Goal: Task Accomplishment & Management: Manage account settings

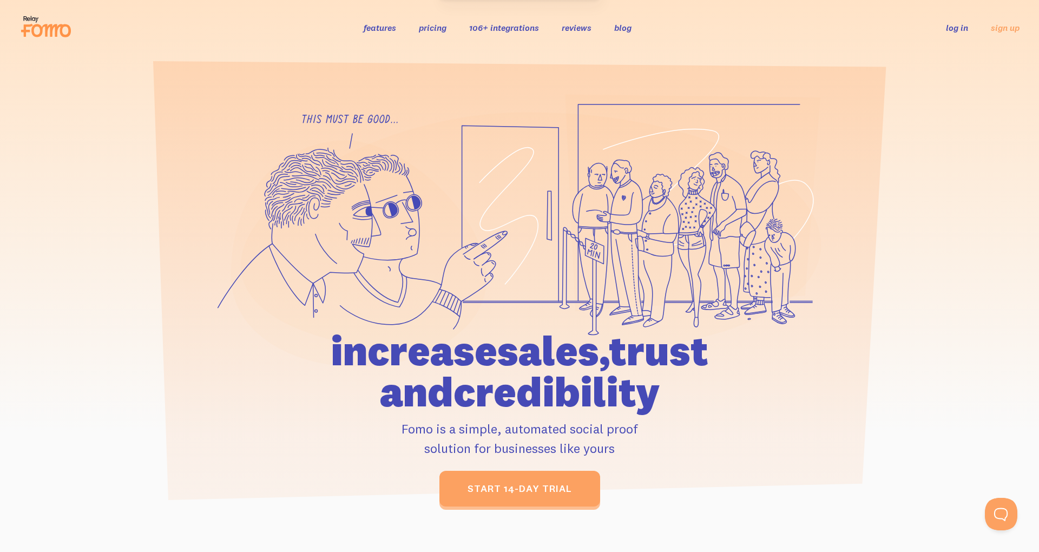
click at [942, 31] on ul "log in sign up" at bounding box center [976, 27] width 87 height 12
click at [955, 30] on link "log in" at bounding box center [957, 27] width 22 height 11
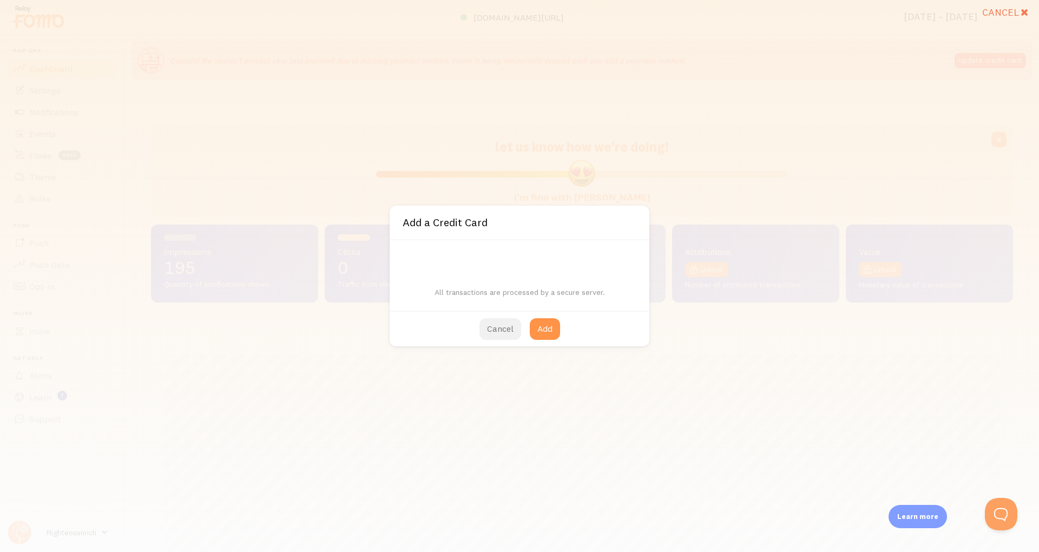
click at [497, 323] on button "Cancel" at bounding box center [501, 329] width 42 height 22
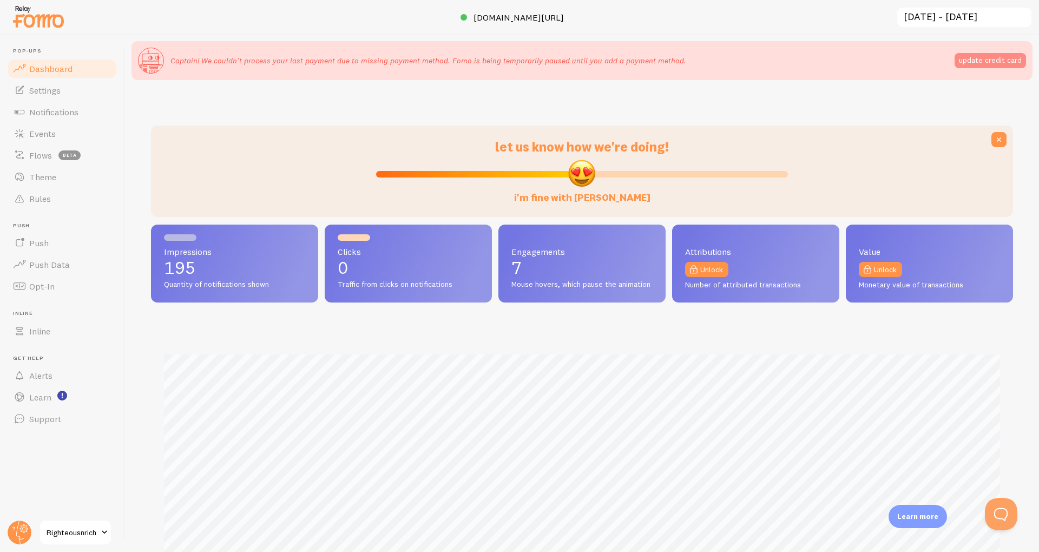
click at [976, 63] on button "update credit card" at bounding box center [990, 60] width 71 height 15
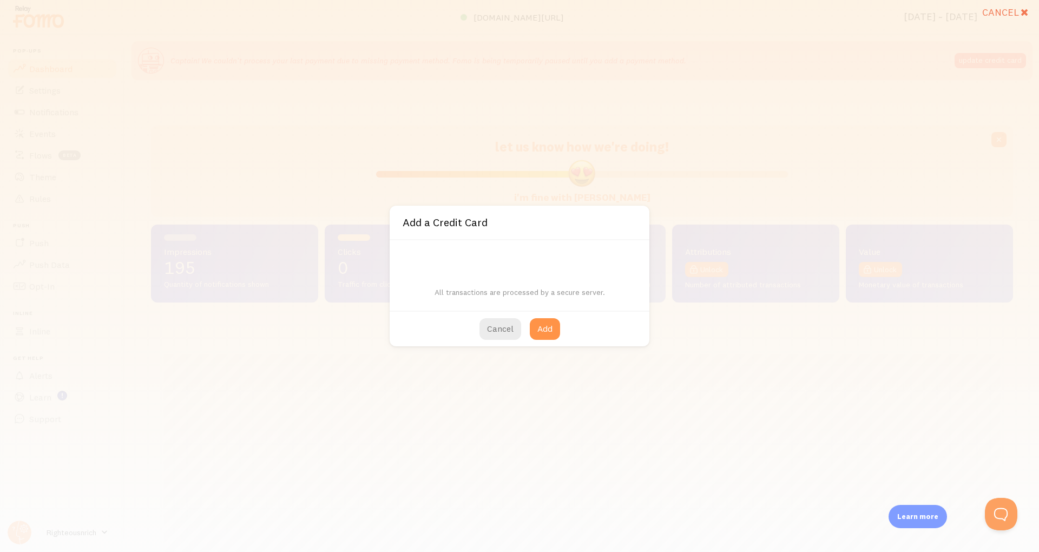
click at [498, 250] on div "All transactions are processed by a secure server." at bounding box center [520, 275] width 260 height 70
click at [404, 287] on p "All transactions are processed by a secure server." at bounding box center [520, 287] width 234 height 22
click at [535, 321] on button "Add" at bounding box center [545, 329] width 30 height 22
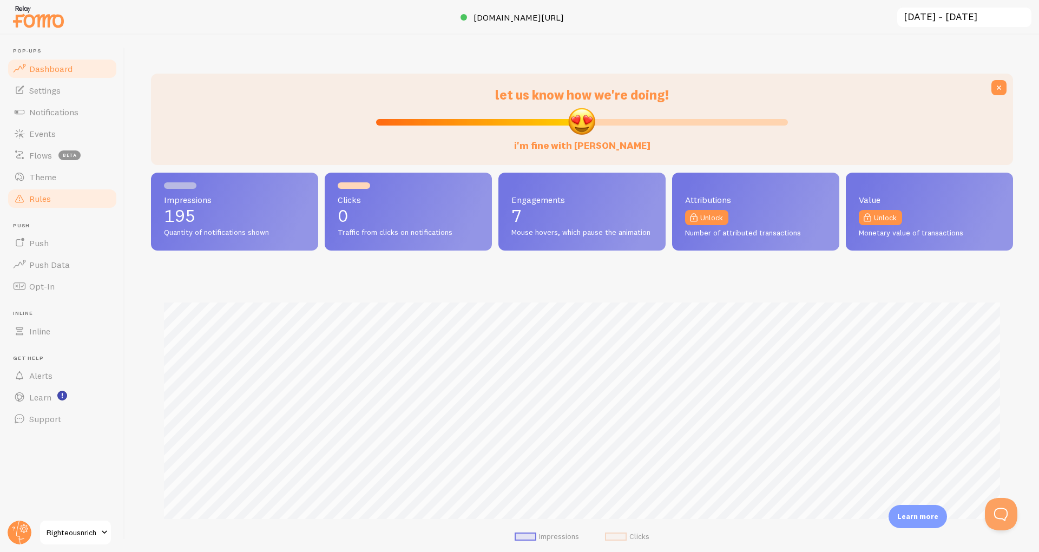
click at [45, 201] on span "Rules" at bounding box center [40, 198] width 22 height 11
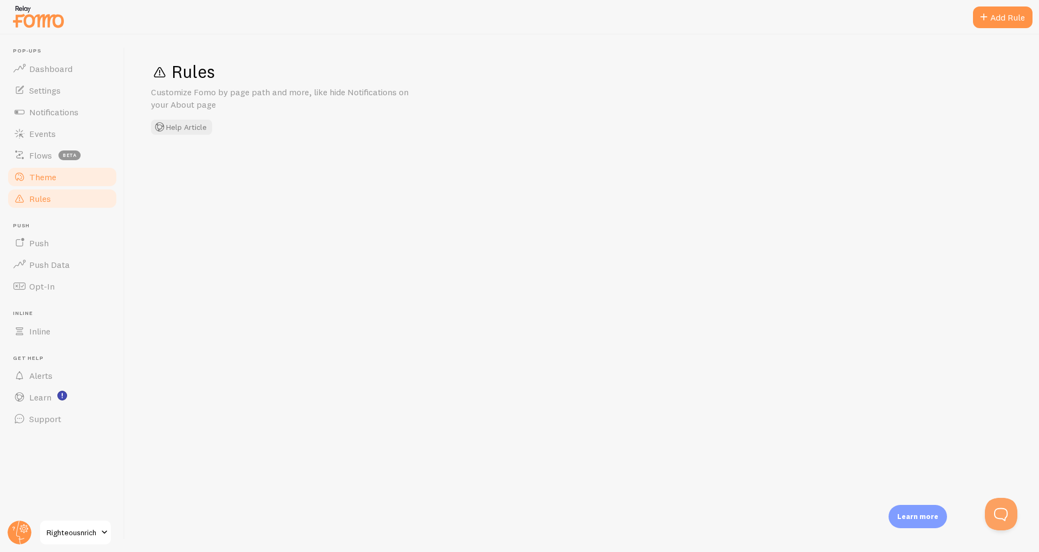
click at [38, 179] on span "Theme" at bounding box center [42, 177] width 27 height 11
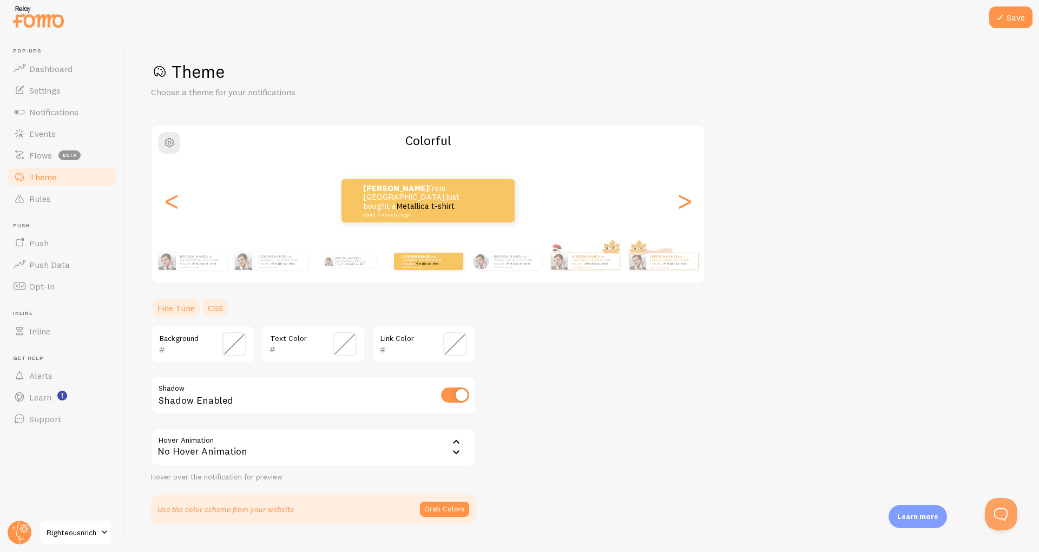
click at [229, 305] on link "CSS" at bounding box center [215, 308] width 28 height 22
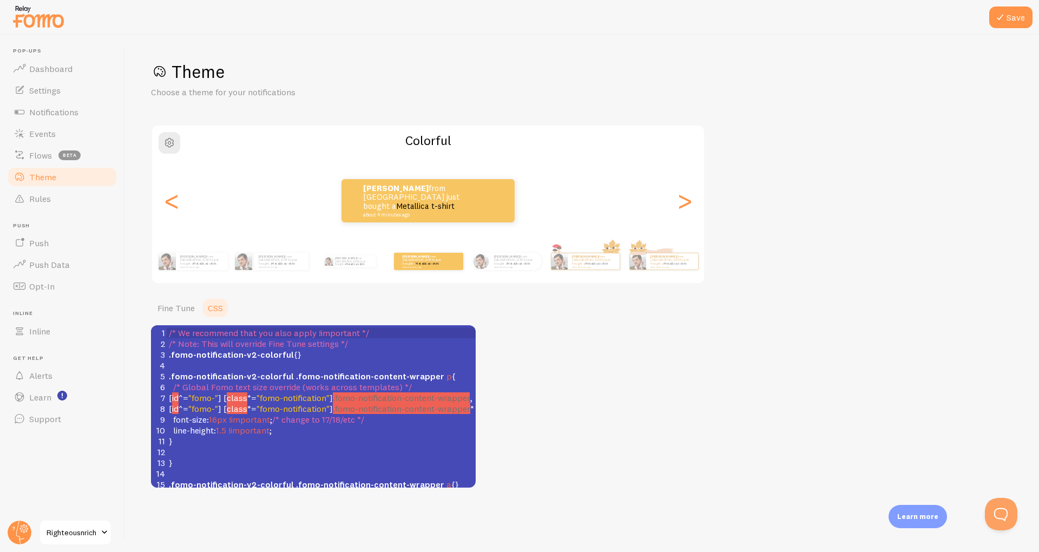
scroll to position [2, 0]
click at [287, 424] on span "/* change to 17/18/etc */" at bounding box center [318, 419] width 92 height 11
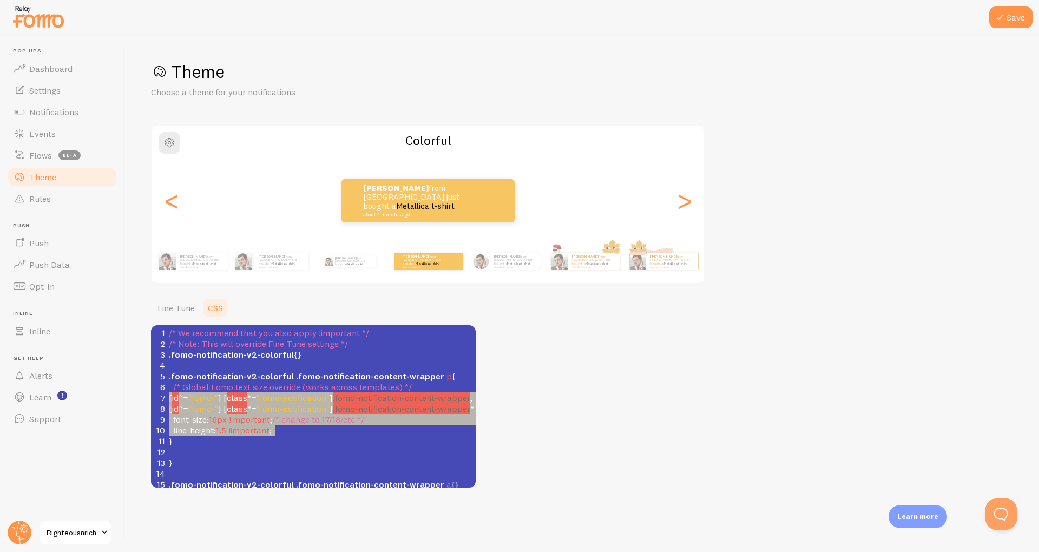
type textarea "/* Global Fomo text size override (works across templates) */ [id^="fomo-"] [cl…"
drag, startPoint x: 290, startPoint y: 434, endPoint x: 163, endPoint y: 385, distance: 135.2
click at [167, 385] on div "1 /* We recommend that you also apply !important */ 2 /* Note: This will overri…" at bounding box center [326, 424] width 318 height 195
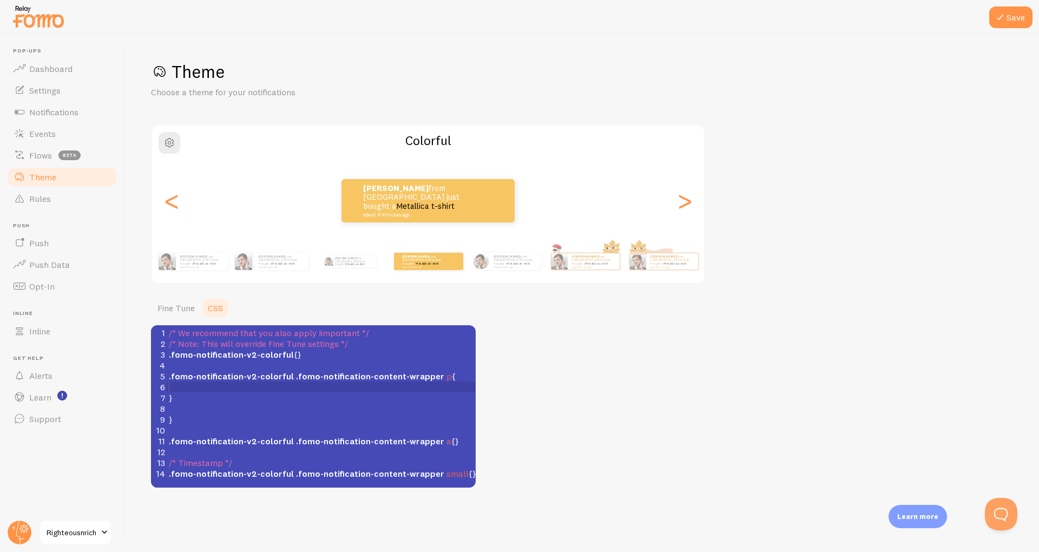
scroll to position [4, 0]
type textarea "zoom: 2.5"
type textarea "1.5"
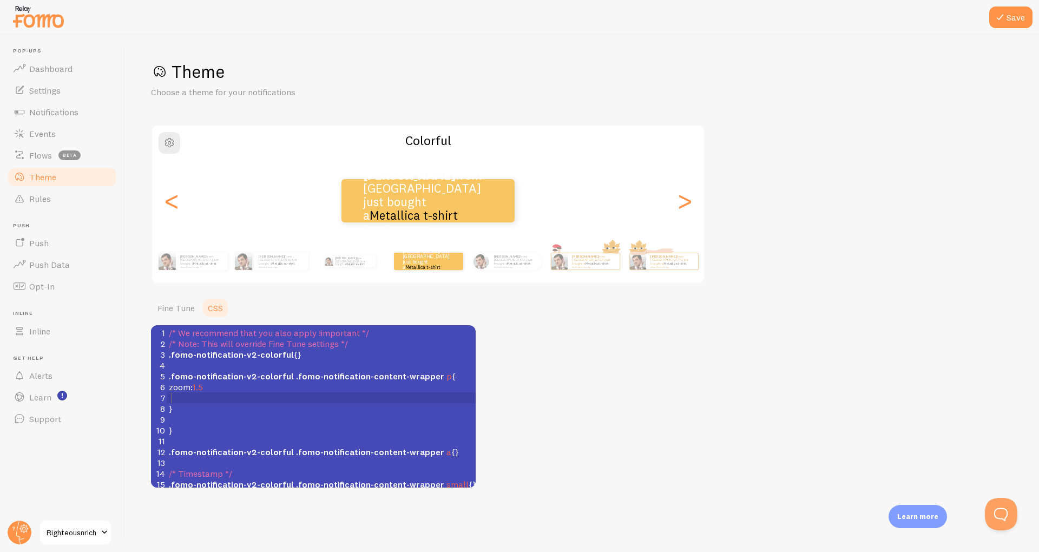
type textarea ";"
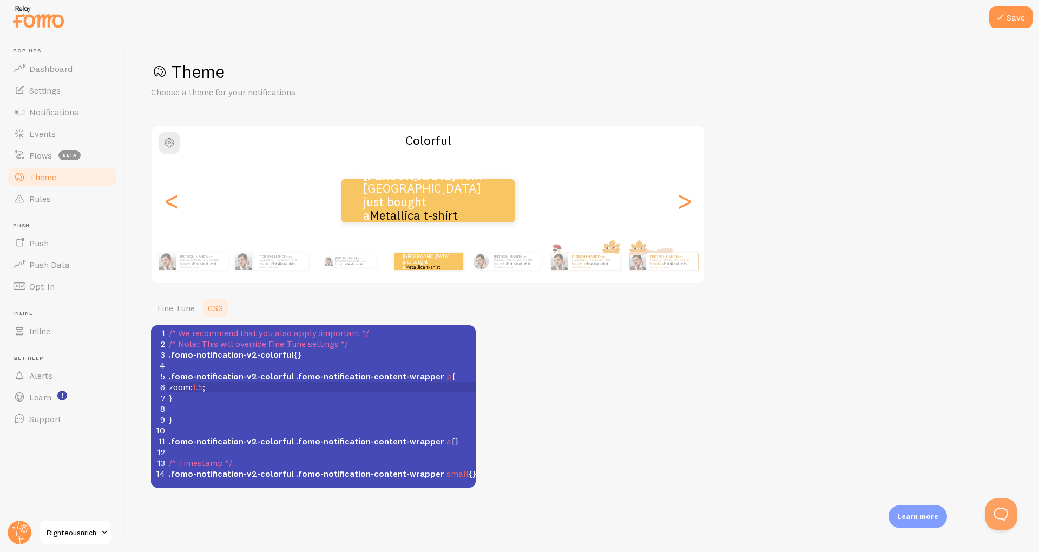
scroll to position [4, 2]
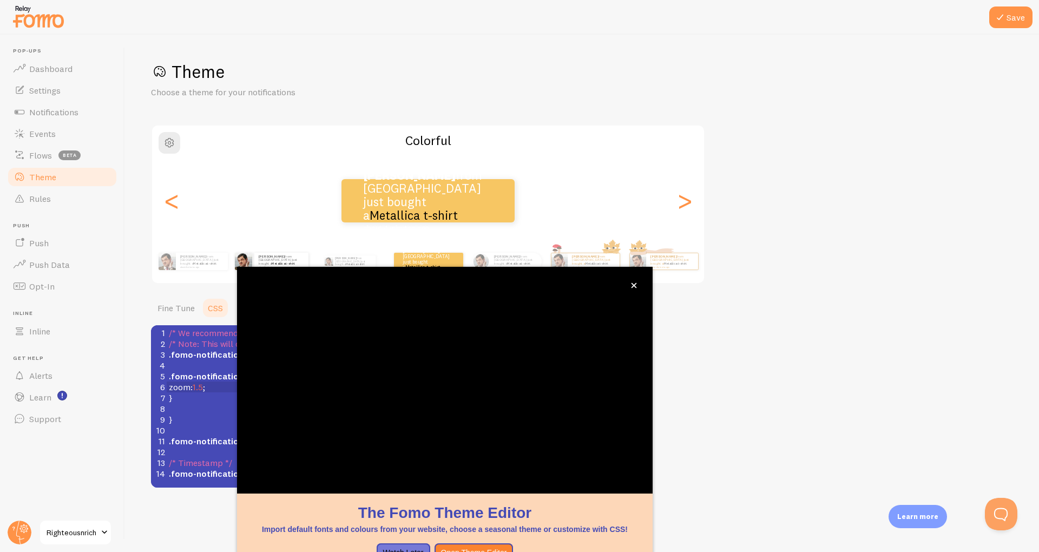
type textarea ";"
click at [276, 251] on div "Adam from United Kingdom just bought a Metallica t-shirt about 4 minutes ago" at bounding box center [272, 261] width 70 height 30
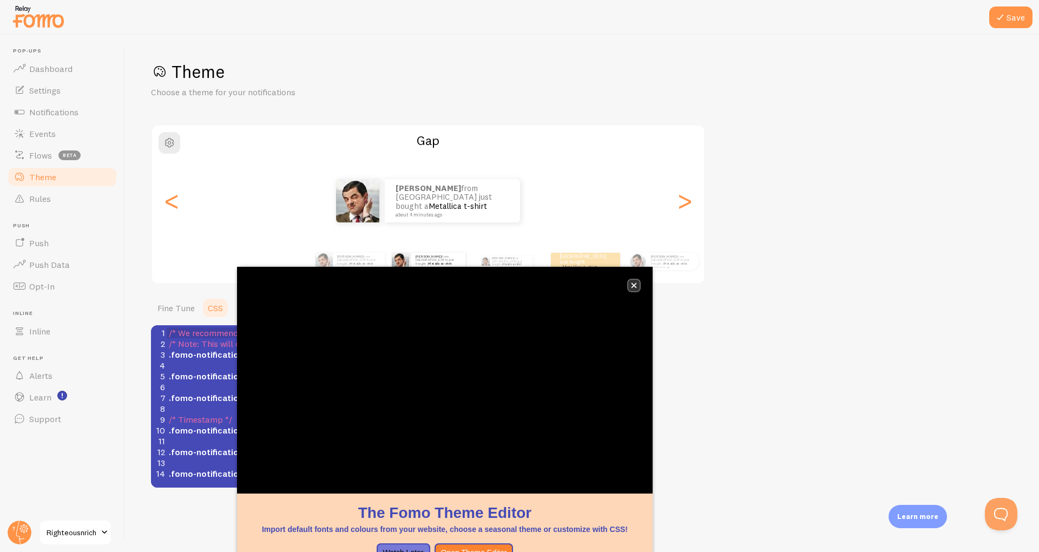
click at [639, 281] on button "close," at bounding box center [633, 285] width 11 height 11
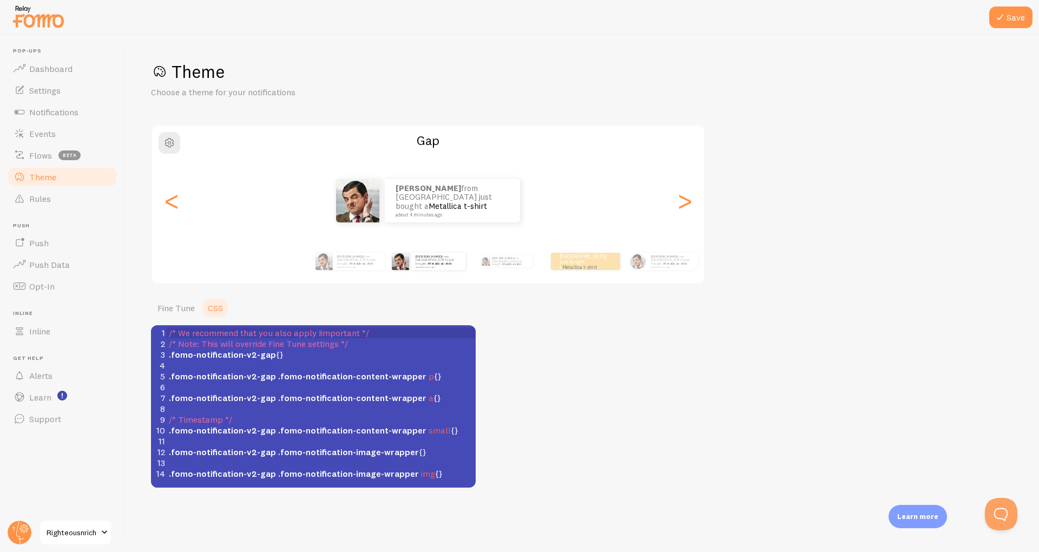
click at [427, 375] on span ".fomo-notification-v2-gap .fomo-notification-content-wrapper p {}" at bounding box center [305, 376] width 273 height 11
click at [275, 356] on span ".fomo-notification-v2-gap {}" at bounding box center [226, 354] width 115 height 11
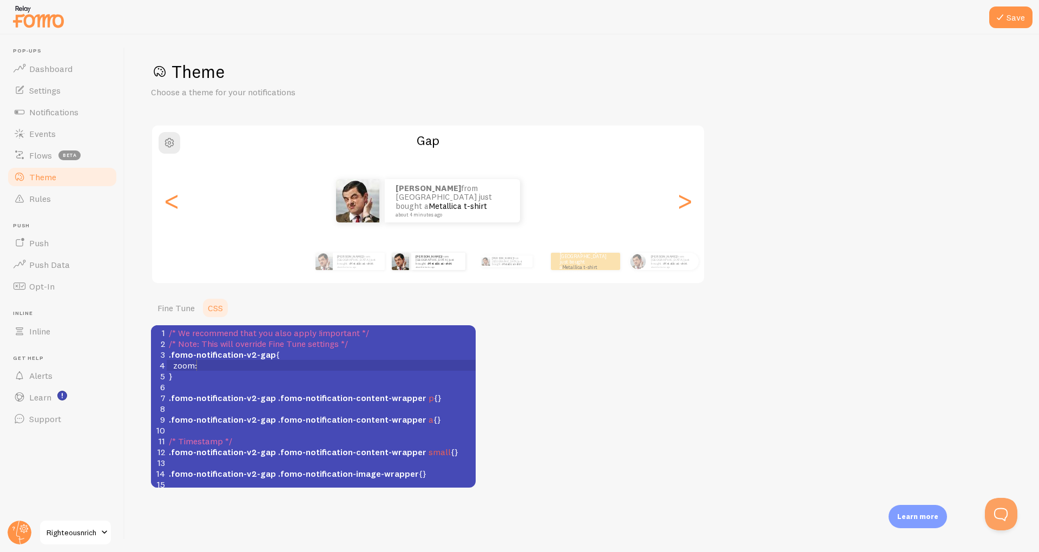
scroll to position [4, 23]
type textarea "zoom:2.5"
type textarea "1.5"
type textarea "2.5"
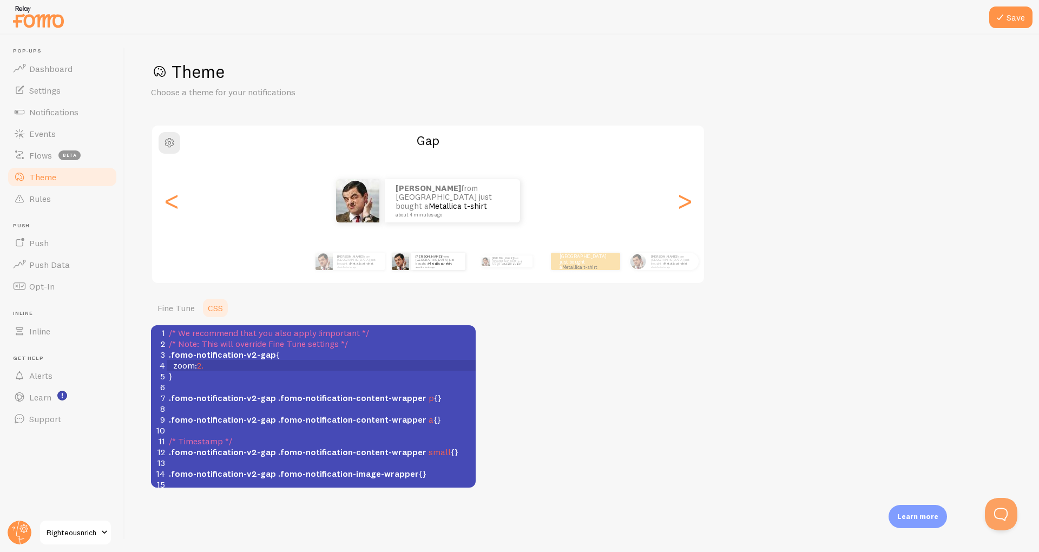
type textarea "0"
type textarea "1.5"
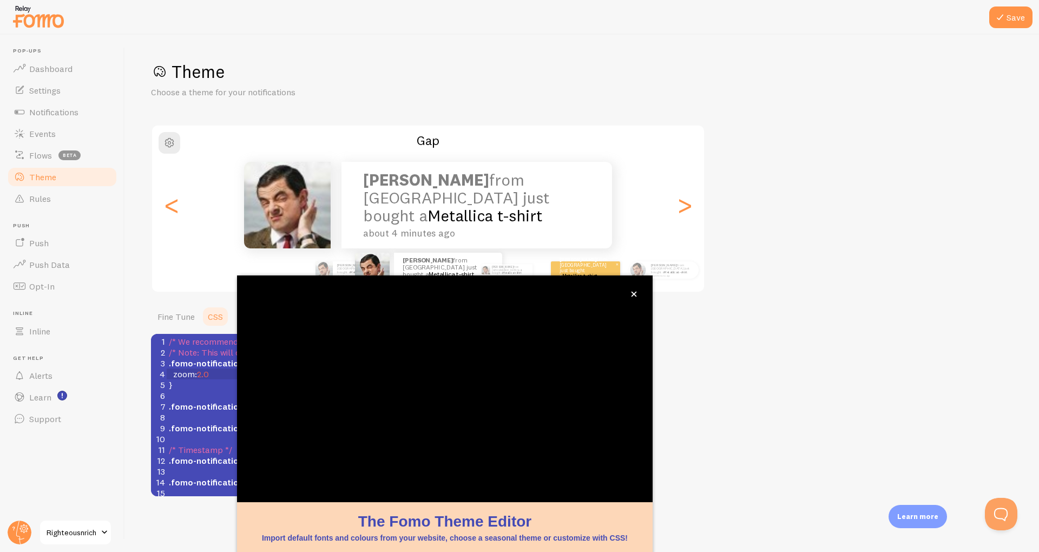
type textarea "2.0"
click at [629, 298] on button "close," at bounding box center [633, 293] width 11 height 11
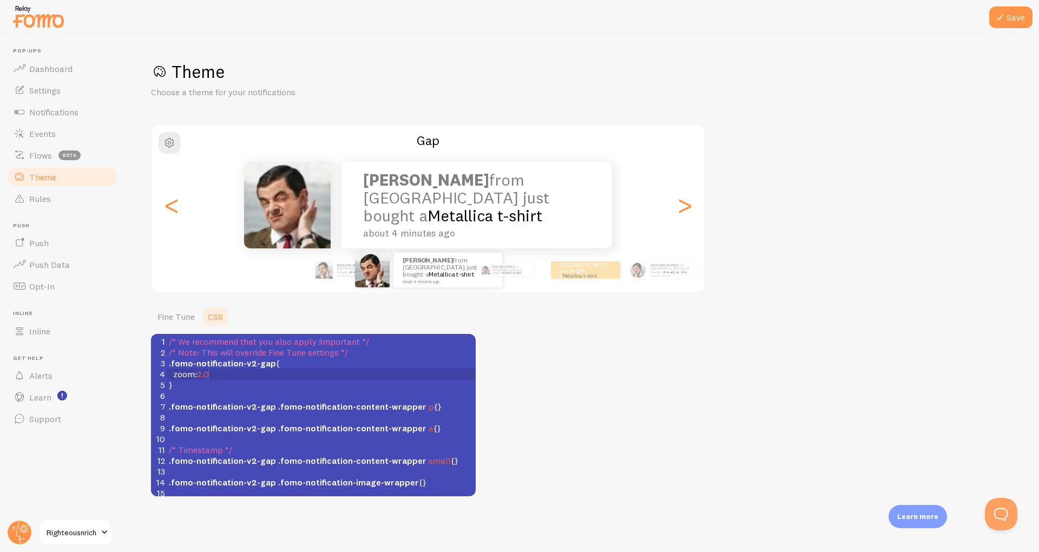
scroll to position [4, 0]
click at [428, 409] on span ".fomo-notification-v2-gap .fomo-notification-content-wrapper p {}" at bounding box center [305, 406] width 273 height 11
click at [425, 410] on span ".fomo-notification-v2-gap .fomo-notification-content-wrapper p {}" at bounding box center [305, 406] width 273 height 11
click at [426, 411] on span ".fomo-notification-v2-gap .fomo-notification-content-wrapper p {}" at bounding box center [305, 406] width 273 height 11
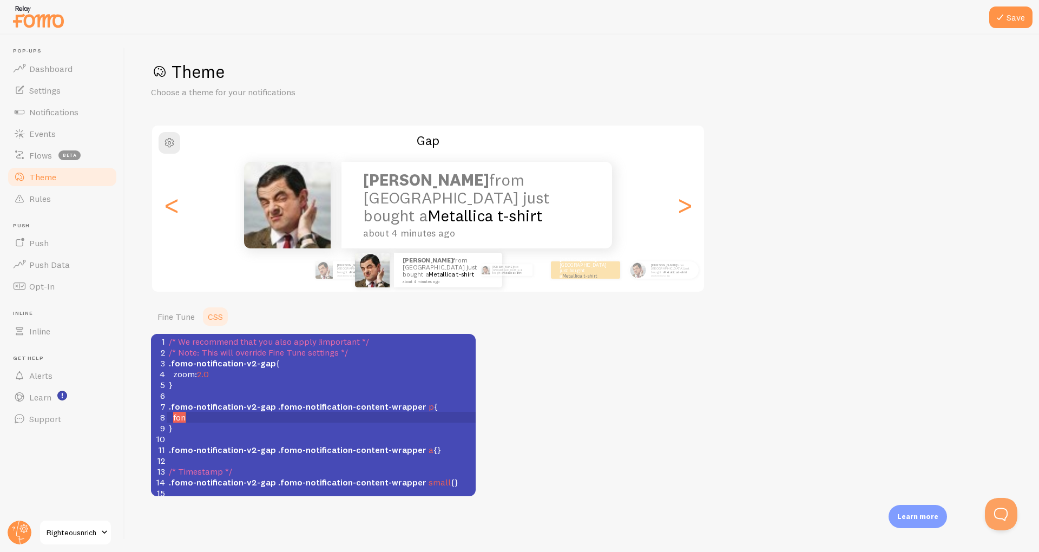
type textarea "fony"
type textarea "t-i"
type textarea "size"
type textarea "e: 16px i"
type textarea """
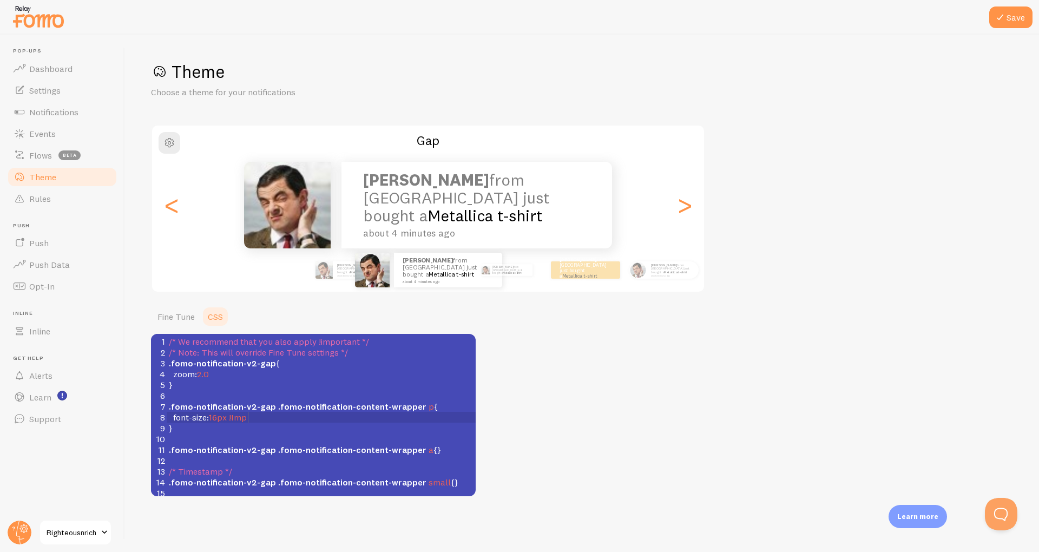
type textarea "!Import"
type textarea "importan"
type textarea "!important"
click at [221, 419] on span "16px" at bounding box center [218, 417] width 18 height 11
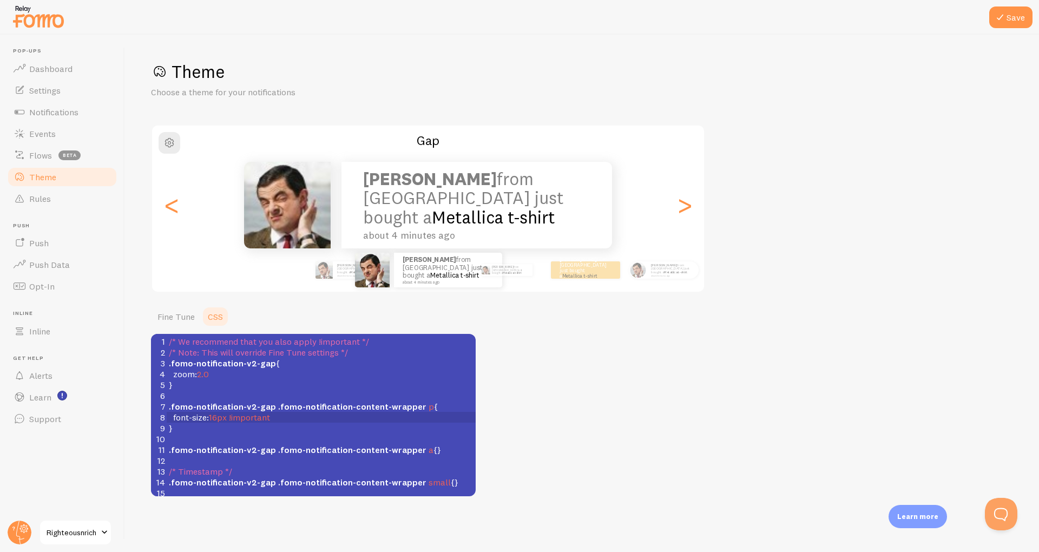
scroll to position [4, 0]
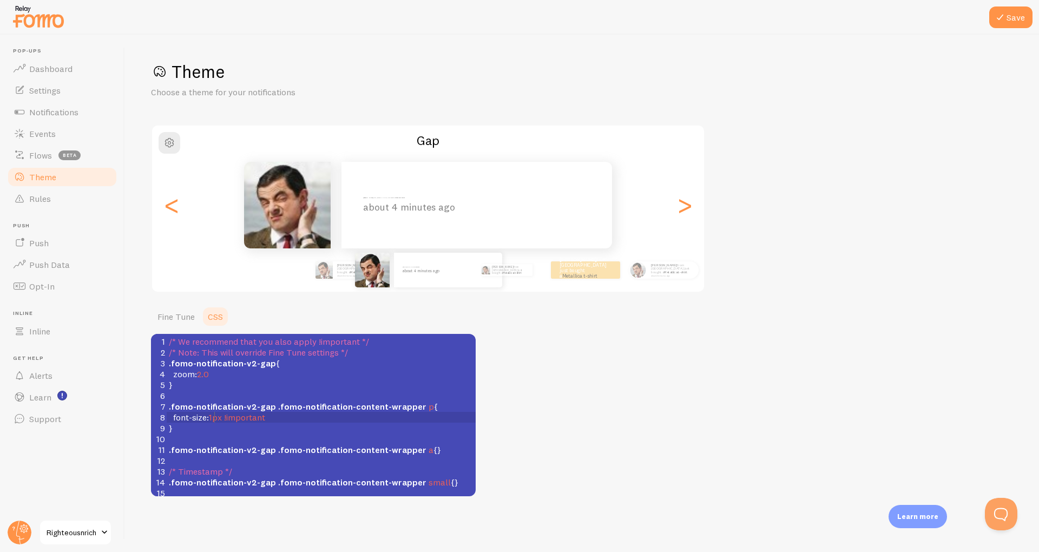
type textarea "12"
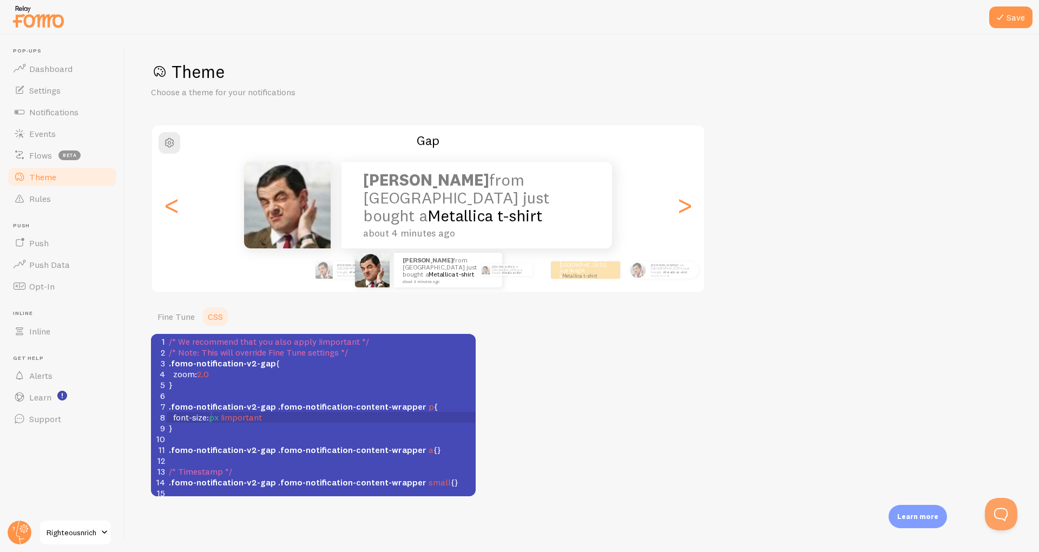
type textarea "10"
type textarea "5"
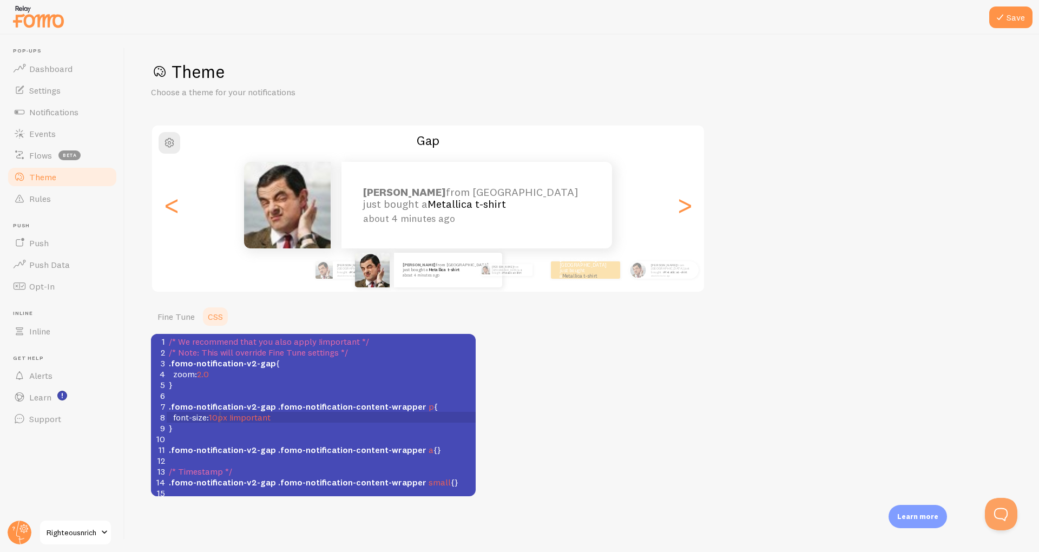
scroll to position [4, 9]
type textarea "10"
click at [997, 16] on icon at bounding box center [1000, 17] width 13 height 13
click at [40, 142] on link "Events" at bounding box center [61, 134] width 111 height 22
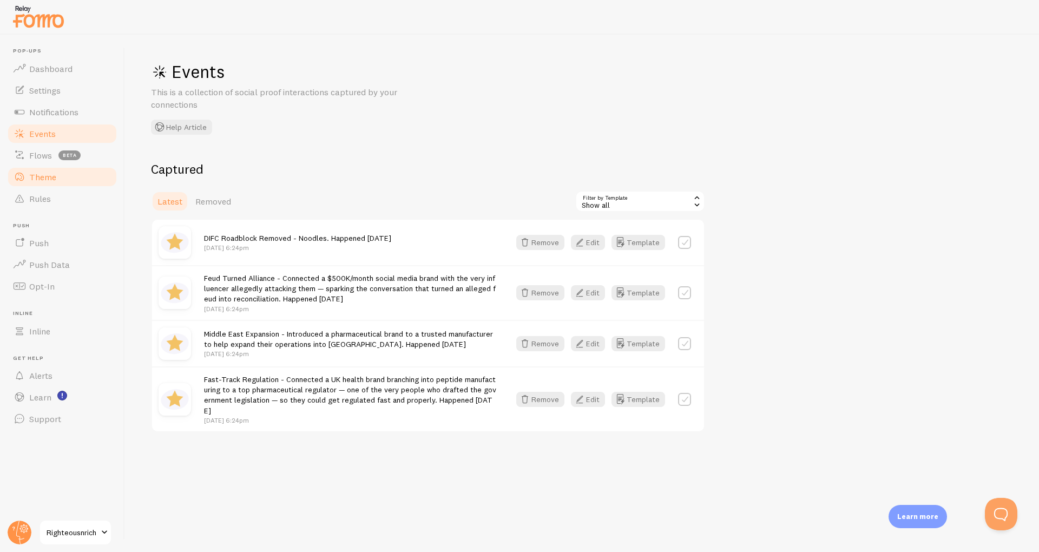
click at [45, 179] on span "Theme" at bounding box center [42, 177] width 27 height 11
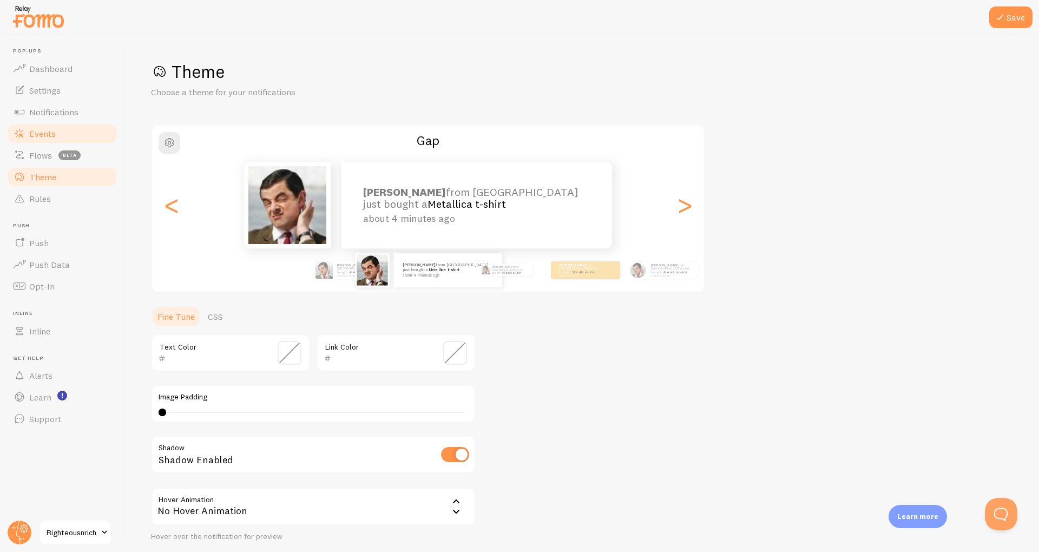
click at [43, 129] on span "Events" at bounding box center [42, 133] width 27 height 11
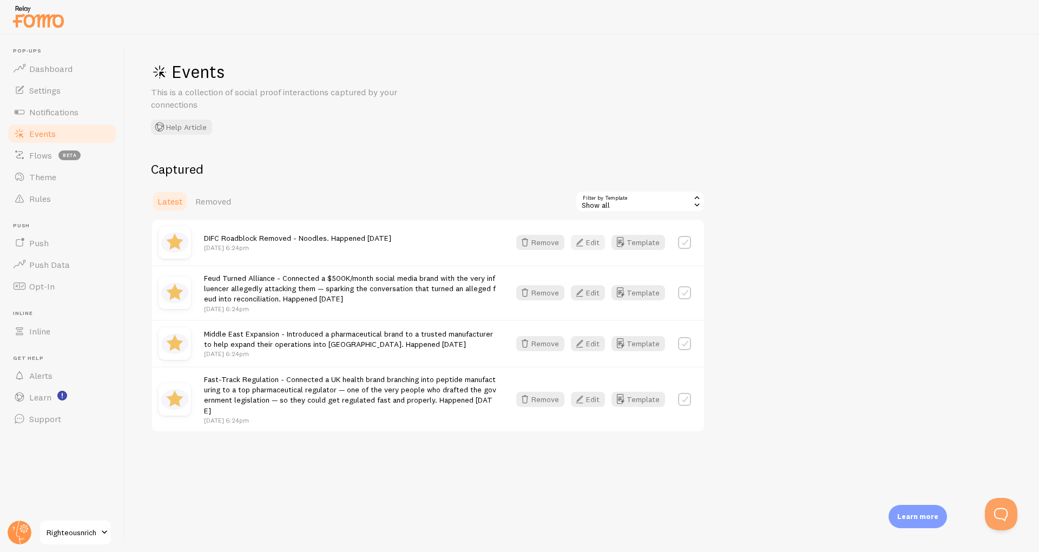
click at [573, 239] on button "Edit" at bounding box center [588, 242] width 34 height 15
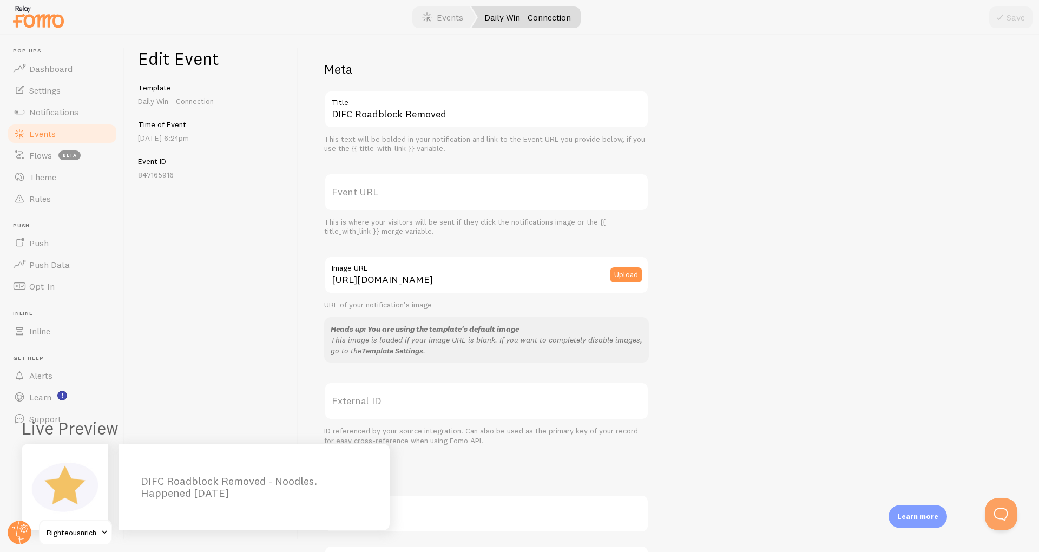
click at [140, 97] on p "Daily Win - Connection" at bounding box center [211, 101] width 147 height 11
click at [49, 105] on link "Notifications" at bounding box center [61, 112] width 111 height 22
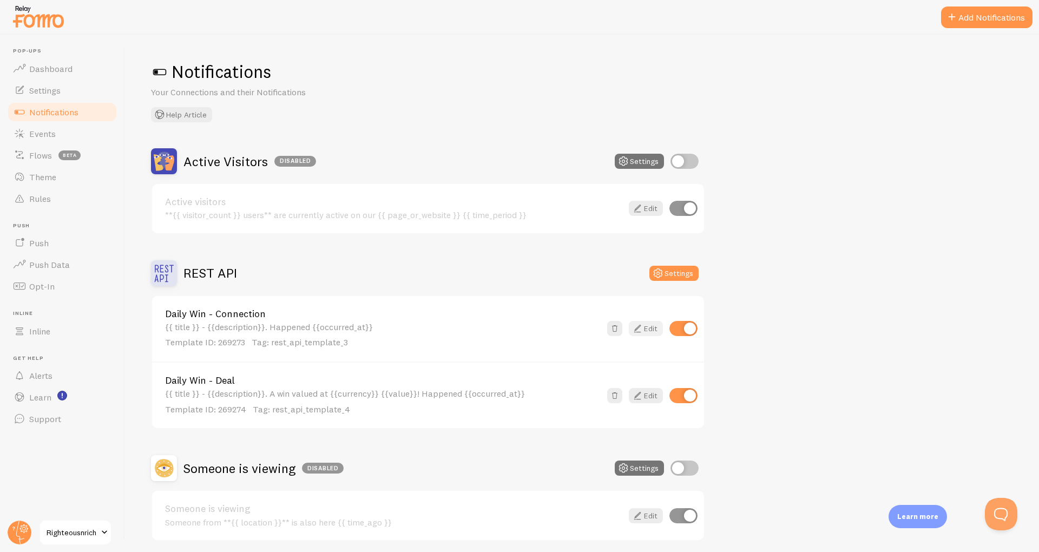
click at [644, 335] on icon at bounding box center [637, 328] width 13 height 13
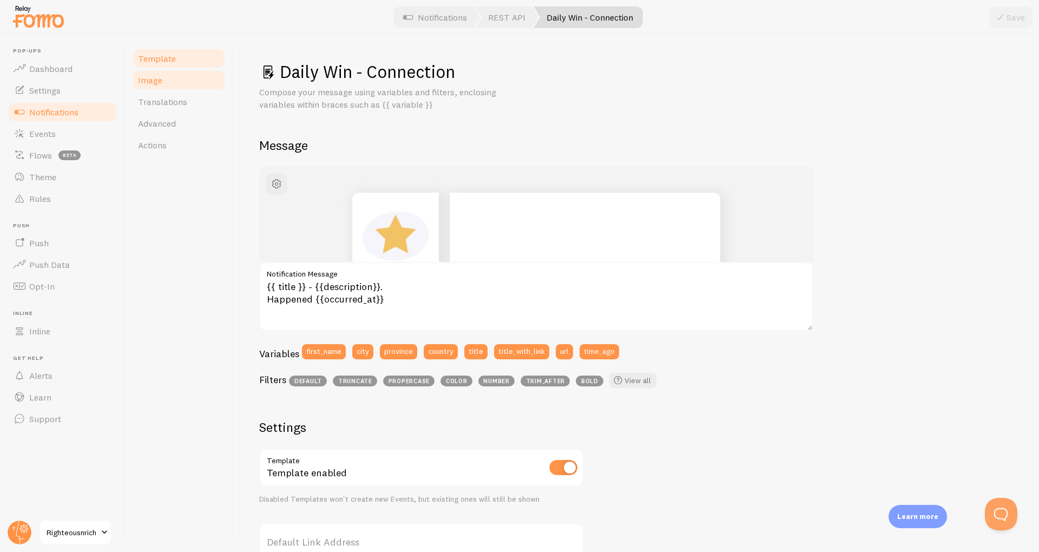
click at [148, 73] on link "Image" at bounding box center [179, 80] width 95 height 22
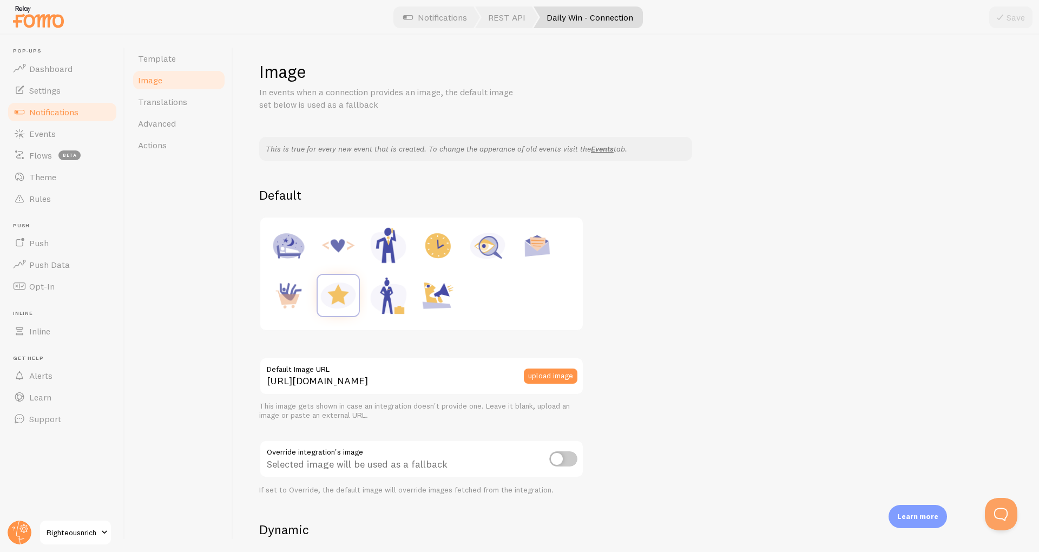
click at [328, 287] on img at bounding box center [338, 295] width 41 height 41
click at [30, 96] on link "Settings" at bounding box center [61, 91] width 111 height 22
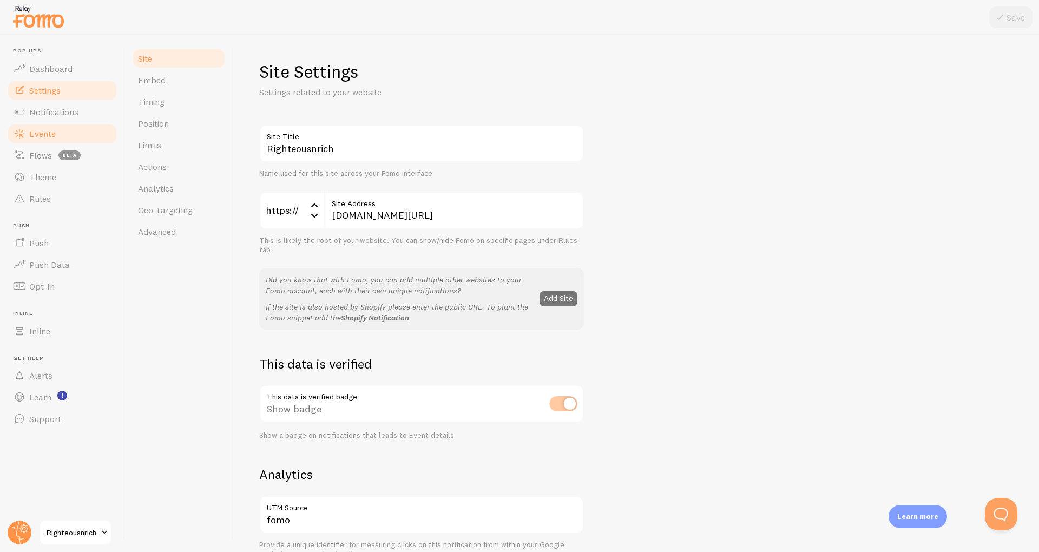
click at [31, 132] on span "Events" at bounding box center [42, 133] width 27 height 11
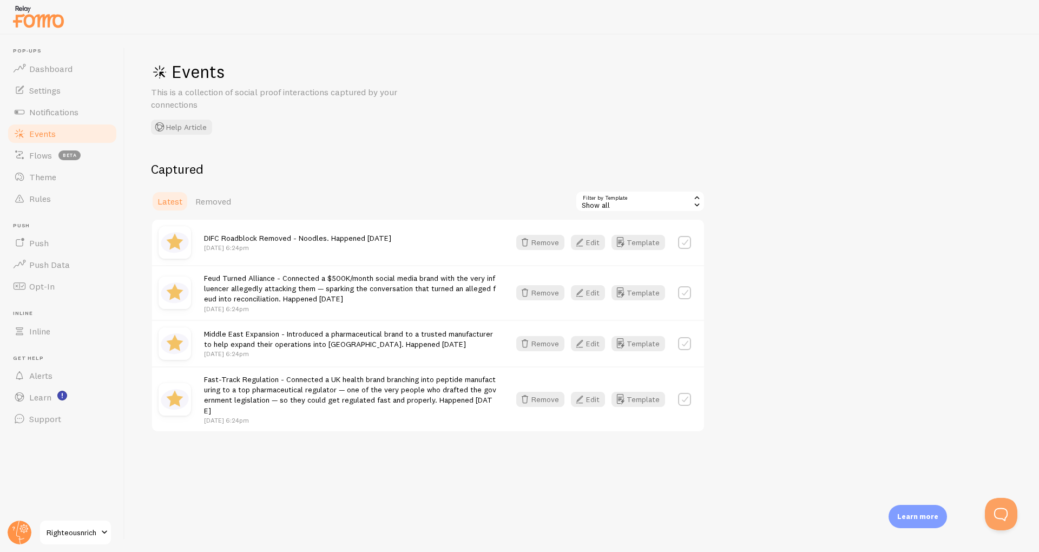
click at [542, 252] on div "DIFC Roadblock Removed - Noodles. Happened 2025-09-18 Sep 29th @ 6:24pm Remove …" at bounding box center [428, 242] width 552 height 45
click at [525, 241] on icon "button" at bounding box center [524, 242] width 13 height 13
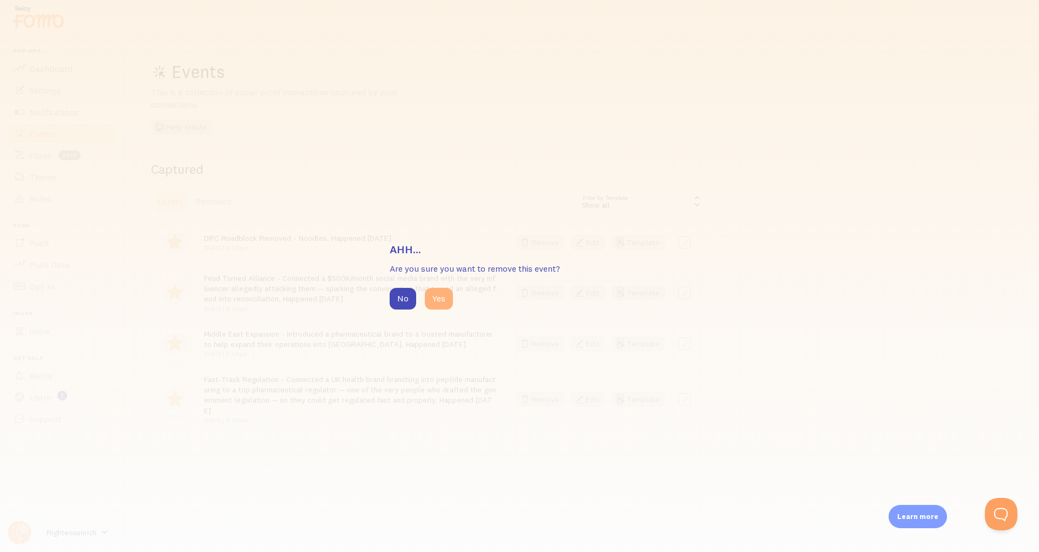
click at [442, 302] on button "Yes" at bounding box center [439, 299] width 28 height 22
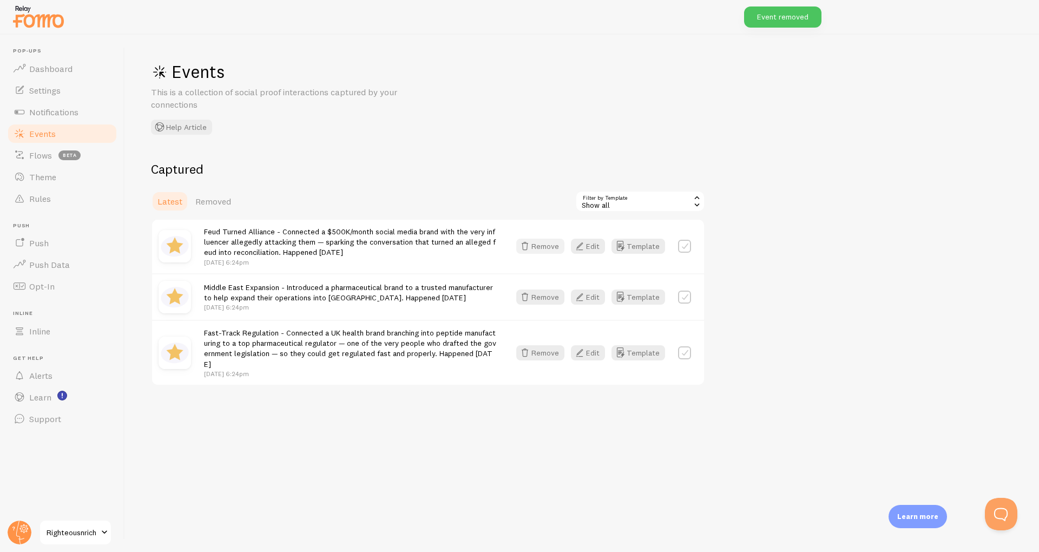
click at [534, 252] on button "Remove" at bounding box center [540, 246] width 48 height 15
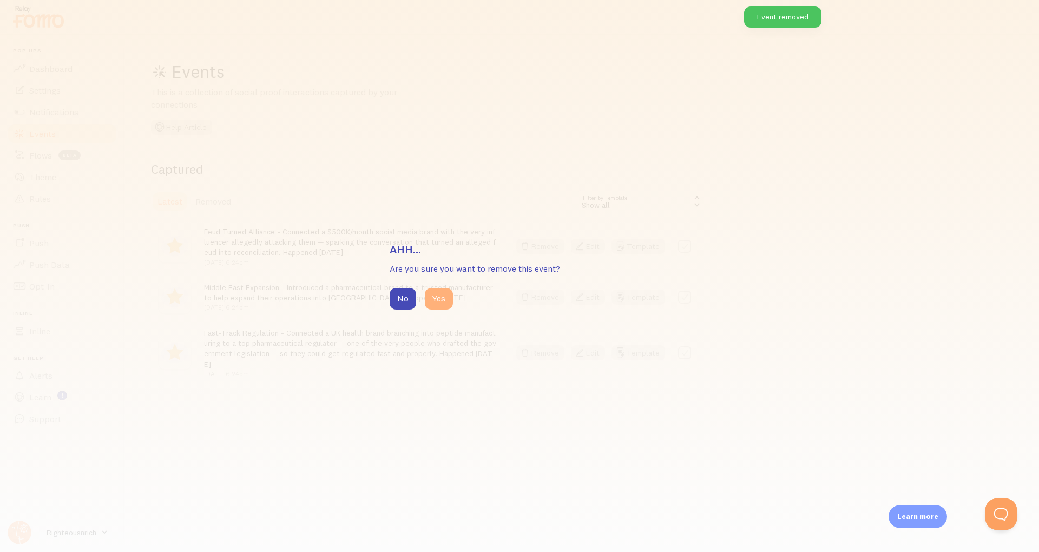
click at [440, 304] on button "Yes" at bounding box center [439, 299] width 28 height 22
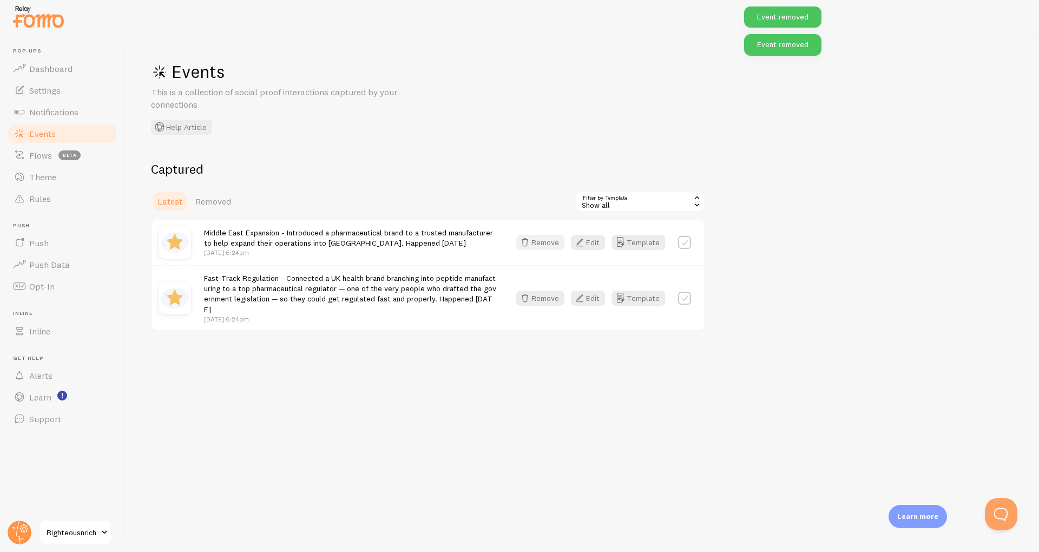
click at [544, 240] on button "Remove" at bounding box center [540, 242] width 48 height 15
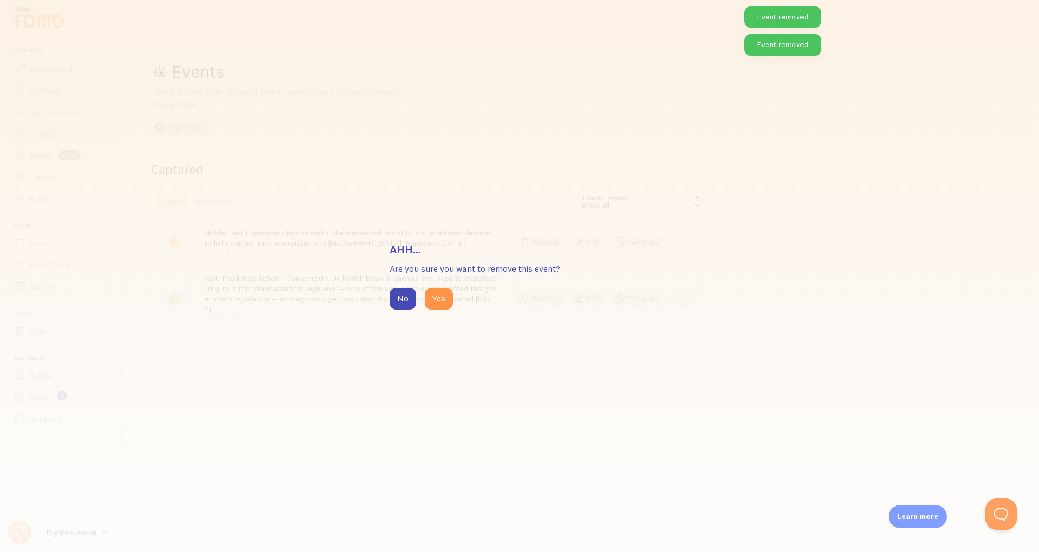
click at [437, 285] on div "Ahh... Are you sure you want to remove this event? No Yes" at bounding box center [520, 276] width 260 height 68
click at [444, 299] on button "Yes" at bounding box center [439, 299] width 28 height 22
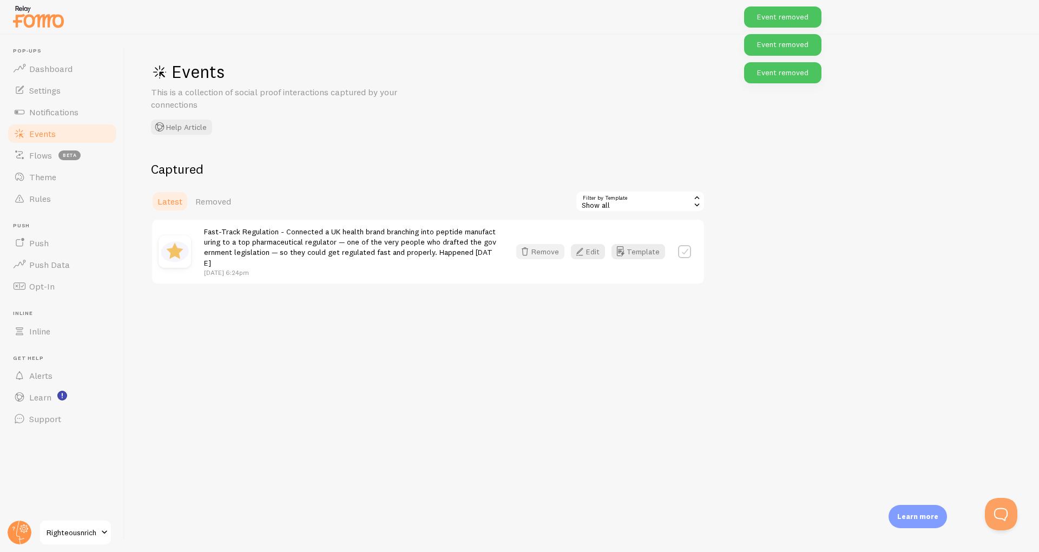
click at [556, 252] on button "Remove" at bounding box center [540, 251] width 48 height 15
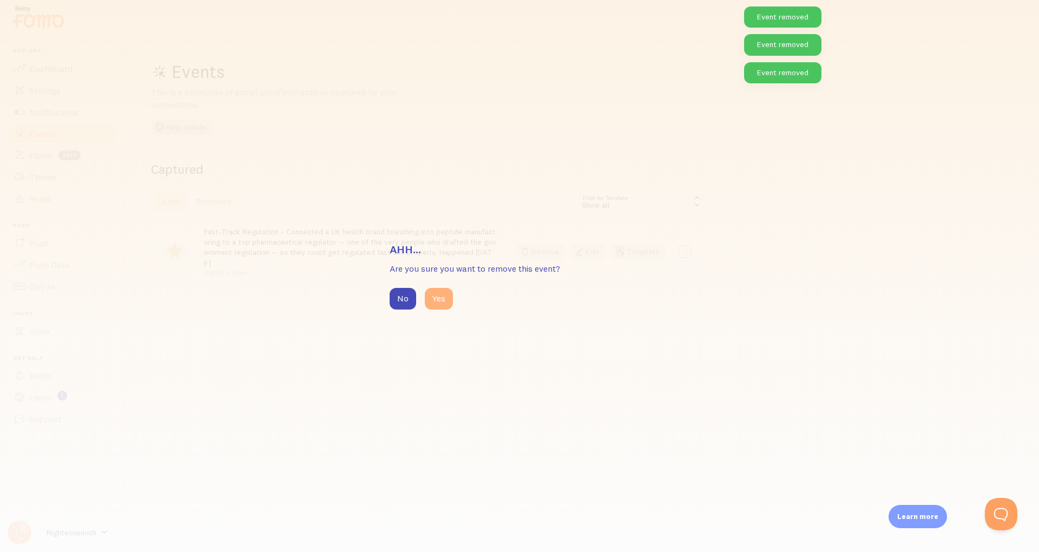
click at [437, 300] on button "Yes" at bounding box center [439, 299] width 28 height 22
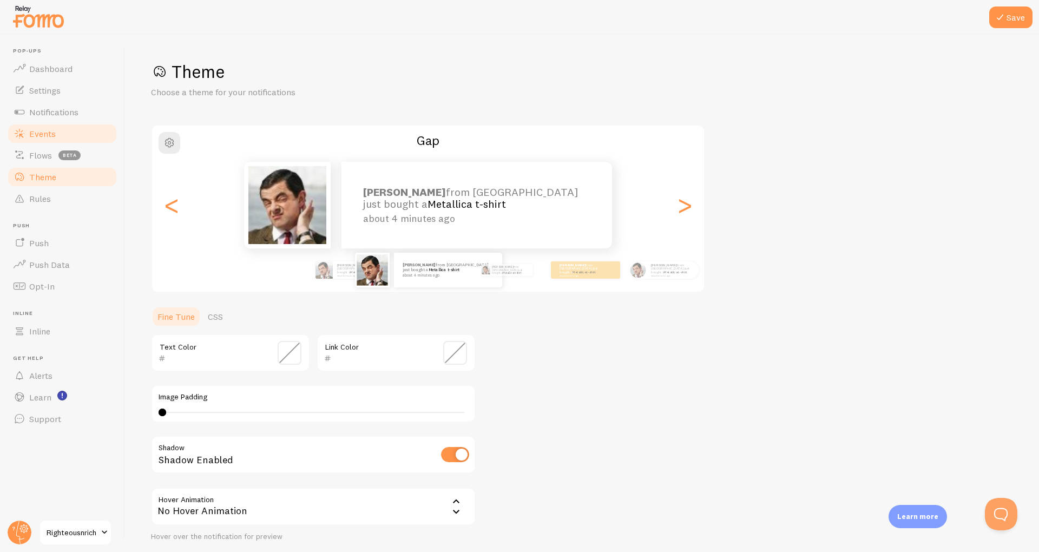
click at [30, 136] on span "Events" at bounding box center [42, 133] width 27 height 11
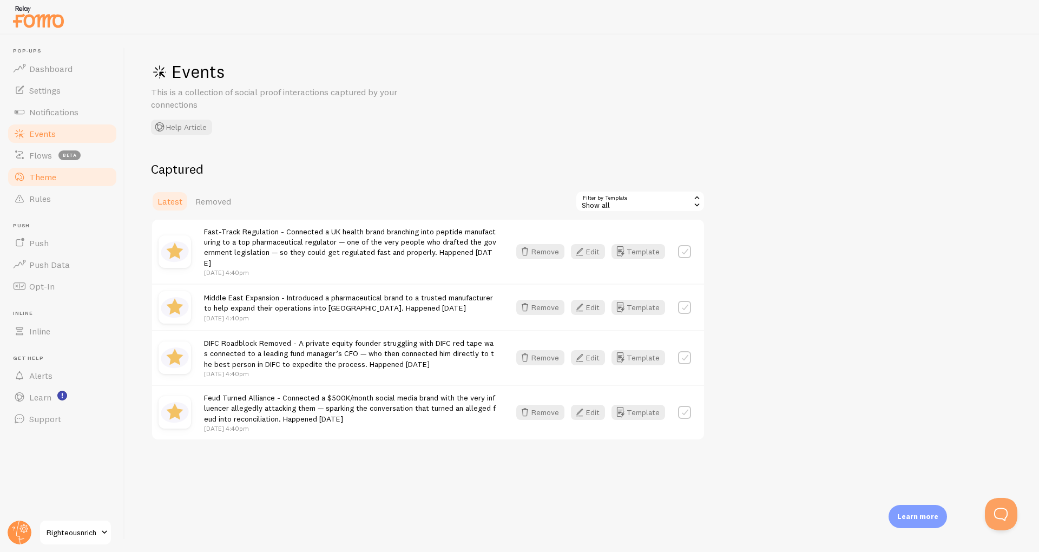
click at [48, 178] on span "Theme" at bounding box center [42, 177] width 27 height 11
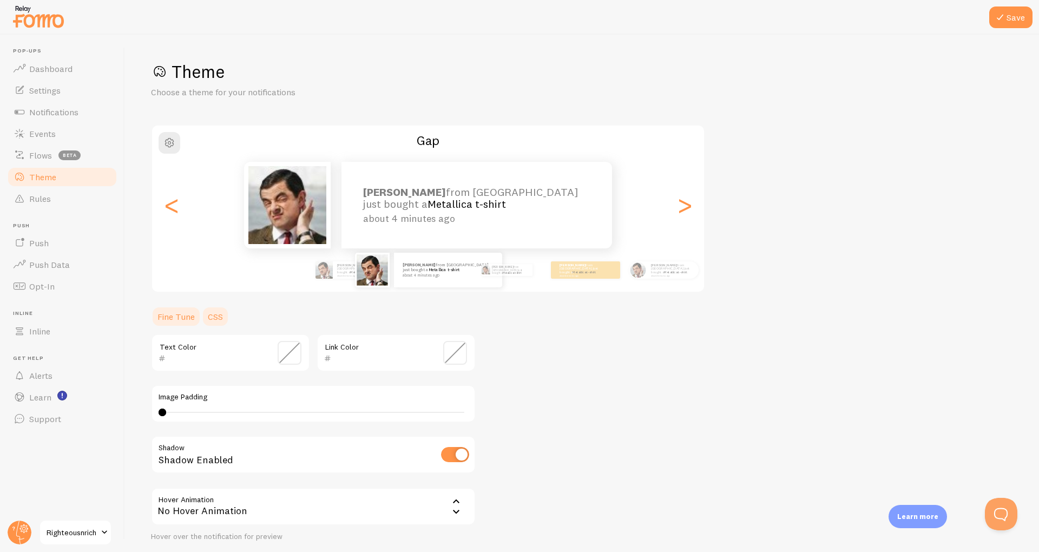
click at [216, 316] on link "CSS" at bounding box center [215, 317] width 28 height 22
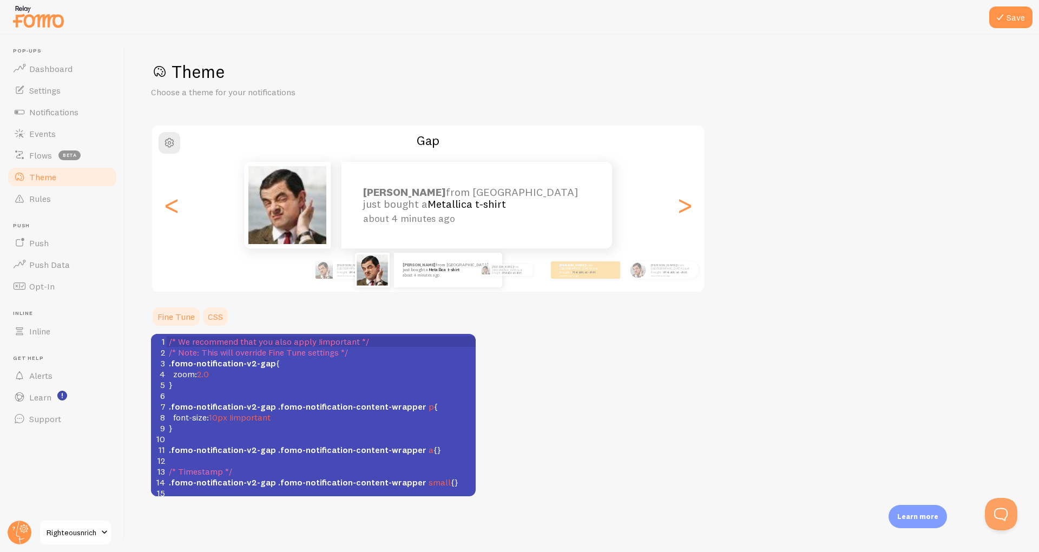
click at [186, 321] on link "Fine Tune" at bounding box center [176, 317] width 50 height 22
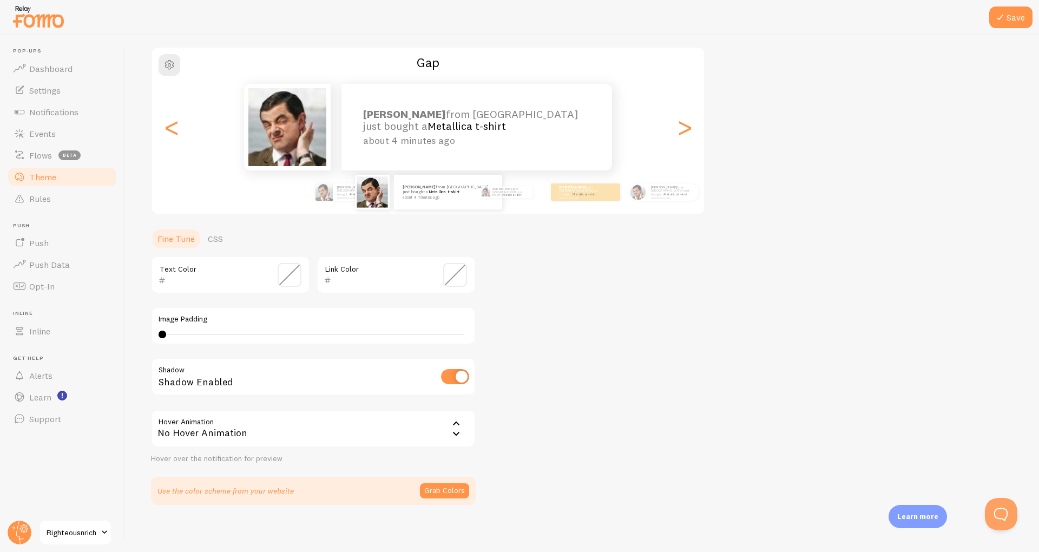
scroll to position [83, 0]
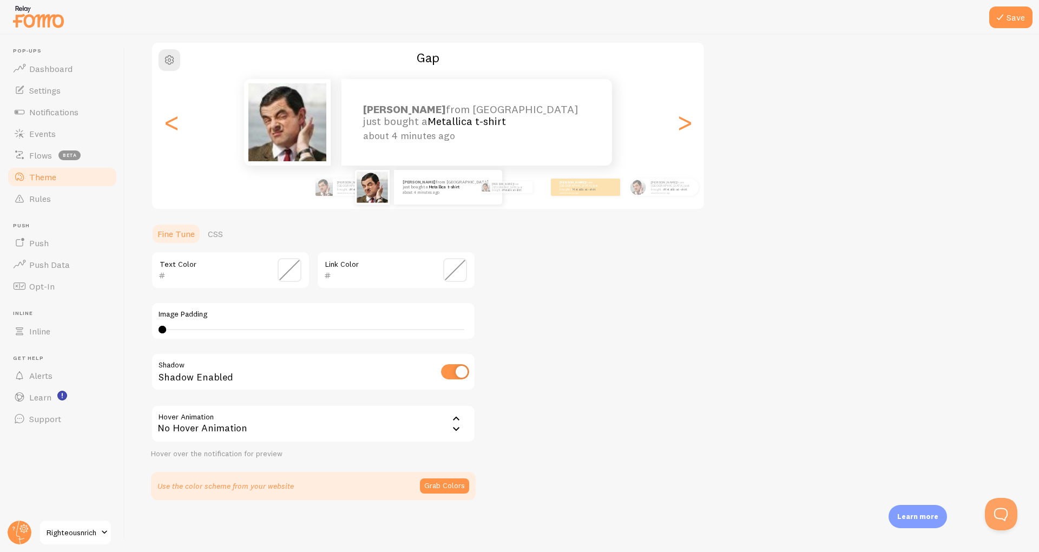
click at [463, 417] on div "No Hover Animation" at bounding box center [313, 424] width 325 height 38
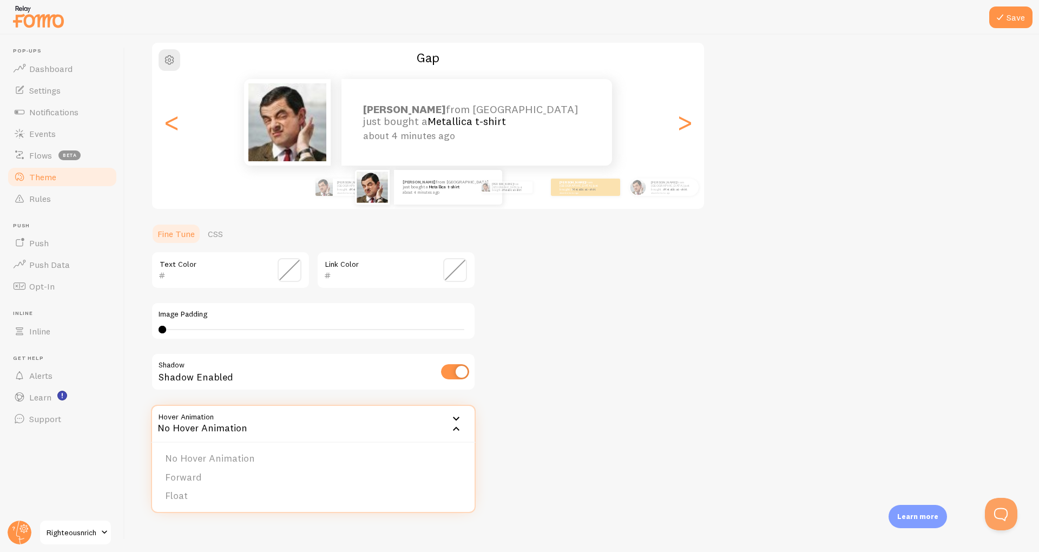
click at [588, 403] on div "Theme Choose a theme for your notifications Gap Adam from United Kingdom just b…" at bounding box center [582, 239] width 862 height 522
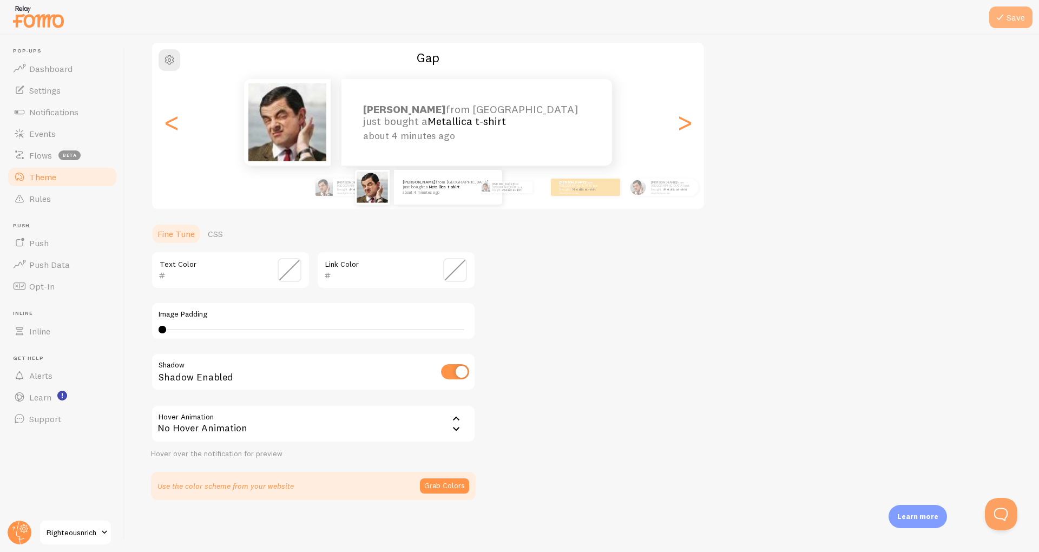
click at [1004, 16] on icon at bounding box center [1000, 17] width 13 height 13
click at [47, 91] on span "Settings" at bounding box center [44, 90] width 31 height 11
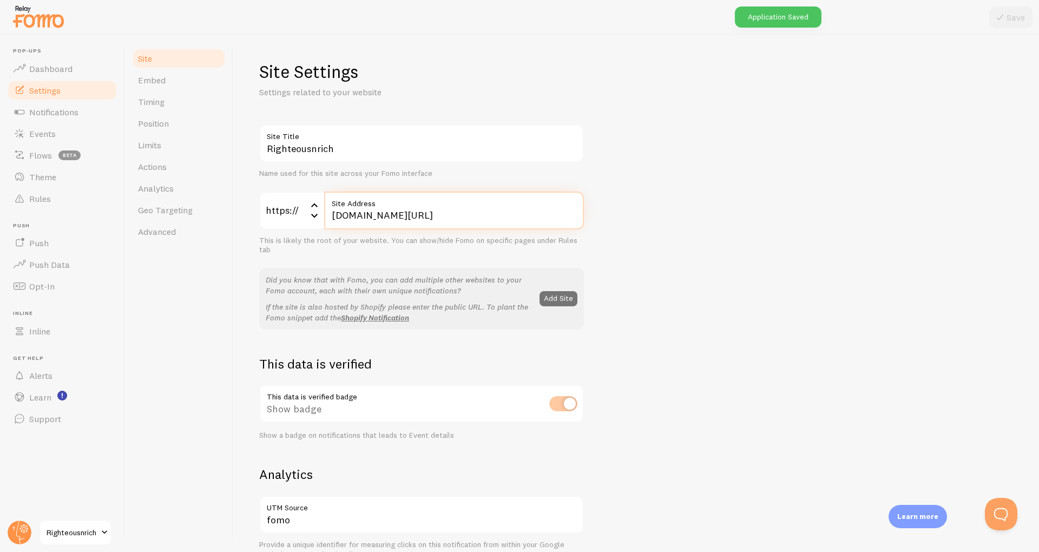
click at [477, 219] on input "thecavenetwork.co/apply" at bounding box center [454, 211] width 260 height 38
type input "thecavenetwork.co"
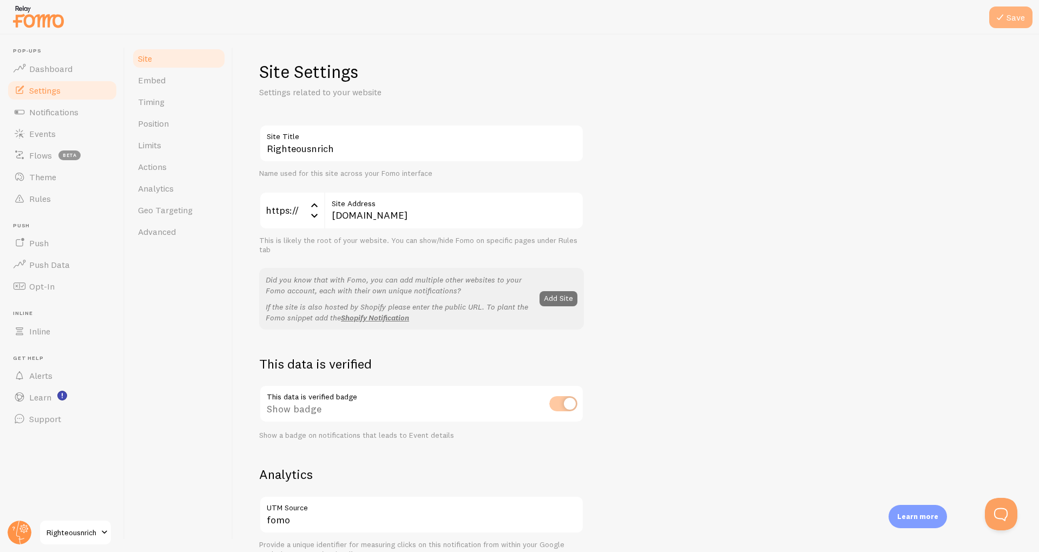
click at [1008, 18] on button "Save" at bounding box center [1010, 17] width 43 height 22
click at [148, 148] on span "Limits" at bounding box center [149, 145] width 23 height 11
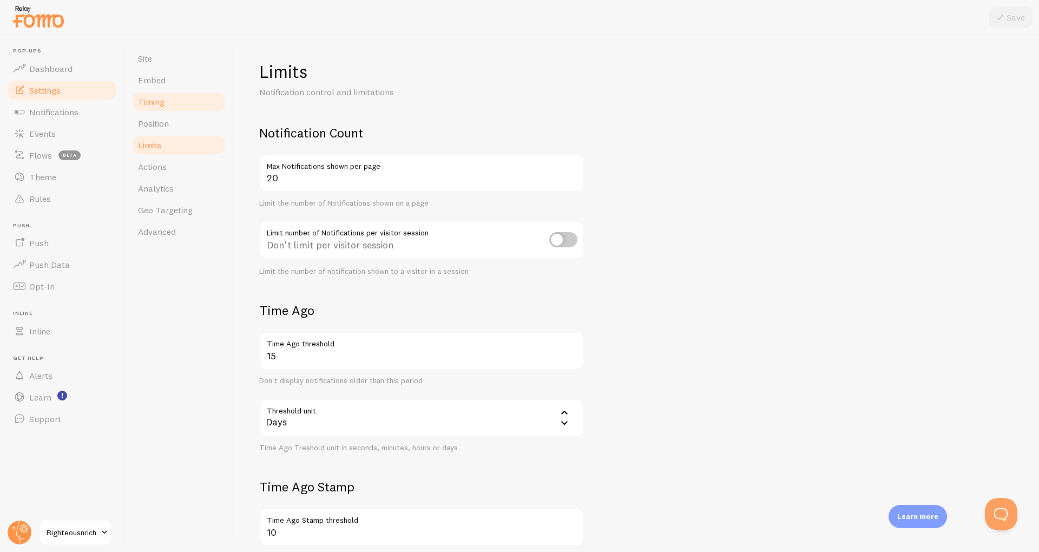
click at [159, 91] on link "Timing" at bounding box center [179, 102] width 95 height 22
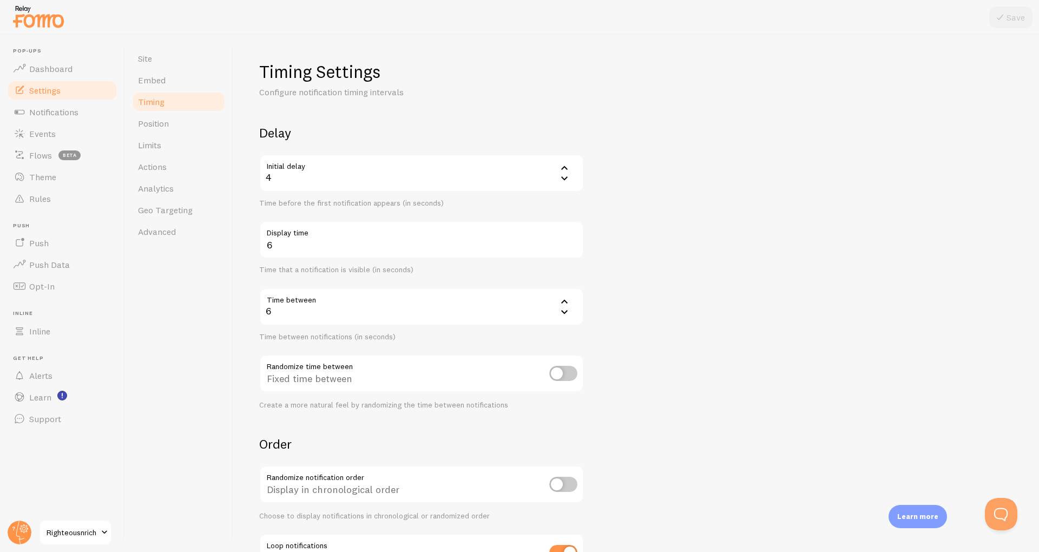
scroll to position [89, 0]
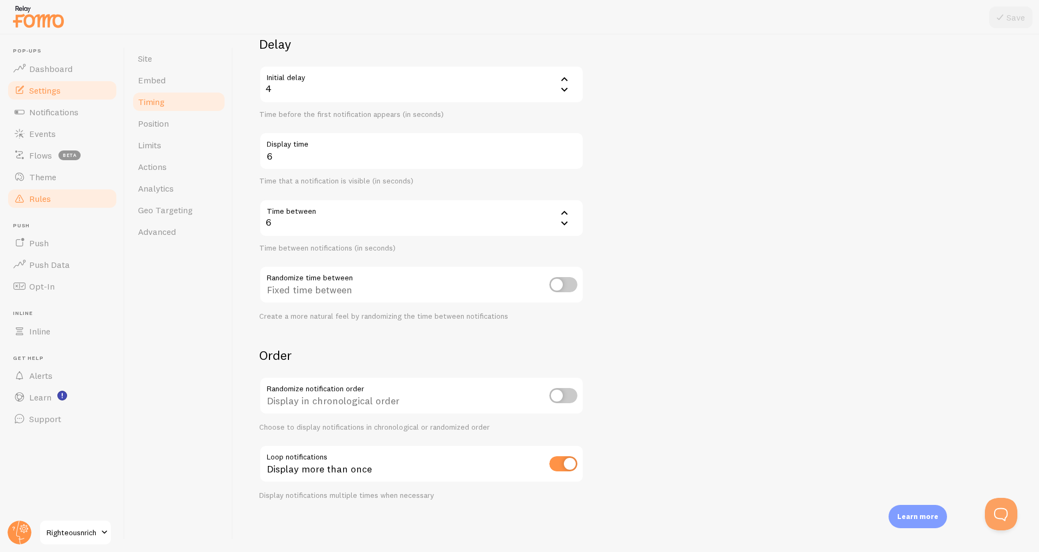
click at [44, 208] on link "Rules" at bounding box center [61, 199] width 111 height 22
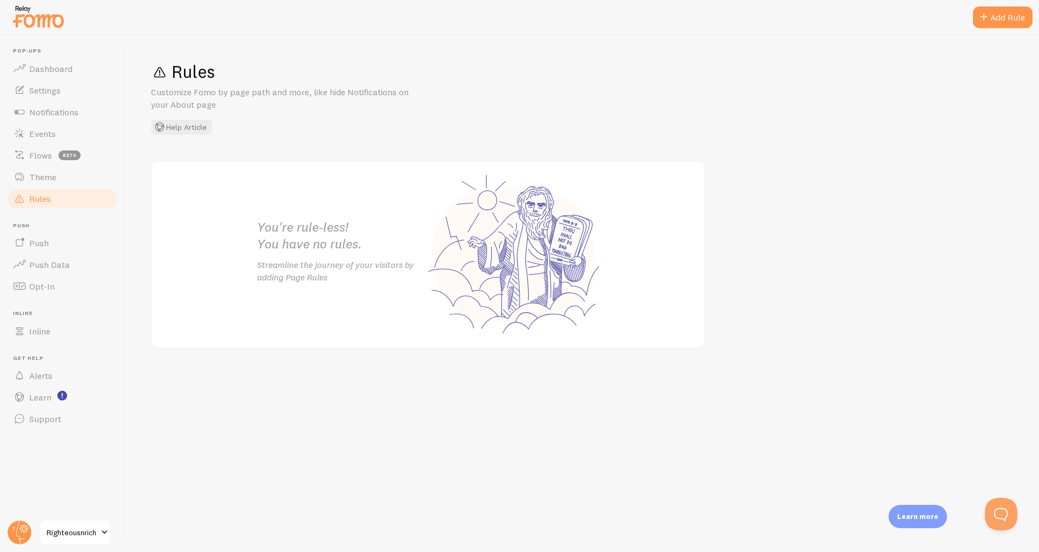
click at [290, 251] on h2 "You're rule-less! You have no rules." at bounding box center [342, 236] width 171 height 34
click at [308, 277] on p "Streamline the journey of your visitors by adding Page Rules" at bounding box center [342, 271] width 171 height 25
click at [999, 27] on div "Add Rule" at bounding box center [1003, 17] width 60 height 22
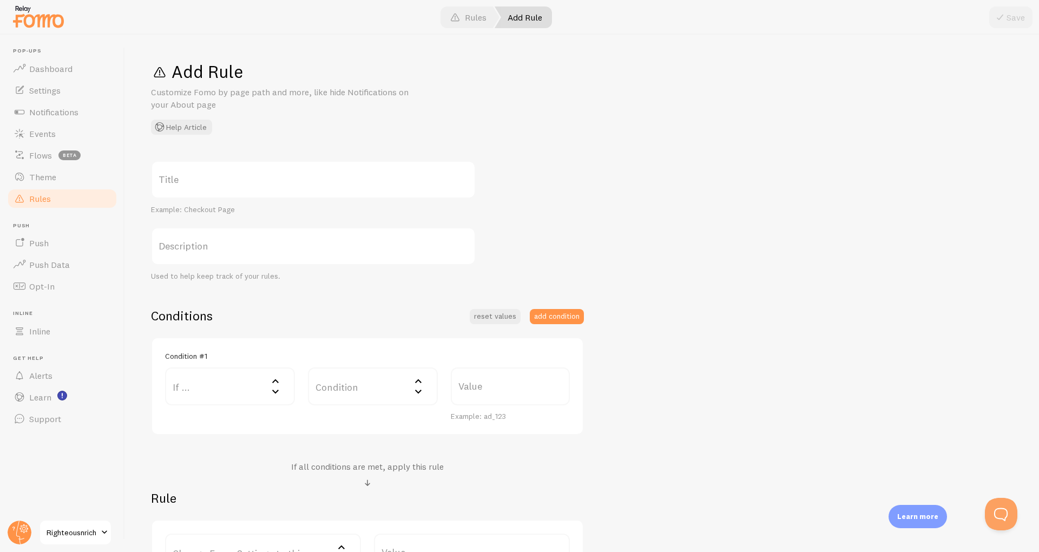
click at [205, 194] on label "Title" at bounding box center [313, 180] width 325 height 38
click at [205, 194] on input "Title" at bounding box center [313, 180] width 325 height 38
click at [195, 189] on label "Title" at bounding box center [313, 180] width 325 height 38
click at [195, 189] on input "Title" at bounding box center [313, 180] width 325 height 38
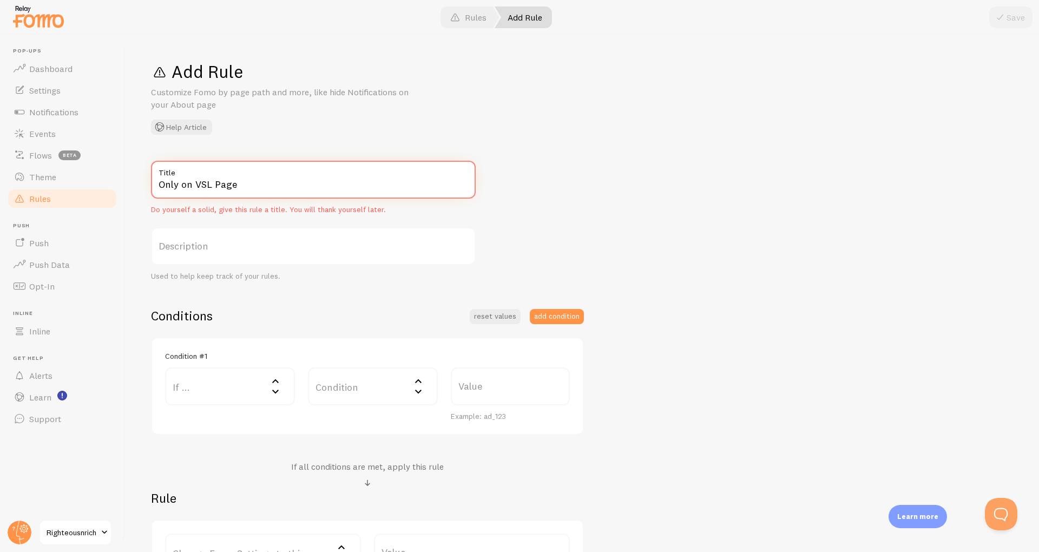
type input "Only on VSL Page"
click at [243, 377] on label "If ..." at bounding box center [230, 386] width 130 height 38
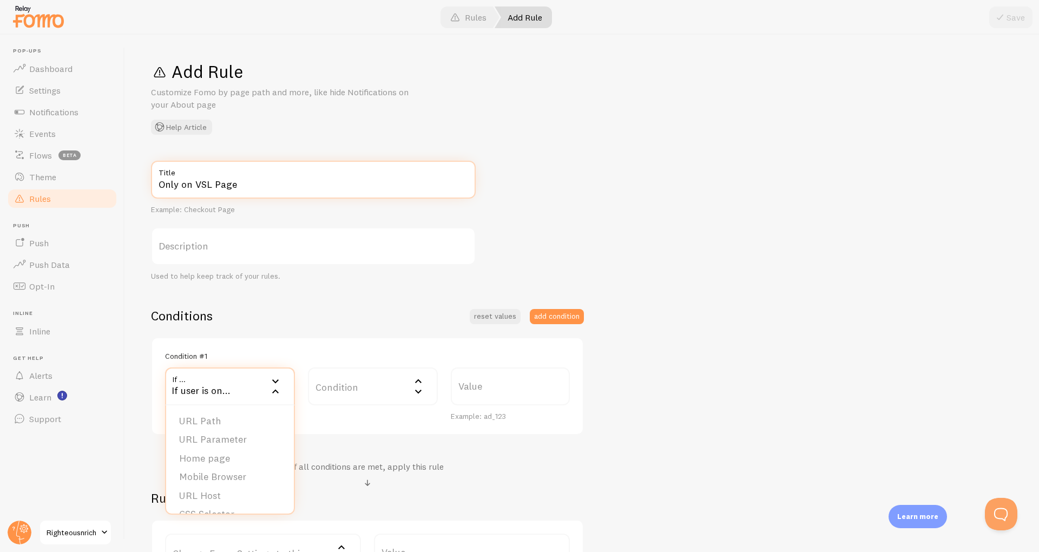
click at [196, 181] on input "Only on VSL Page" at bounding box center [313, 180] width 325 height 38
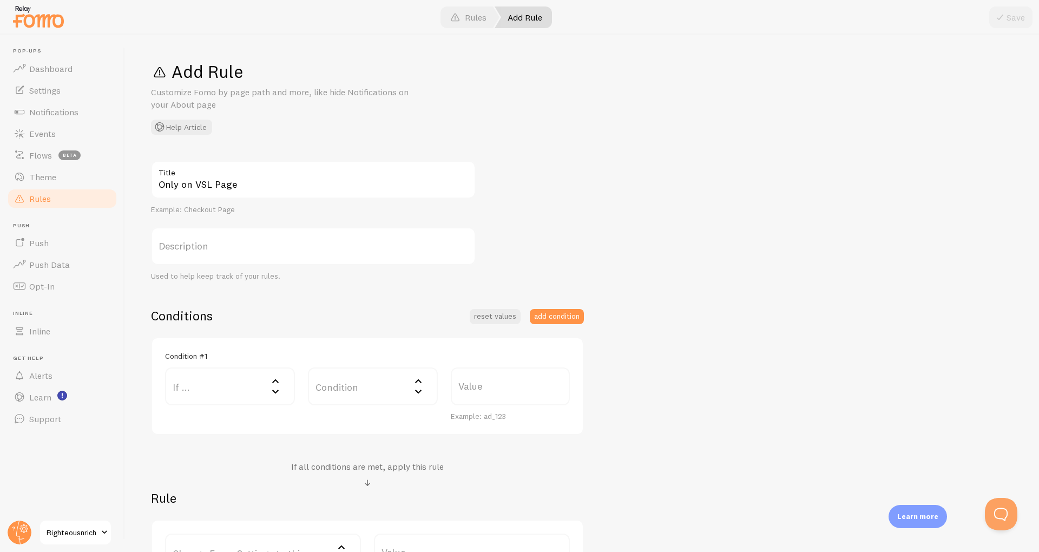
click at [238, 388] on label "If ..." at bounding box center [230, 386] width 130 height 38
click at [44, 95] on span "Settings" at bounding box center [44, 90] width 31 height 11
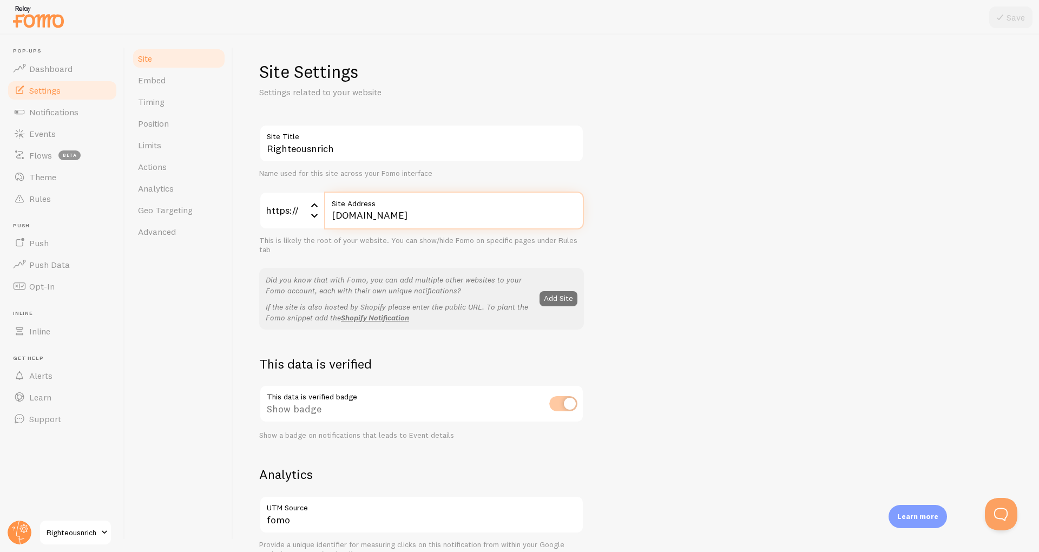
click at [443, 222] on input "thecavenetwork.co" at bounding box center [454, 211] width 260 height 38
type input "[DOMAIN_NAME][URL]"
click at [1010, 19] on button "Save" at bounding box center [1010, 17] width 43 height 22
click at [32, 137] on span "Events" at bounding box center [42, 133] width 27 height 11
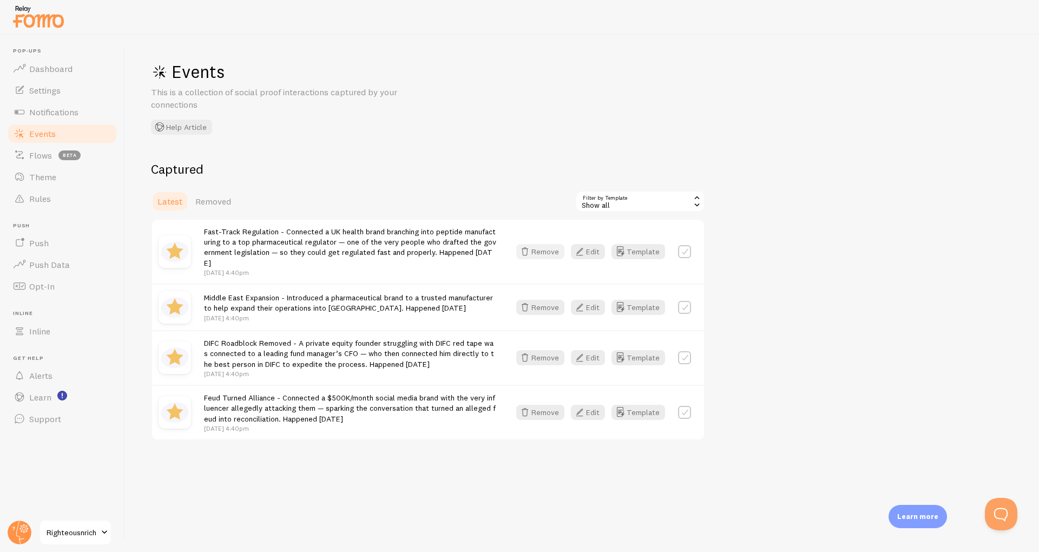
click at [531, 254] on icon "button" at bounding box center [524, 251] width 13 height 13
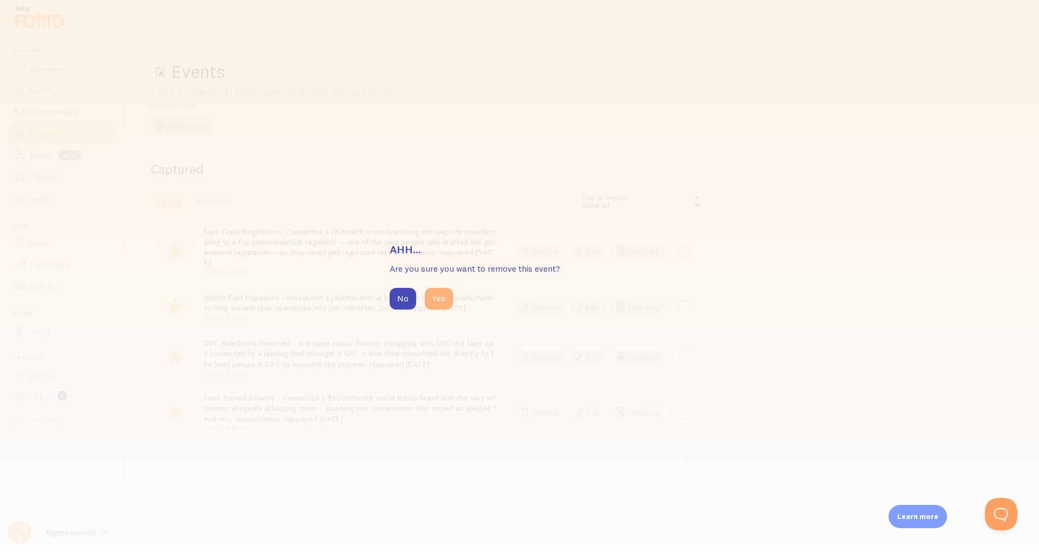
click at [442, 305] on button "Yes" at bounding box center [439, 299] width 28 height 22
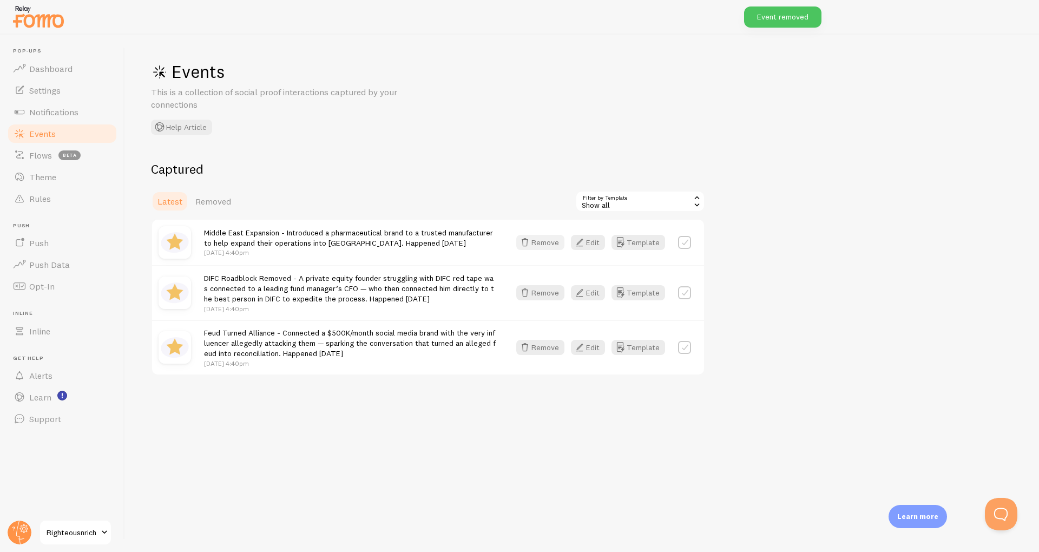
click at [540, 250] on button "Remove" at bounding box center [540, 242] width 48 height 15
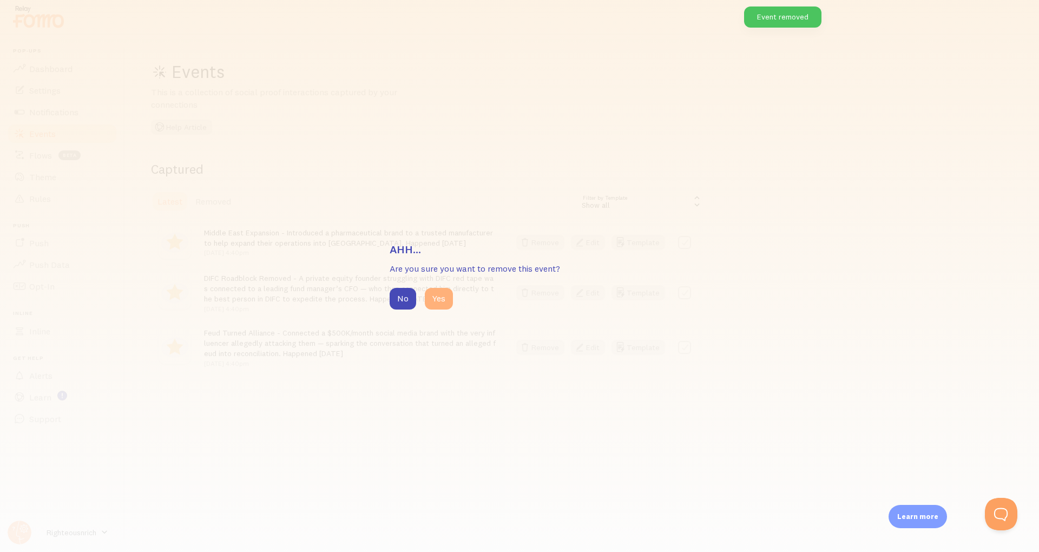
click at [446, 302] on button "Yes" at bounding box center [439, 299] width 28 height 22
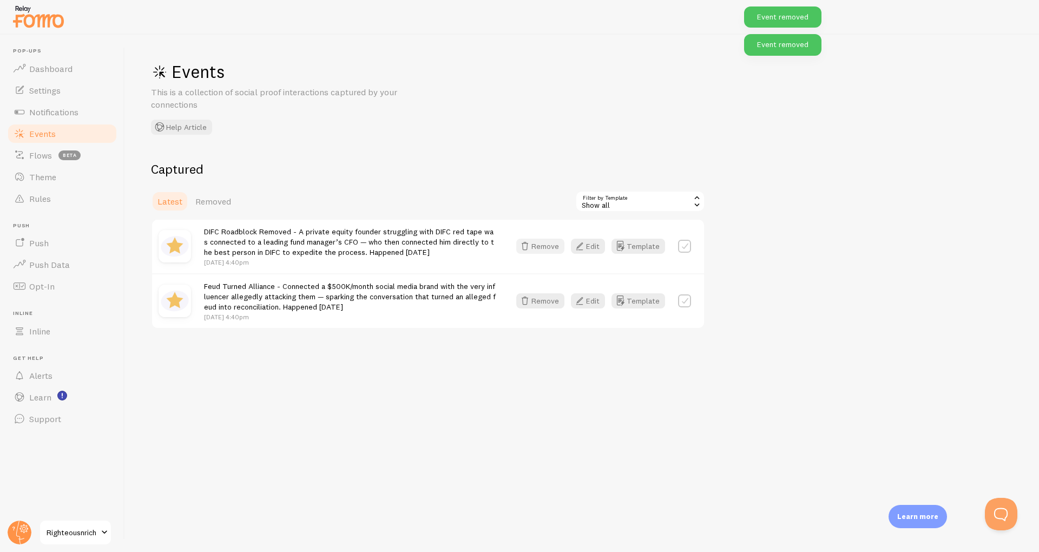
click at [531, 250] on icon "button" at bounding box center [524, 246] width 13 height 13
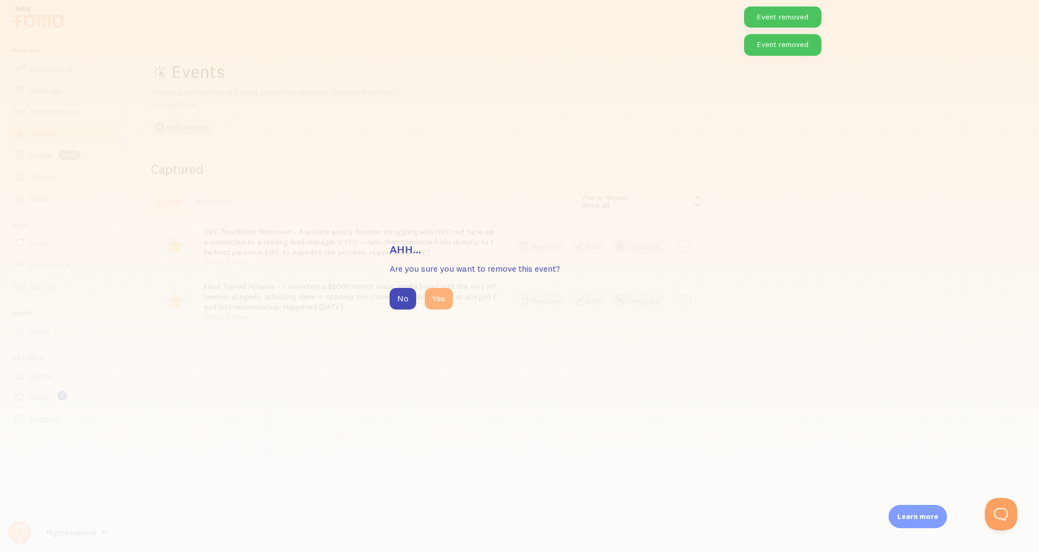
click at [436, 306] on button "Yes" at bounding box center [439, 299] width 28 height 22
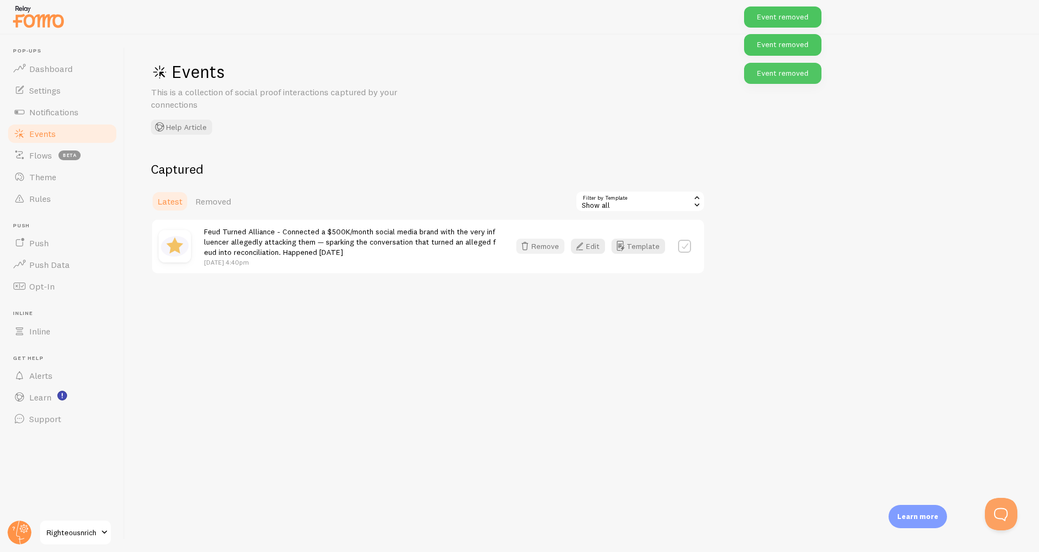
click at [539, 248] on button "Remove" at bounding box center [540, 246] width 48 height 15
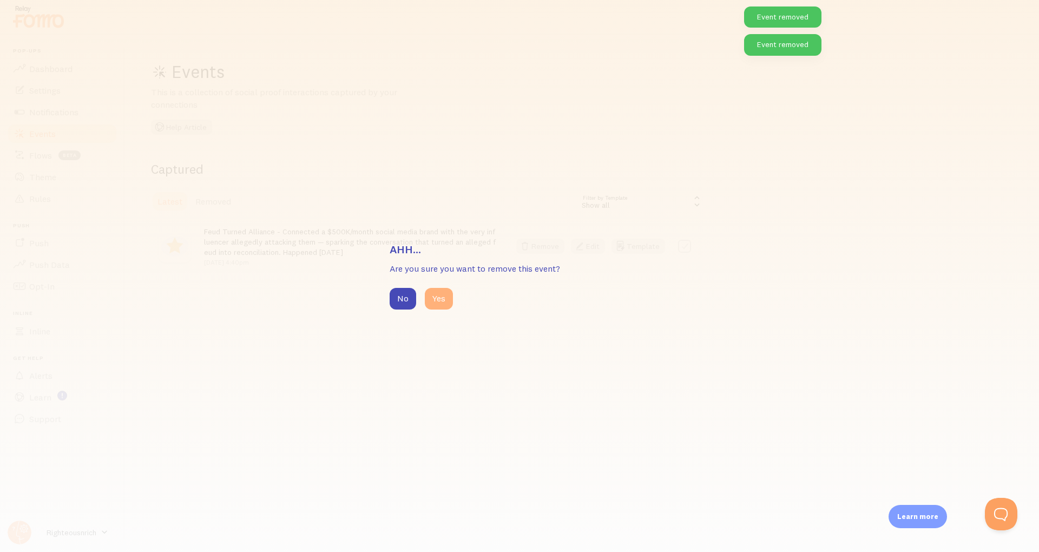
click at [442, 298] on button "Yes" at bounding box center [439, 299] width 28 height 22
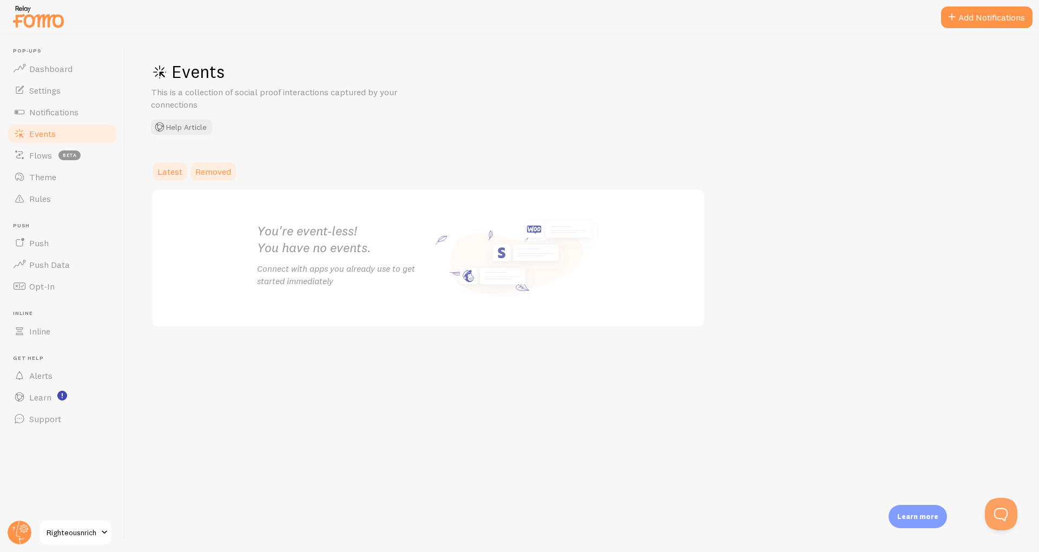
click at [228, 165] on link "Removed" at bounding box center [213, 172] width 49 height 22
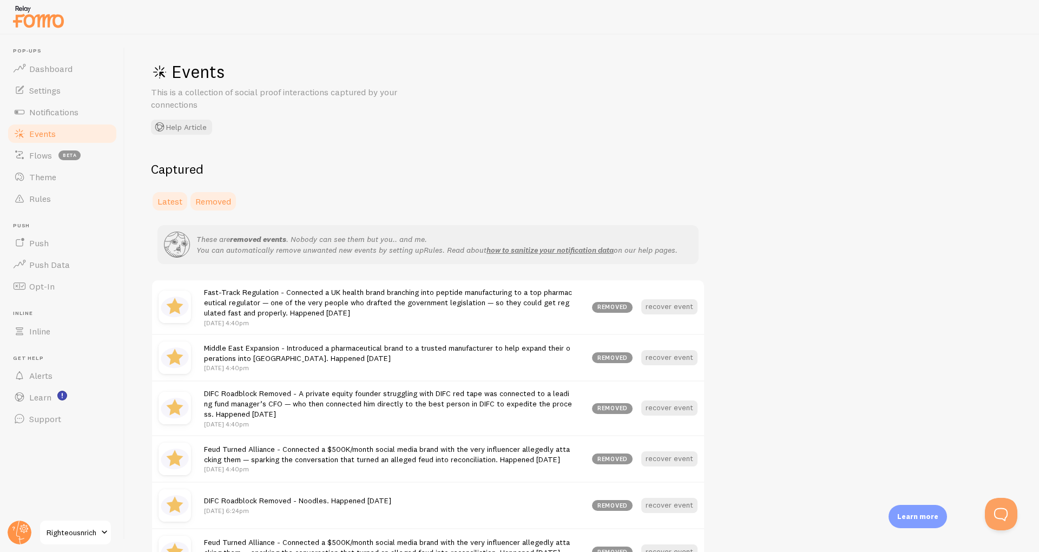
click at [170, 195] on link "Latest" at bounding box center [170, 202] width 38 height 22
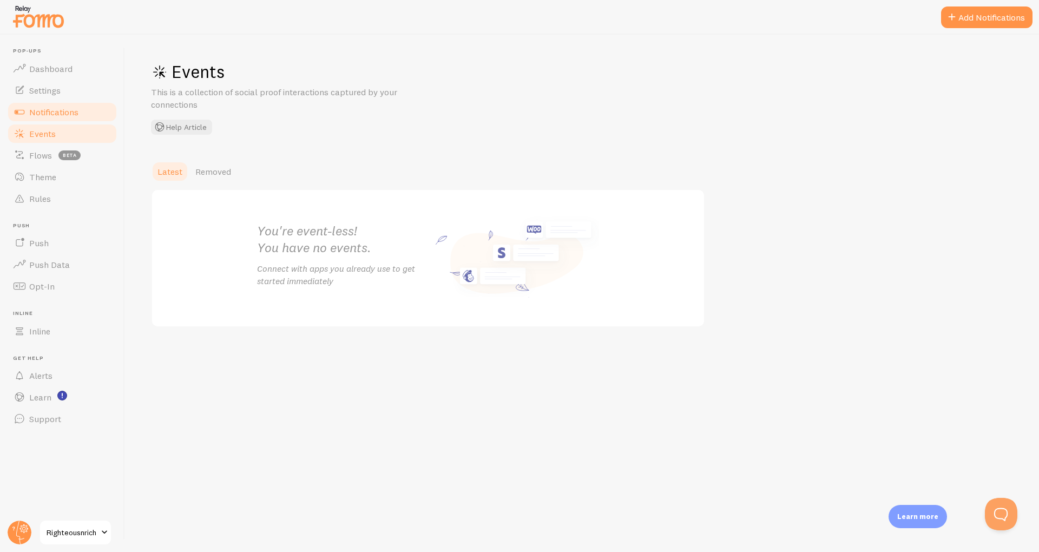
click at [46, 101] on link "Notifications" at bounding box center [61, 112] width 111 height 22
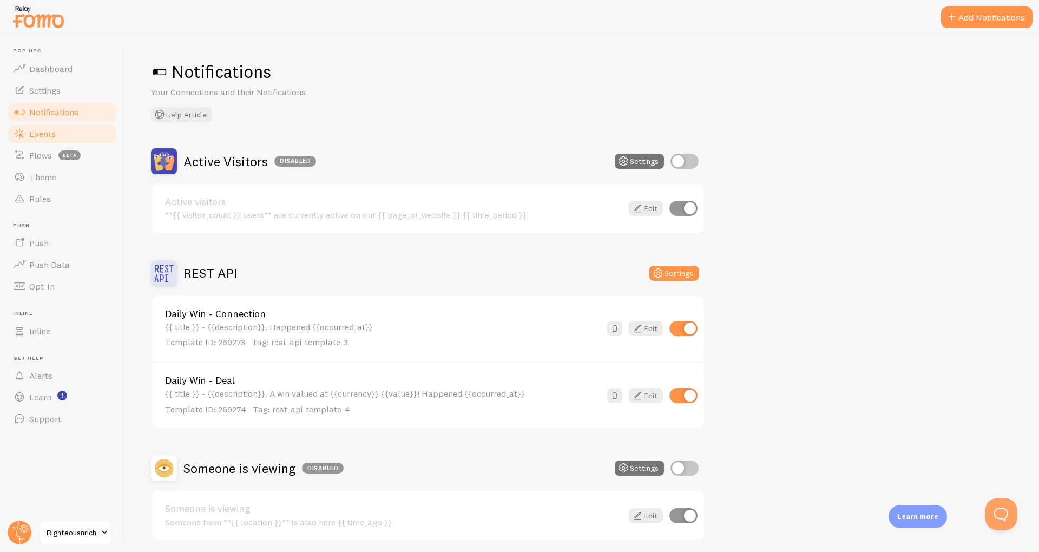
click at [38, 139] on span "Events" at bounding box center [42, 133] width 27 height 11
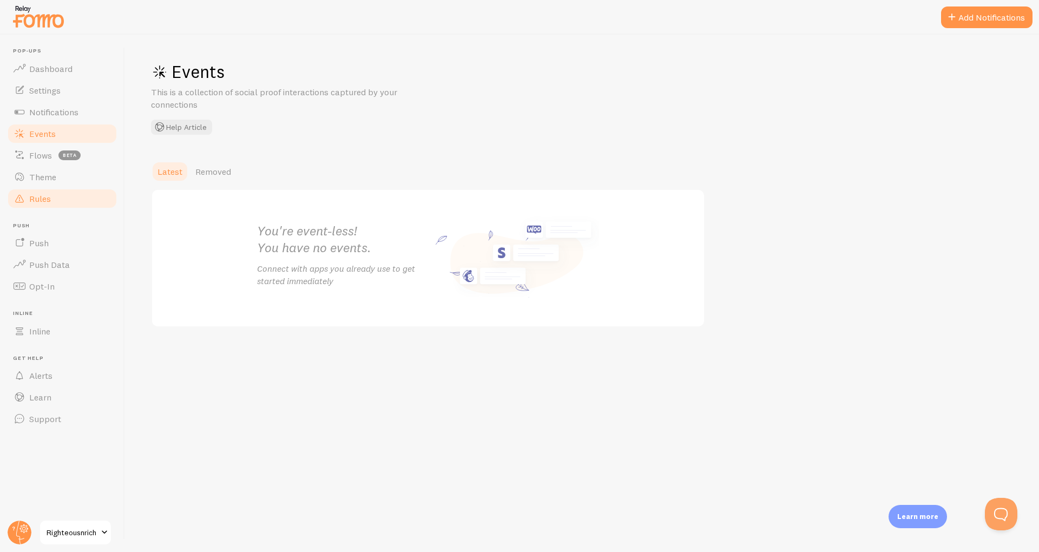
click at [41, 194] on span "Rules" at bounding box center [40, 198] width 22 height 11
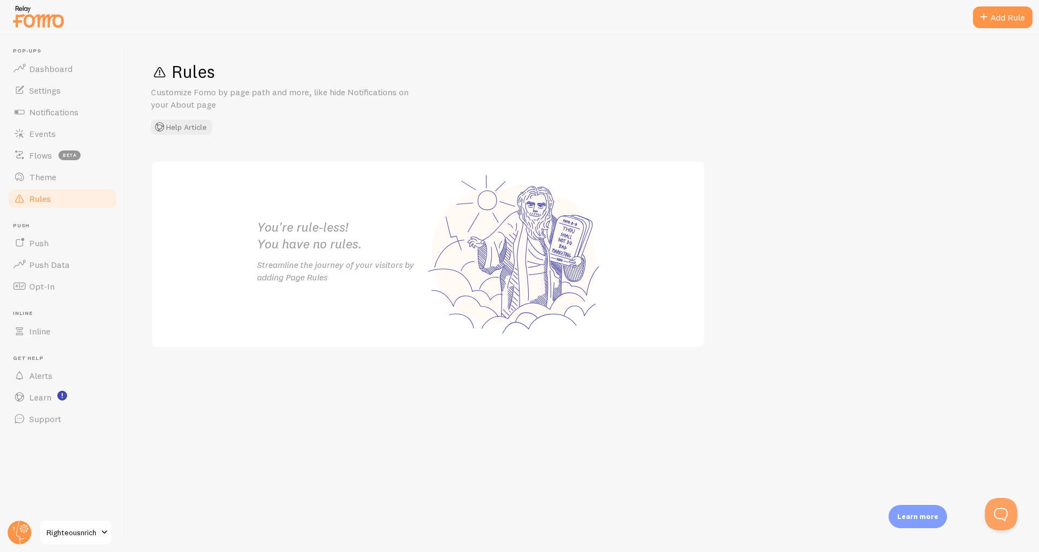
click at [54, 188] on link "Rules" at bounding box center [61, 199] width 111 height 22
click at [49, 186] on link "Theme" at bounding box center [61, 177] width 111 height 22
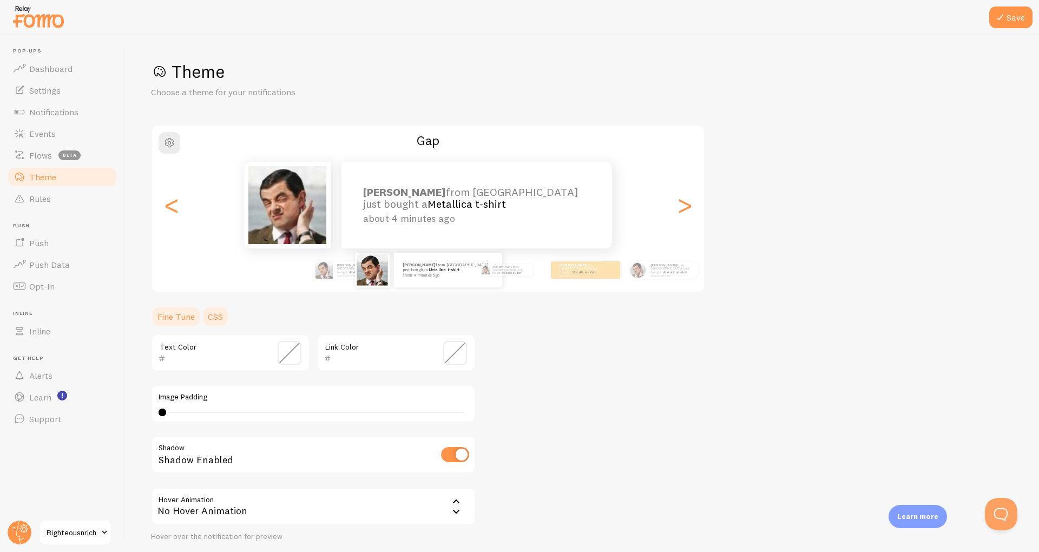
click at [220, 315] on link "CSS" at bounding box center [215, 317] width 28 height 22
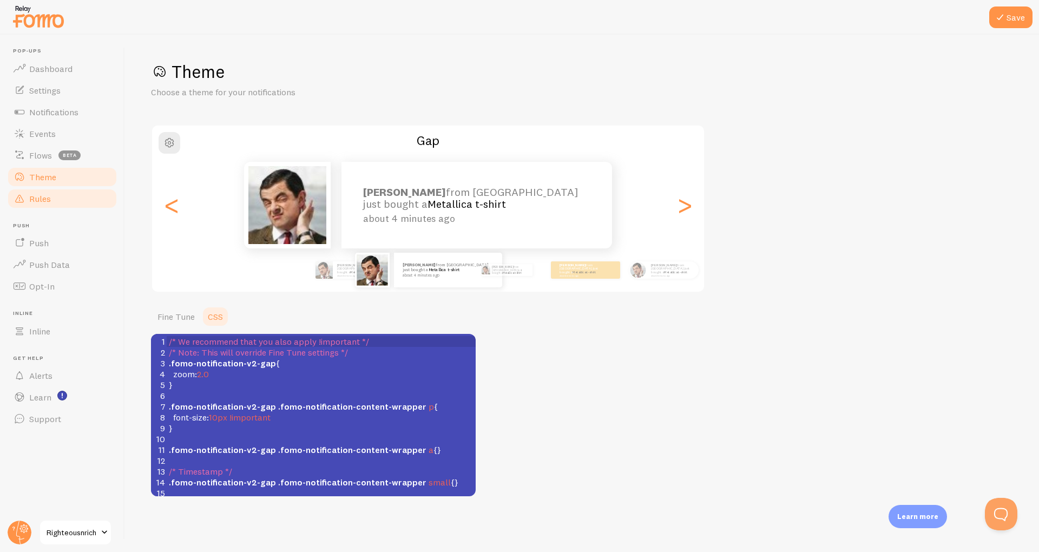
click at [38, 200] on span "Rules" at bounding box center [40, 198] width 22 height 11
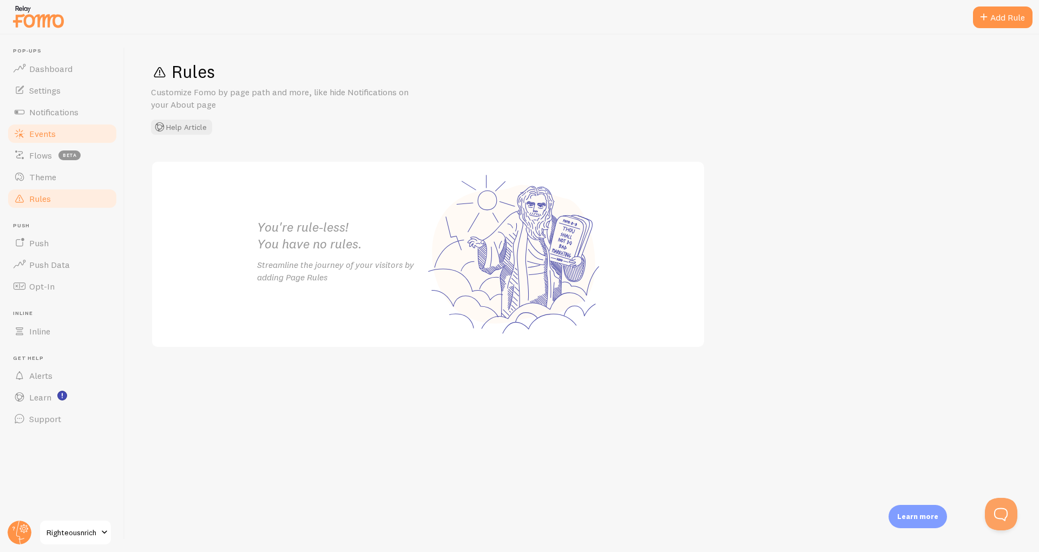
click at [35, 130] on span "Events" at bounding box center [42, 133] width 27 height 11
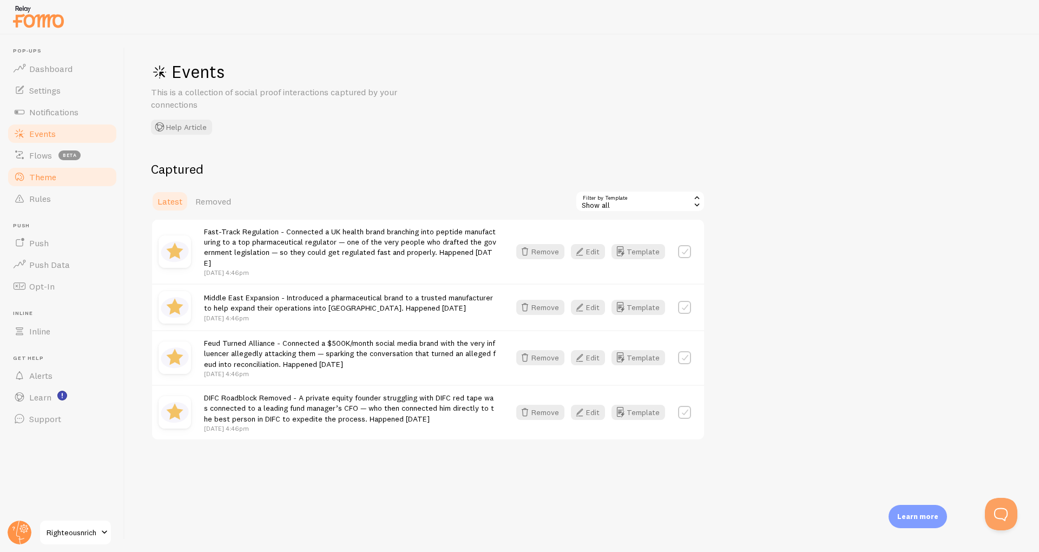
click at [44, 176] on span "Theme" at bounding box center [42, 177] width 27 height 11
drag, startPoint x: 44, startPoint y: 176, endPoint x: 41, endPoint y: 168, distance: 8.7
click at [41, 168] on link "Theme" at bounding box center [61, 177] width 111 height 22
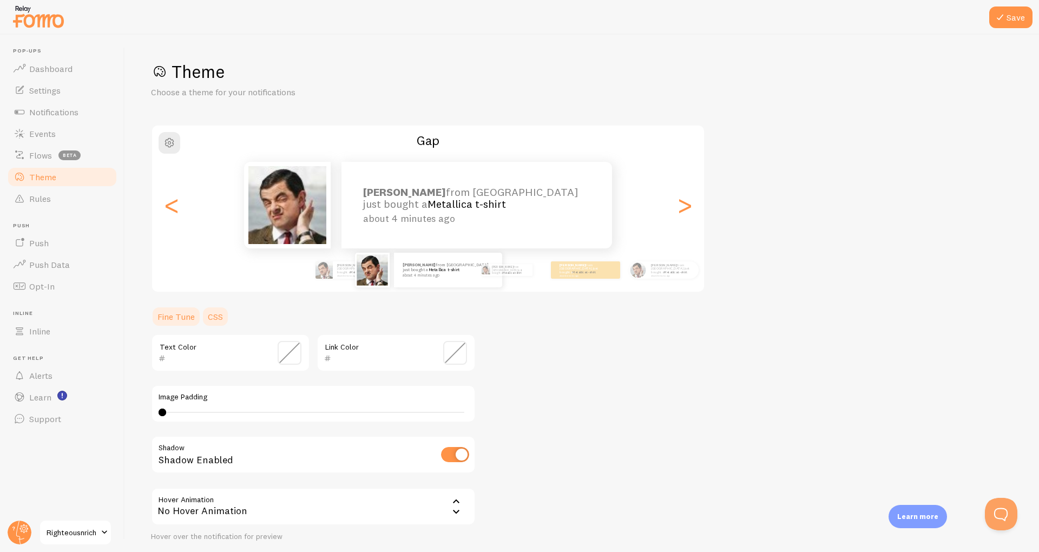
click at [220, 312] on link "CSS" at bounding box center [215, 317] width 28 height 22
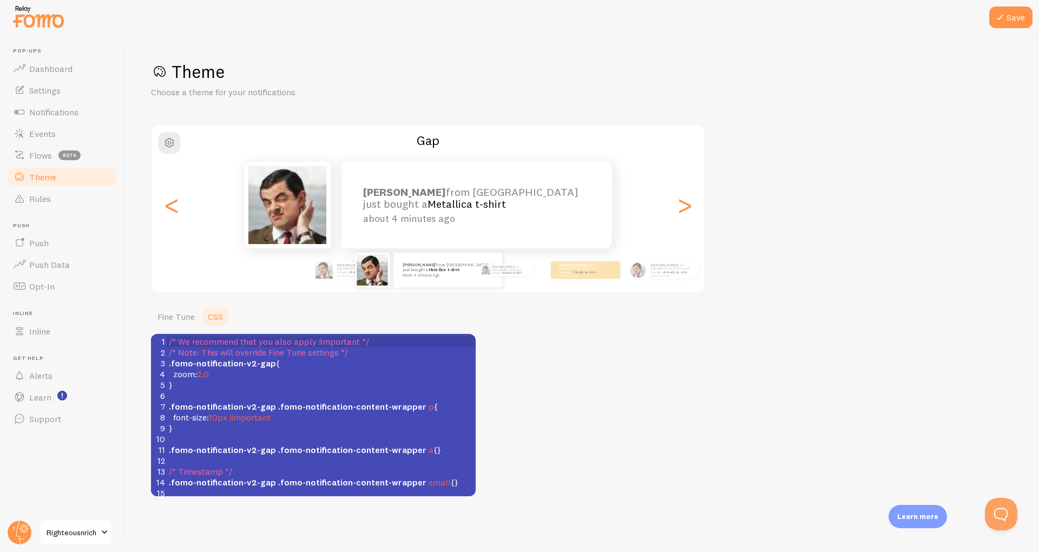
click at [214, 380] on pre "}" at bounding box center [321, 384] width 309 height 11
click at [220, 373] on pre "zoom : 2.0" at bounding box center [321, 374] width 309 height 11
type textarea ";"
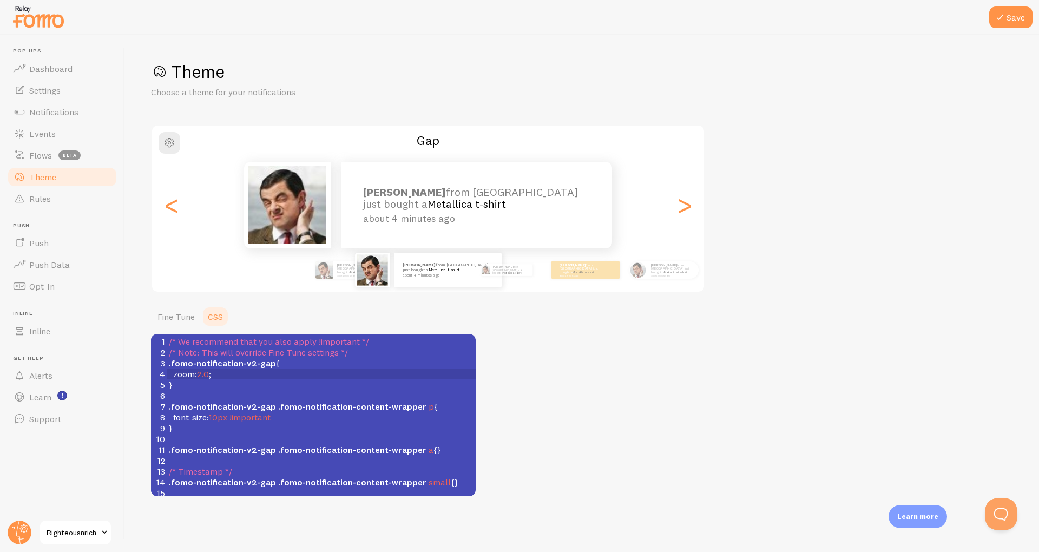
click at [302, 416] on pre "font-size : 10px !important" at bounding box center [321, 417] width 309 height 11
type textarea ";"
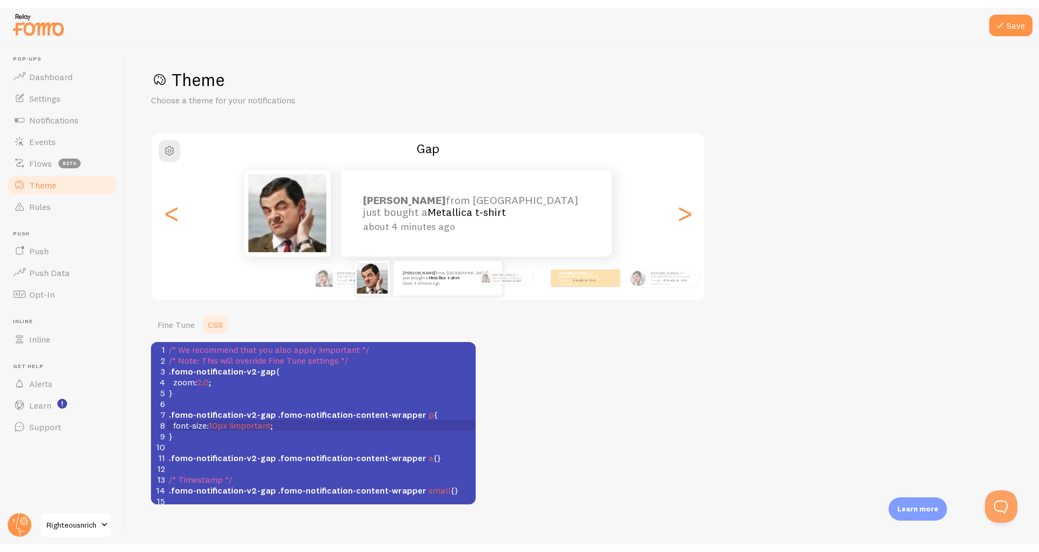
scroll to position [2, 0]
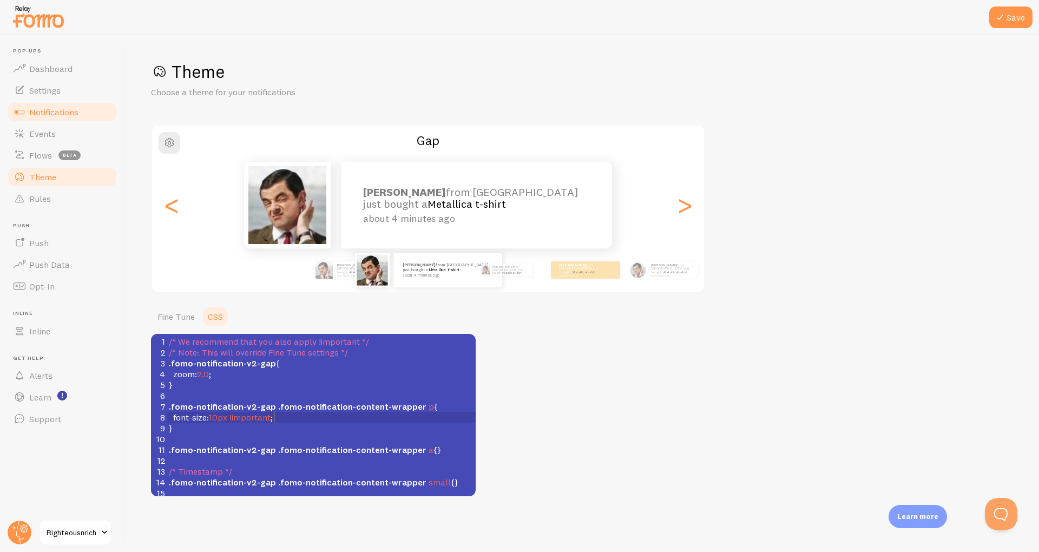
click at [48, 109] on span "Notifications" at bounding box center [53, 112] width 49 height 11
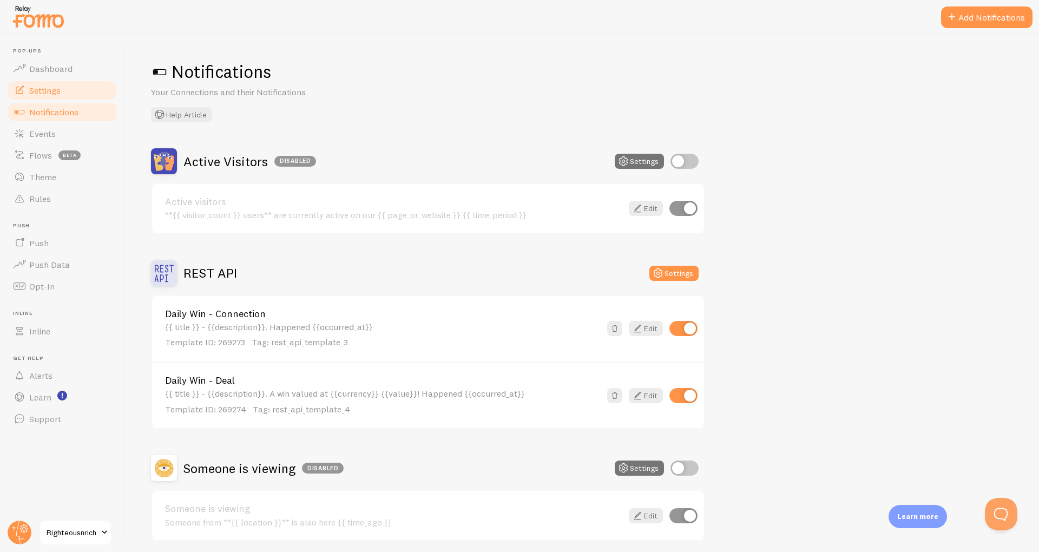
click at [54, 91] on span "Settings" at bounding box center [44, 90] width 31 height 11
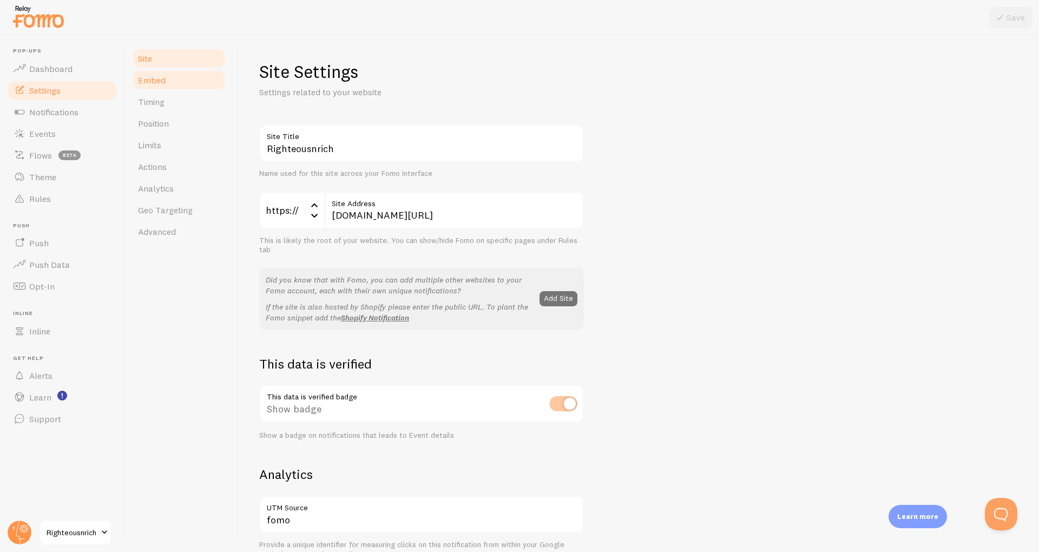
click at [171, 88] on link "Embed" at bounding box center [179, 80] width 95 height 22
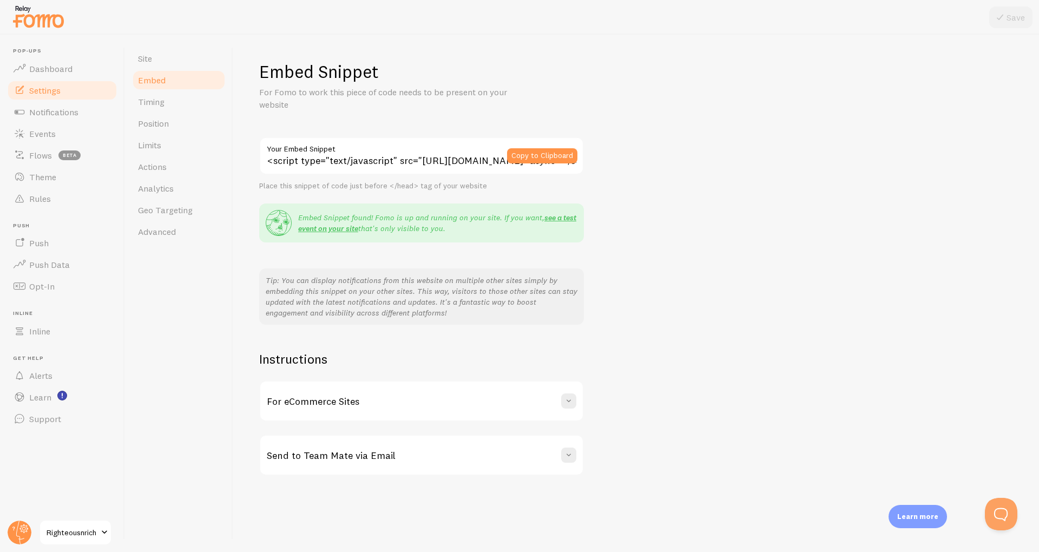
click at [470, 164] on input "<script type="text/javascript" src="[URL][DOMAIN_NAME]" async></script>" at bounding box center [421, 156] width 325 height 38
click at [536, 153] on button "Copy to Clipboard" at bounding box center [542, 155] width 70 height 15
click at [147, 59] on span "Site" at bounding box center [145, 58] width 14 height 11
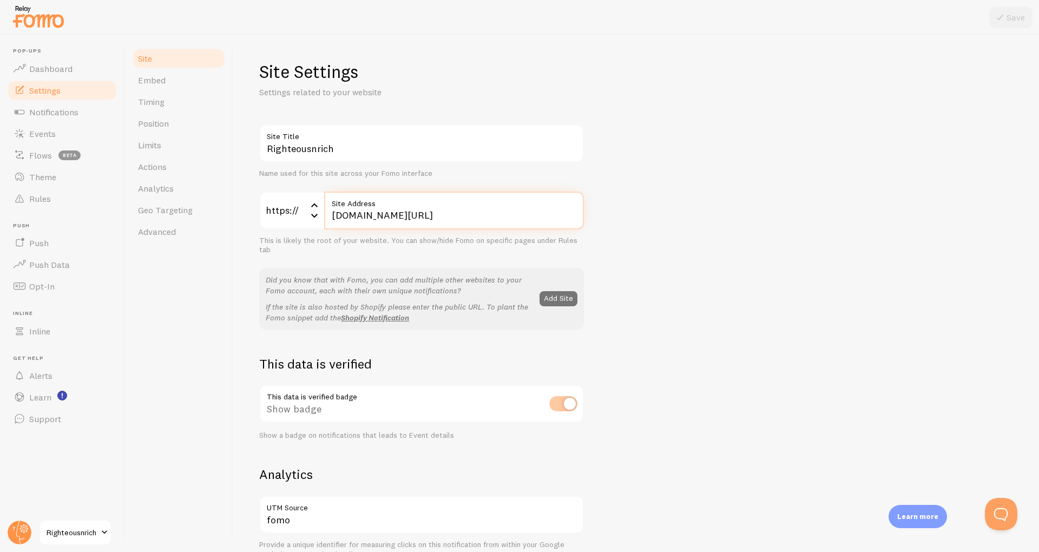
click at [337, 218] on input "thecavenetwork.co/lander" at bounding box center [454, 211] width 260 height 38
click at [452, 216] on input "thecavenetwork.co/lander" at bounding box center [454, 211] width 260 height 38
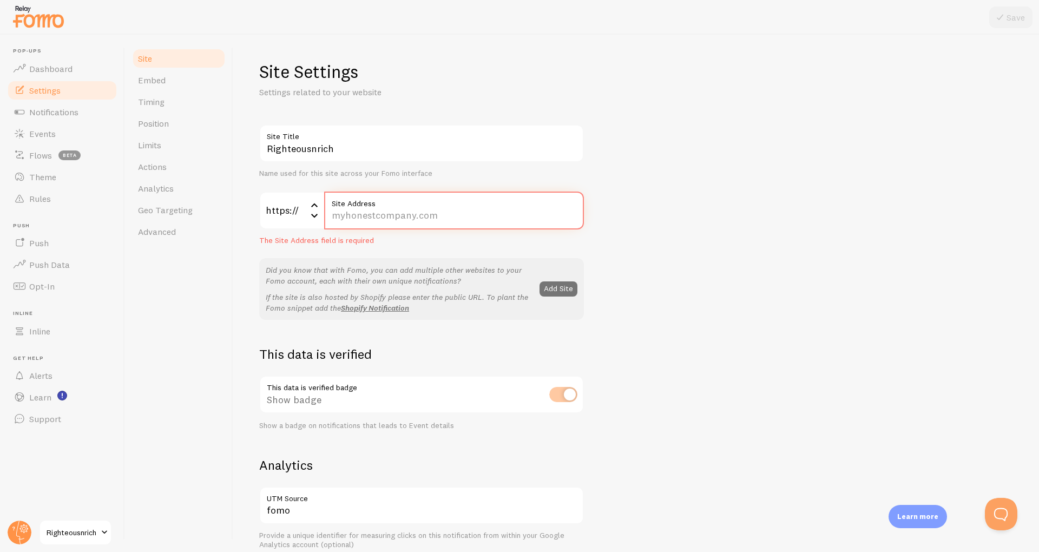
paste input "[DOMAIN_NAME][URL]"
type input "[DOMAIN_NAME][URL]"
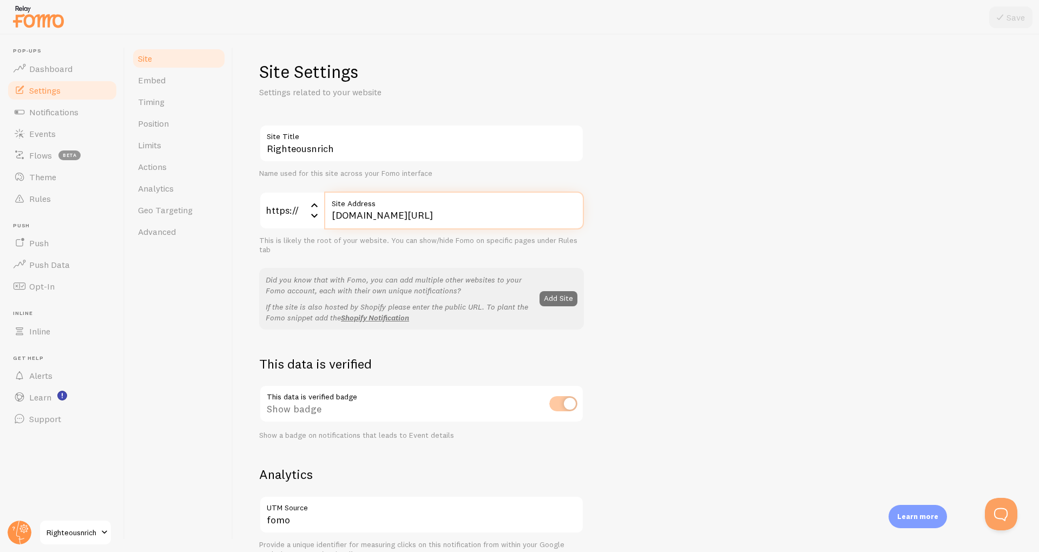
click at [331, 217] on input "[DOMAIN_NAME][URL]" at bounding box center [454, 211] width 260 height 38
click at [993, 86] on div "Site Settings Settings related to your website Righteousnrich Site Title Name u…" at bounding box center [636, 515] width 754 height 909
click at [151, 101] on span "Timing" at bounding box center [151, 101] width 27 height 11
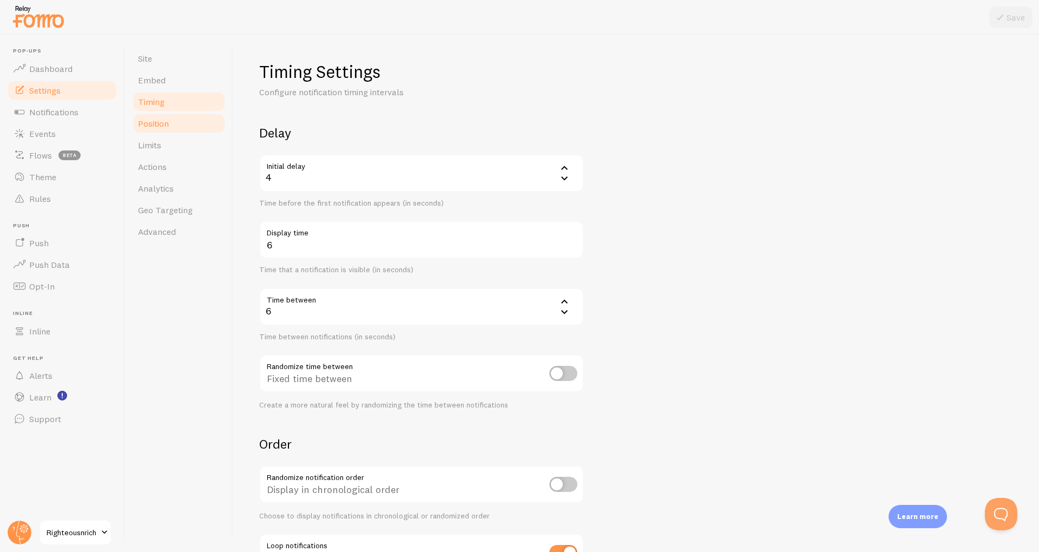
click at [150, 117] on link "Position" at bounding box center [179, 124] width 95 height 22
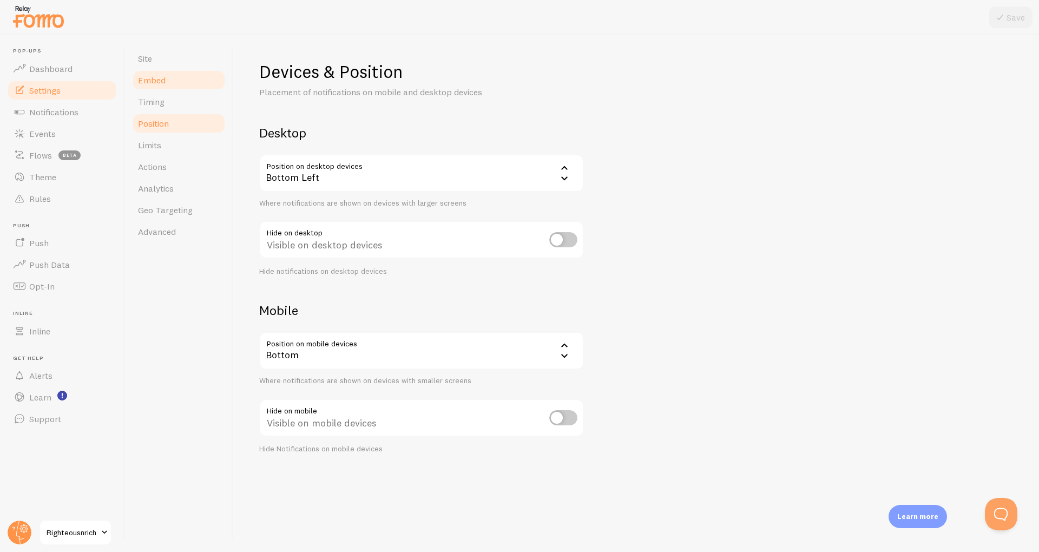
click at [146, 90] on link "Embed" at bounding box center [179, 80] width 95 height 22
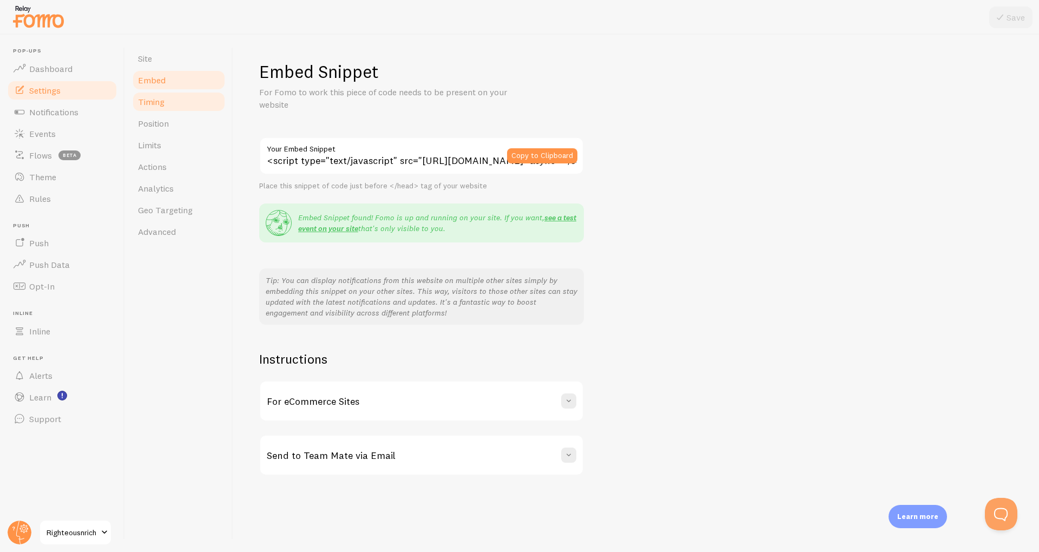
click at [152, 101] on span "Timing" at bounding box center [151, 101] width 27 height 11
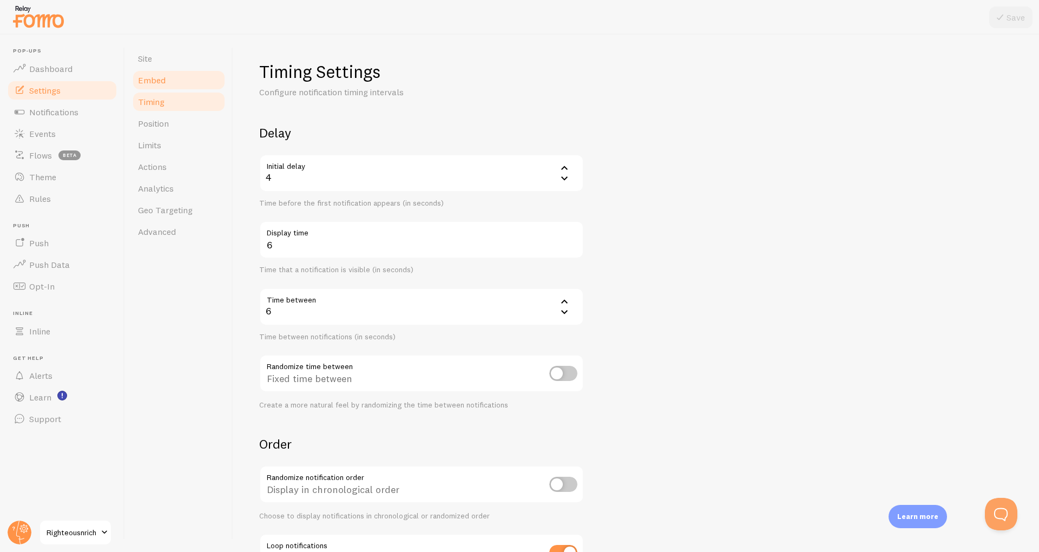
click at [156, 82] on span "Embed" at bounding box center [152, 80] width 28 height 11
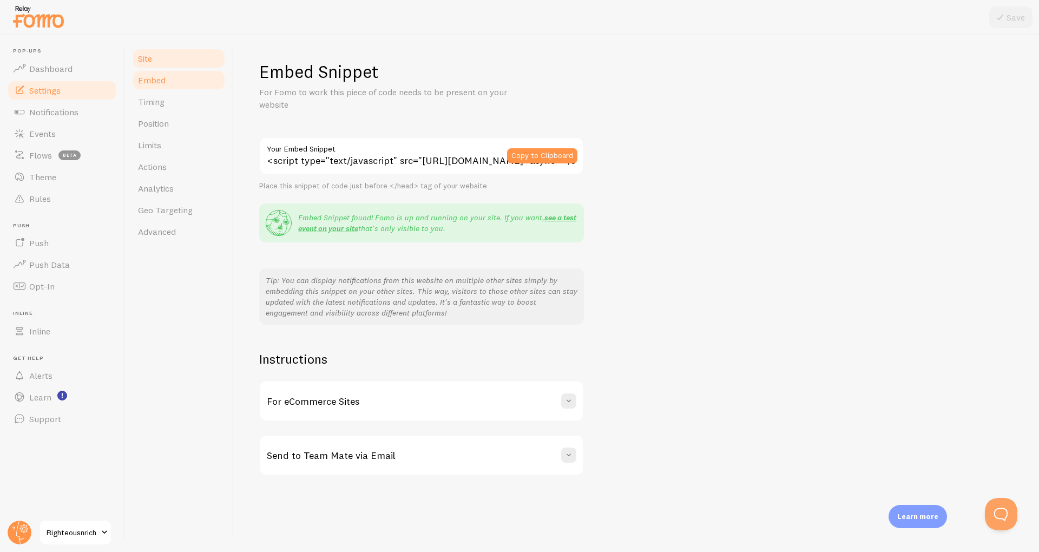
click at [155, 68] on link "Site" at bounding box center [179, 59] width 95 height 22
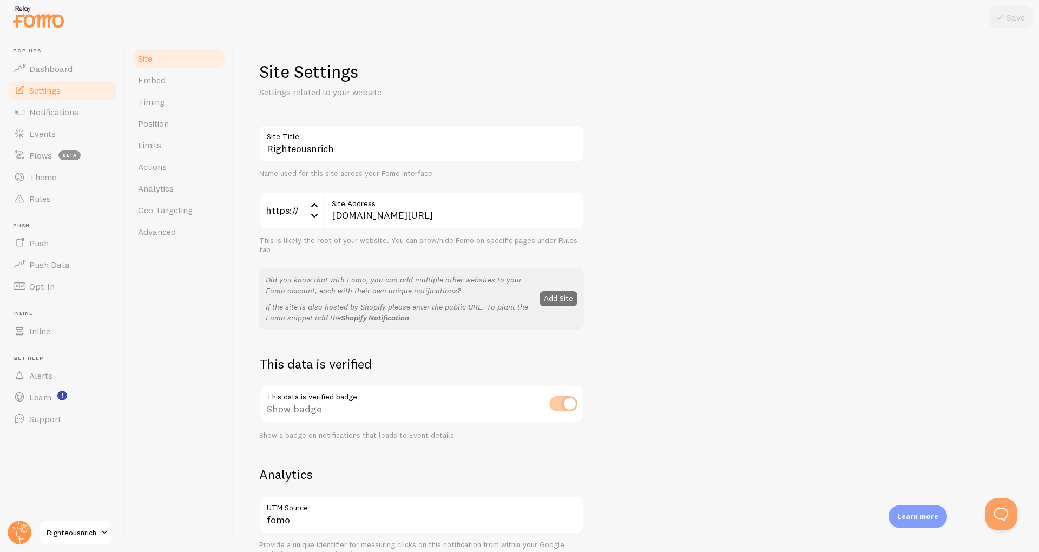
scroll to position [470, 0]
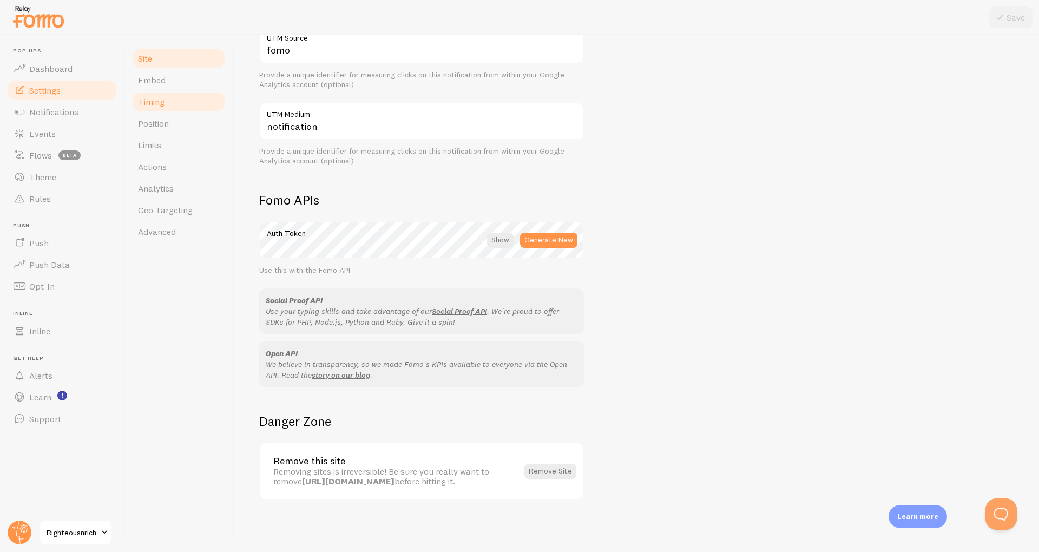
click at [148, 107] on link "Timing" at bounding box center [179, 102] width 95 height 22
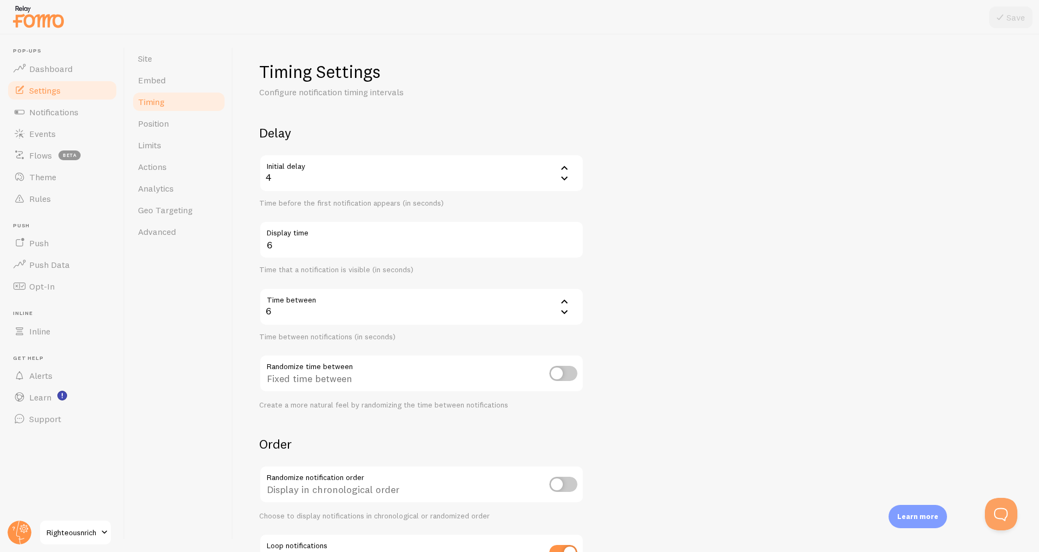
scroll to position [89, 0]
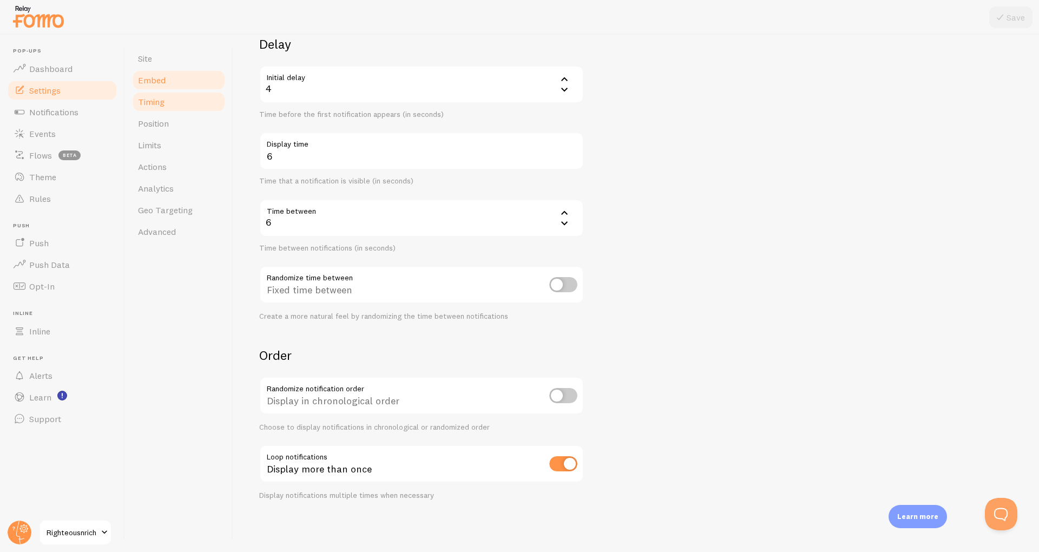
click at [166, 78] on link "Embed" at bounding box center [179, 80] width 95 height 22
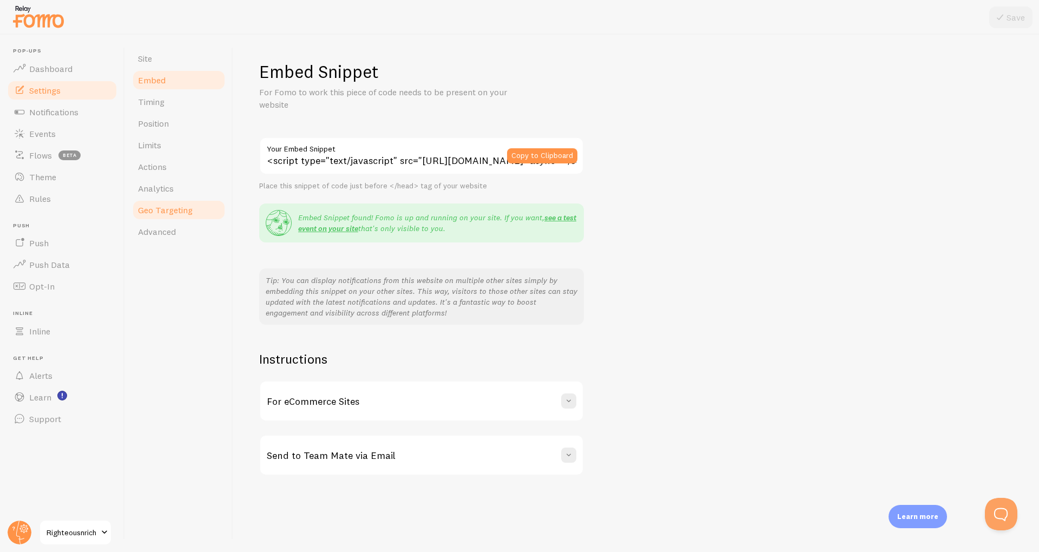
click at [174, 219] on link "Geo Targeting" at bounding box center [179, 210] width 95 height 22
click at [173, 234] on span "Advanced" at bounding box center [157, 231] width 38 height 11
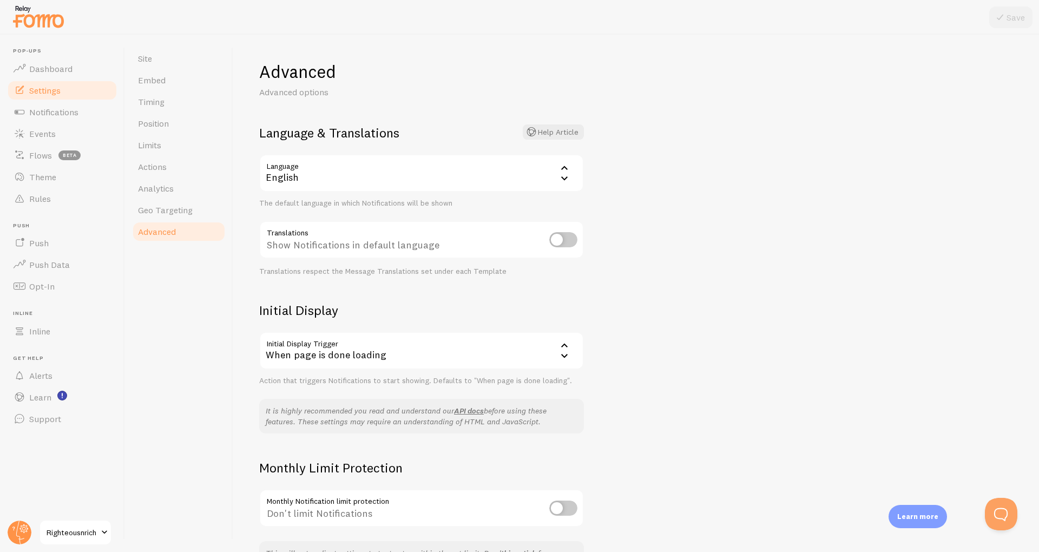
scroll to position [76, 0]
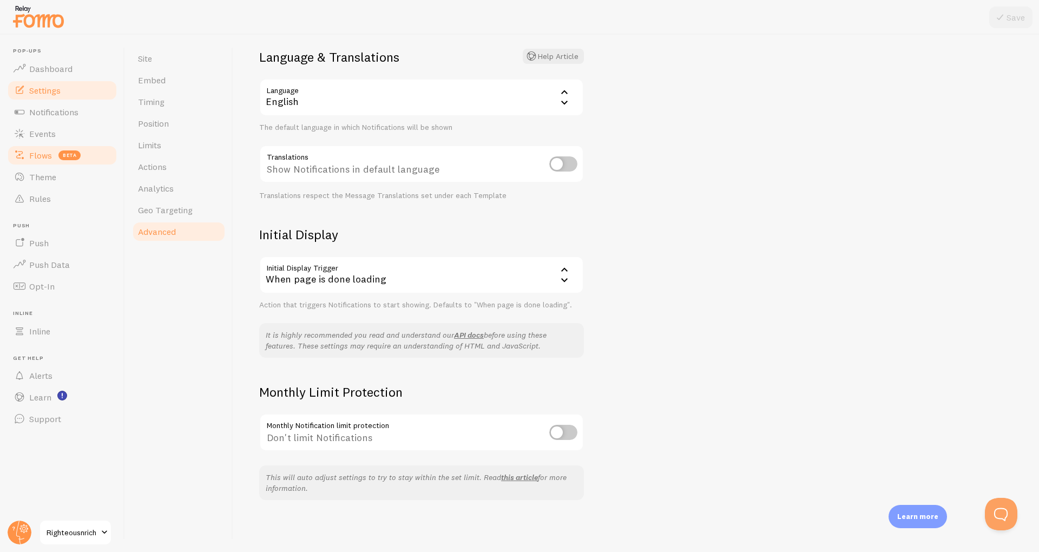
click at [55, 154] on link "Flows beta" at bounding box center [61, 156] width 111 height 22
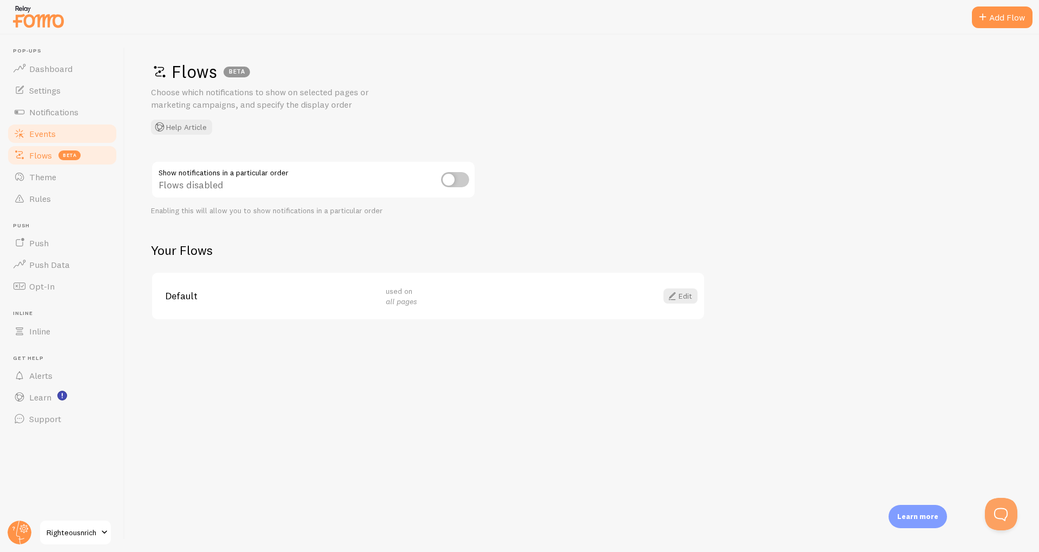
click at [40, 125] on link "Events" at bounding box center [61, 134] width 111 height 22
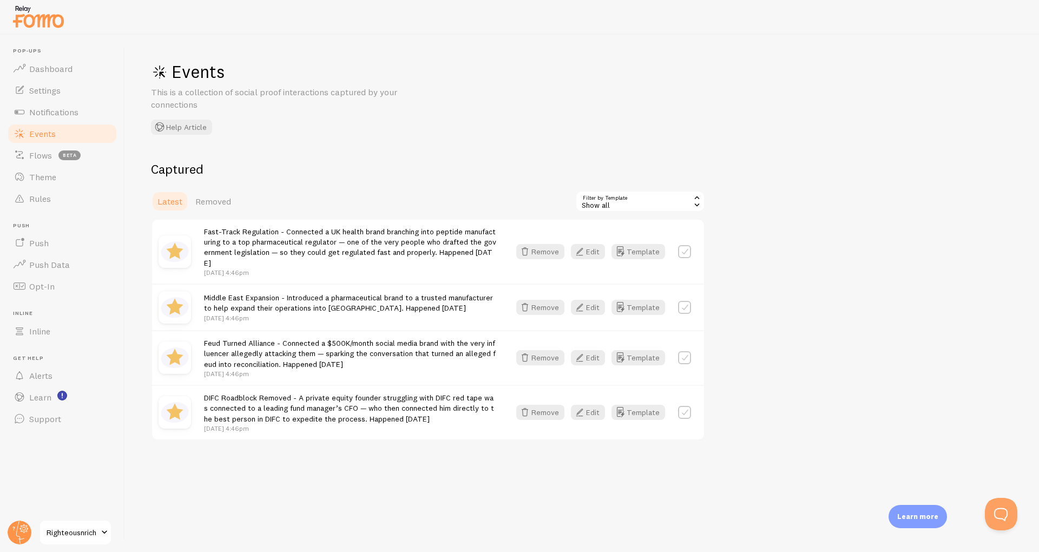
click at [689, 252] on label at bounding box center [684, 251] width 13 height 13
checkbox input "false"
click at [25, 179] on span at bounding box center [19, 176] width 13 height 13
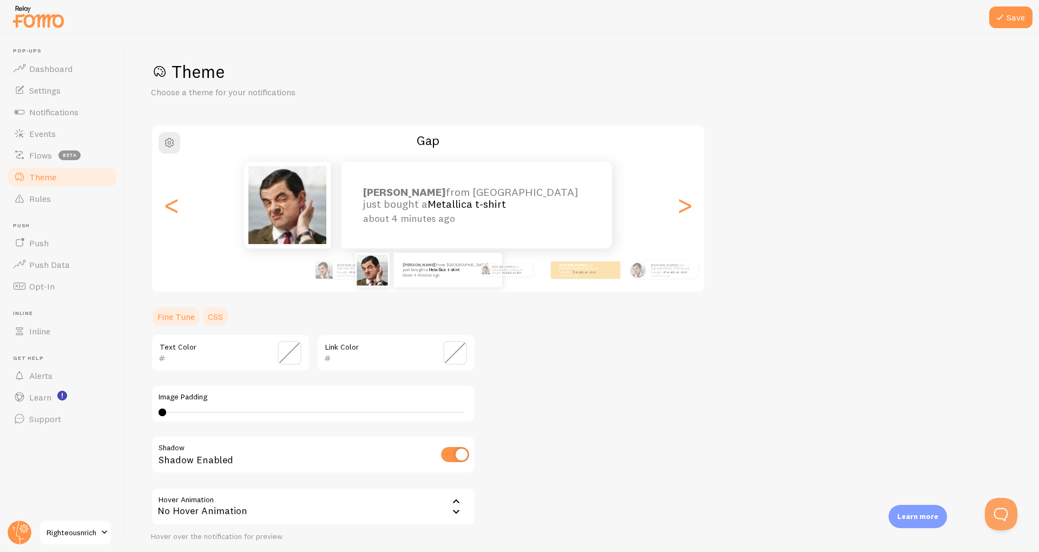
click at [222, 322] on link "CSS" at bounding box center [215, 317] width 28 height 22
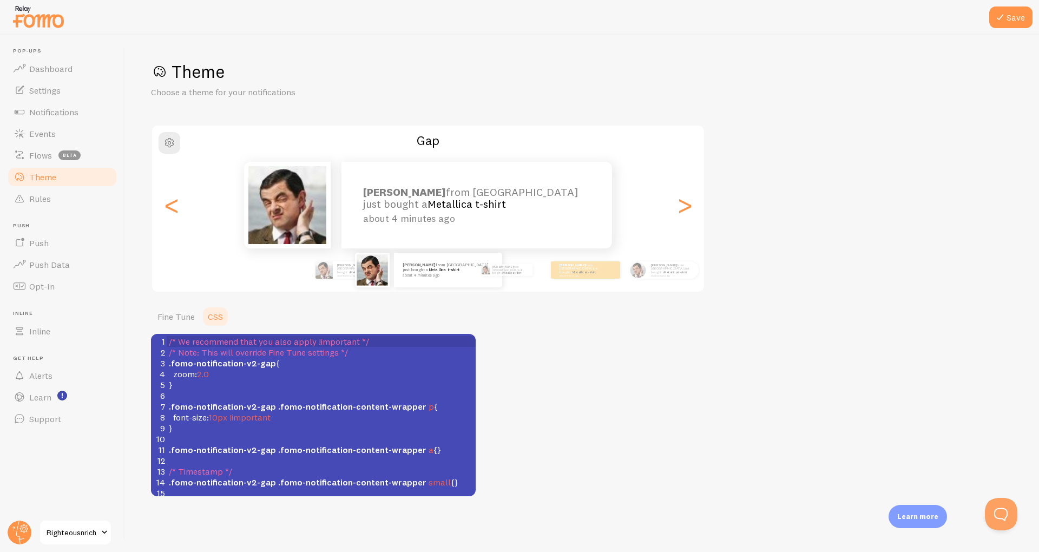
click at [205, 378] on span "2.0" at bounding box center [203, 374] width 12 height 11
click at [255, 370] on pre "zoom : 2.0" at bounding box center [321, 374] width 309 height 11
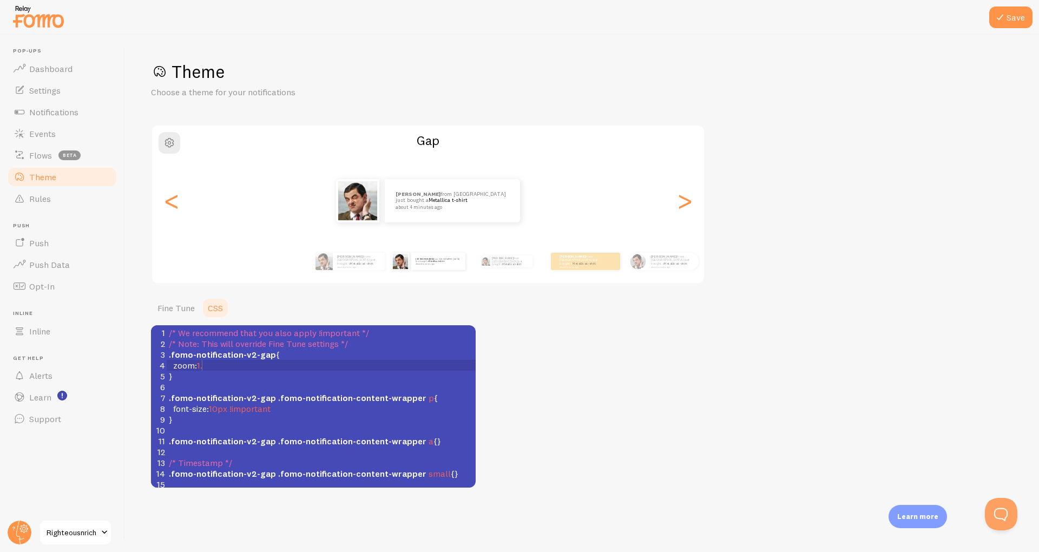
type textarea "1.5"
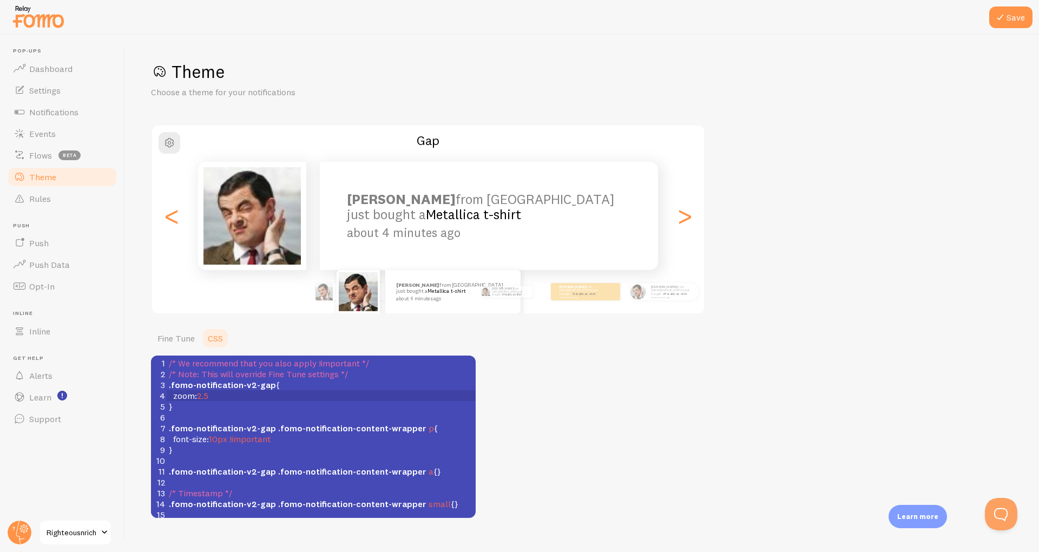
scroll to position [2, 14]
type textarea "2.5;"
click at [1008, 15] on button "Save" at bounding box center [1010, 17] width 43 height 22
click at [222, 397] on pre "zoom : 2.5 ;" at bounding box center [321, 395] width 309 height 11
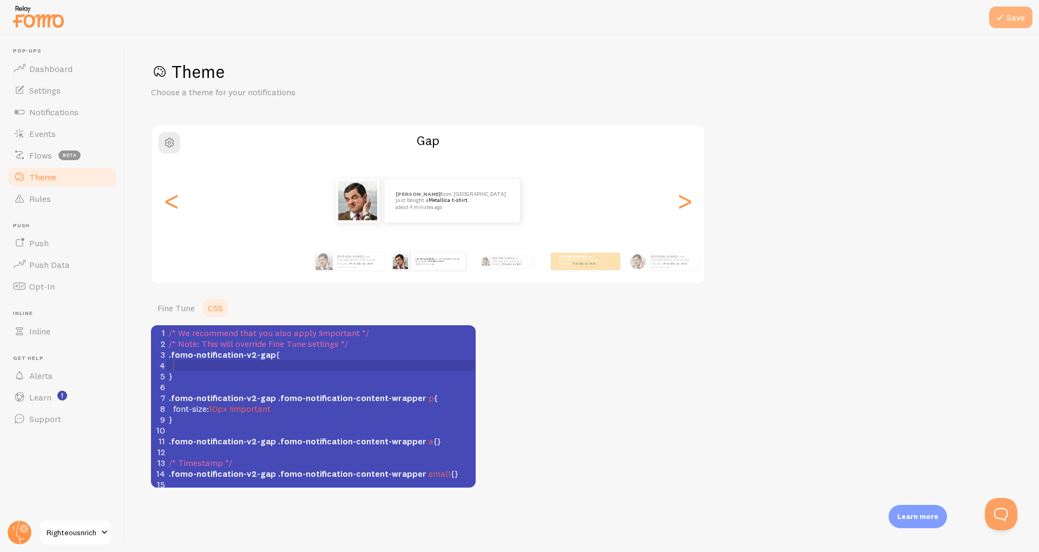
click at [1005, 22] on icon at bounding box center [1000, 17] width 13 height 13
click at [217, 362] on pre at bounding box center [321, 365] width 309 height 11
type textarea "zoom:2"
type textarea "1.5"
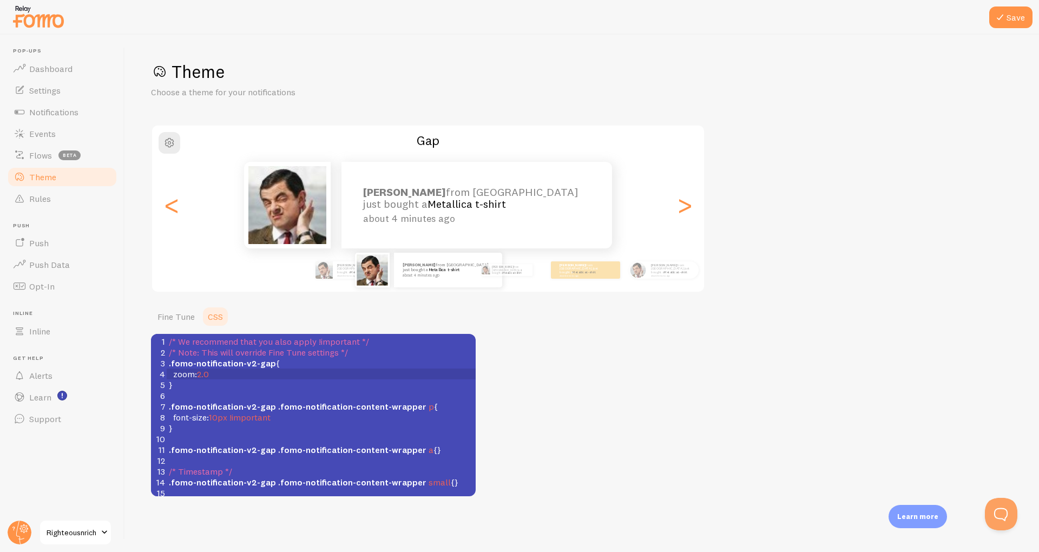
scroll to position [36, 0]
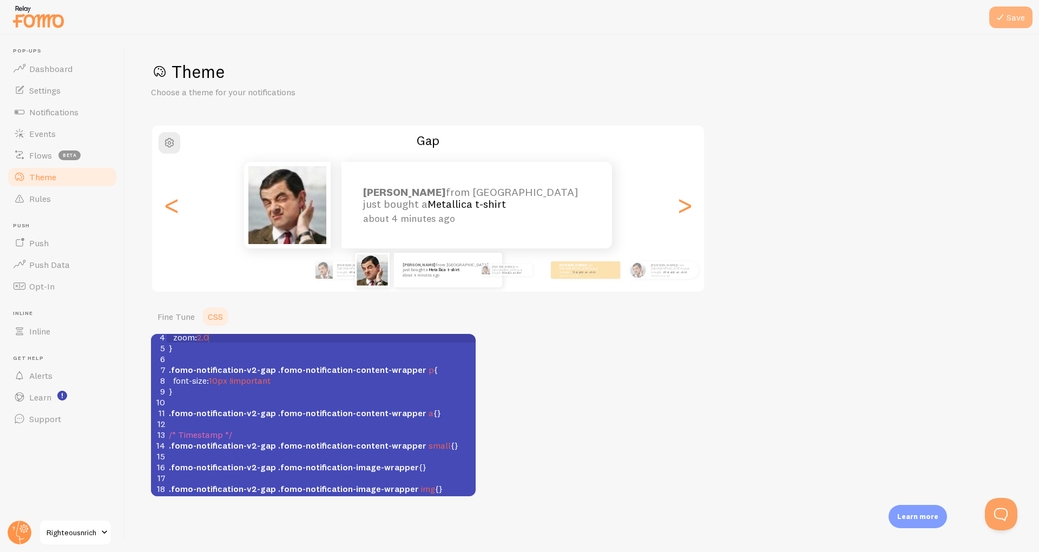
type textarea "2.0"
click at [1012, 26] on button "Save" at bounding box center [1010, 17] width 43 height 22
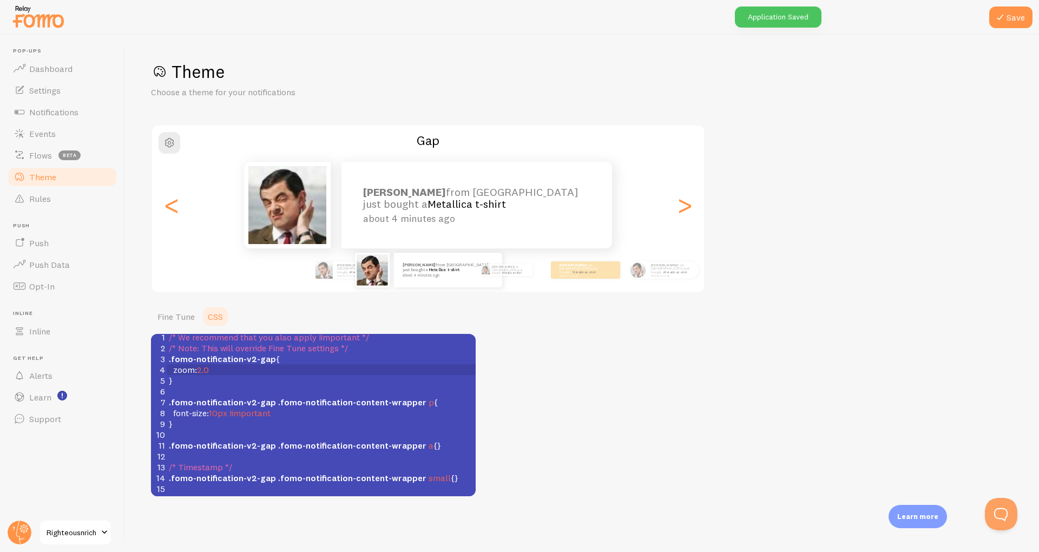
scroll to position [0, 0]
click at [218, 419] on span "10px" at bounding box center [218, 417] width 18 height 11
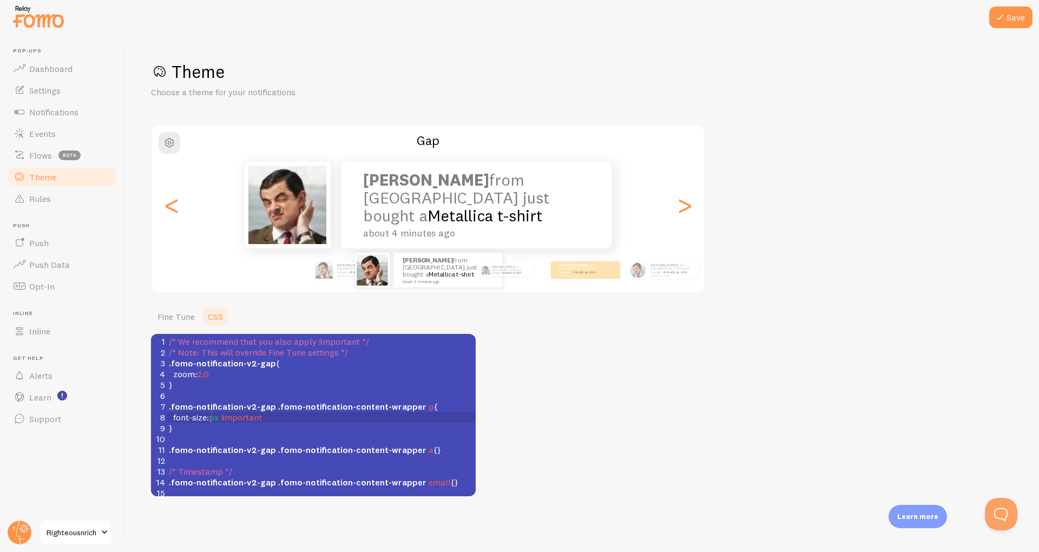
type textarea "50"
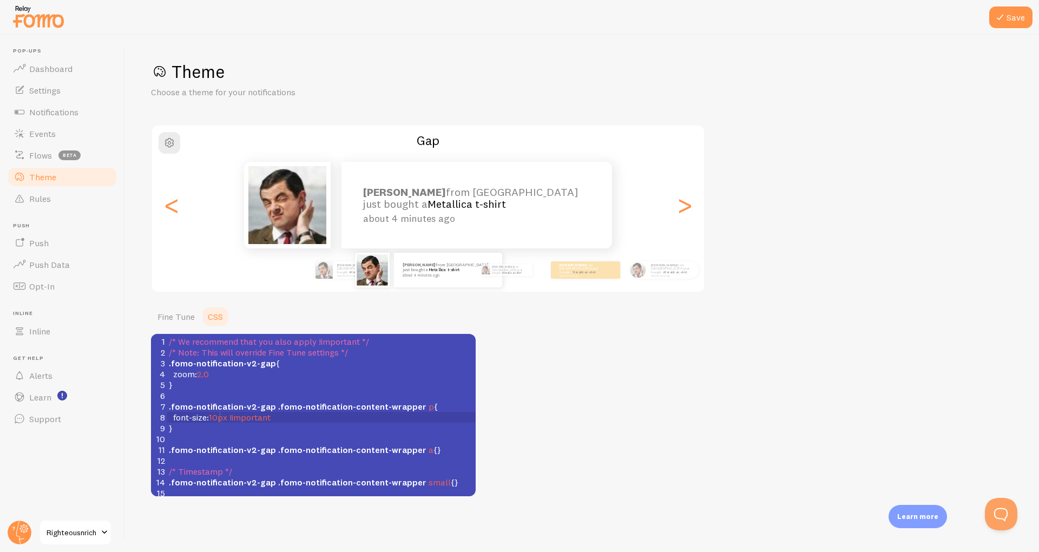
scroll to position [2, 9]
type textarea "10"
click at [1000, 14] on icon at bounding box center [1000, 17] width 13 height 13
click at [32, 141] on link "Events" at bounding box center [61, 134] width 111 height 22
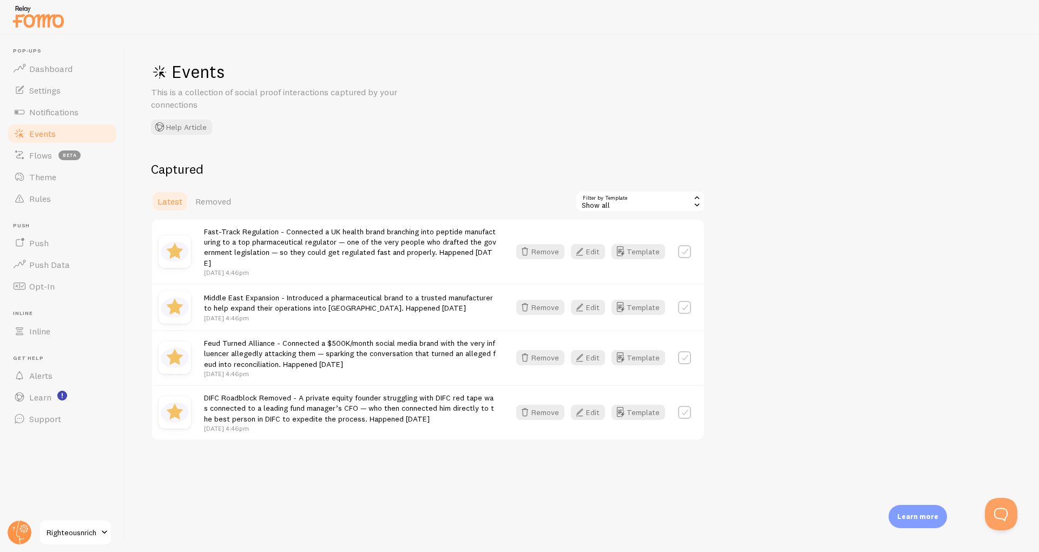
click at [36, 143] on link "Events" at bounding box center [61, 134] width 111 height 22
click at [32, 104] on link "Notifications" at bounding box center [61, 112] width 111 height 22
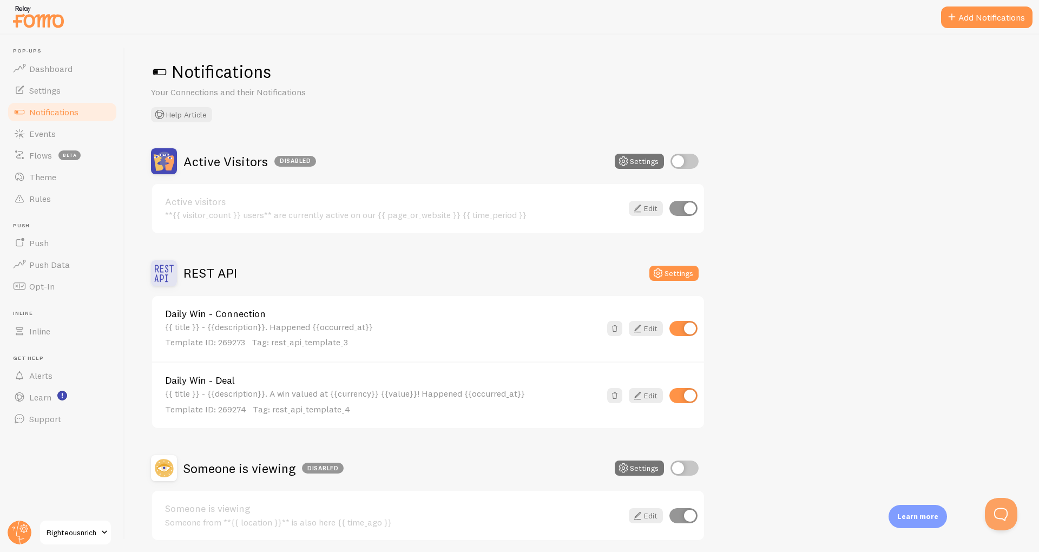
scroll to position [41, 0]
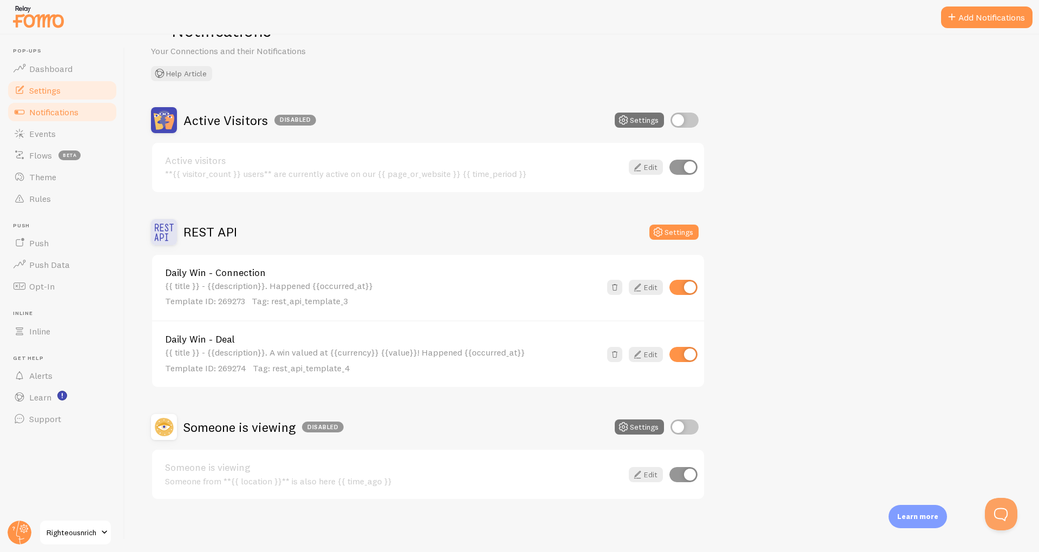
click at [52, 90] on span "Settings" at bounding box center [44, 90] width 31 height 11
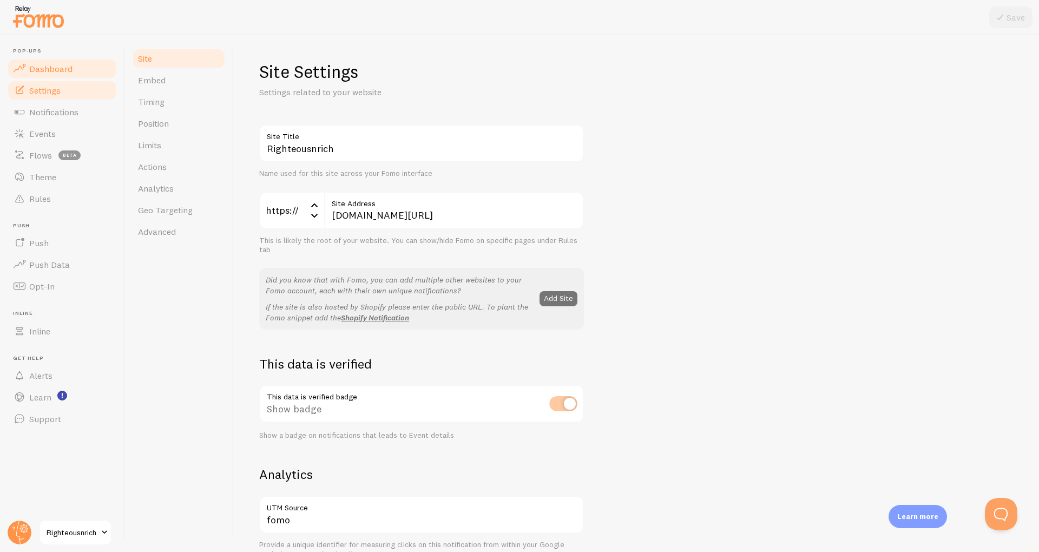
click at [41, 70] on span "Dashboard" at bounding box center [50, 68] width 43 height 11
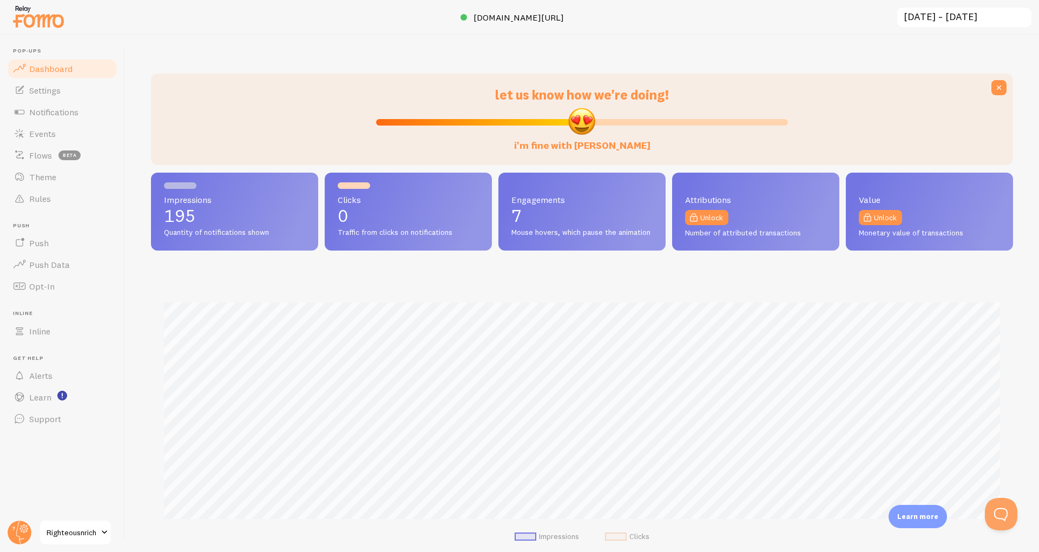
scroll to position [285, 862]
click at [36, 85] on span "Settings" at bounding box center [44, 90] width 31 height 11
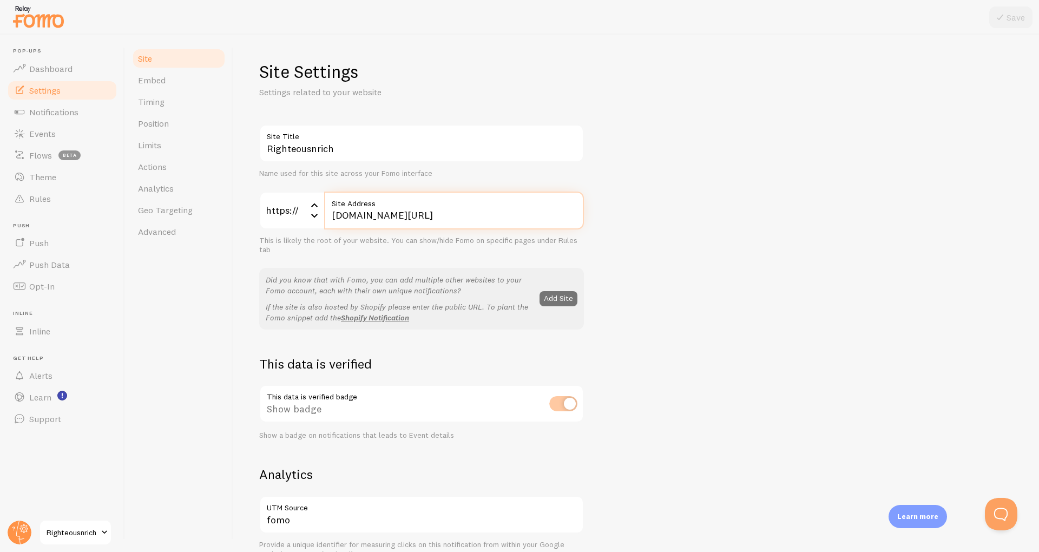
click at [329, 214] on input "thecavenetwork.co/lander" at bounding box center [454, 211] width 260 height 38
type input "thecavenetwork.co/lander"
click at [412, 248] on div "This is likely the root of your website. You can show/hide Fomo on specific pag…" at bounding box center [421, 245] width 325 height 19
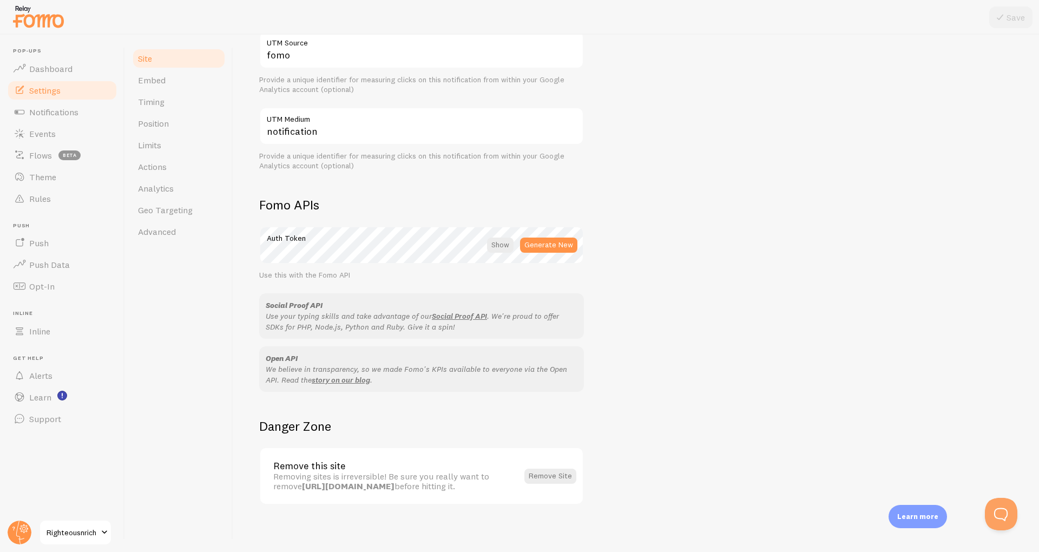
scroll to position [470, 0]
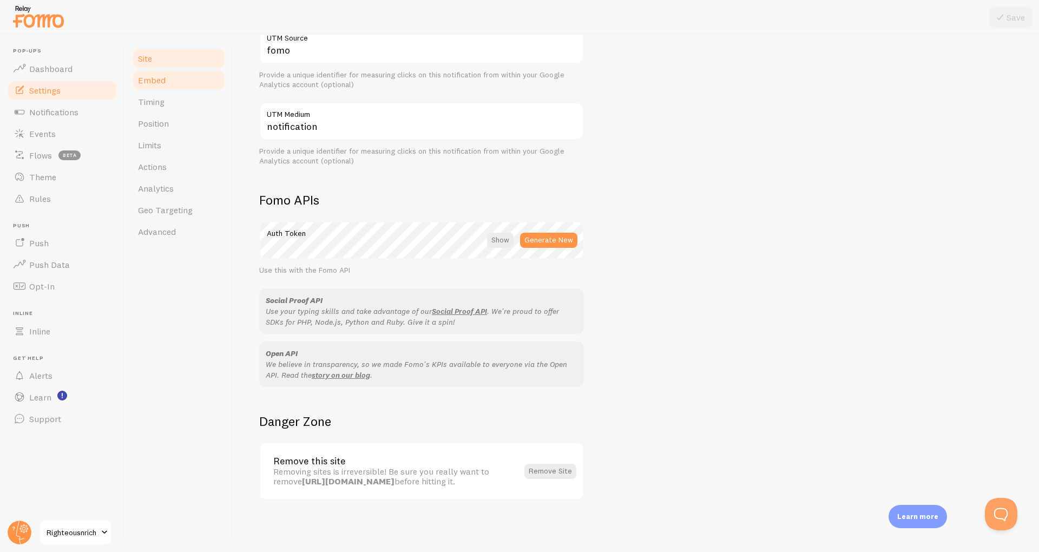
click at [163, 90] on link "Embed" at bounding box center [179, 80] width 95 height 22
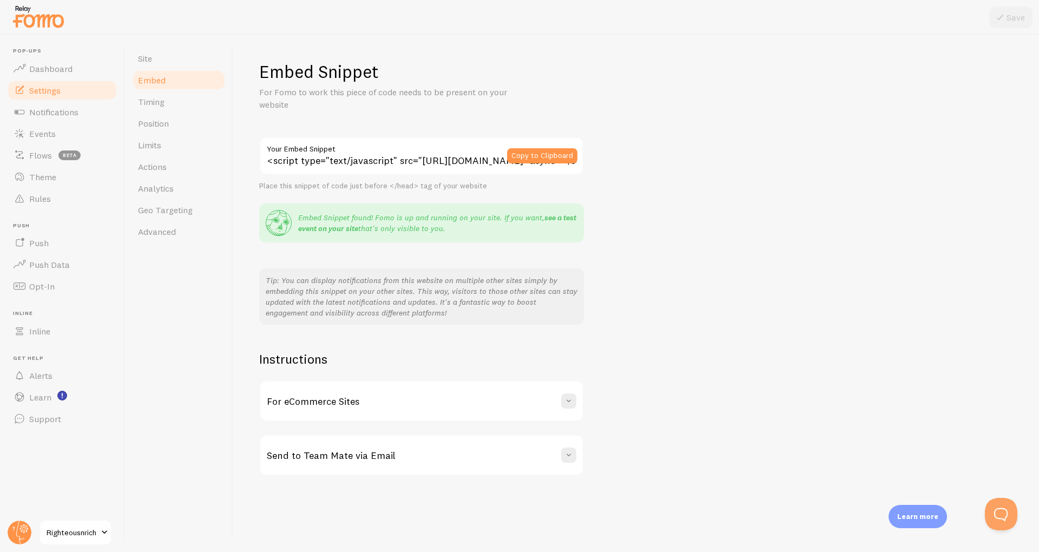
click at [310, 229] on link "see a test event on your site" at bounding box center [437, 223] width 278 height 21
click at [174, 62] on link "Site" at bounding box center [179, 59] width 95 height 22
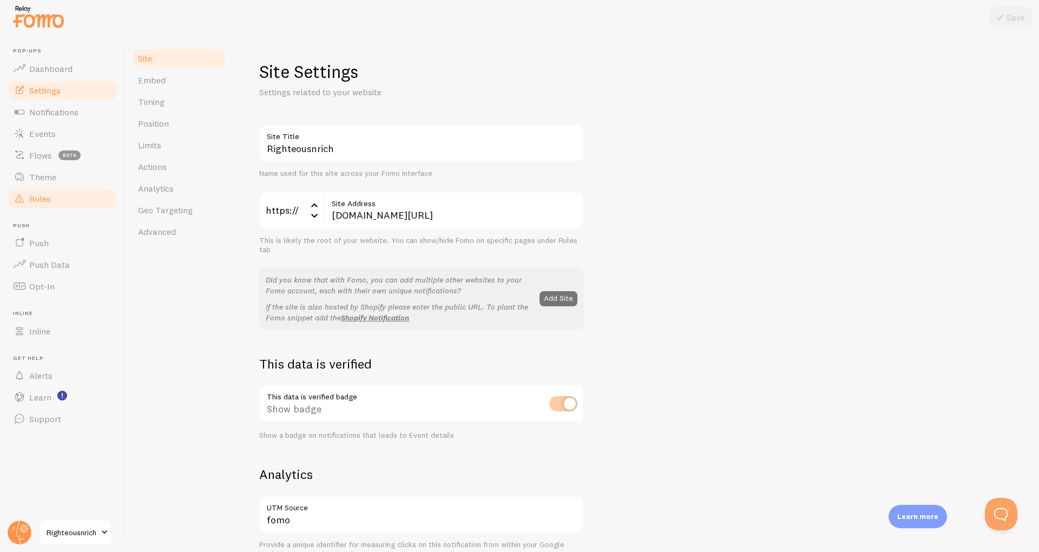
click at [44, 199] on span "Rules" at bounding box center [40, 198] width 22 height 11
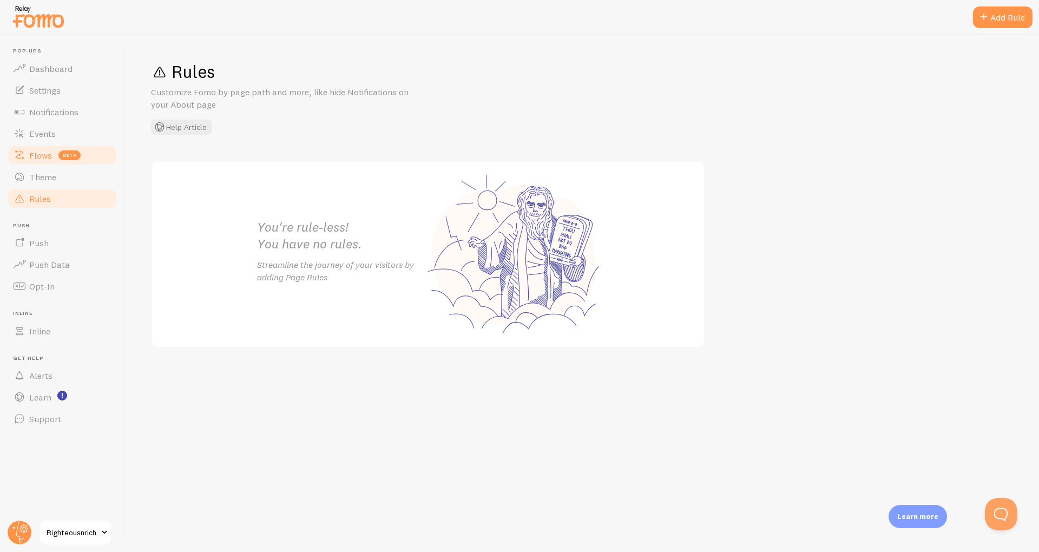
click at [38, 160] on span "Flows" at bounding box center [40, 155] width 23 height 11
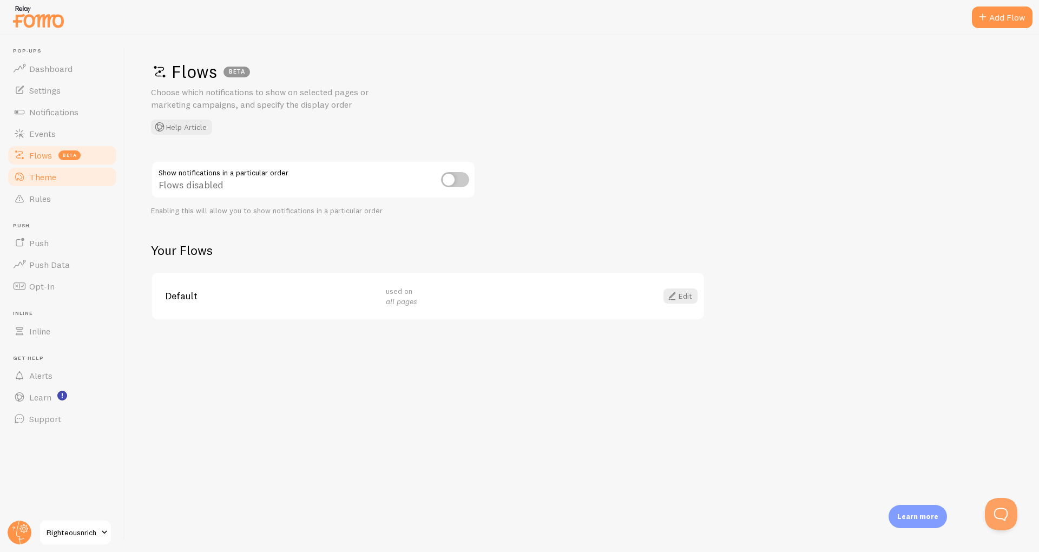
click at [39, 176] on span "Theme" at bounding box center [42, 177] width 27 height 11
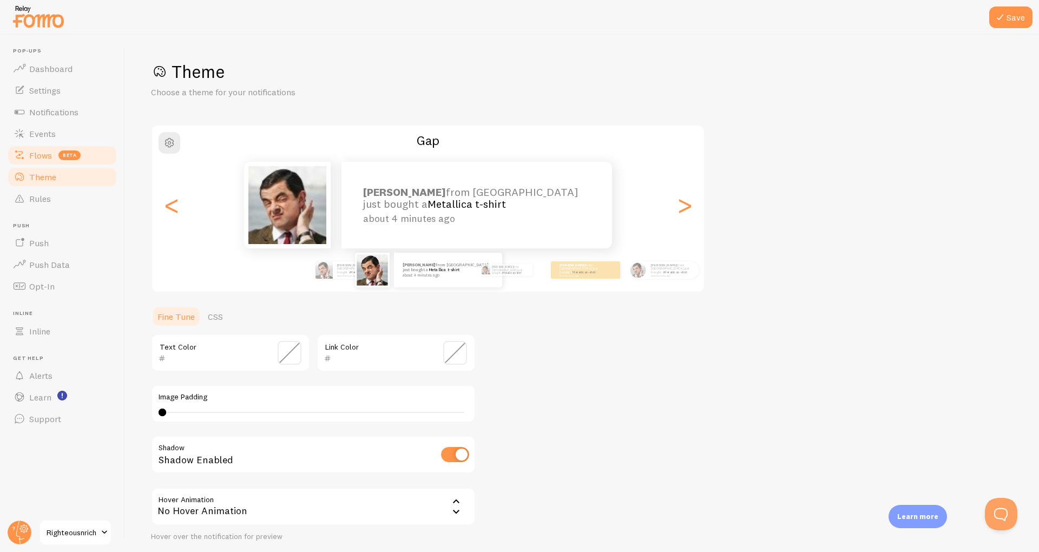
click at [36, 159] on span "Flows" at bounding box center [40, 155] width 23 height 11
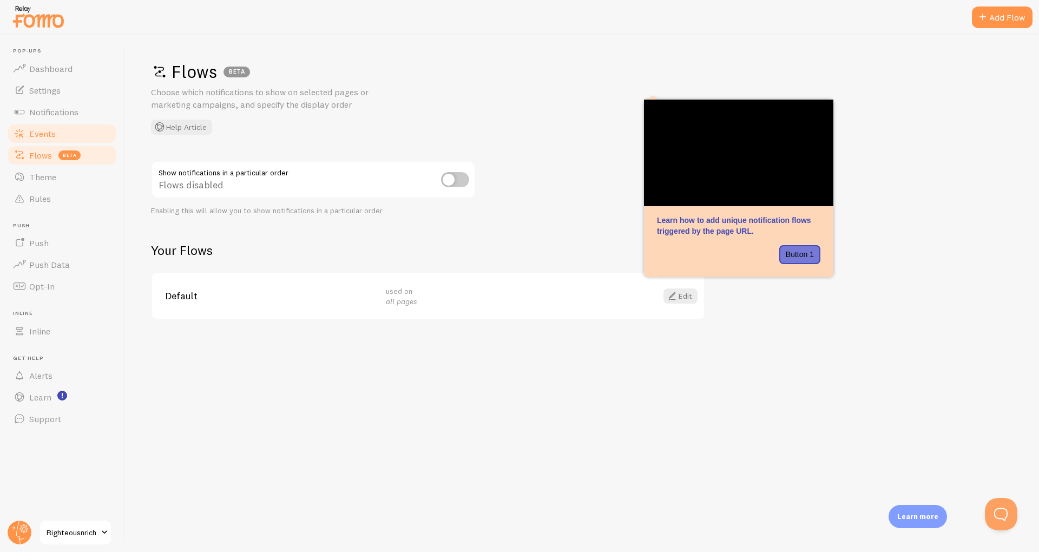
click at [50, 141] on link "Events" at bounding box center [61, 134] width 111 height 22
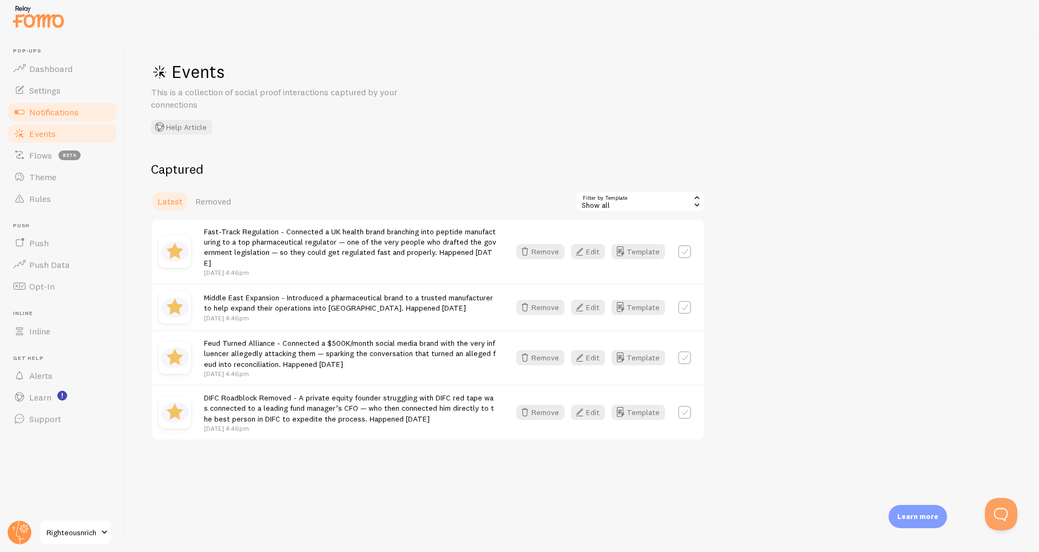
click at [48, 110] on span "Notifications" at bounding box center [53, 112] width 49 height 11
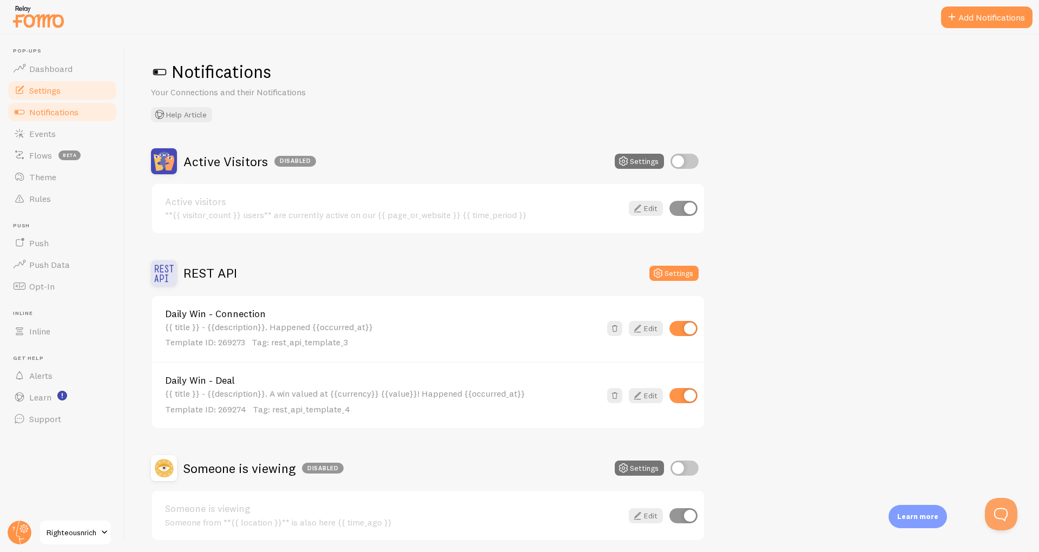
click at [47, 90] on span "Settings" at bounding box center [44, 90] width 31 height 11
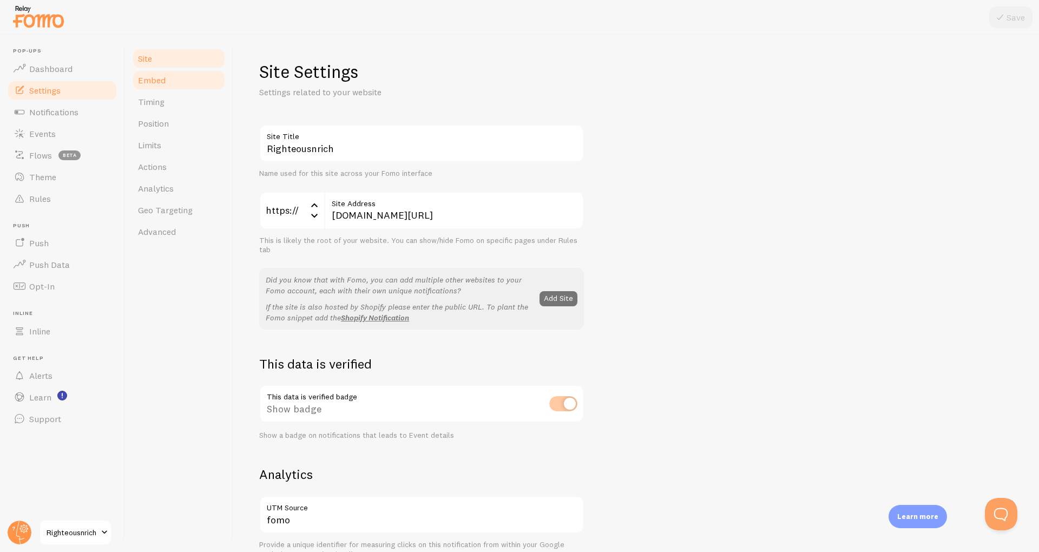
click at [159, 88] on link "Embed" at bounding box center [179, 80] width 95 height 22
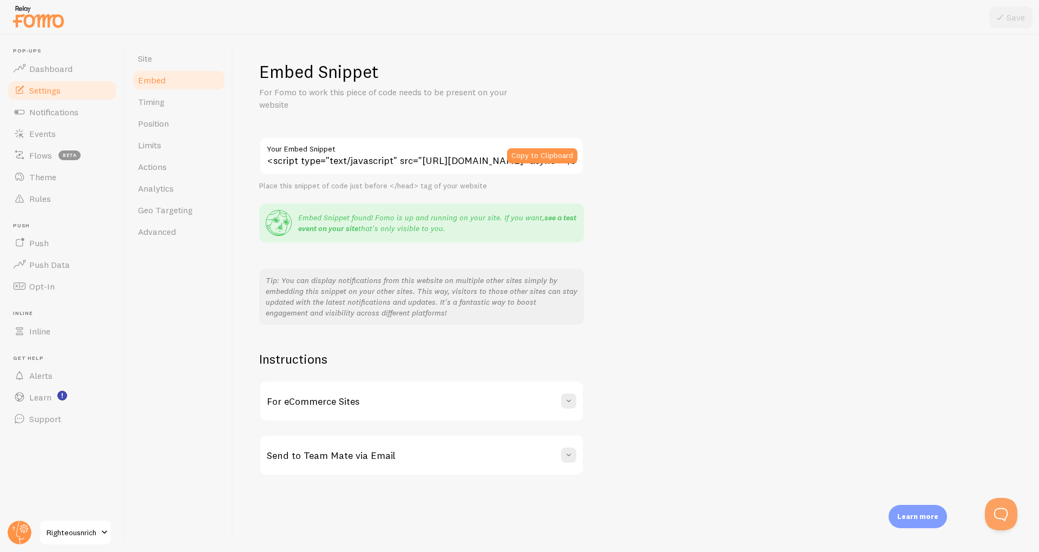
click at [545, 218] on link "see a test event on your site" at bounding box center [437, 223] width 278 height 21
click at [32, 160] on span "Flows" at bounding box center [40, 155] width 23 height 11
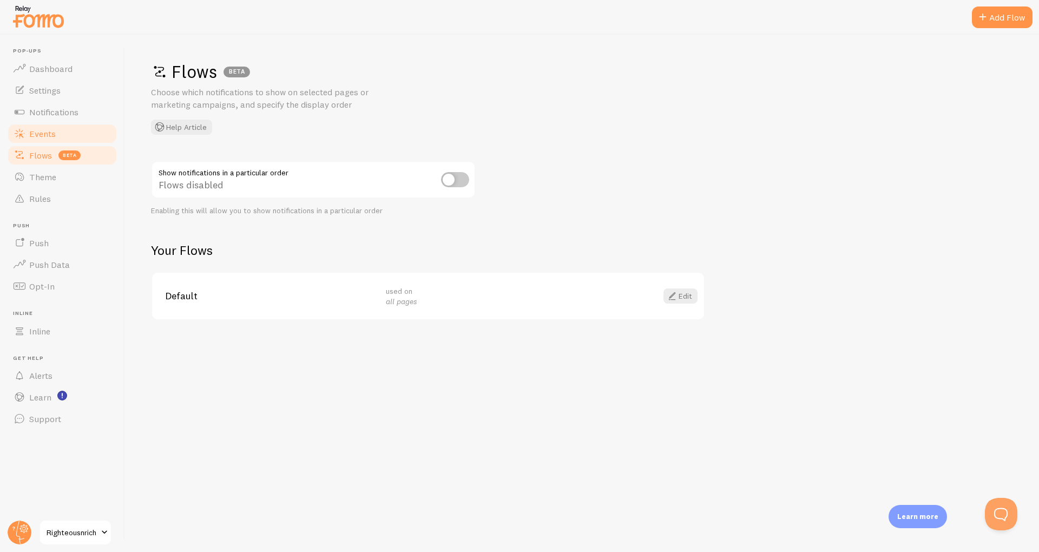
click at [38, 132] on span "Events" at bounding box center [42, 133] width 27 height 11
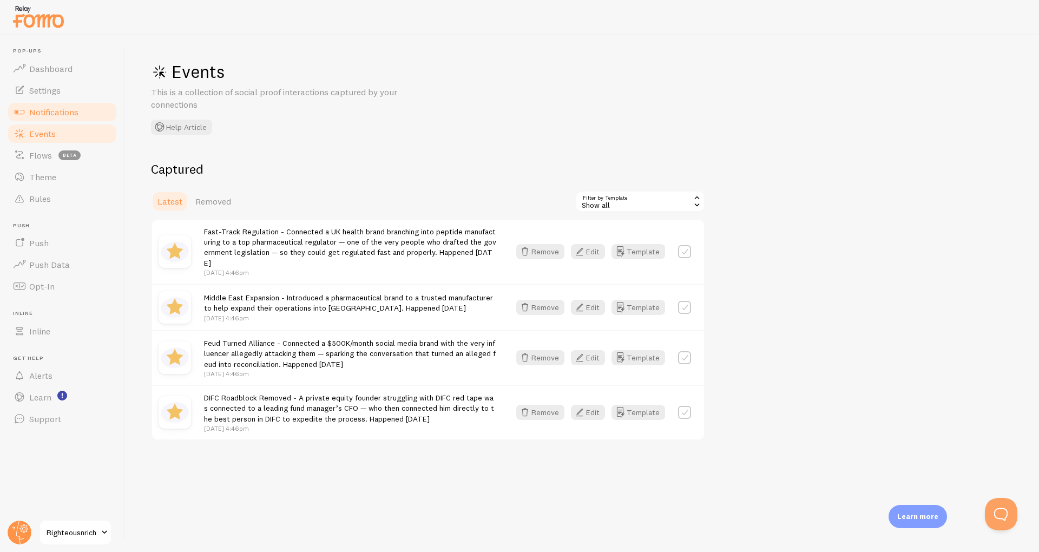
click at [60, 114] on span "Notifications" at bounding box center [53, 112] width 49 height 11
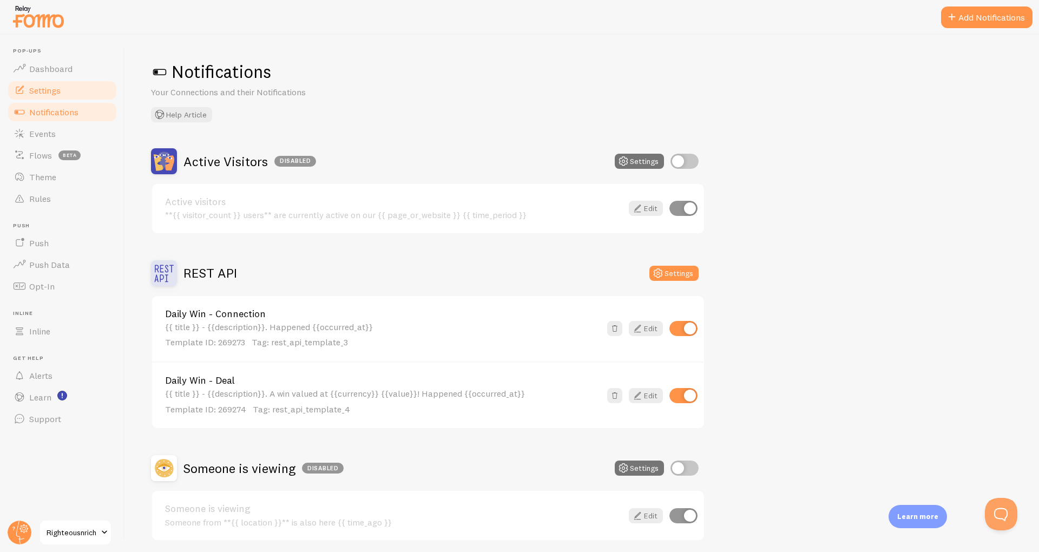
click at [49, 90] on span "Settings" at bounding box center [44, 90] width 31 height 11
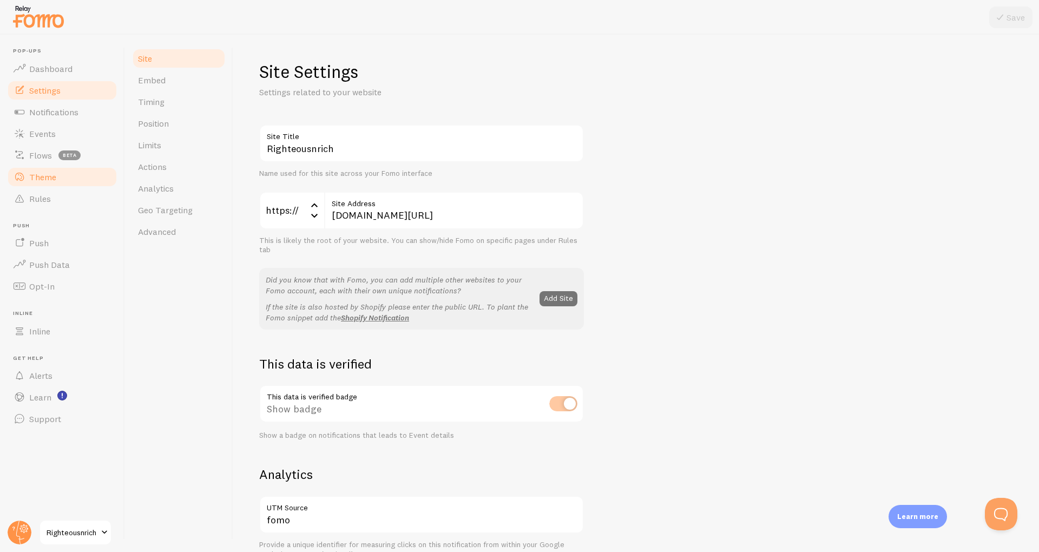
click at [23, 182] on span at bounding box center [19, 176] width 13 height 13
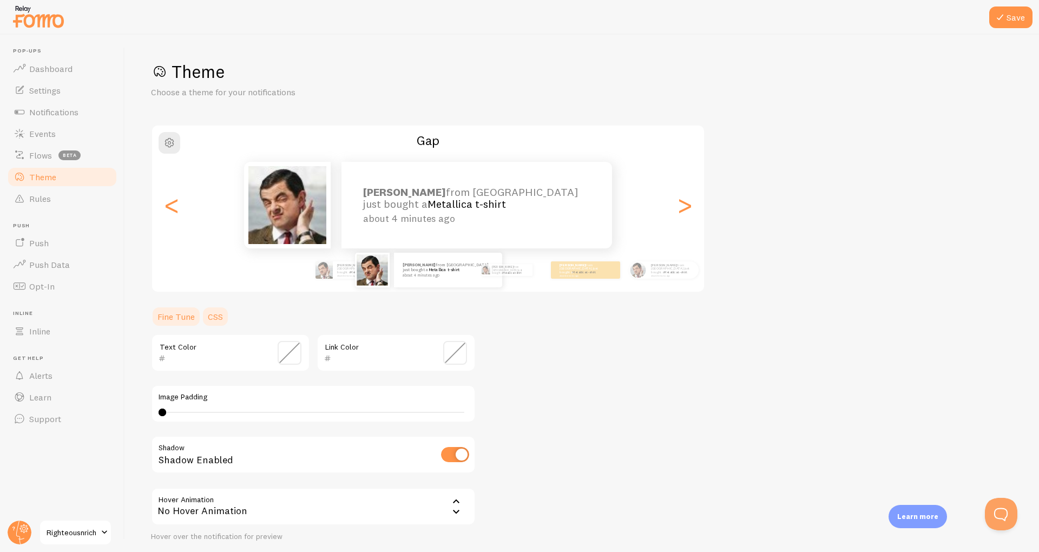
click at [209, 326] on link "CSS" at bounding box center [215, 317] width 28 height 22
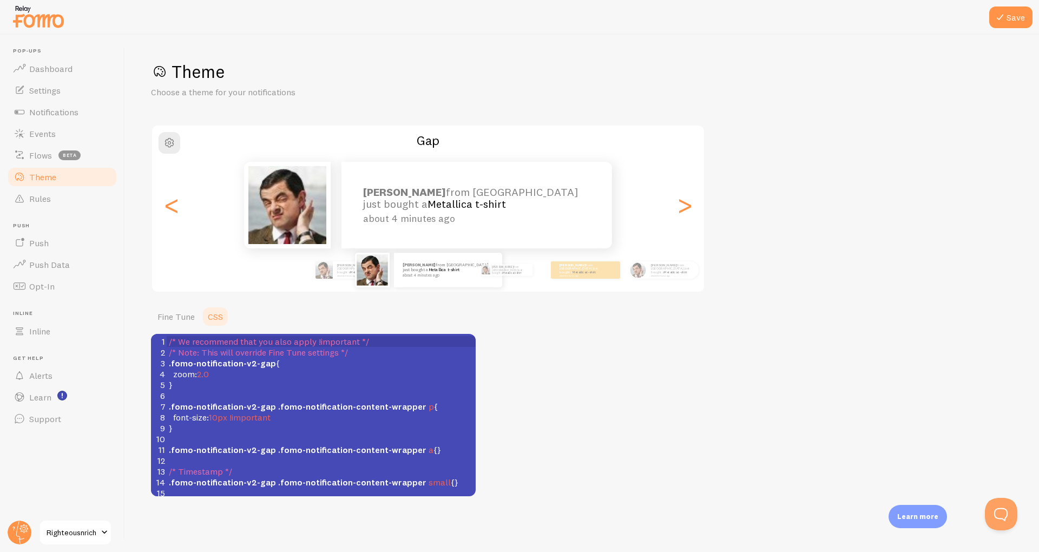
click at [235, 370] on pre "zoom : 2.0" at bounding box center [321, 374] width 309 height 11
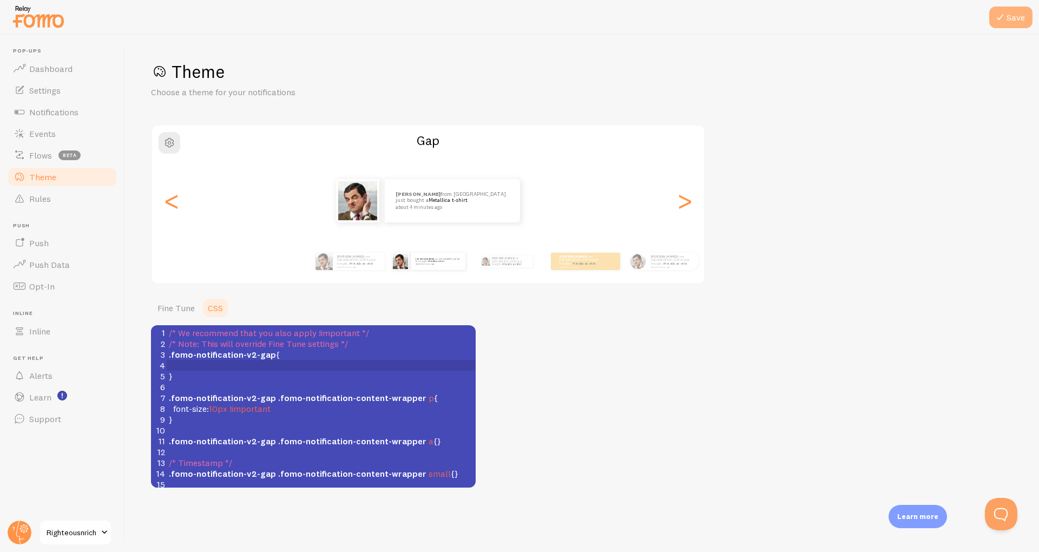
click at [1009, 17] on button "Save" at bounding box center [1010, 17] width 43 height 22
click at [221, 369] on pre at bounding box center [321, 365] width 309 height 11
type textarea "zoom:"
click at [208, 364] on pre at bounding box center [321, 365] width 309 height 11
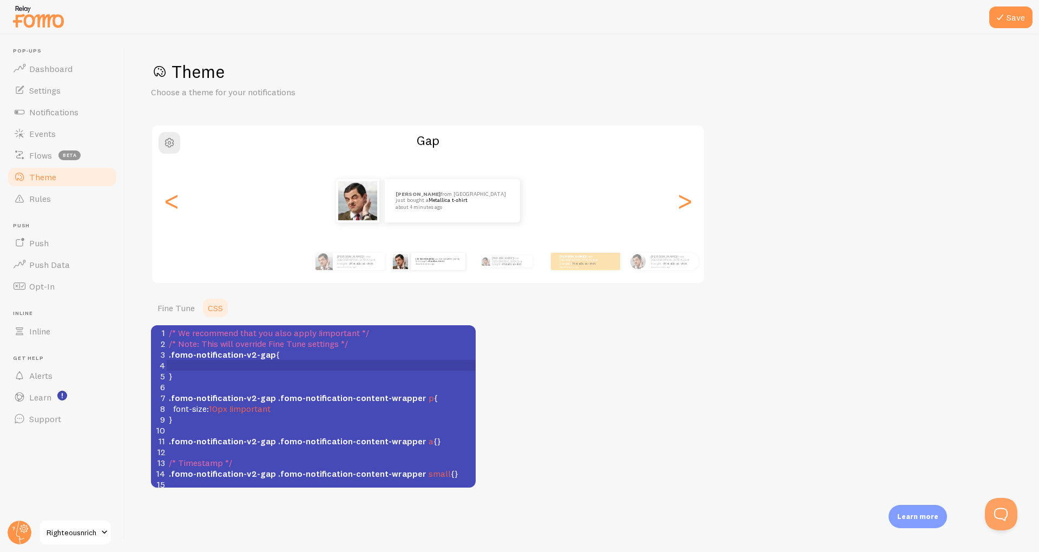
type textarea "z"
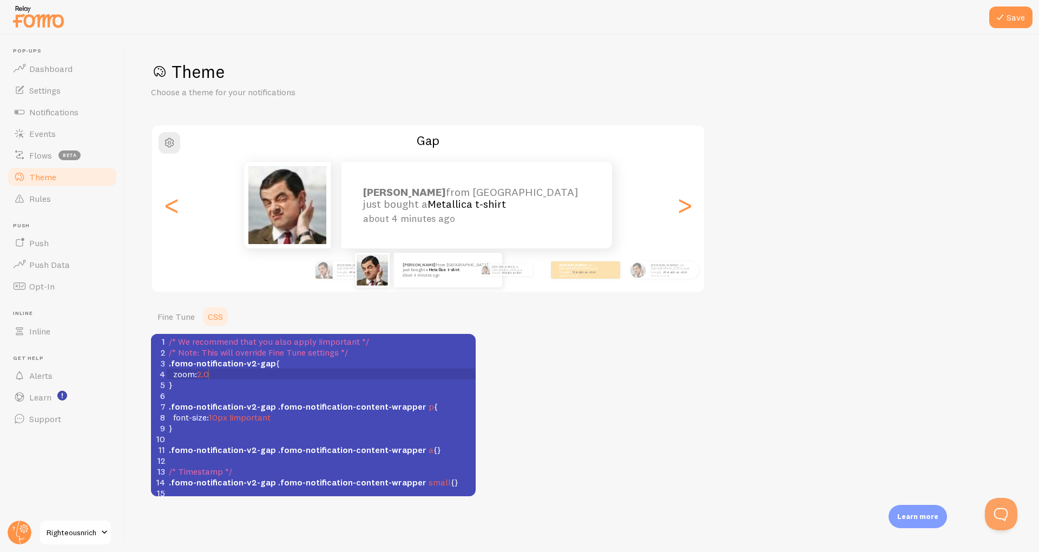
scroll to position [2, 35]
type textarea "zoom:2.0"
click at [1003, 25] on button "Save" at bounding box center [1010, 17] width 43 height 22
click at [45, 133] on span "Events" at bounding box center [42, 133] width 27 height 11
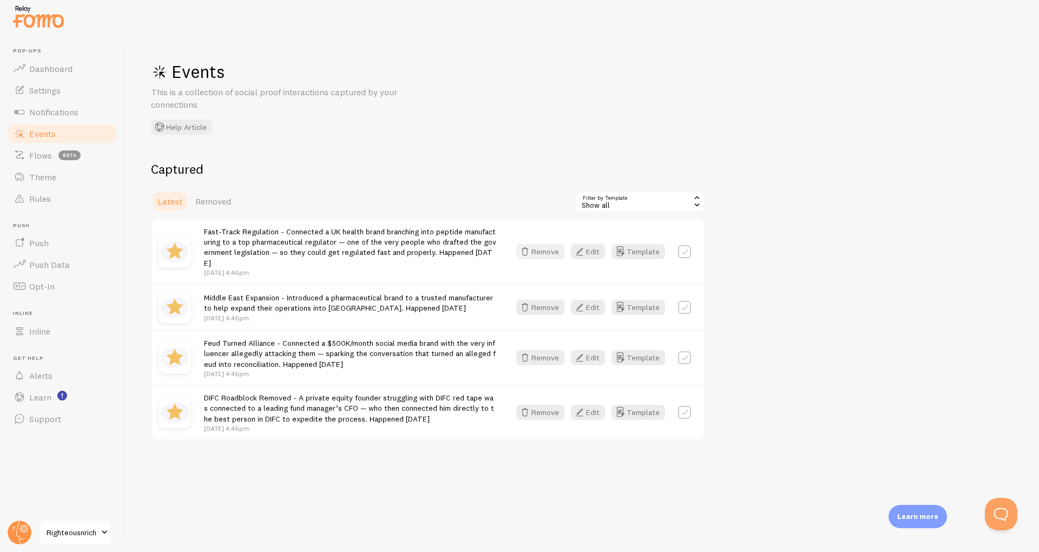
click at [543, 259] on button "Remove" at bounding box center [540, 251] width 48 height 15
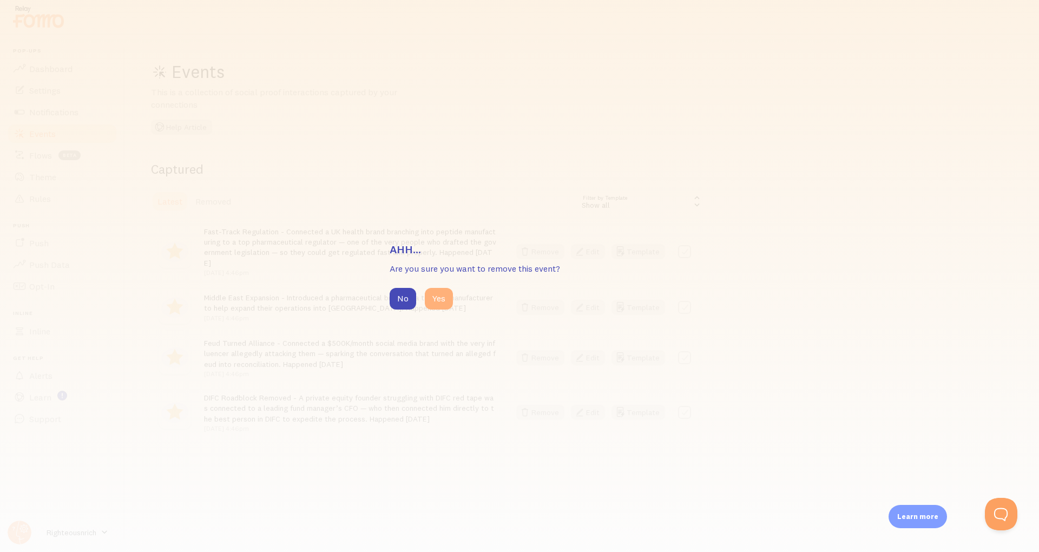
click at [438, 298] on button "Yes" at bounding box center [439, 299] width 28 height 22
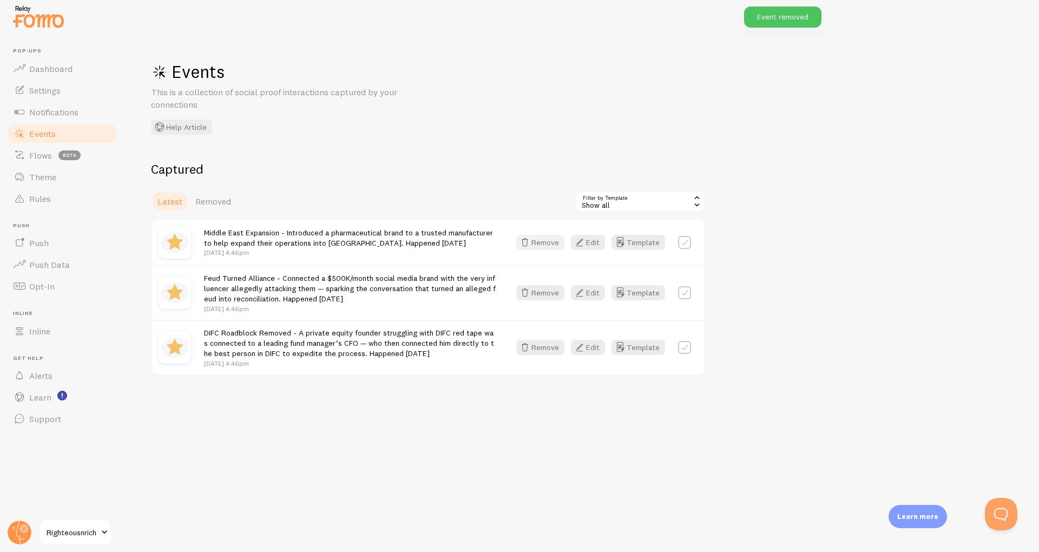
click at [545, 235] on button "Remove" at bounding box center [540, 242] width 48 height 15
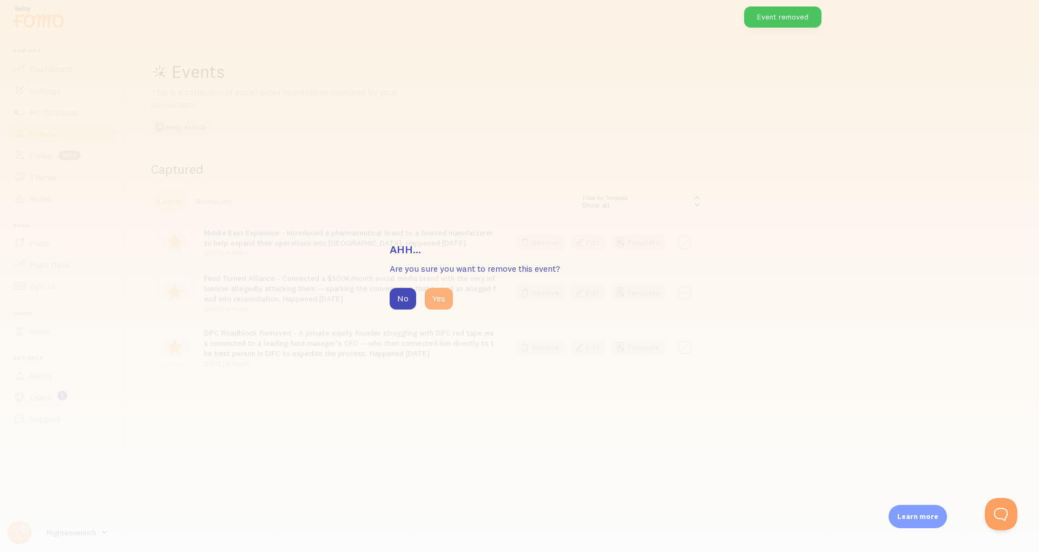
click at [436, 298] on button "Yes" at bounding box center [439, 299] width 28 height 22
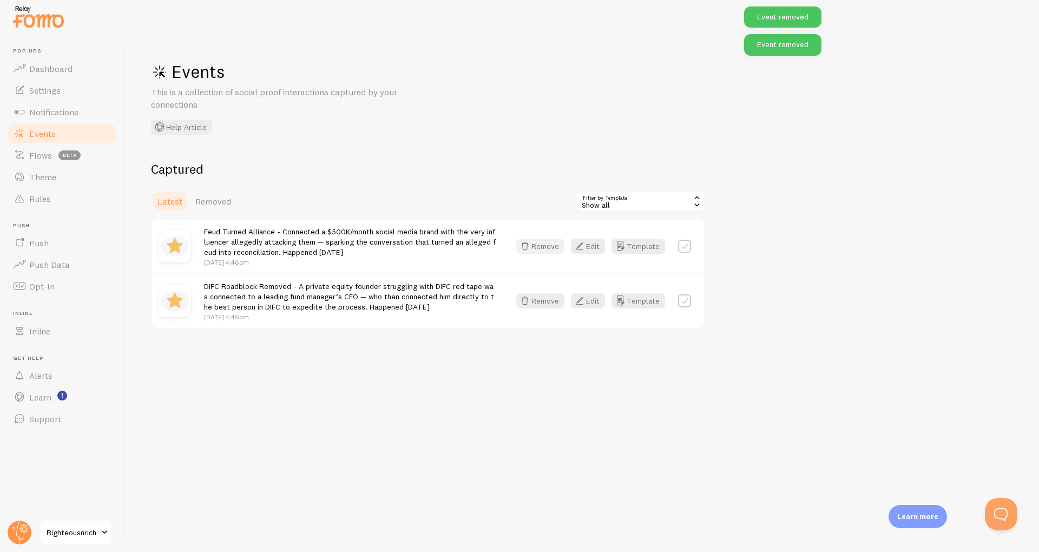
click at [552, 244] on button "Remove" at bounding box center [540, 246] width 48 height 15
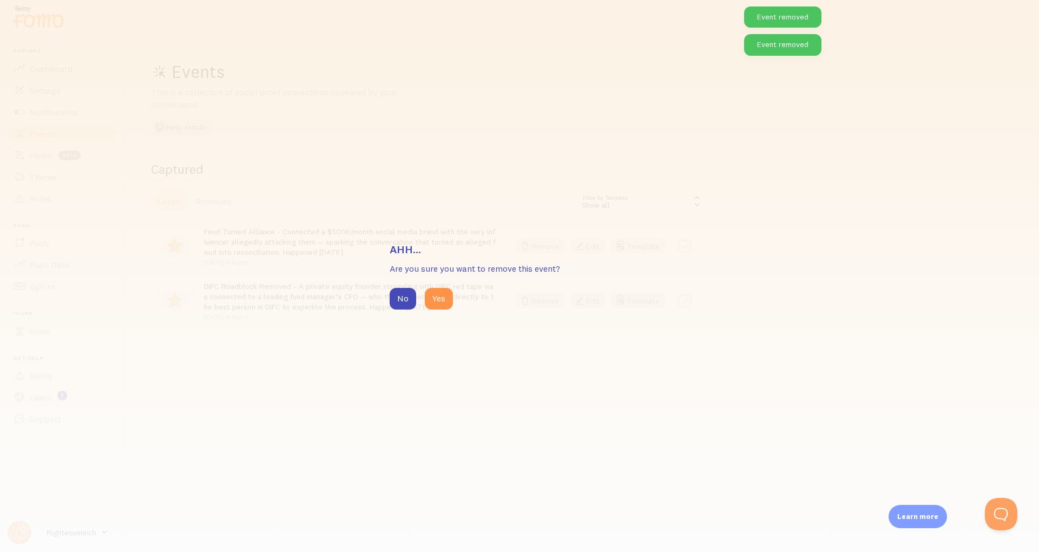
click at [441, 284] on div "Ahh... Are you sure you want to remove this event? No Yes" at bounding box center [520, 276] width 260 height 68
click at [441, 300] on button "Yes" at bounding box center [439, 299] width 28 height 22
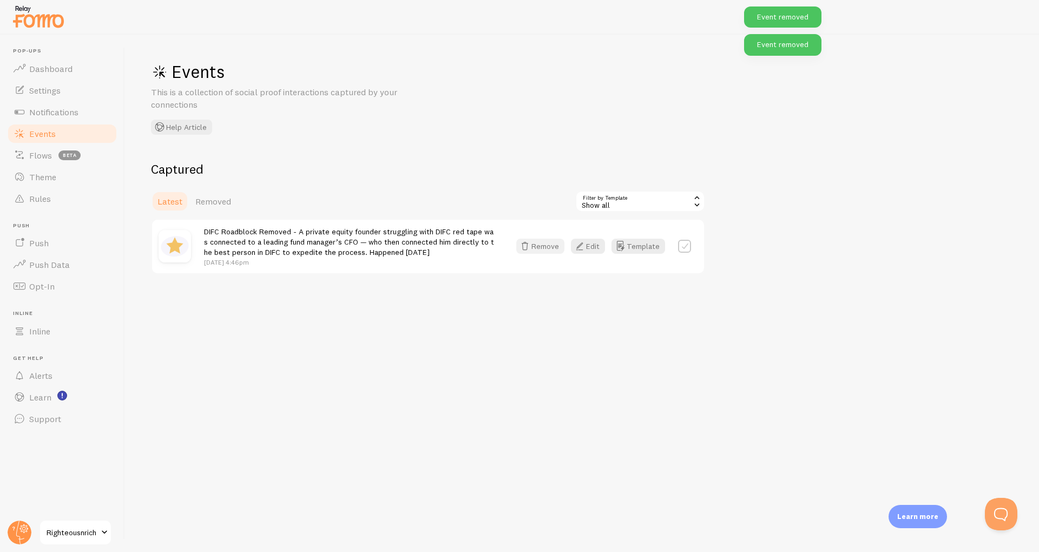
click at [542, 247] on button "Remove" at bounding box center [540, 246] width 48 height 15
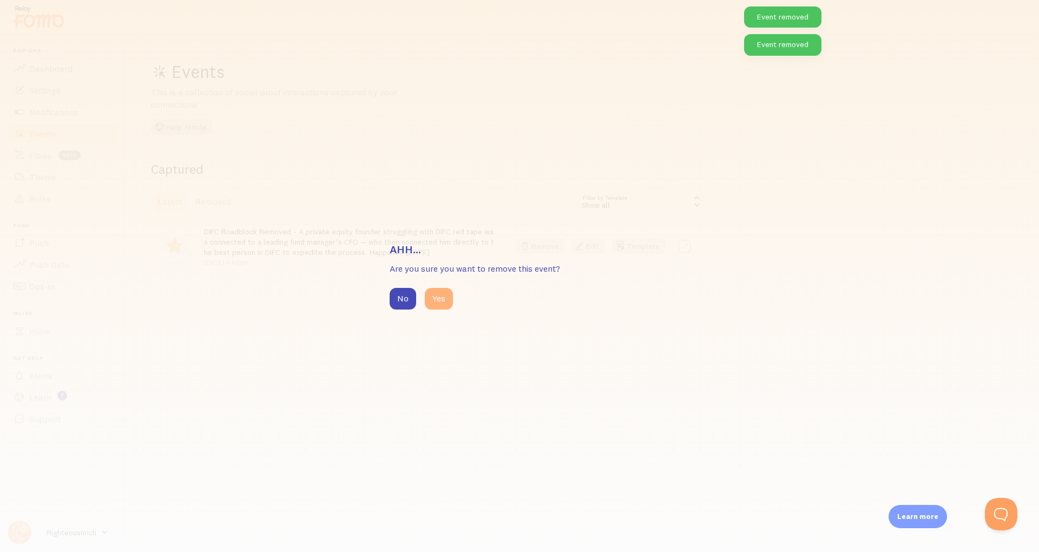
click at [438, 293] on button "Yes" at bounding box center [439, 299] width 28 height 22
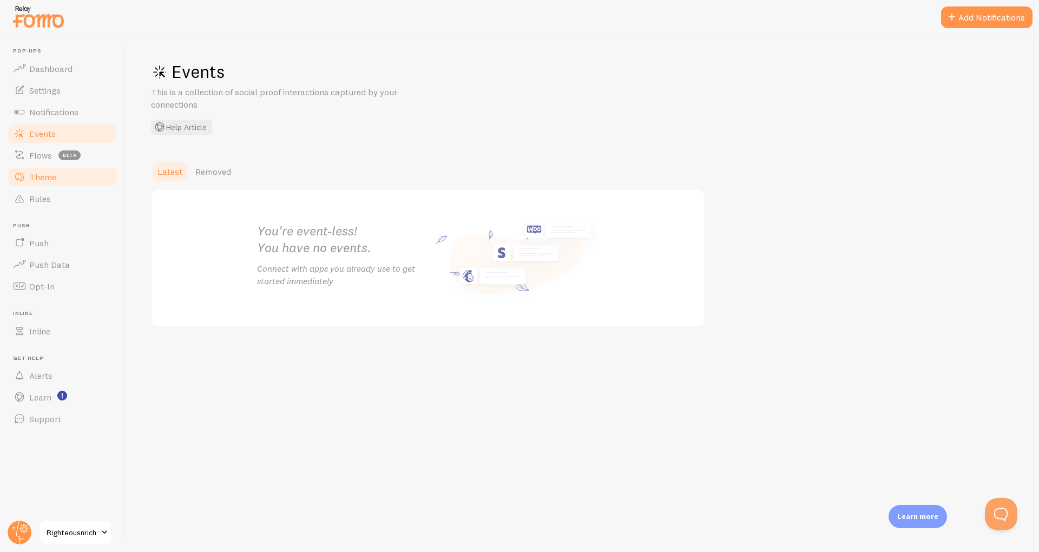
click at [40, 179] on span "Theme" at bounding box center [42, 177] width 27 height 11
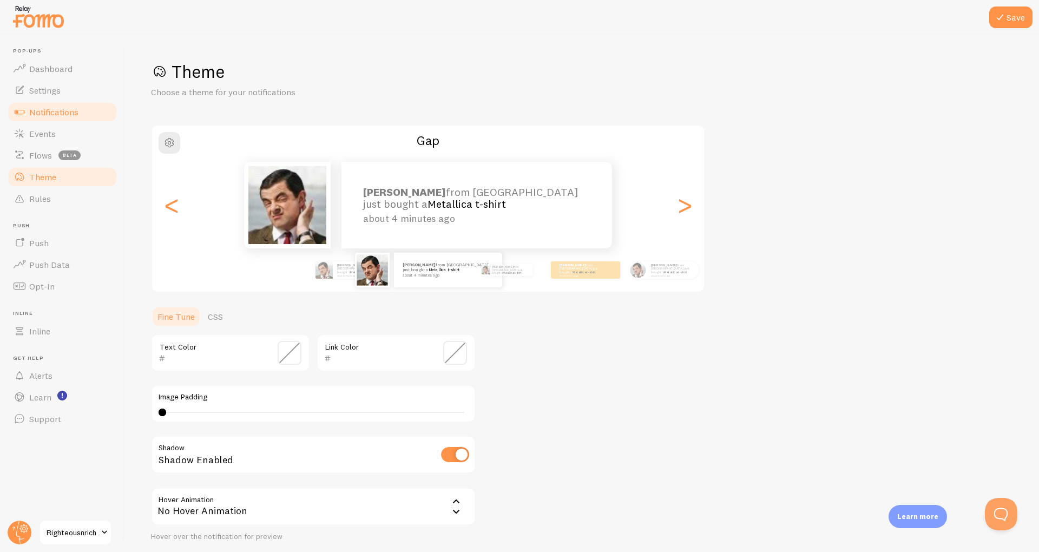
click at [44, 122] on link "Notifications" at bounding box center [61, 112] width 111 height 22
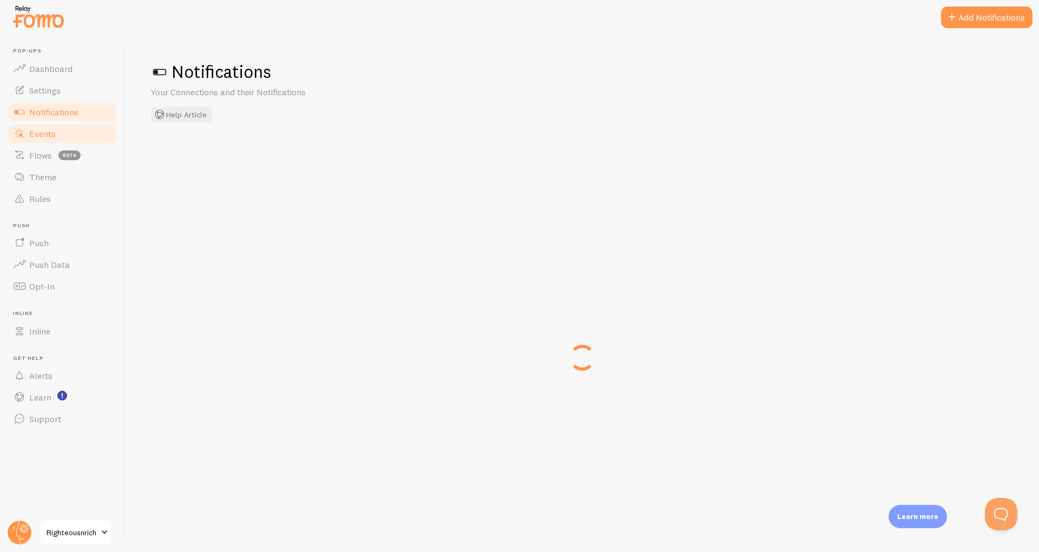
click at [51, 136] on span "Events" at bounding box center [42, 133] width 27 height 11
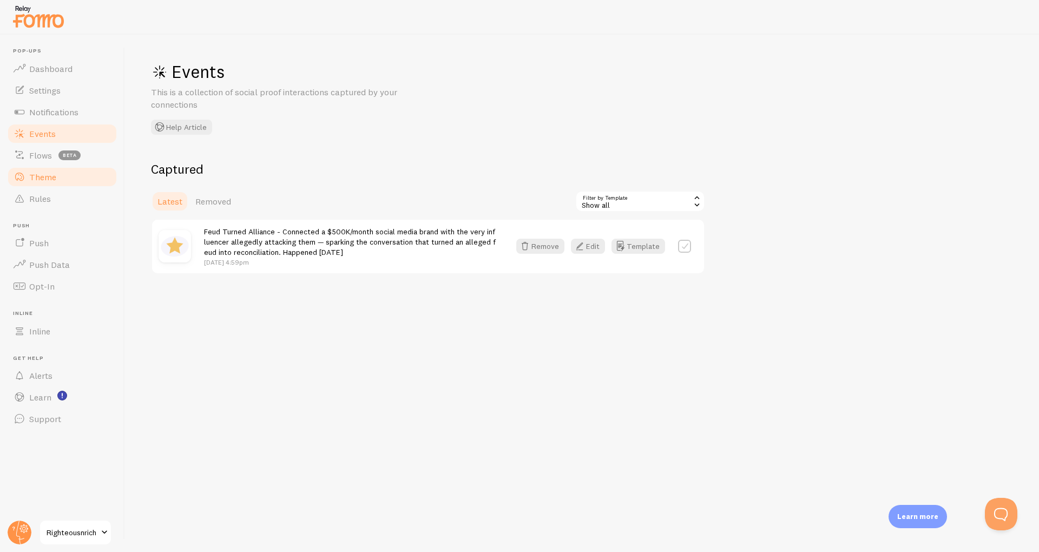
click at [46, 182] on span "Theme" at bounding box center [42, 177] width 27 height 11
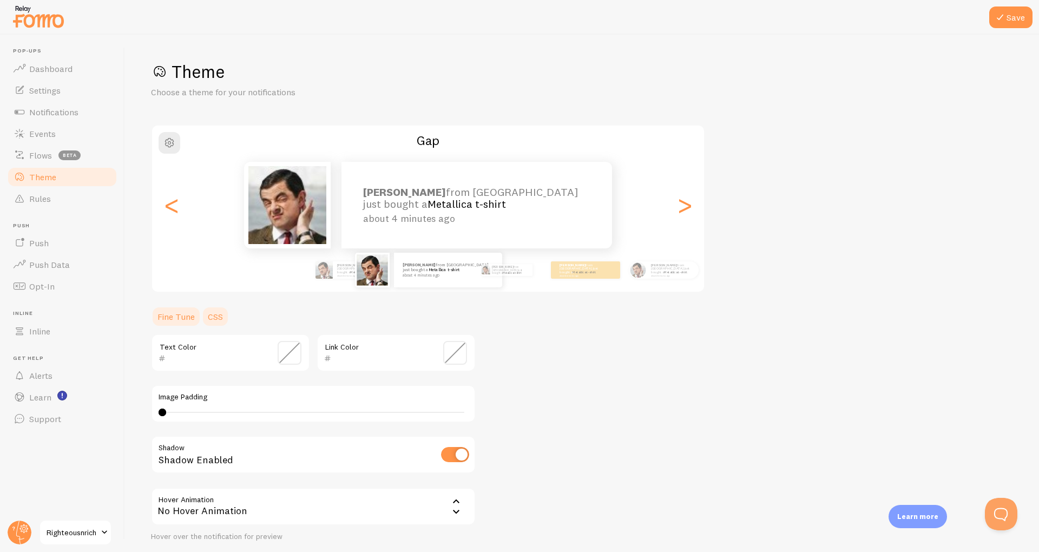
click at [215, 310] on link "CSS" at bounding box center [215, 317] width 28 height 22
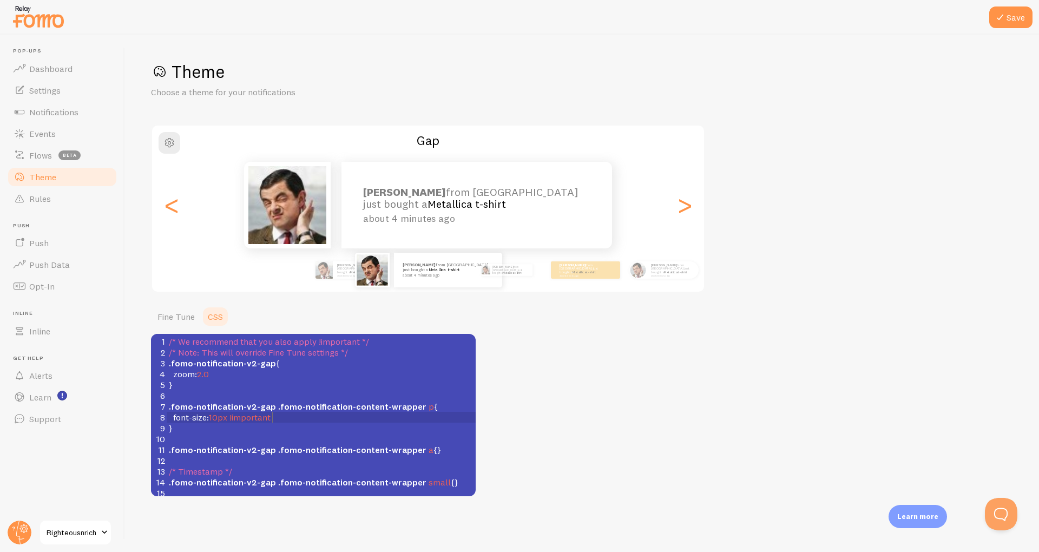
scroll to position [2, 0]
type textarea "font-size: 10px !important"
drag, startPoint x: 292, startPoint y: 419, endPoint x: 155, endPoint y: 418, distance: 137.5
click at [167, 418] on div "8 font-size : 10px !important" at bounding box center [321, 417] width 309 height 11
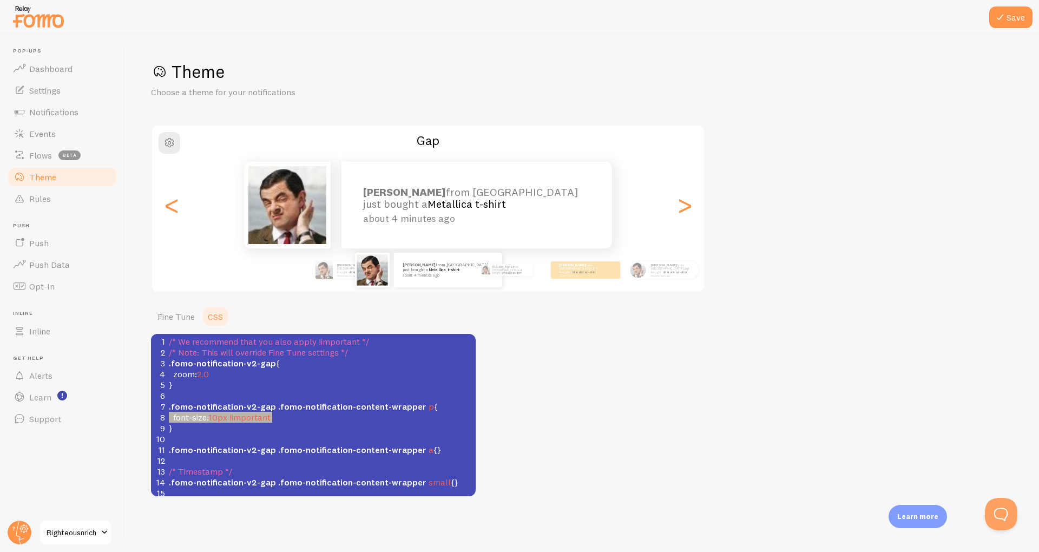
click at [276, 428] on pre "}" at bounding box center [321, 428] width 309 height 11
click at [303, 416] on pre "font-size : 10px !important" at bounding box center [321, 417] width 309 height 11
type textarea ";"
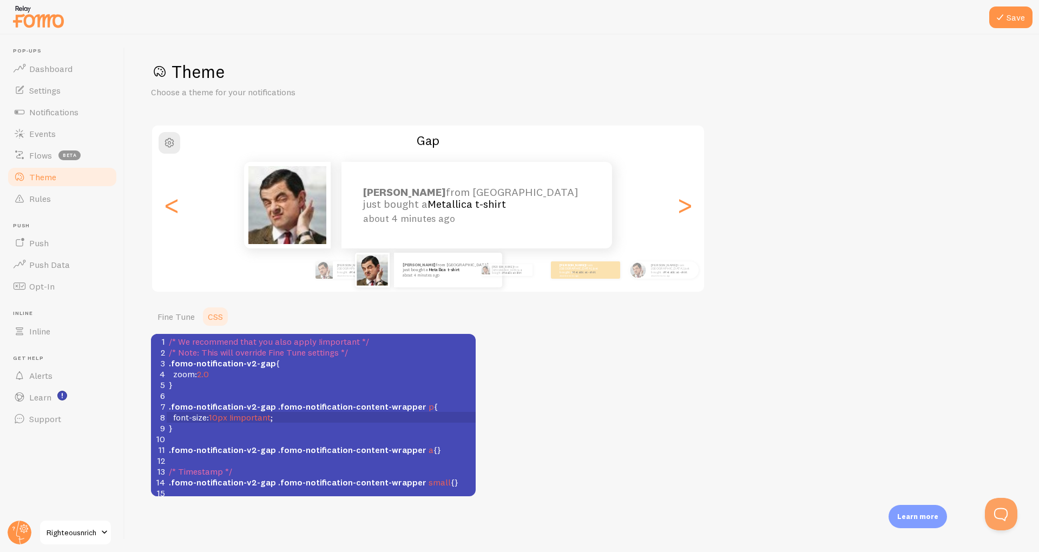
click at [226, 375] on pre "zoom : 2.0" at bounding box center [321, 374] width 309 height 11
type textarea ";"
click at [1009, 34] on div at bounding box center [519, 17] width 1039 height 35
click at [1009, 23] on button "Save" at bounding box center [1010, 17] width 43 height 22
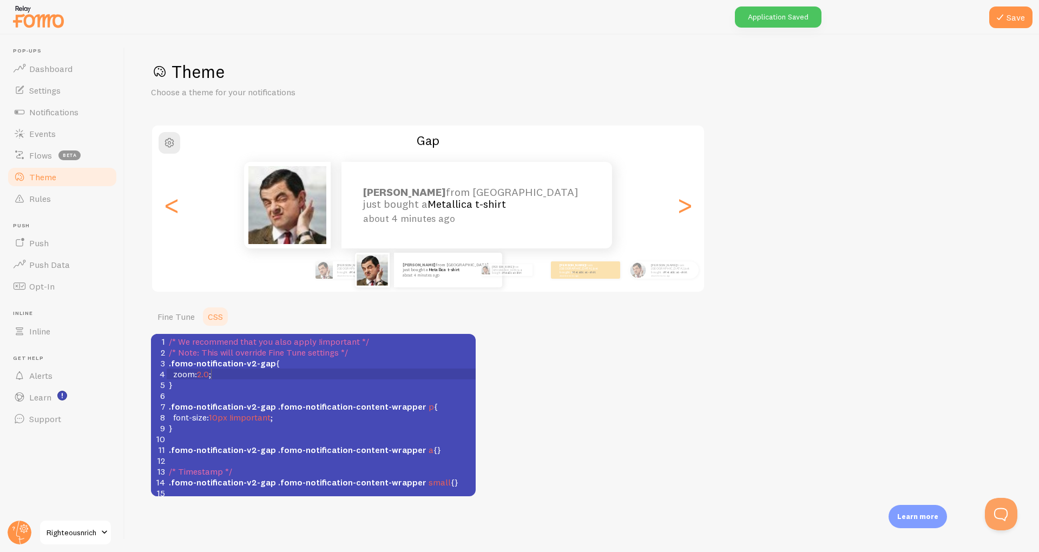
type textarea "}"
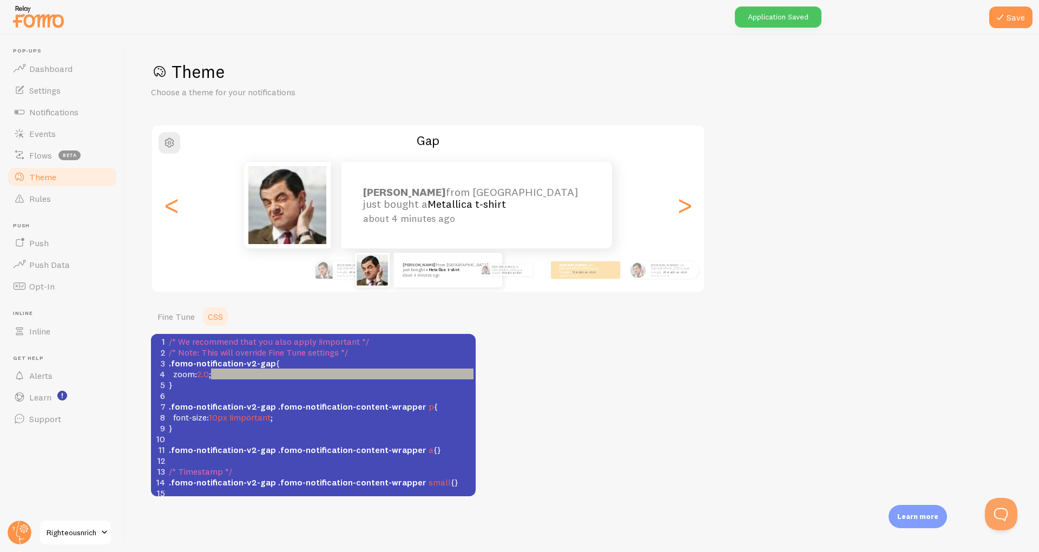
scroll to position [11, 0]
type textarea "zoom:2.0;"
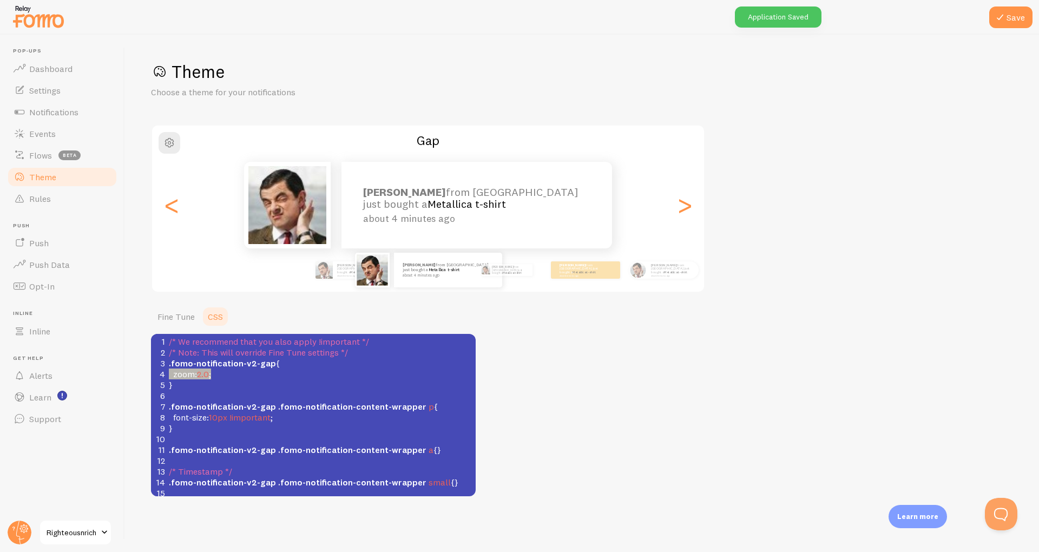
drag, startPoint x: 230, startPoint y: 376, endPoint x: 153, endPoint y: 371, distance: 77.5
click at [167, 371] on div "4 zoom : 2.0 ;" at bounding box center [321, 374] width 309 height 11
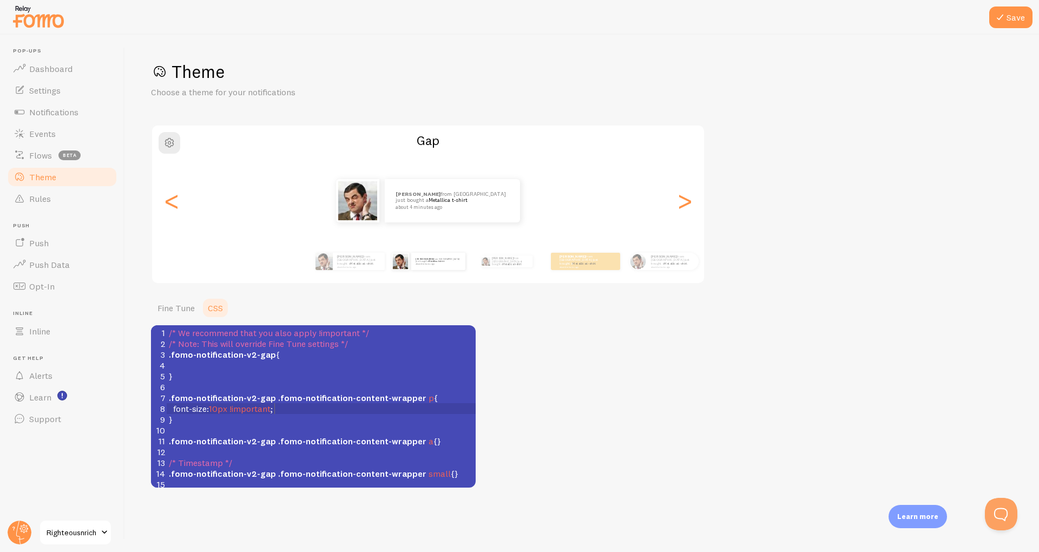
type textarea "font-size: 10px !important;"
drag, startPoint x: 288, startPoint y: 413, endPoint x: 162, endPoint y: 413, distance: 126.1
click at [167, 413] on div "8 font-size : 10px !important ;" at bounding box center [321, 408] width 309 height 11
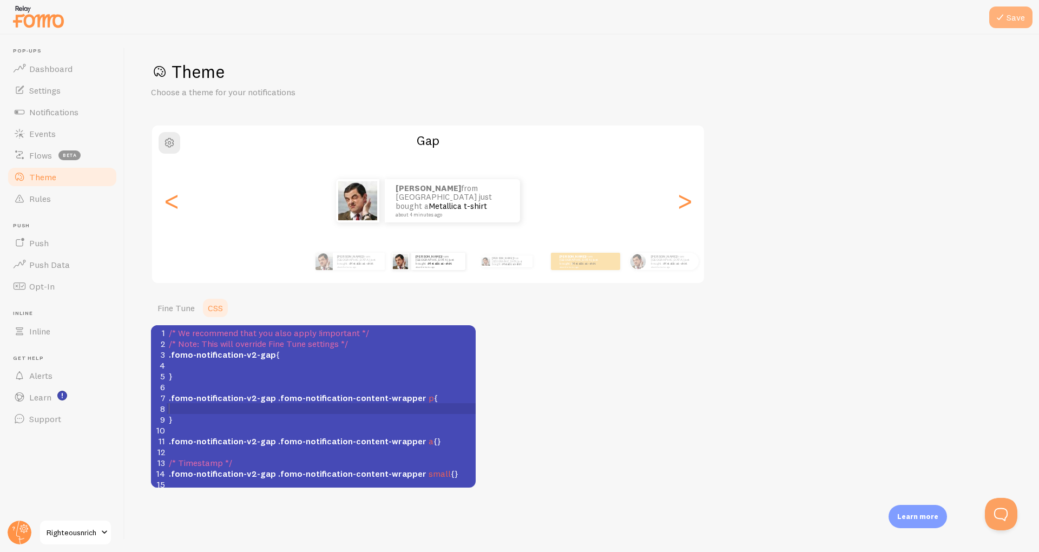
click at [1010, 21] on button "Save" at bounding box center [1010, 17] width 43 height 22
click at [41, 140] on link "Events" at bounding box center [61, 134] width 111 height 22
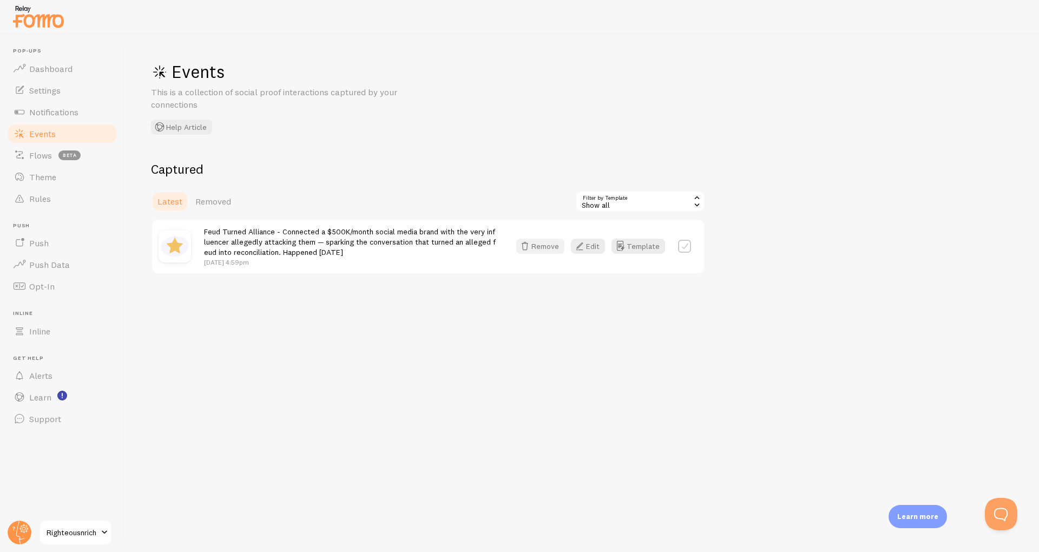
click at [550, 245] on button "Remove" at bounding box center [540, 246] width 48 height 15
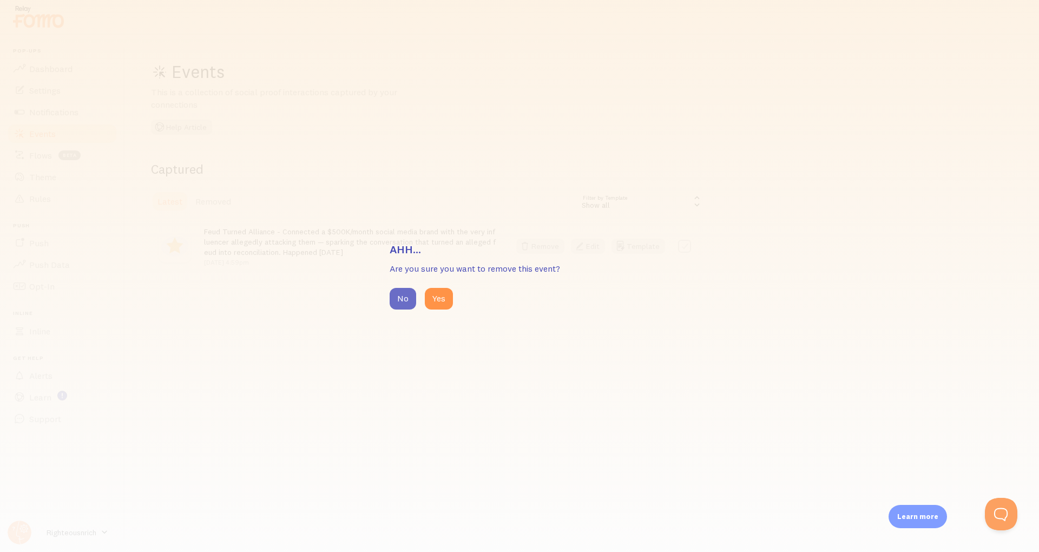
click at [406, 294] on button "No" at bounding box center [403, 299] width 27 height 22
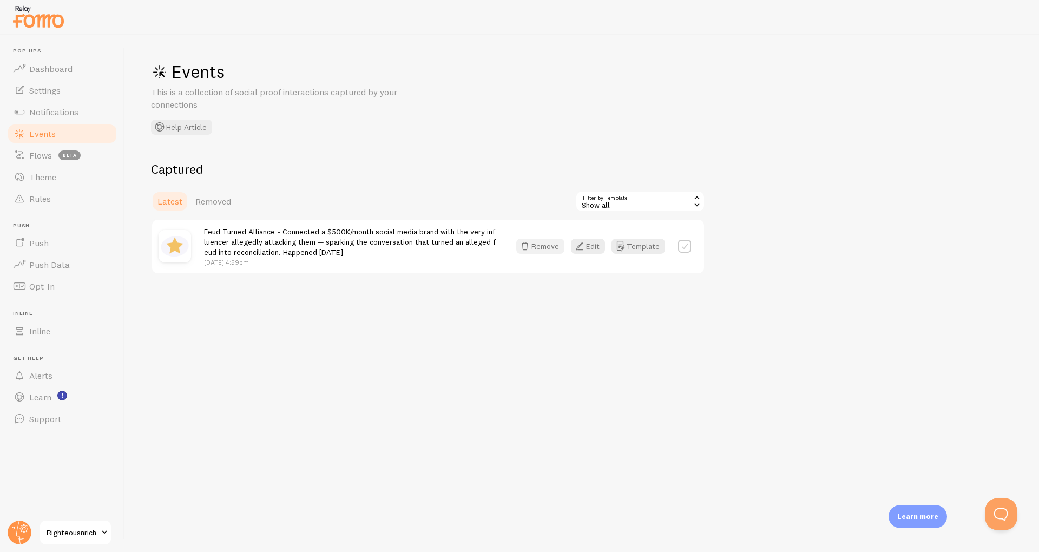
click at [528, 248] on icon "button" at bounding box center [524, 246] width 13 height 13
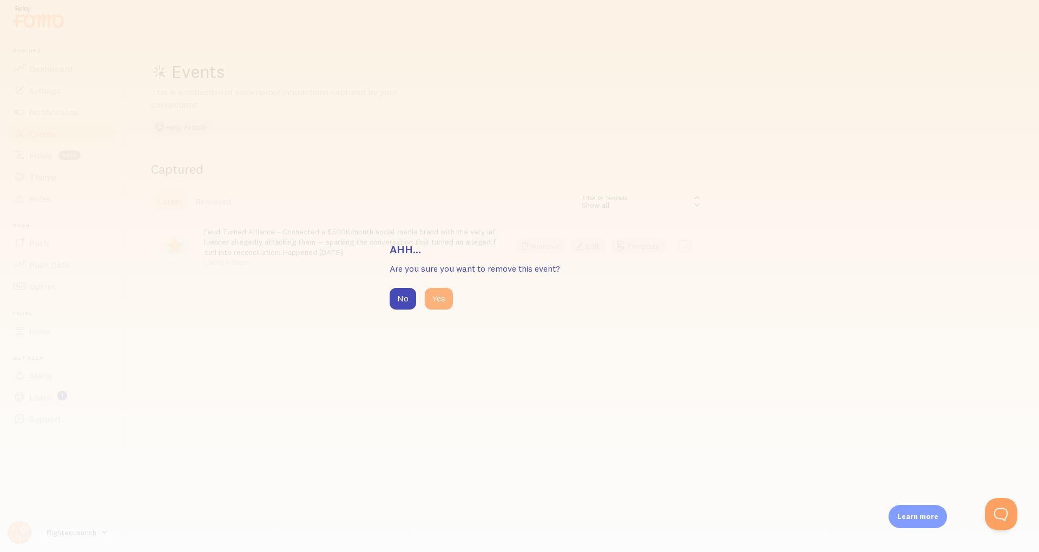
click at [434, 293] on button "Yes" at bounding box center [439, 299] width 28 height 22
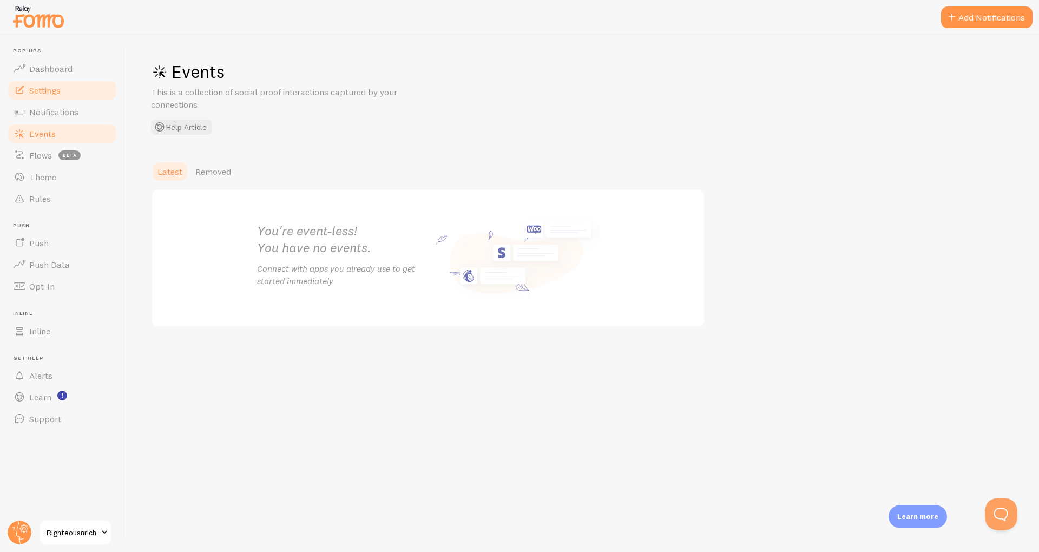
click at [44, 85] on span "Settings" at bounding box center [44, 90] width 31 height 11
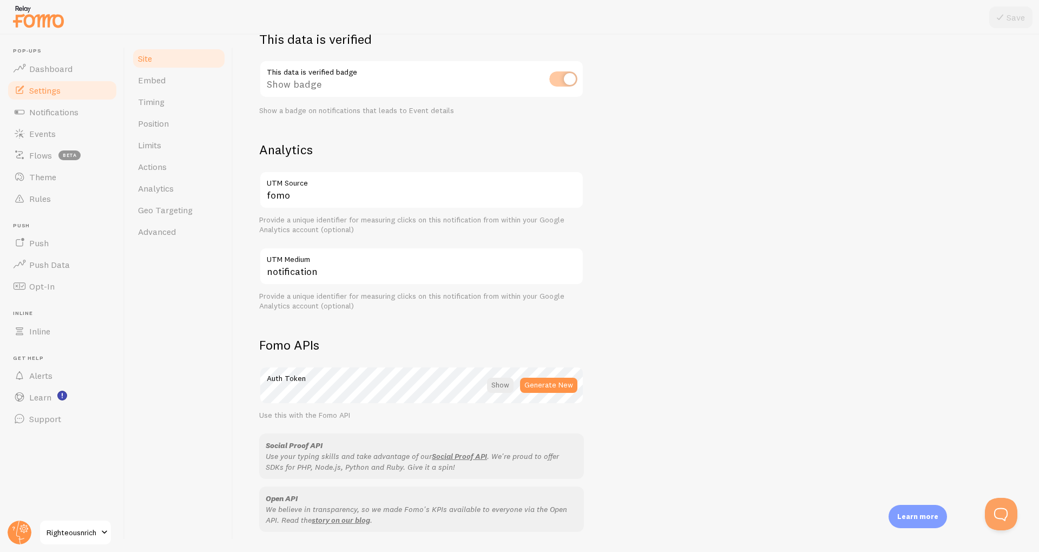
scroll to position [470, 0]
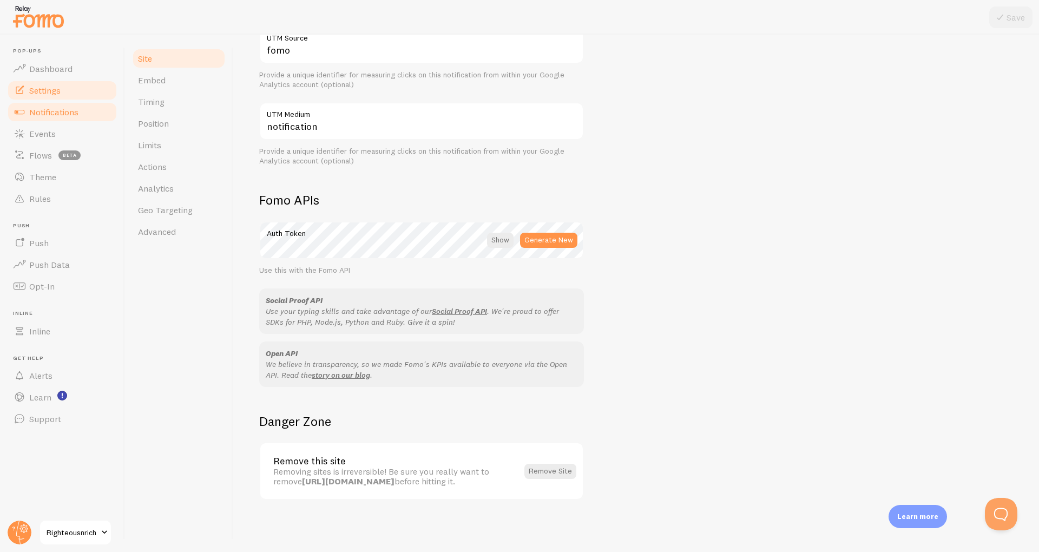
click at [30, 110] on span "Notifications" at bounding box center [53, 112] width 49 height 11
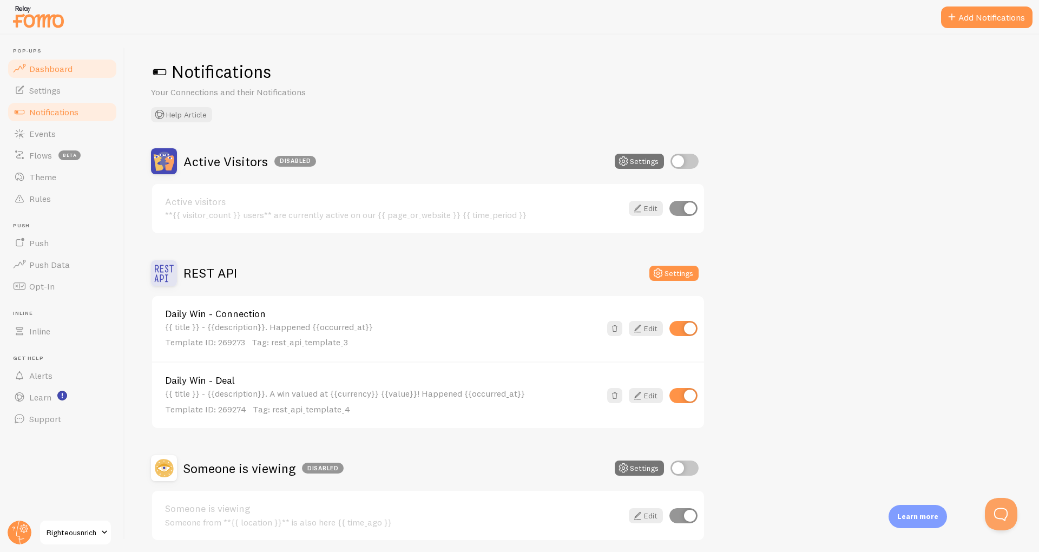
click at [38, 65] on span "Dashboard" at bounding box center [50, 68] width 43 height 11
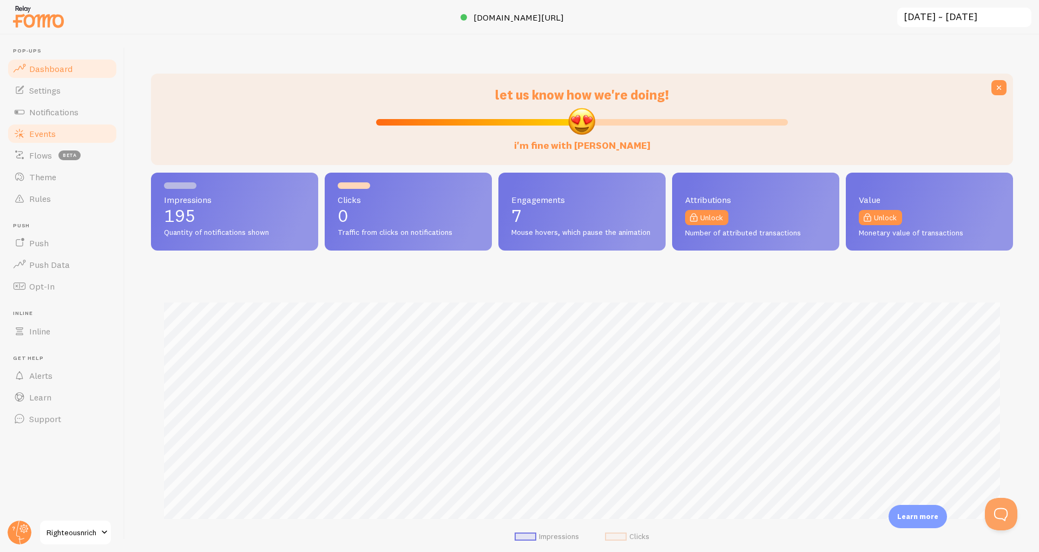
scroll to position [285, 862]
click at [32, 147] on link "Flows beta" at bounding box center [61, 156] width 111 height 22
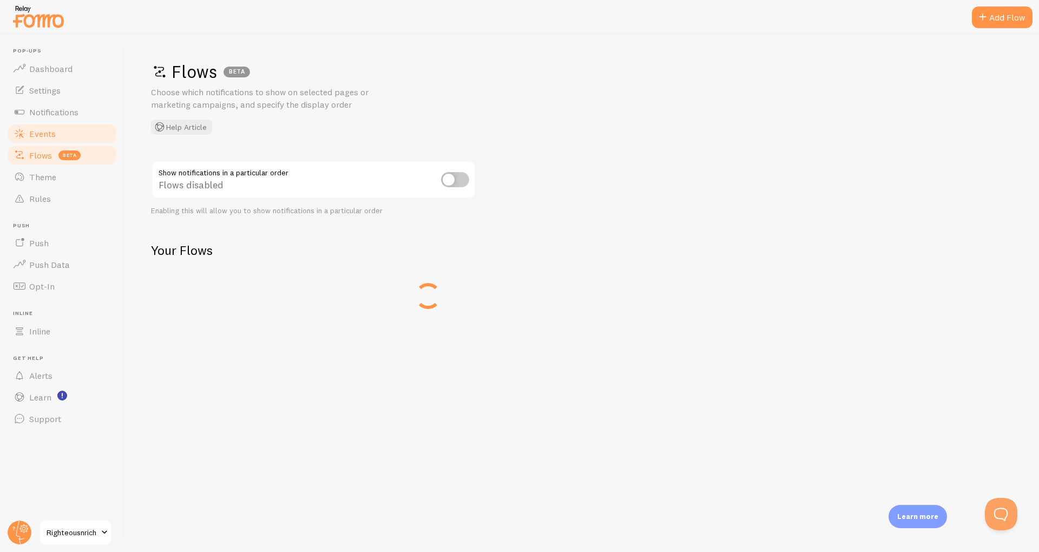
click at [34, 137] on span "Events" at bounding box center [42, 133] width 27 height 11
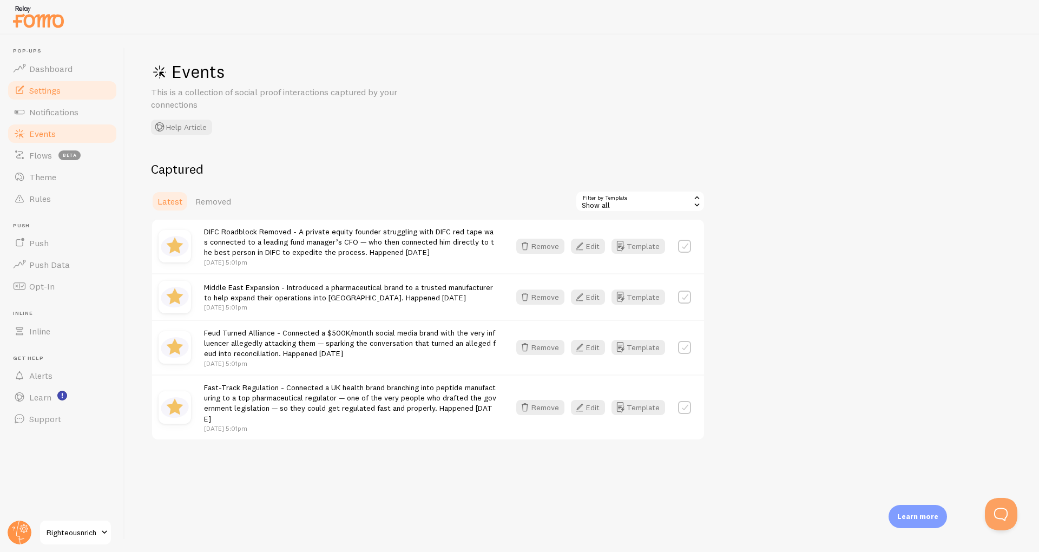
click at [35, 91] on span "Settings" at bounding box center [44, 90] width 31 height 11
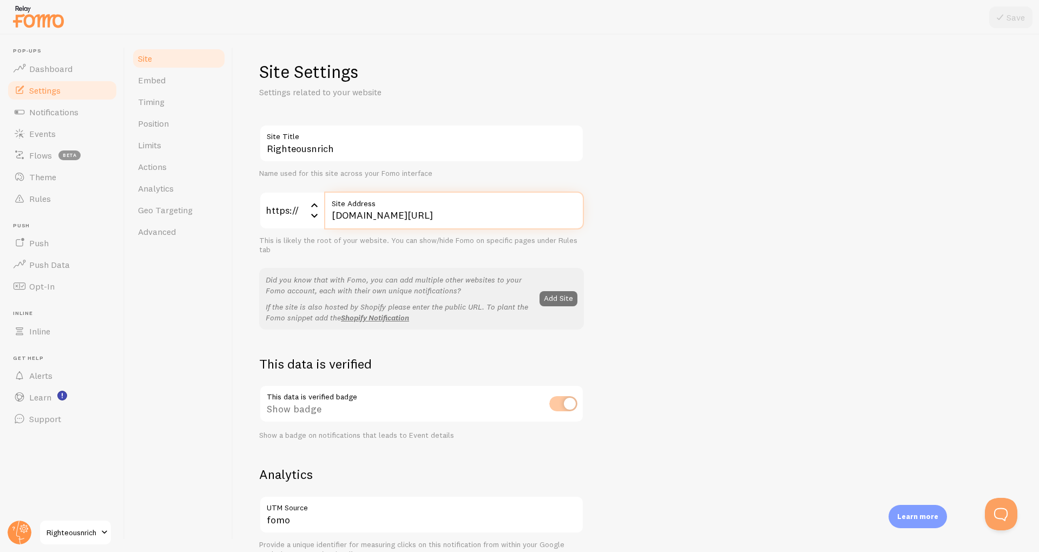
click at [461, 216] on input "[DOMAIN_NAME][URL]" at bounding box center [454, 211] width 260 height 38
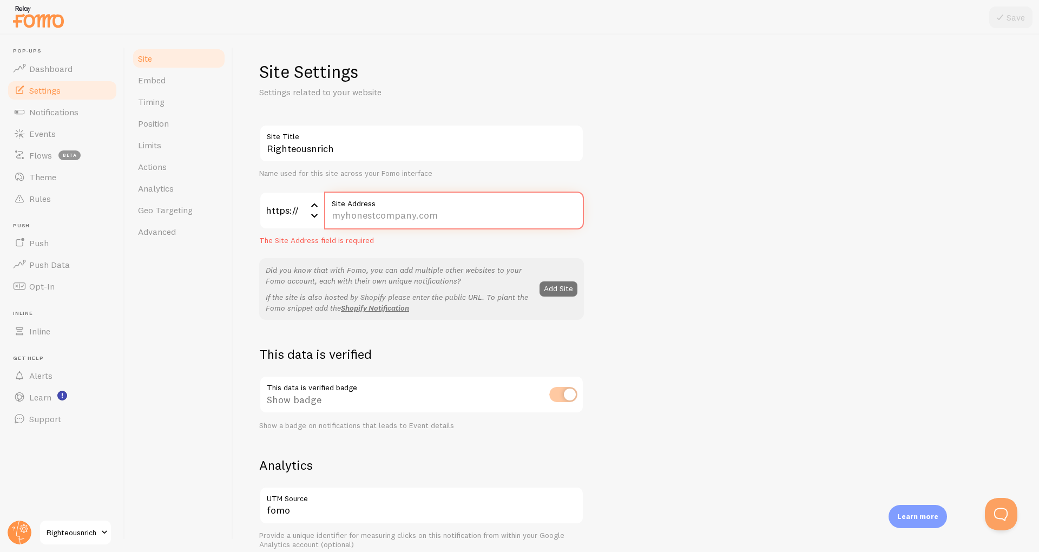
paste input "[DOMAIN_NAME][URL]"
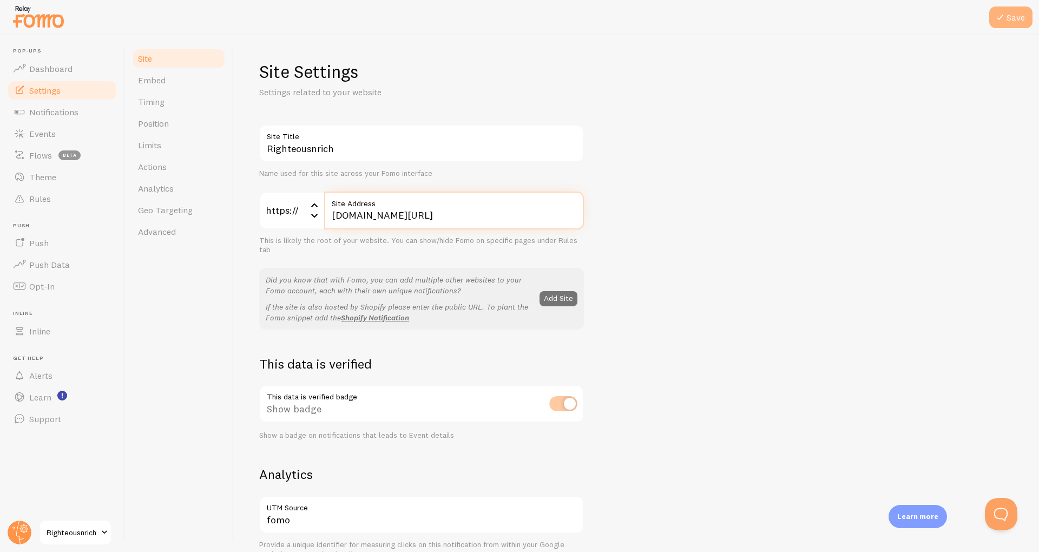
type input "[DOMAIN_NAME][URL]"
click at [1006, 24] on button "Save" at bounding box center [1010, 17] width 43 height 22
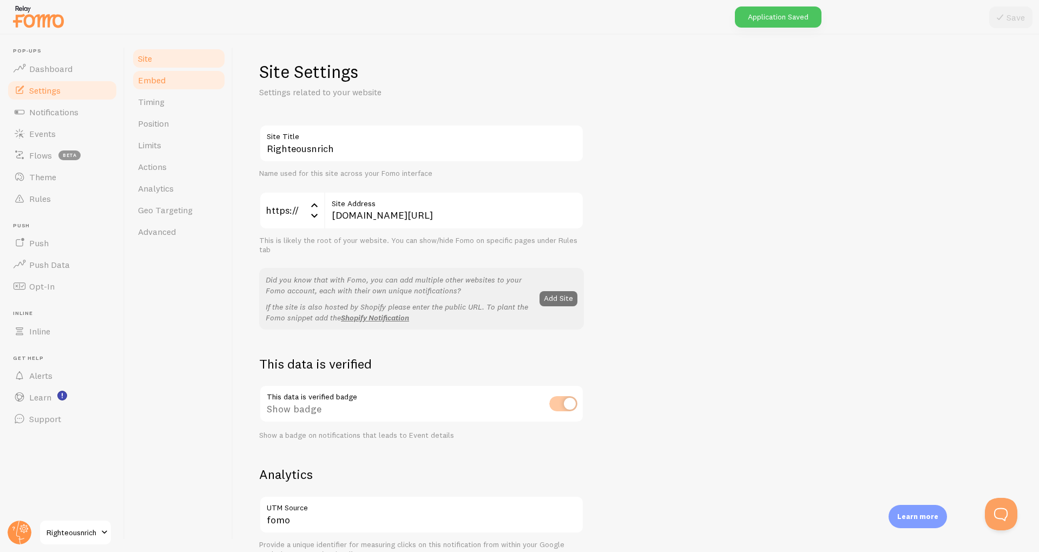
click at [165, 82] on span "Embed" at bounding box center [152, 80] width 28 height 11
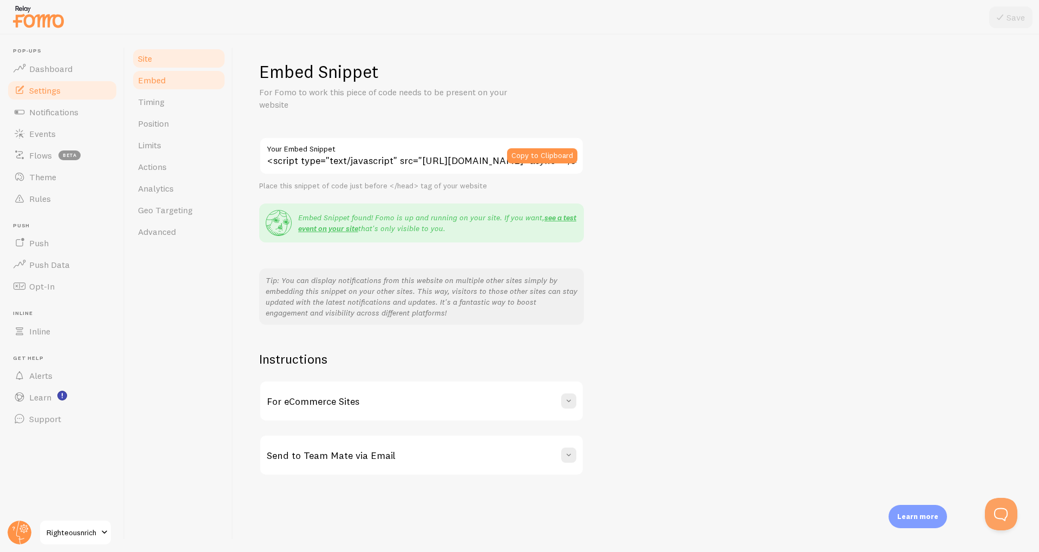
click at [154, 59] on link "Site" at bounding box center [179, 59] width 95 height 22
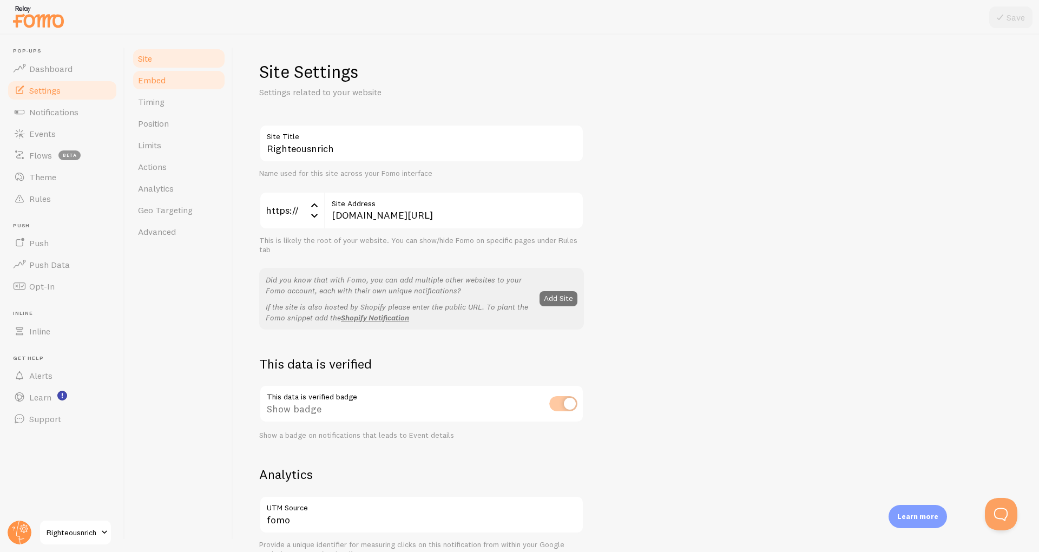
click at [159, 76] on span "Embed" at bounding box center [152, 80] width 28 height 11
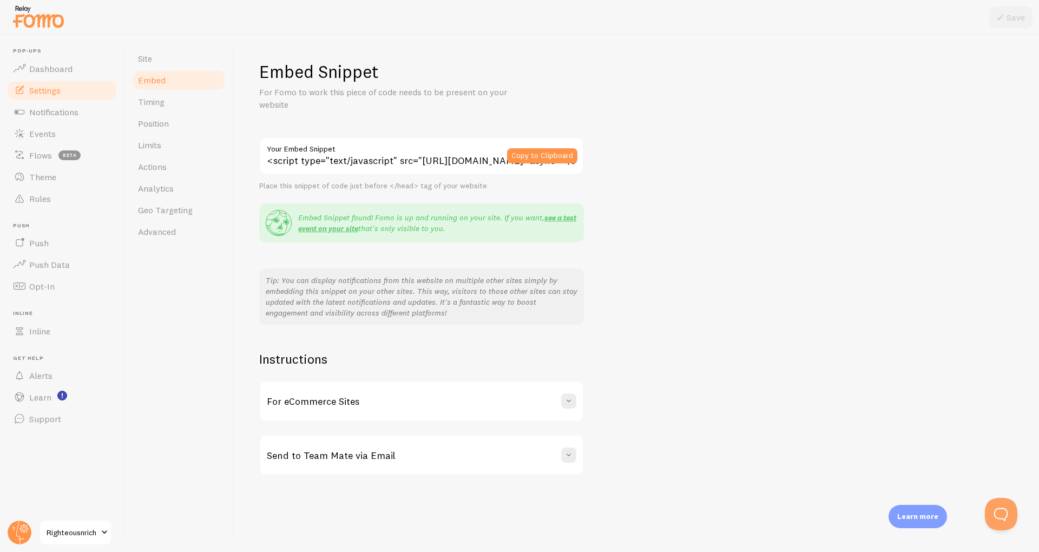
click at [157, 47] on div "Site Embed Timing Position Limits Actions Analytics Geo Targeting Advanced" at bounding box center [179, 293] width 108 height 517
click at [146, 53] on span "Site" at bounding box center [145, 58] width 14 height 11
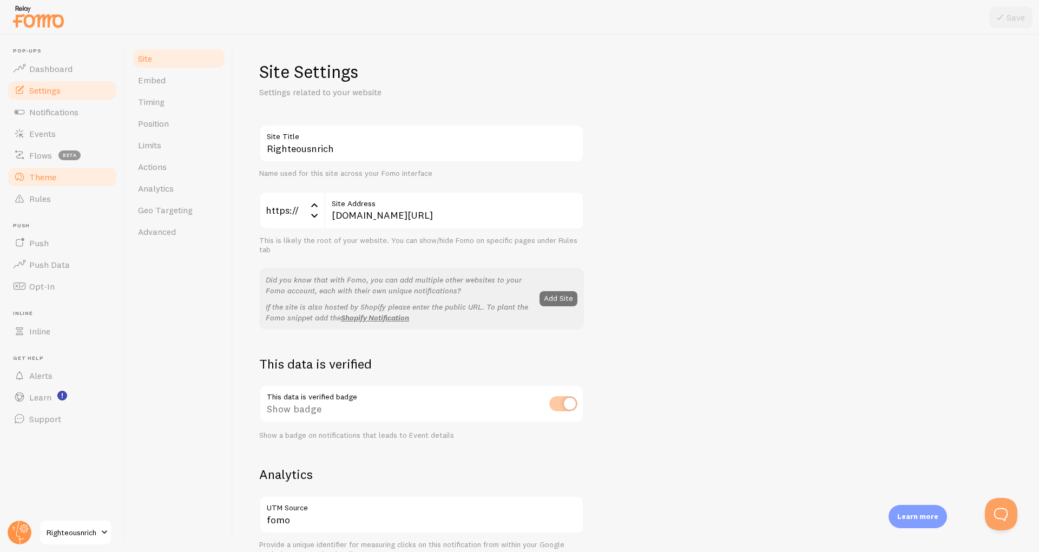
click at [42, 186] on link "Theme" at bounding box center [61, 177] width 111 height 22
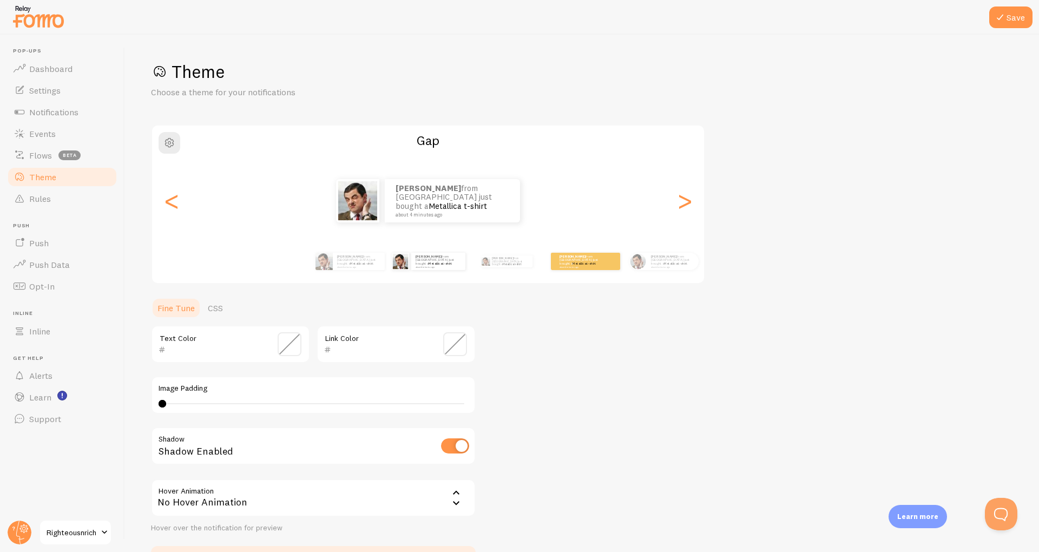
click at [563, 248] on div "[PERSON_NAME] from [GEOGRAPHIC_DATA] just bought a Metallica t-shirt about 4 mi…" at bounding box center [585, 261] width 70 height 30
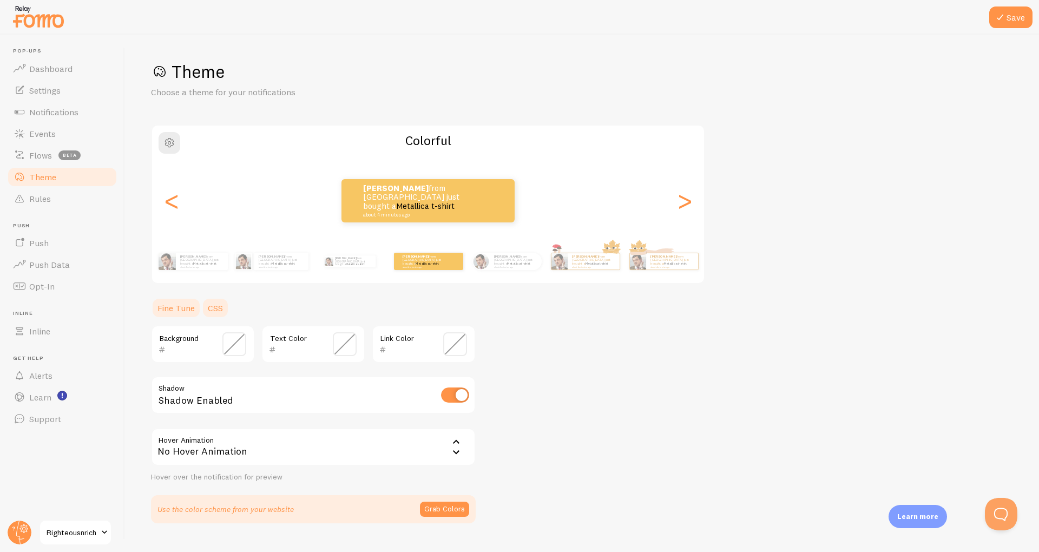
click at [221, 304] on link "CSS" at bounding box center [215, 308] width 28 height 22
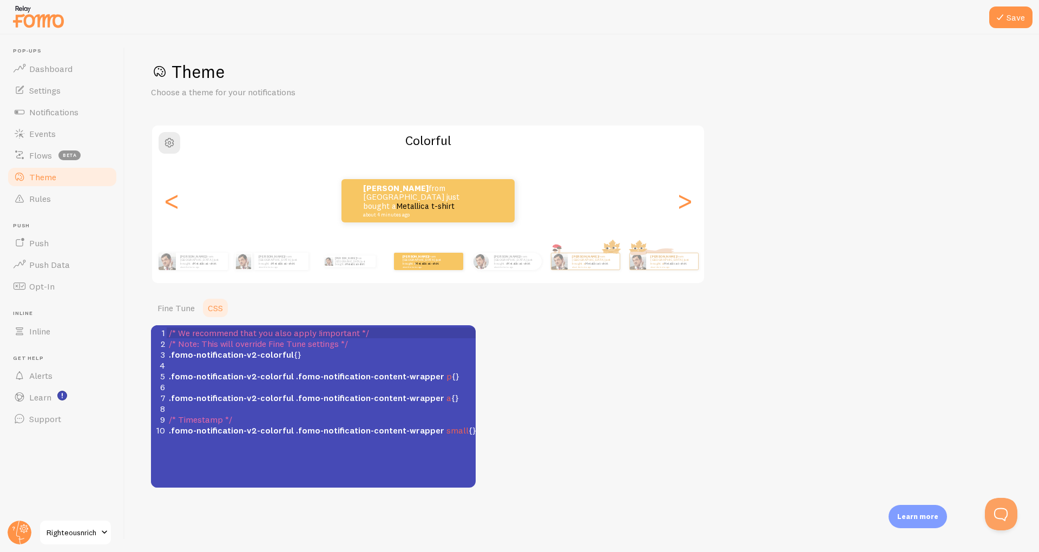
click at [293, 355] on span ".fomo-notification-v2-colorful {}" at bounding box center [235, 354] width 133 height 11
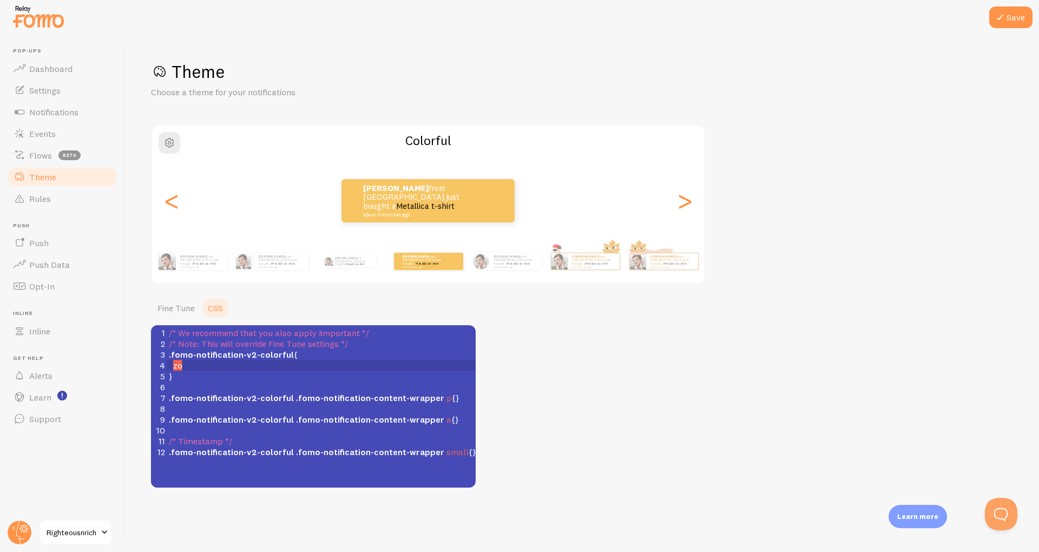
type textarea "zom"
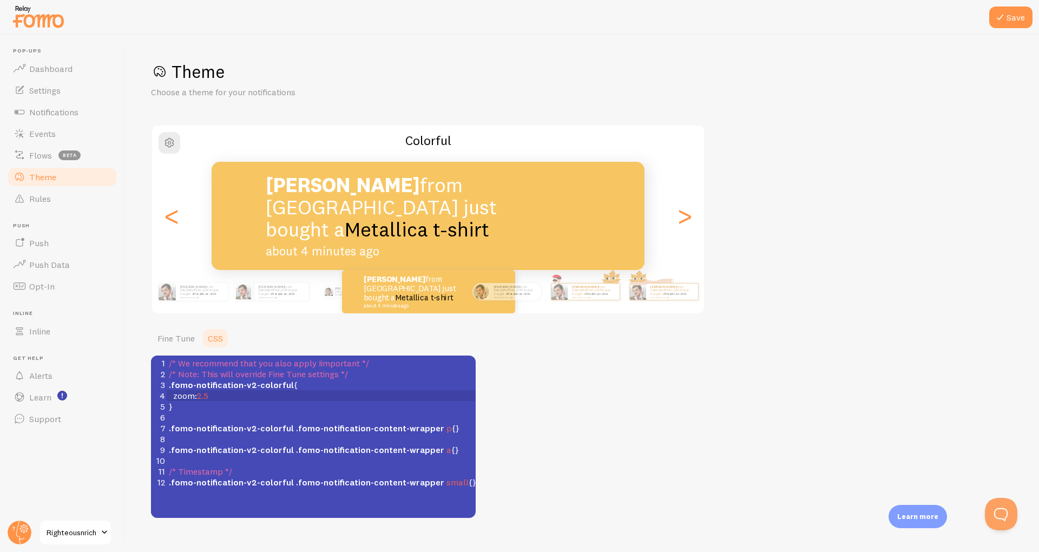
type textarea "om:2.5l"
type textarea ";"
click at [443, 429] on span ".fomo-notification-v2-colorful .fomo-notification-content-wrapper p {}" at bounding box center [314, 428] width 291 height 11
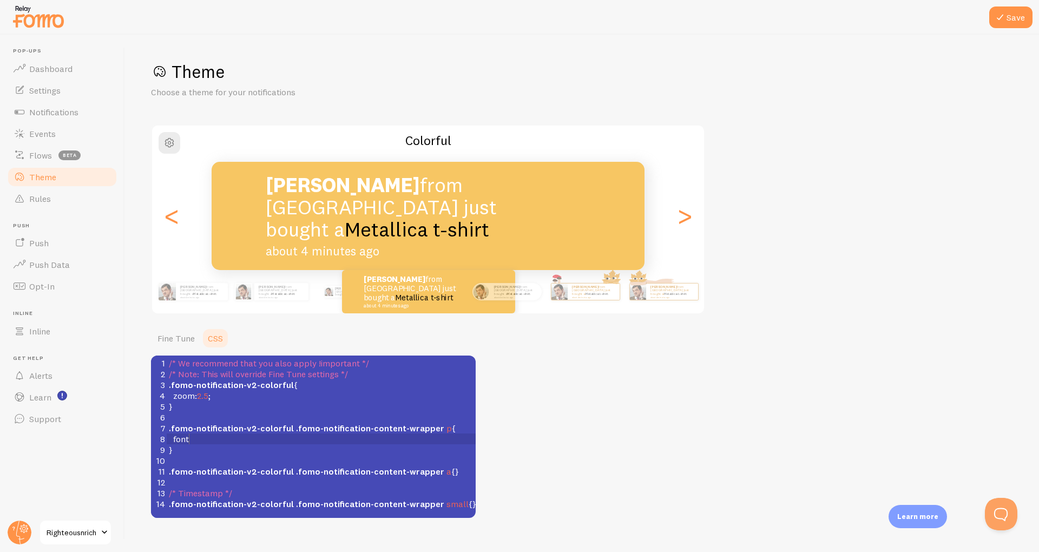
scroll to position [2, 16]
type textarea "font-sizeL"
click at [443, 429] on pre ".fomo-notification-v2-colorful .fomo-notification-content-wrapper p {" at bounding box center [321, 428] width 309 height 11
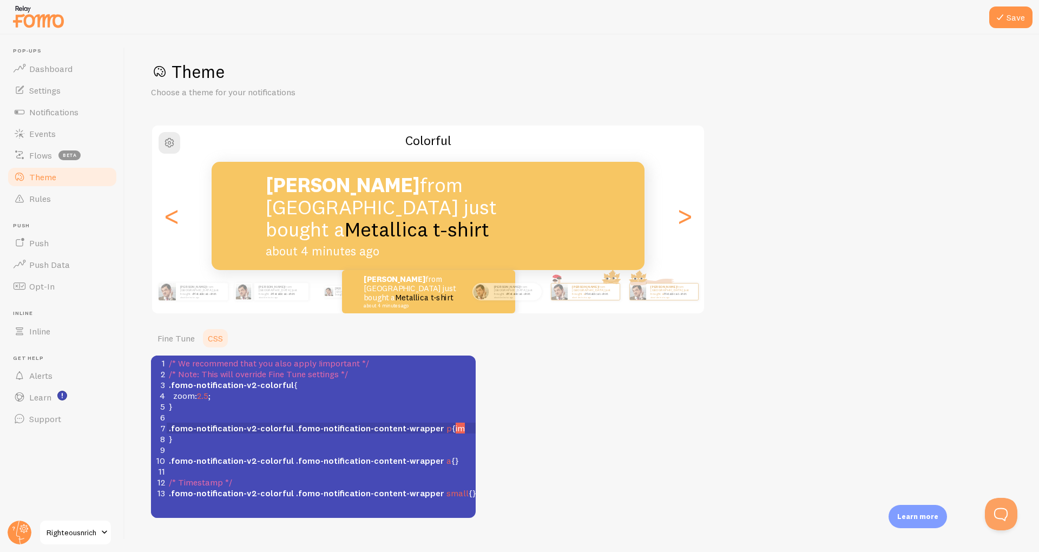
type textarea "font-size:10px !"
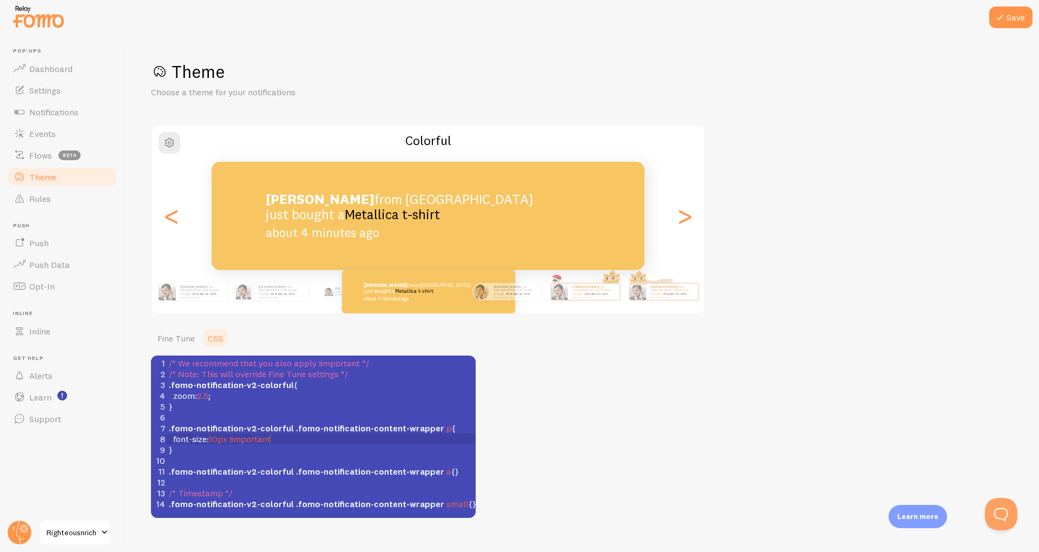
scroll to position [4, 41]
type textarea "important;"
click at [1009, 22] on button "Save" at bounding box center [1010, 17] width 43 height 22
click at [35, 196] on span "Rules" at bounding box center [40, 198] width 22 height 11
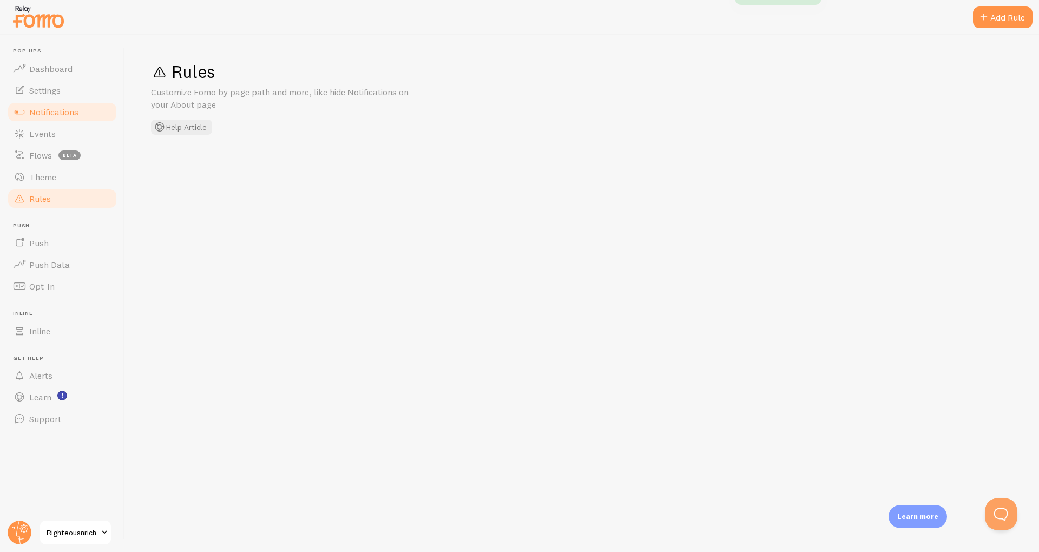
click at [42, 113] on span "Notifications" at bounding box center [53, 112] width 49 height 11
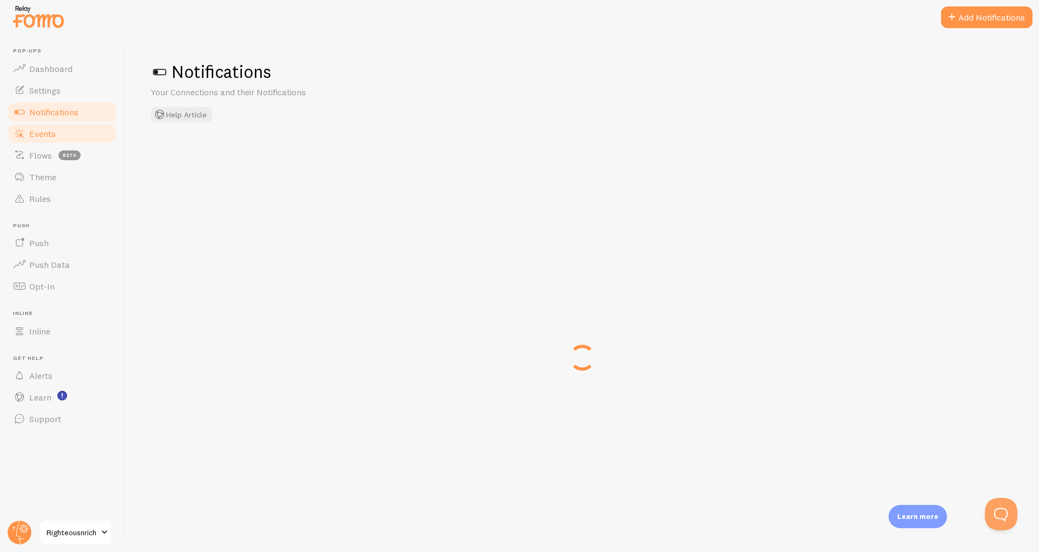
click at [52, 129] on span "Events" at bounding box center [42, 133] width 27 height 11
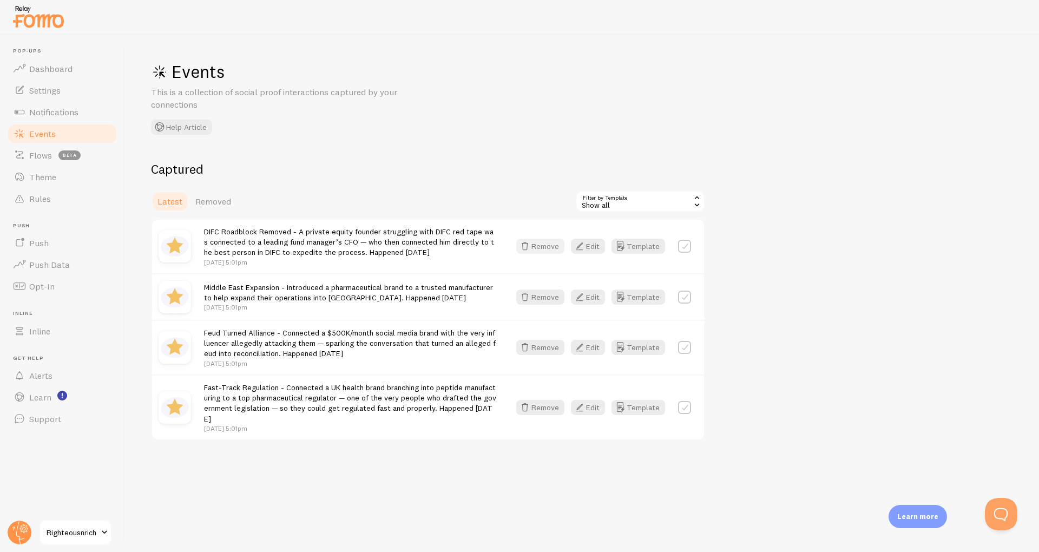
click at [554, 247] on button "Remove" at bounding box center [540, 246] width 48 height 15
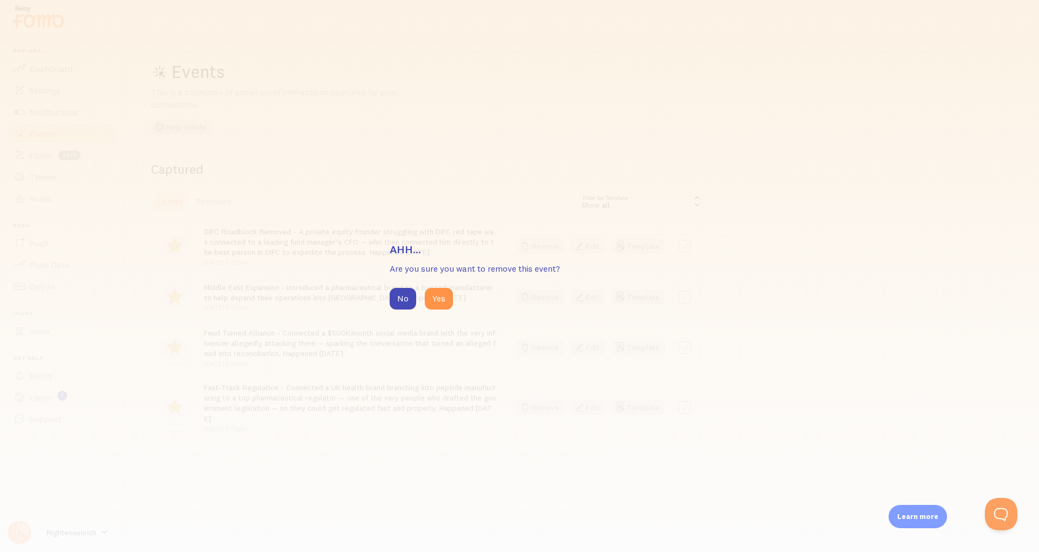
click at [453, 299] on div "No Yes" at bounding box center [520, 299] width 260 height 22
click at [442, 298] on button "Yes" at bounding box center [439, 299] width 28 height 22
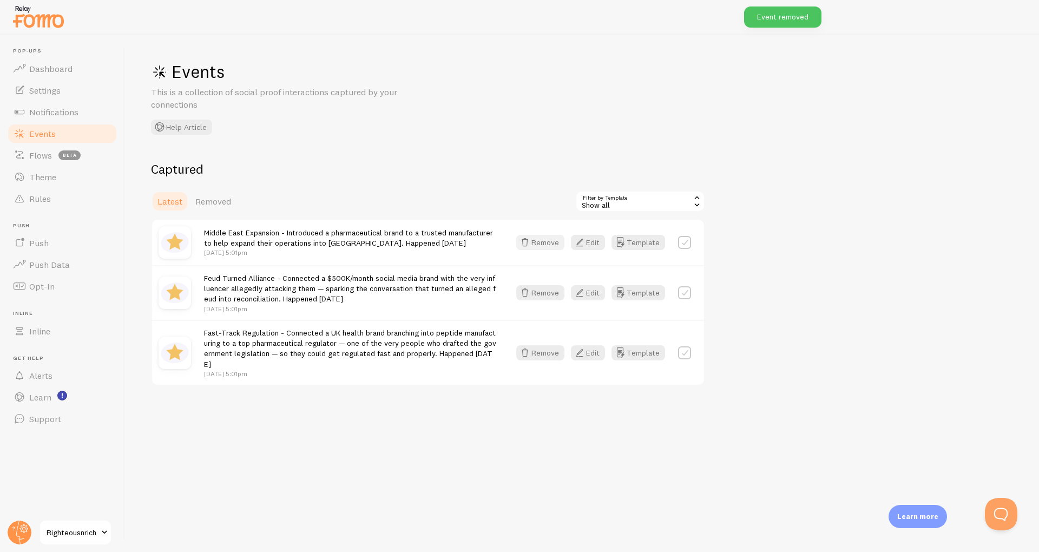
click at [553, 247] on button "Remove" at bounding box center [540, 242] width 48 height 15
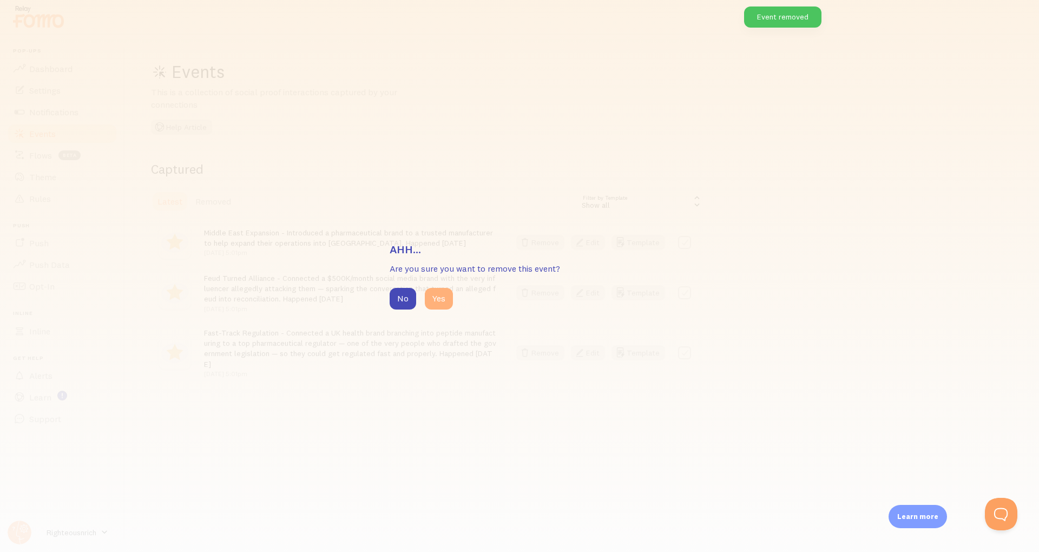
click at [430, 297] on button "Yes" at bounding box center [439, 299] width 28 height 22
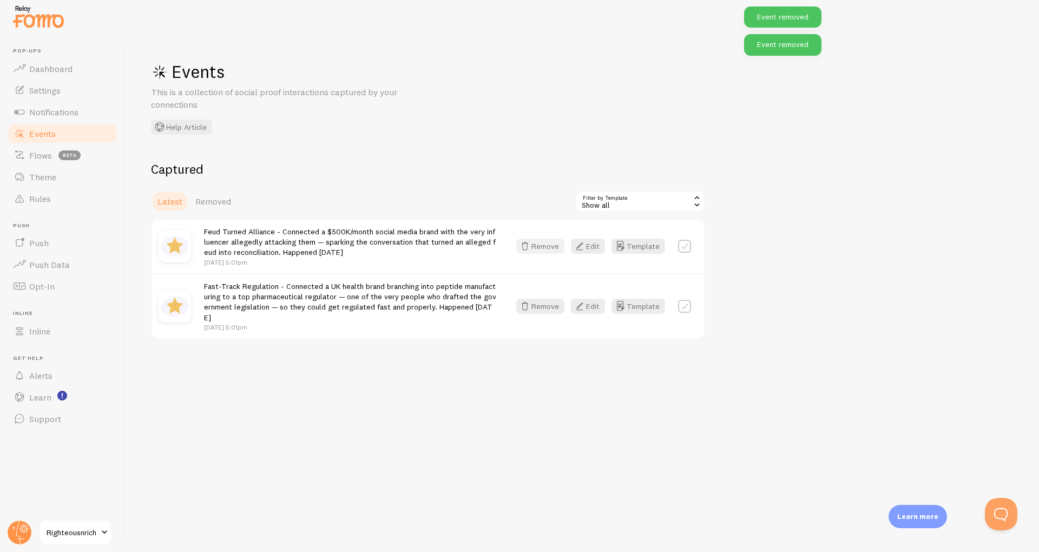
click at [549, 247] on button "Remove" at bounding box center [540, 246] width 48 height 15
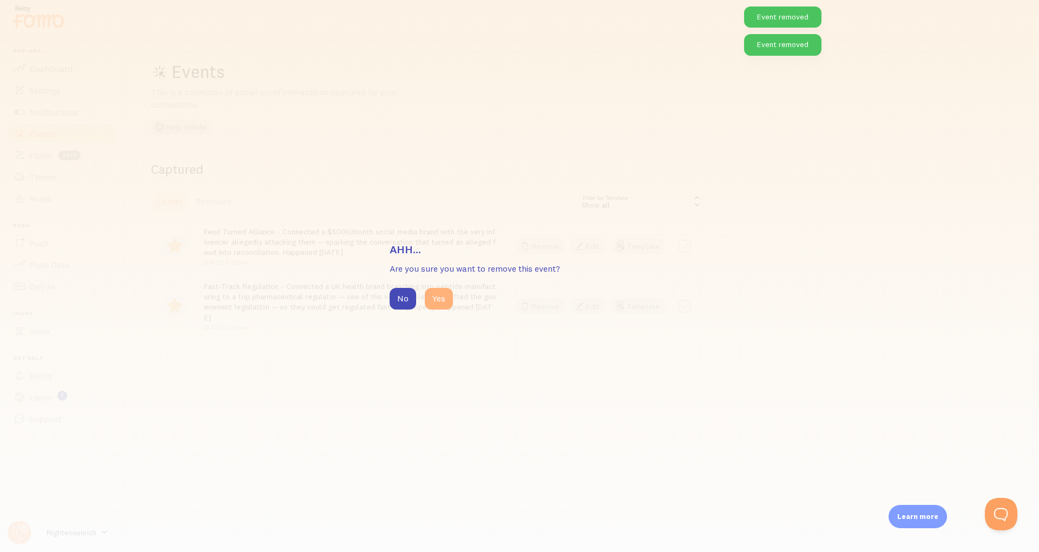
click at [445, 299] on button "Yes" at bounding box center [439, 299] width 28 height 22
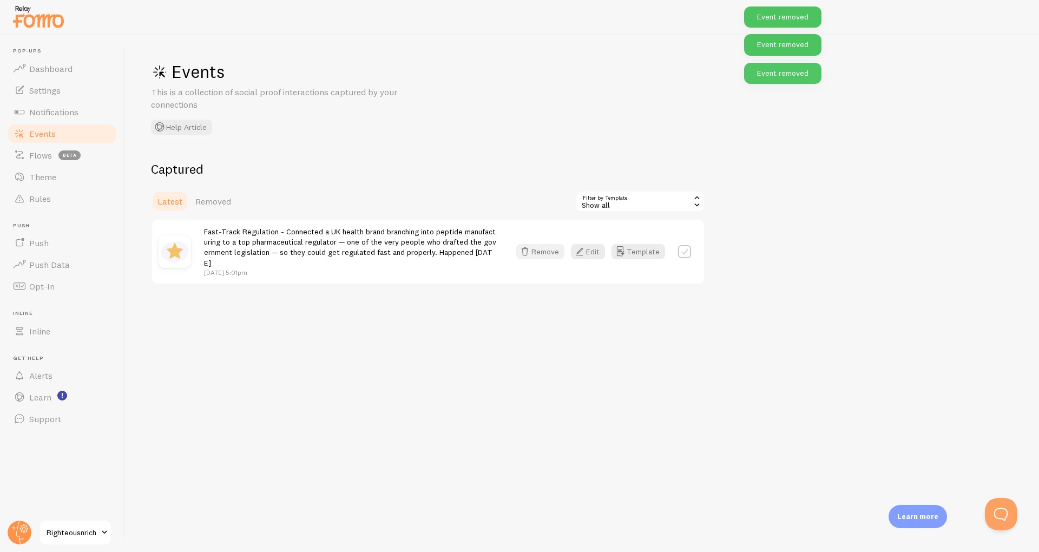
click at [547, 252] on button "Remove" at bounding box center [540, 251] width 48 height 15
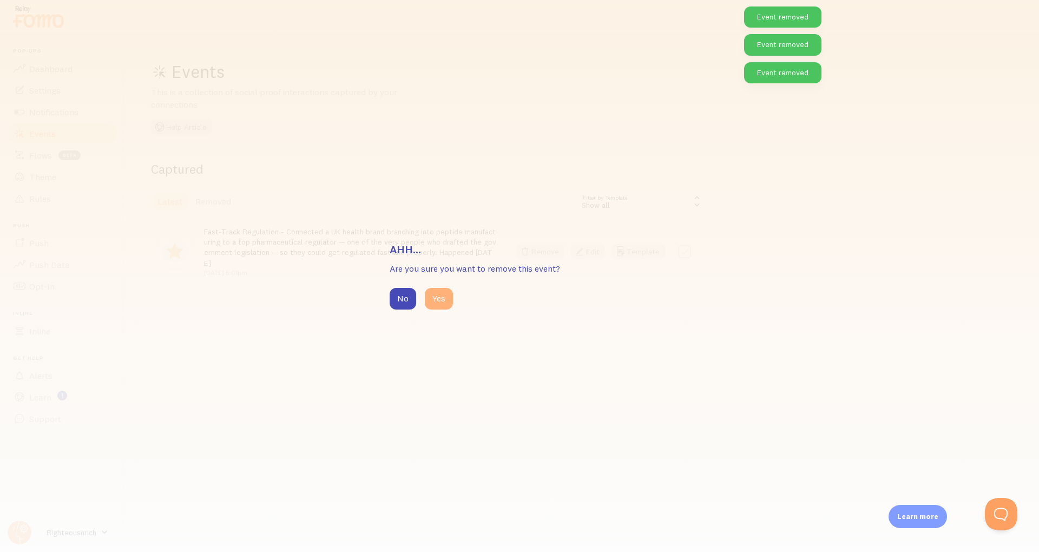
click at [441, 297] on button "Yes" at bounding box center [439, 299] width 28 height 22
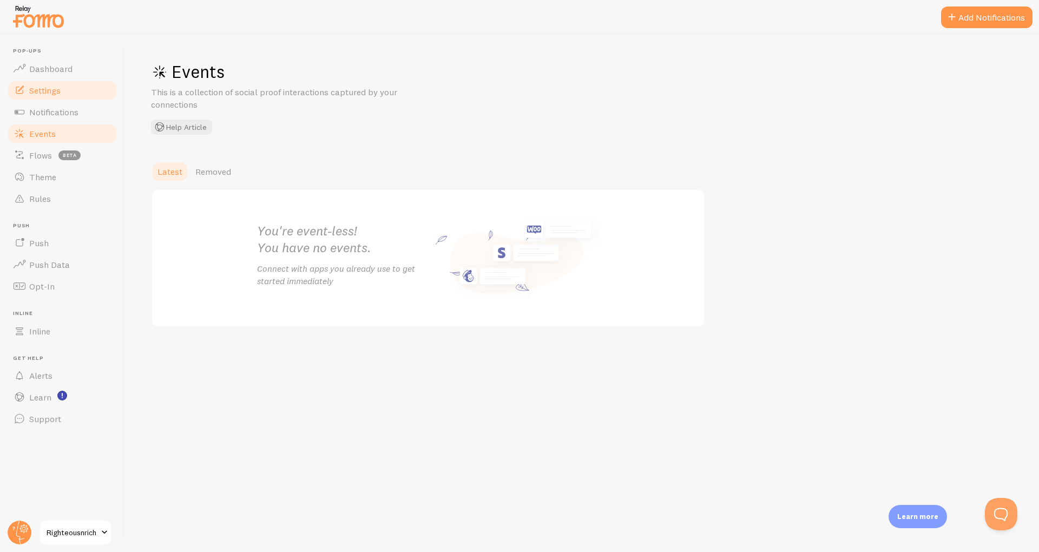
click at [47, 96] on link "Settings" at bounding box center [61, 91] width 111 height 22
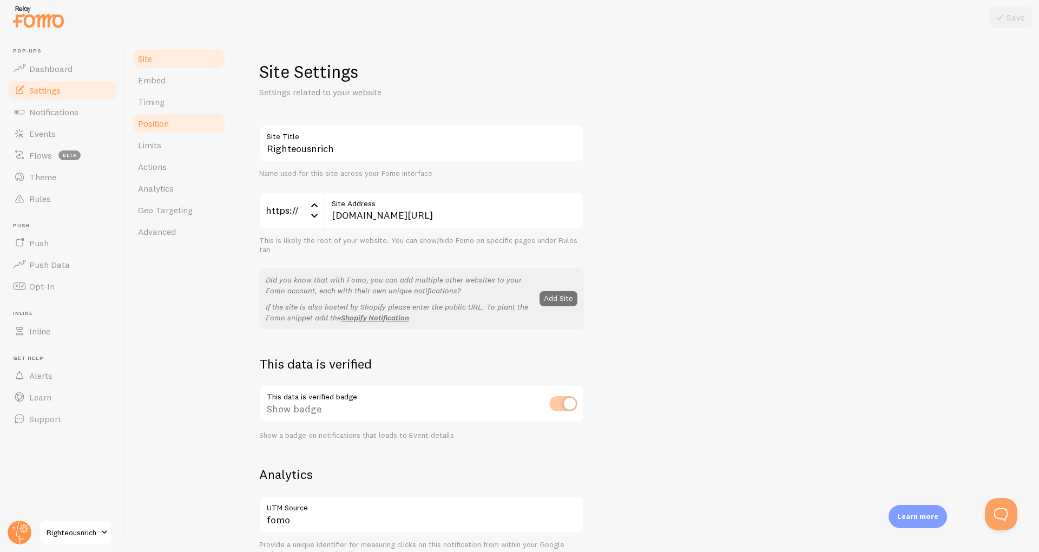
click at [163, 119] on span "Position" at bounding box center [153, 123] width 31 height 11
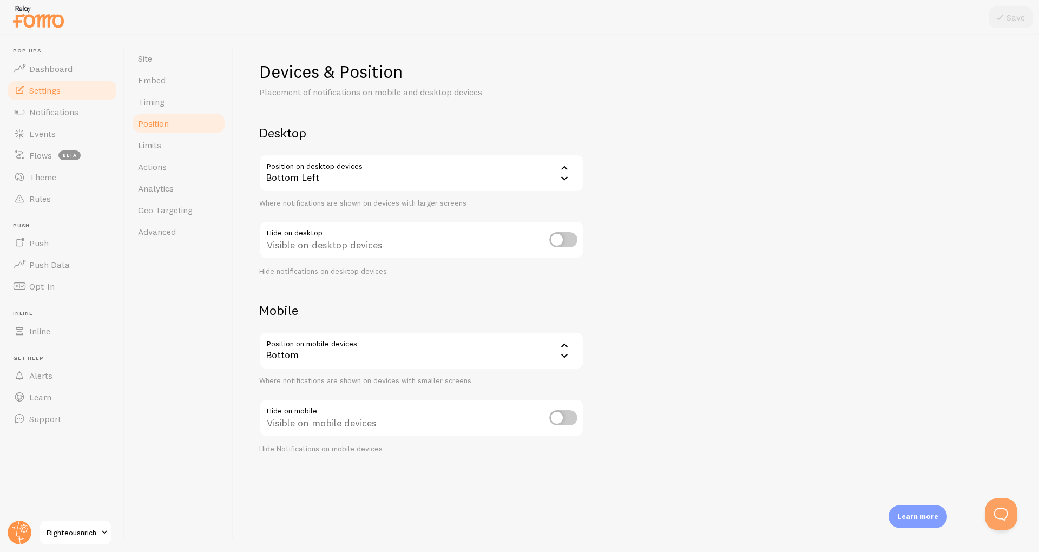
click at [431, 178] on div "Bottom Left" at bounding box center [421, 173] width 325 height 38
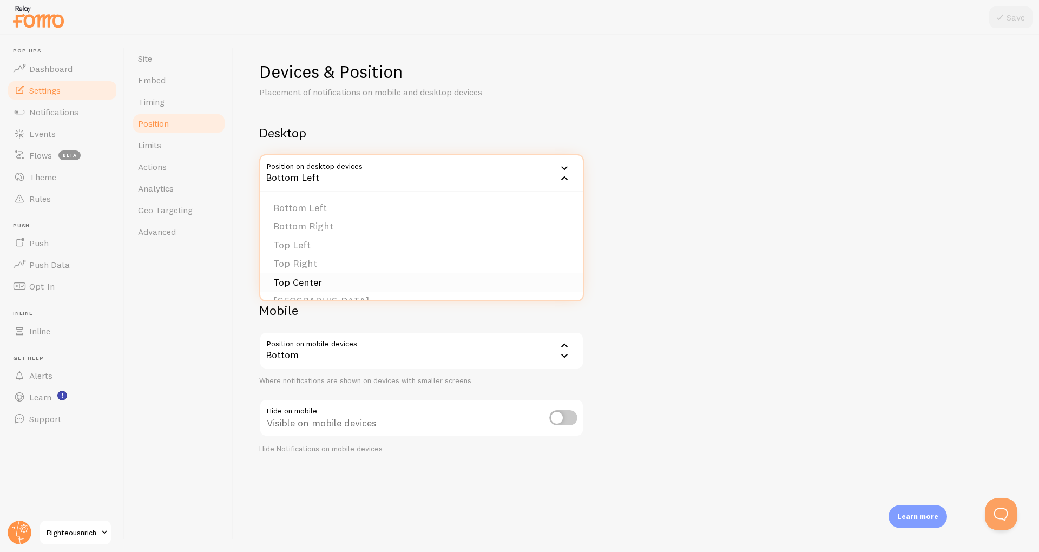
click at [322, 281] on li "Top Center" at bounding box center [421, 282] width 323 height 19
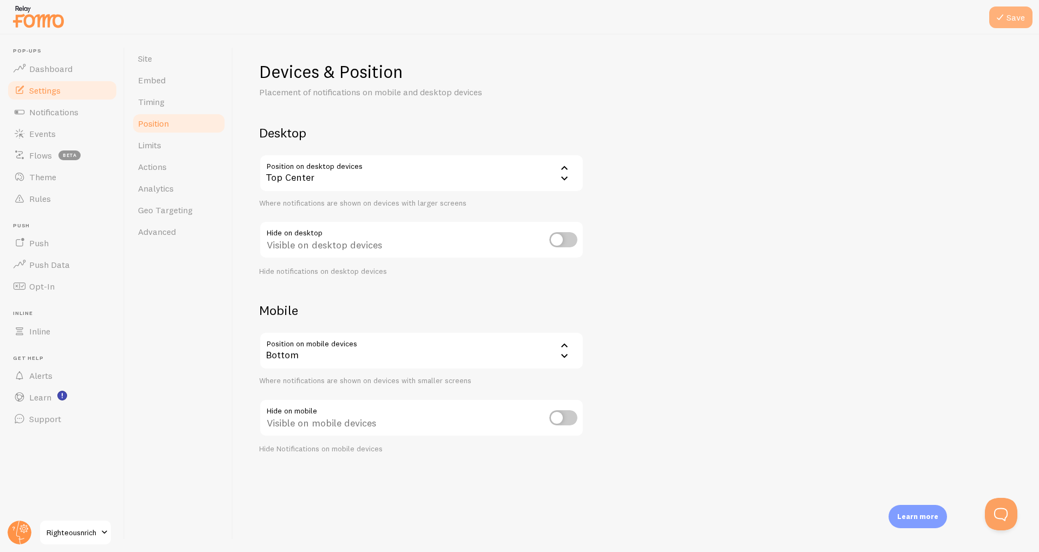
click at [1012, 19] on button "Save" at bounding box center [1010, 17] width 43 height 22
click at [163, 89] on link "Embed" at bounding box center [179, 80] width 95 height 22
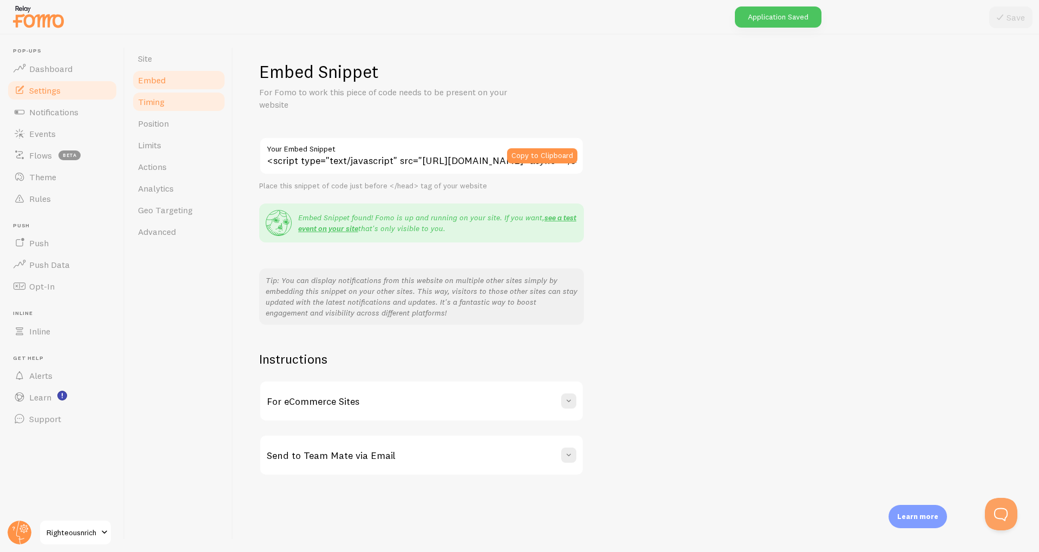
click at [169, 98] on link "Timing" at bounding box center [179, 102] width 95 height 22
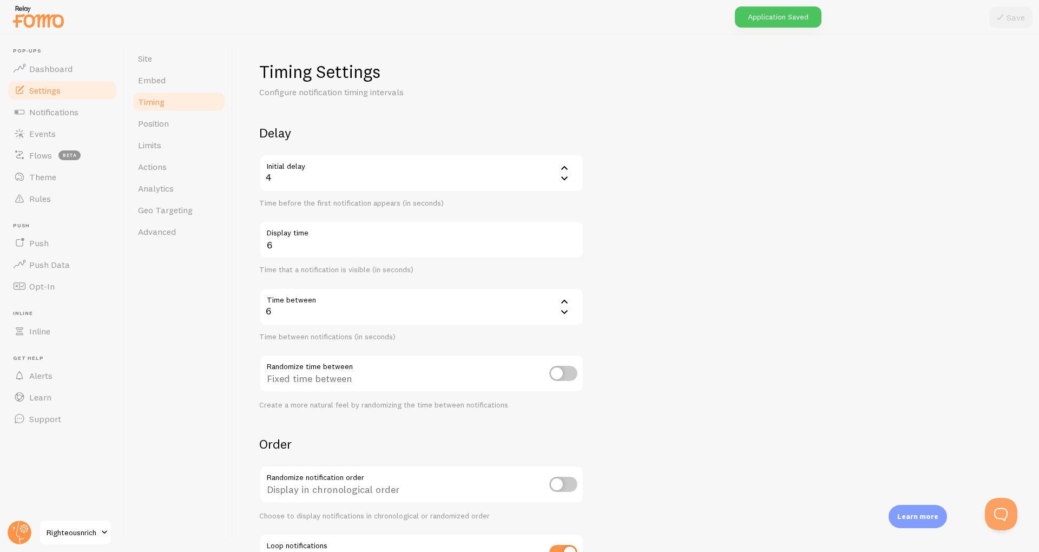
click at [340, 174] on div "4" at bounding box center [421, 173] width 325 height 38
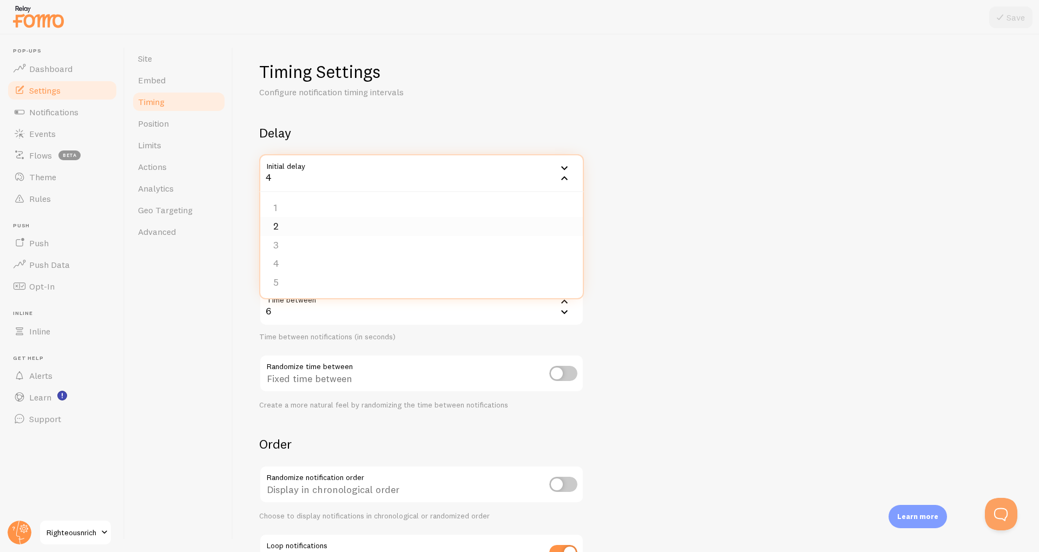
click at [299, 220] on li "2" at bounding box center [421, 226] width 323 height 19
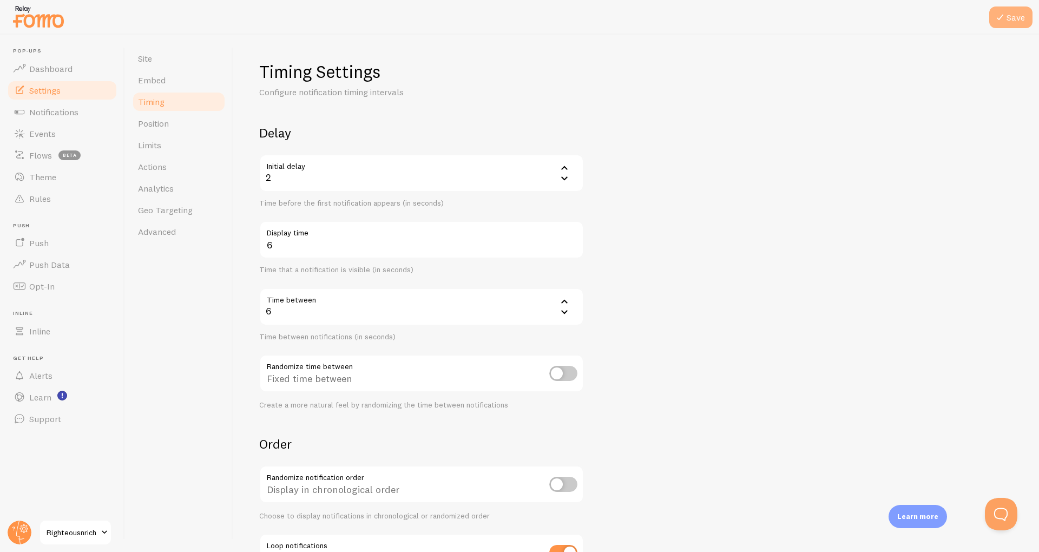
click at [1002, 23] on icon at bounding box center [1000, 17] width 13 height 13
click at [275, 158] on div "2" at bounding box center [421, 173] width 325 height 38
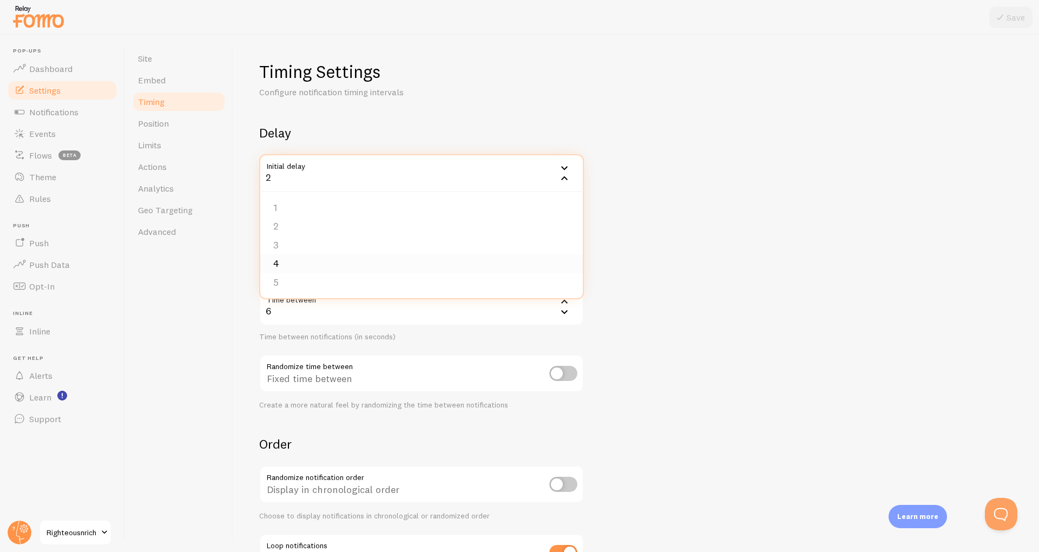
click at [310, 262] on li "4" at bounding box center [421, 263] width 323 height 19
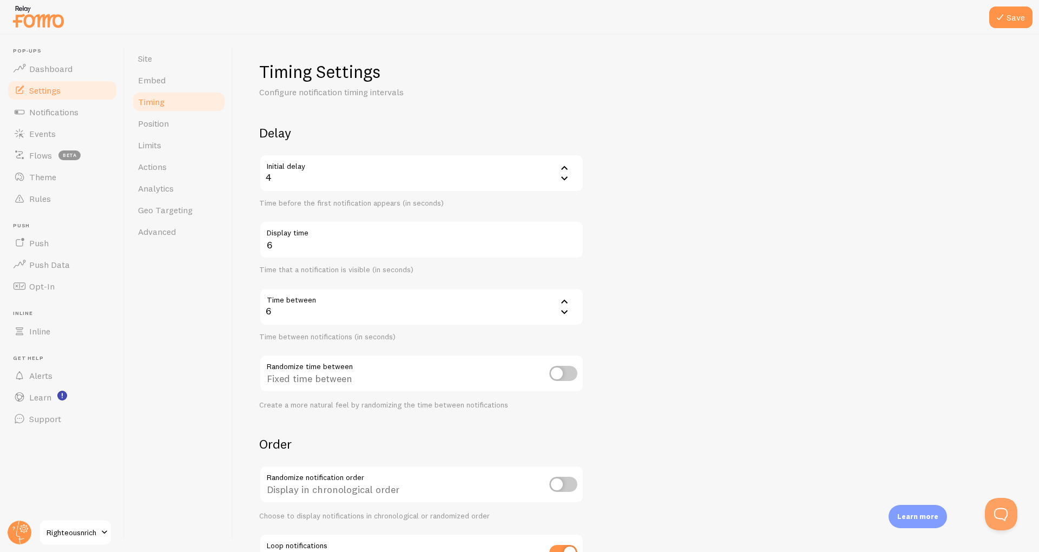
click at [1008, 40] on div "Timing Settings Configure notification timing intervals Delay Initial delay 4 4…" at bounding box center [636, 293] width 806 height 517
click at [1000, 18] on icon at bounding box center [1000, 17] width 13 height 13
click at [157, 72] on link "Embed" at bounding box center [179, 80] width 95 height 22
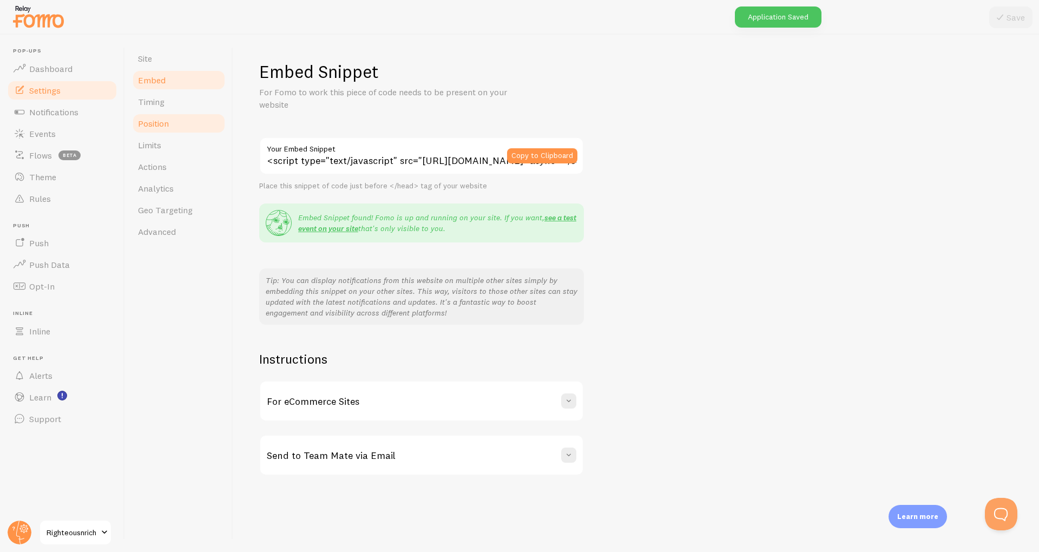
click at [148, 116] on link "Position" at bounding box center [179, 124] width 95 height 22
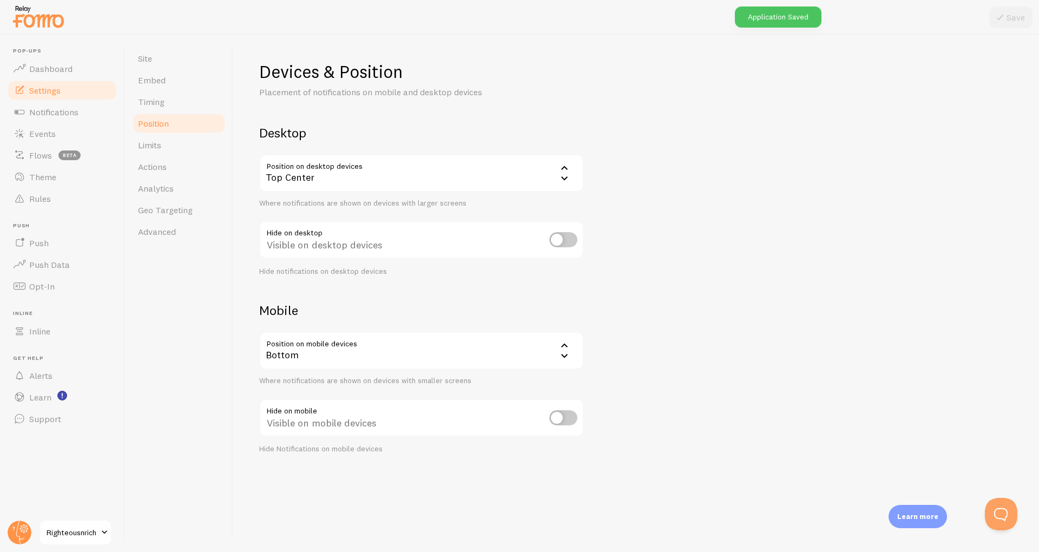
click at [324, 177] on div "Top Center" at bounding box center [421, 173] width 325 height 38
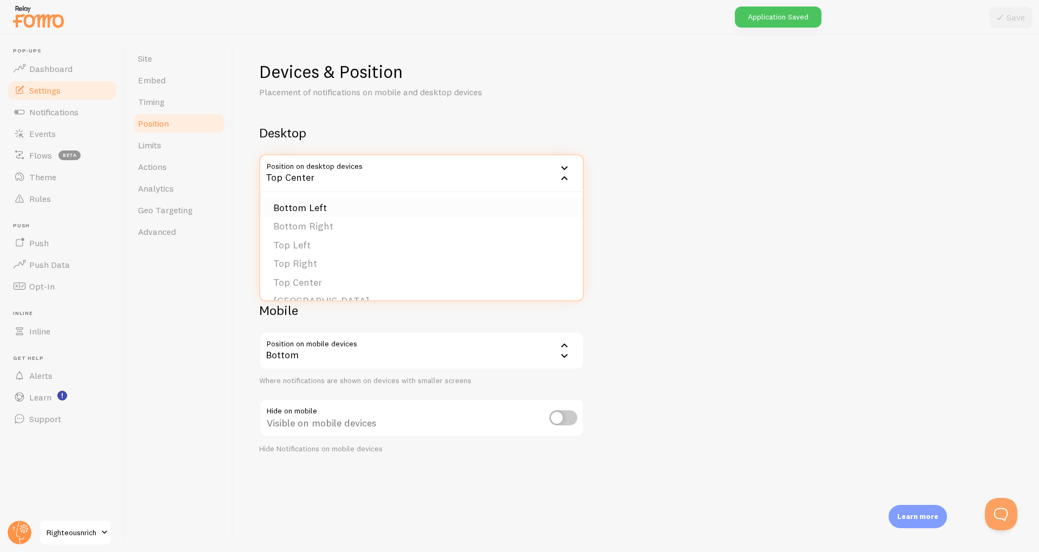
click at [296, 207] on li "Bottom Left" at bounding box center [421, 208] width 323 height 19
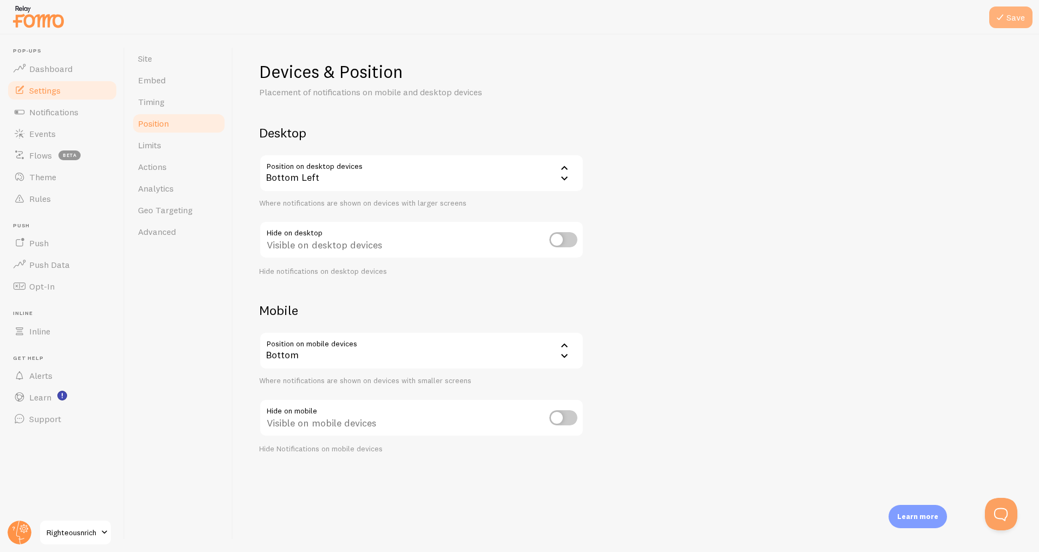
click at [1009, 20] on button "Save" at bounding box center [1010, 17] width 43 height 22
click at [560, 244] on input "checkbox" at bounding box center [563, 239] width 28 height 15
checkbox input "false"
click at [151, 149] on span "Limits" at bounding box center [149, 145] width 23 height 11
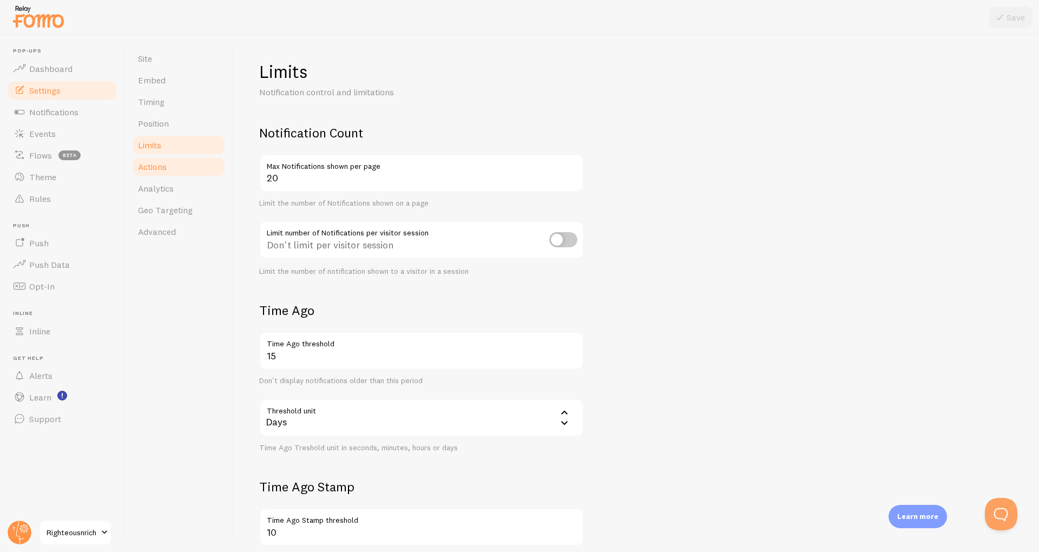
click at [153, 168] on span "Actions" at bounding box center [152, 166] width 29 height 11
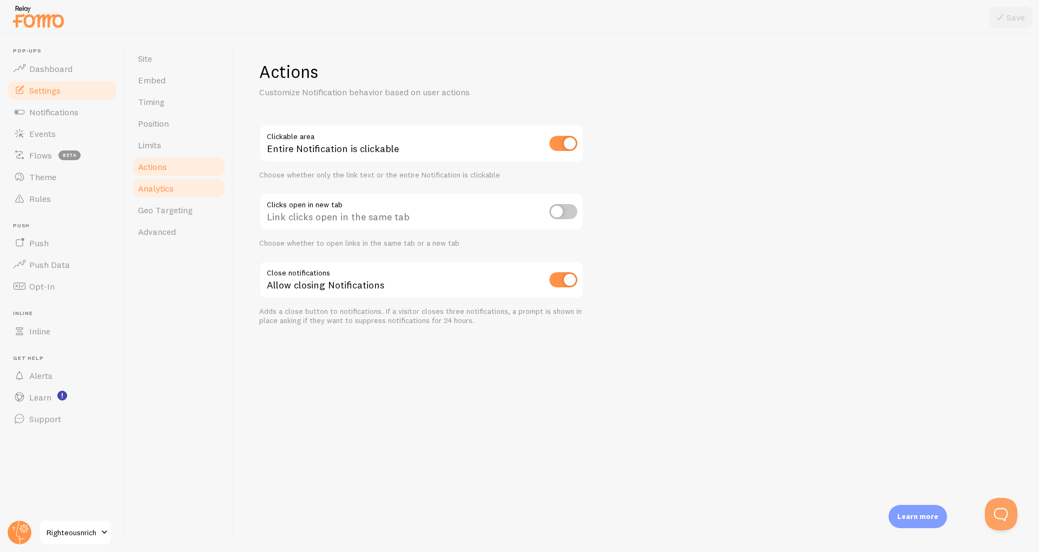
click at [157, 192] on span "Analytics" at bounding box center [156, 188] width 36 height 11
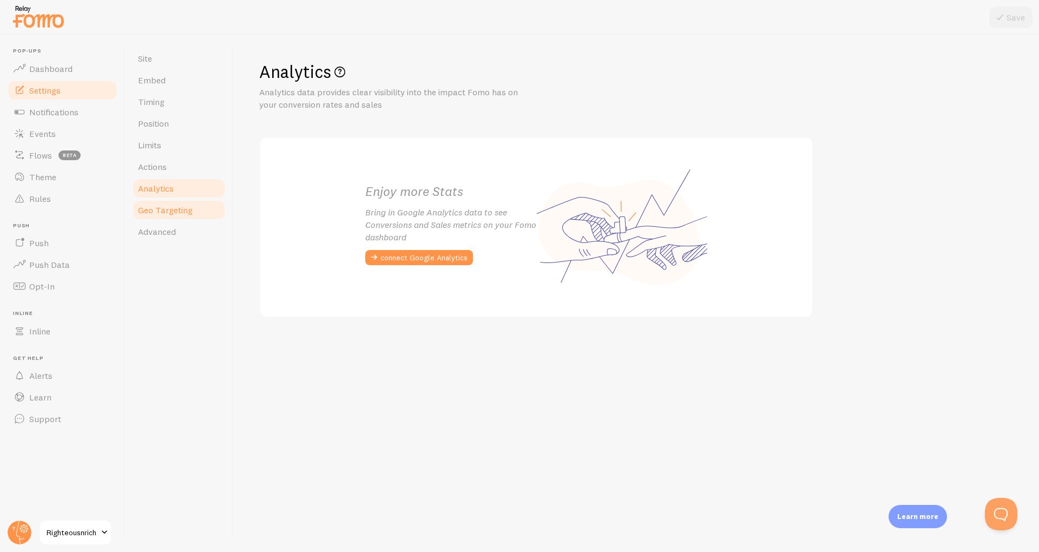
click at [163, 213] on span "Geo Targeting" at bounding box center [165, 210] width 55 height 11
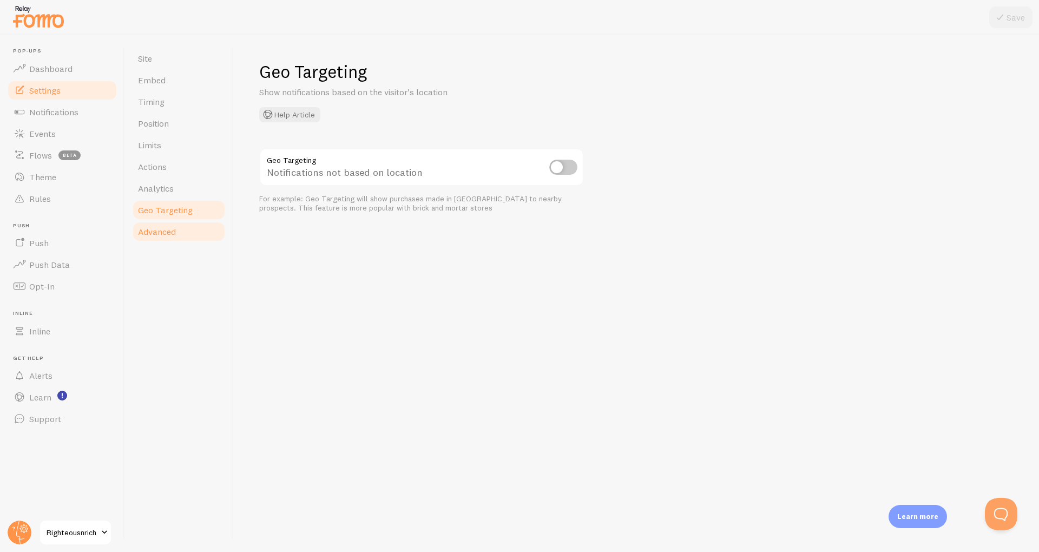
click at [160, 238] on link "Advanced" at bounding box center [179, 232] width 95 height 22
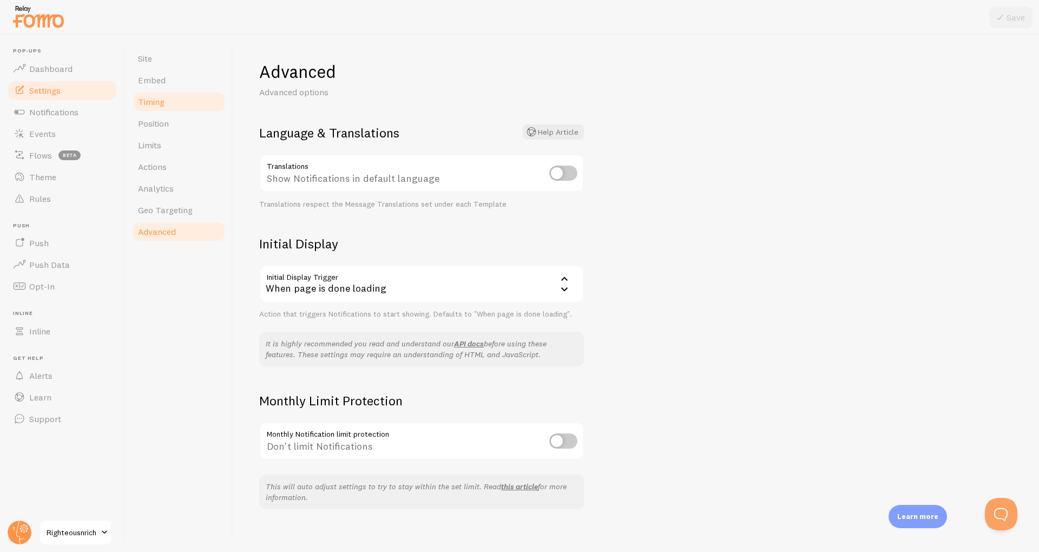
click at [149, 107] on link "Timing" at bounding box center [179, 102] width 95 height 22
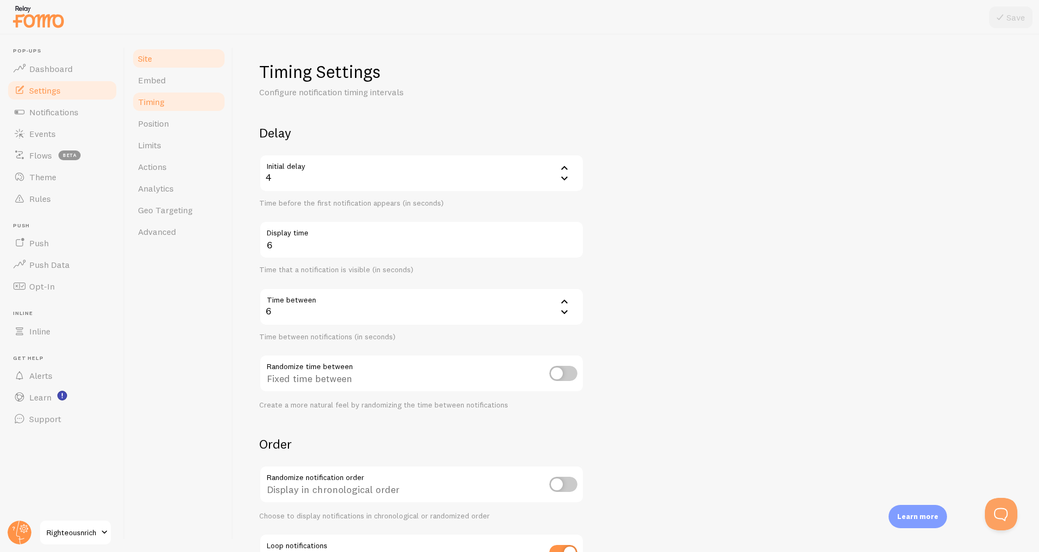
click at [153, 68] on link "Site" at bounding box center [179, 59] width 95 height 22
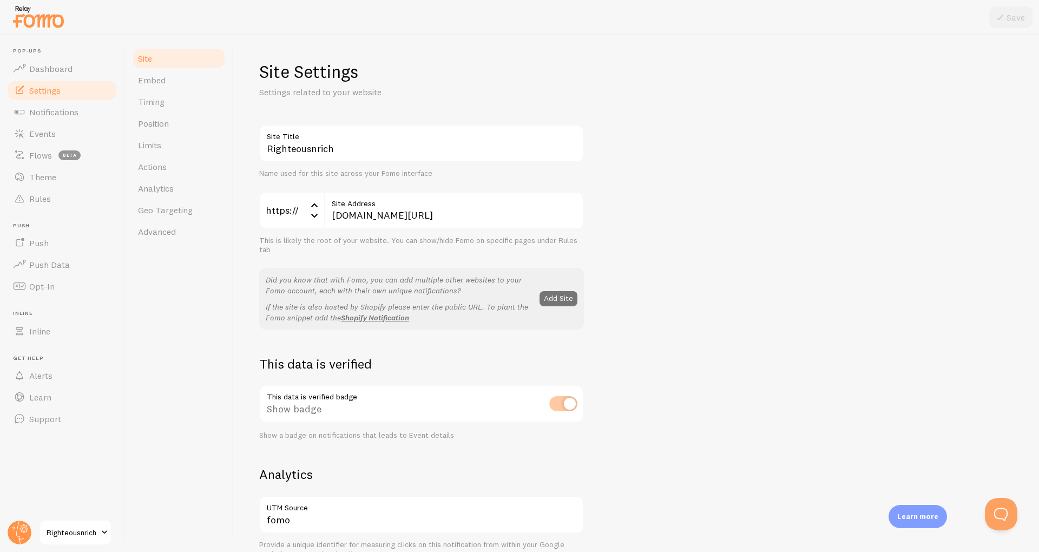
click at [152, 49] on link "Site" at bounding box center [179, 59] width 95 height 22
click at [459, 215] on input "thecavenetwork.co/apply" at bounding box center [454, 211] width 260 height 38
type input "thecavenetwork.co/lander"
click at [1024, 25] on button "Save" at bounding box center [1010, 17] width 43 height 22
click at [167, 126] on span "Position" at bounding box center [153, 123] width 31 height 11
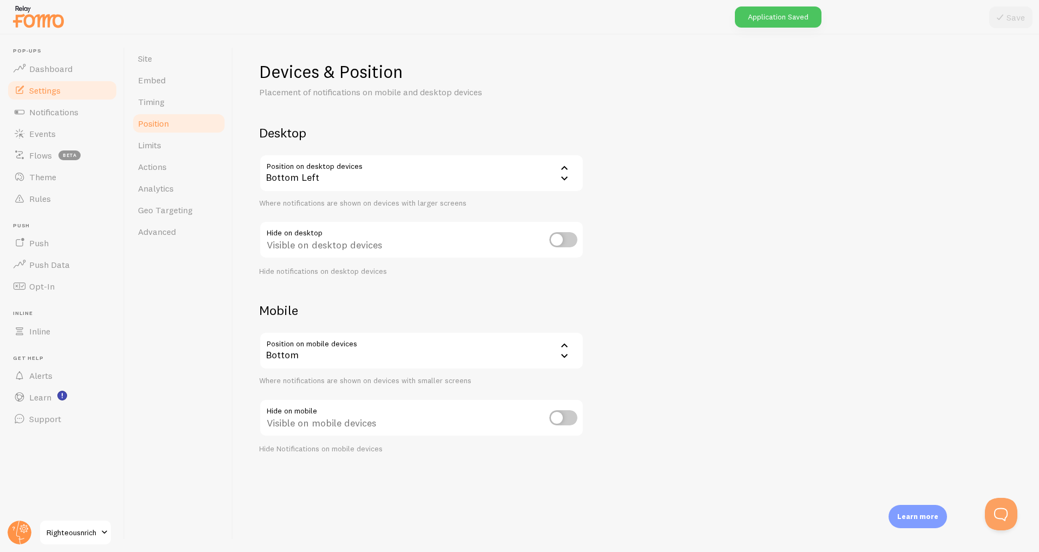
click at [348, 182] on div "Bottom Left" at bounding box center [421, 173] width 325 height 38
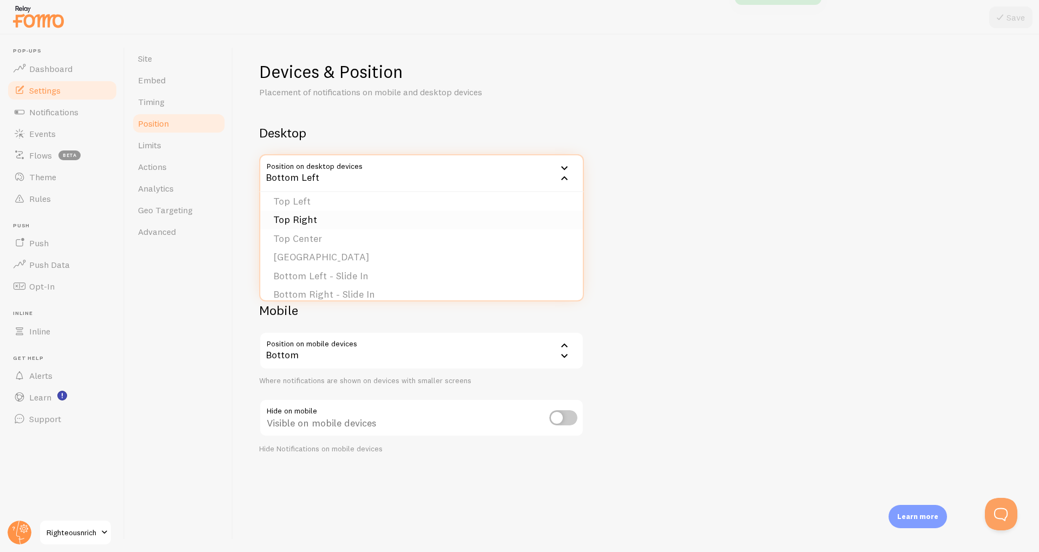
scroll to position [65, 0]
click at [308, 242] on li "Bottom Center" at bounding box center [421, 236] width 323 height 19
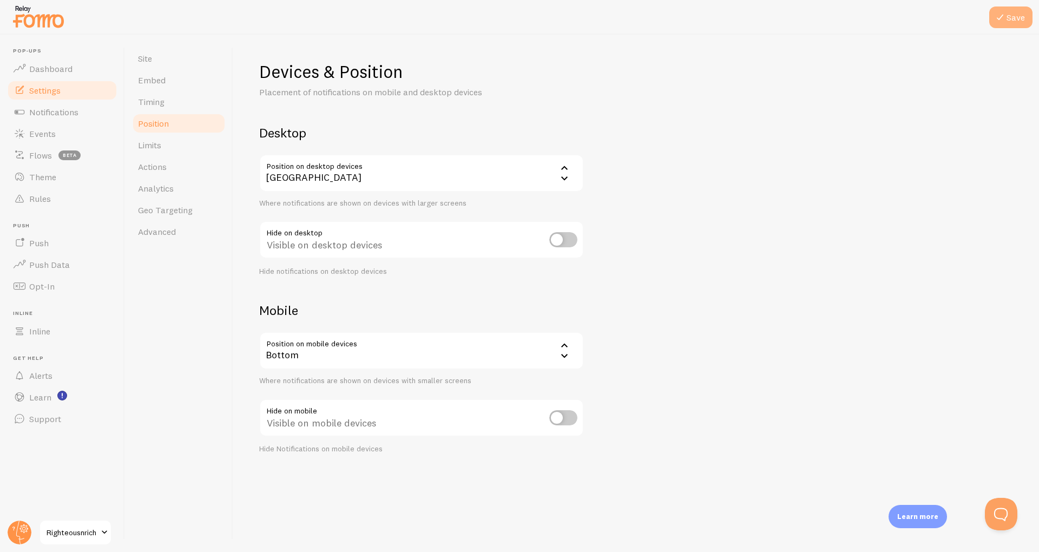
click at [995, 23] on icon at bounding box center [1000, 17] width 13 height 13
click at [316, 177] on div "Bottom Center" at bounding box center [421, 173] width 325 height 38
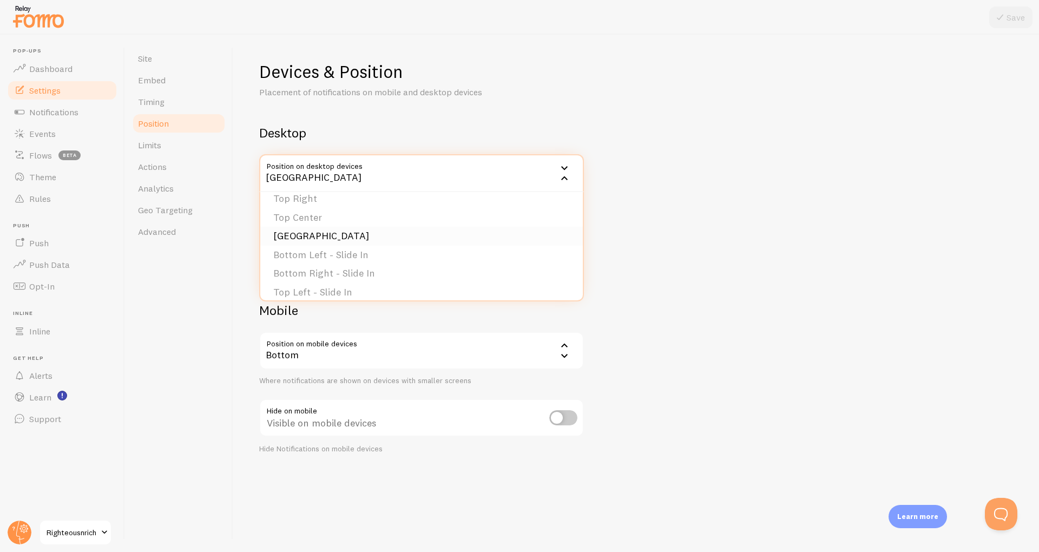
scroll to position [0, 0]
click at [304, 212] on li "Bottom Left" at bounding box center [421, 208] width 323 height 19
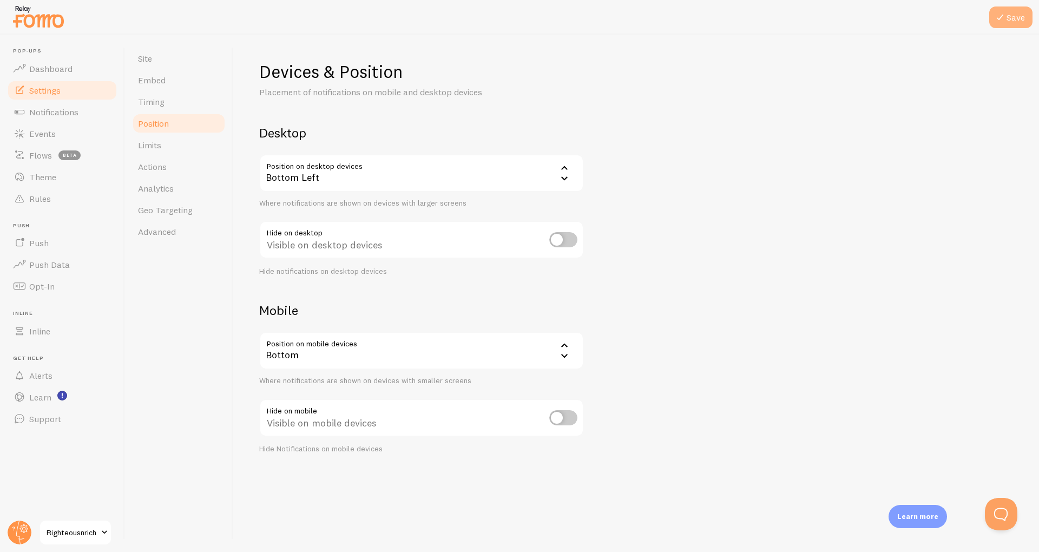
click at [1010, 12] on button "Save" at bounding box center [1010, 17] width 43 height 22
click at [145, 167] on span "Actions" at bounding box center [152, 166] width 29 height 11
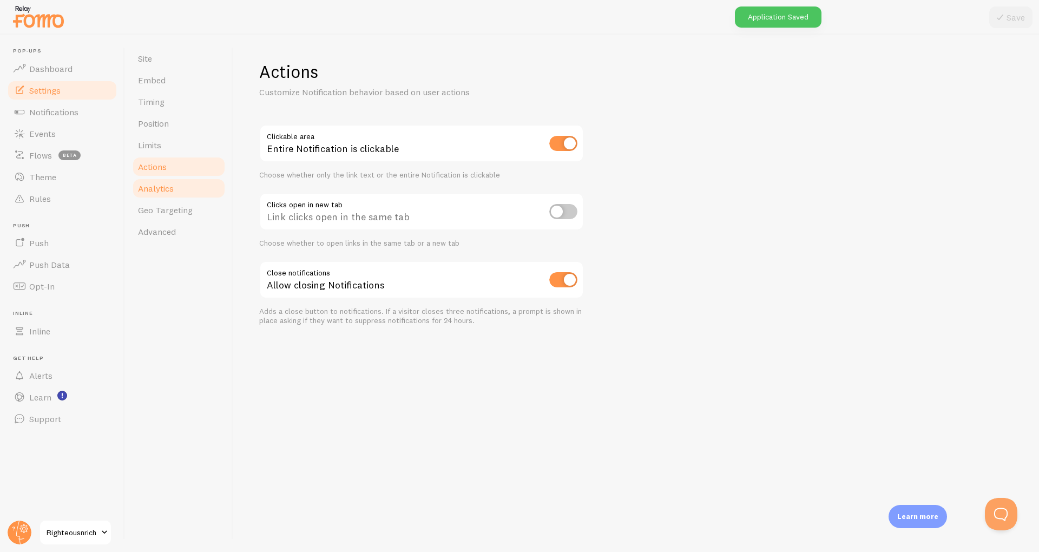
click at [154, 183] on span "Analytics" at bounding box center [156, 188] width 36 height 11
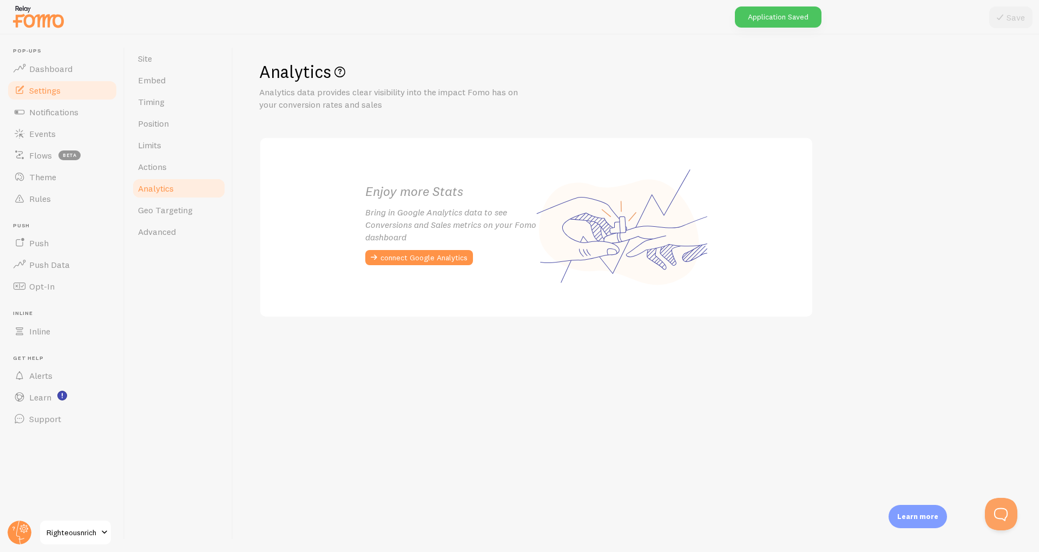
click at [156, 199] on link "Analytics" at bounding box center [179, 189] width 95 height 22
click at [159, 215] on link "Geo Targeting" at bounding box center [179, 210] width 95 height 22
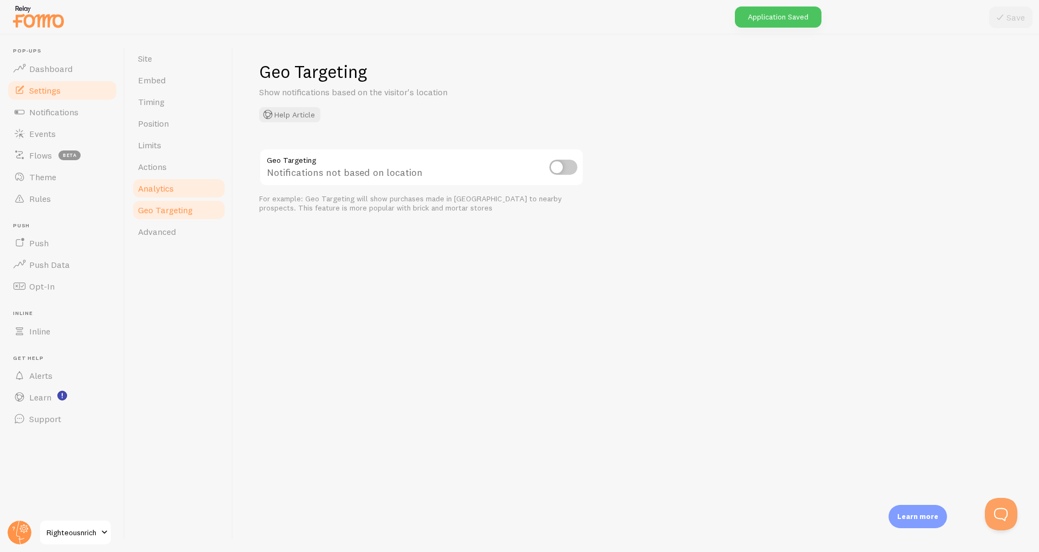
click at [153, 186] on span "Analytics" at bounding box center [156, 188] width 36 height 11
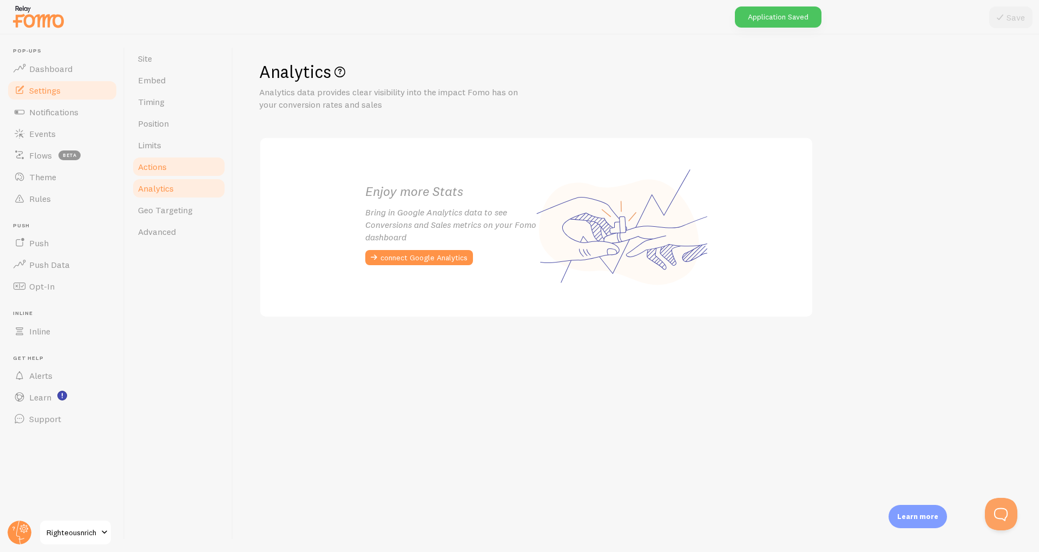
click at [153, 165] on span "Actions" at bounding box center [152, 166] width 29 height 11
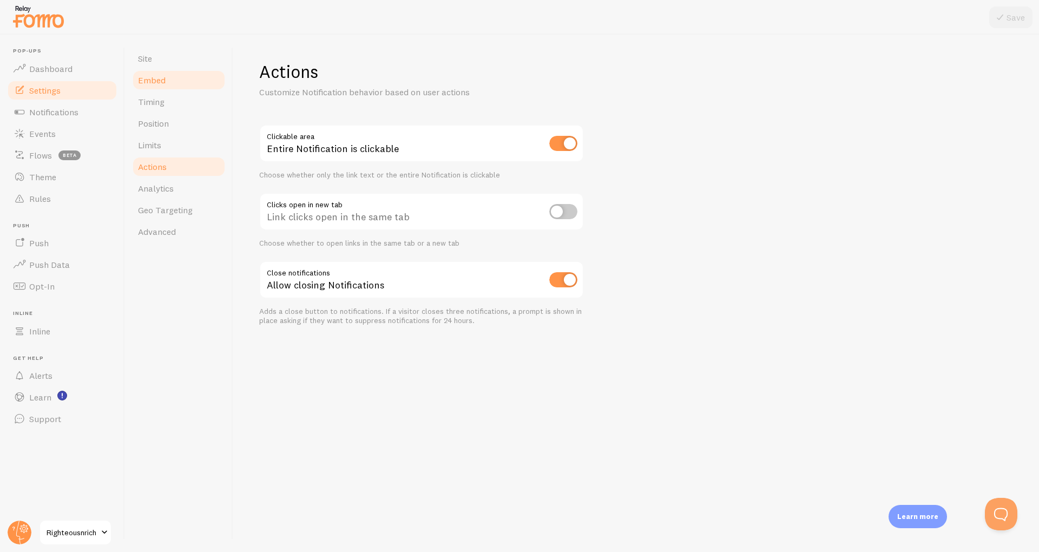
click at [157, 87] on link "Embed" at bounding box center [179, 80] width 95 height 22
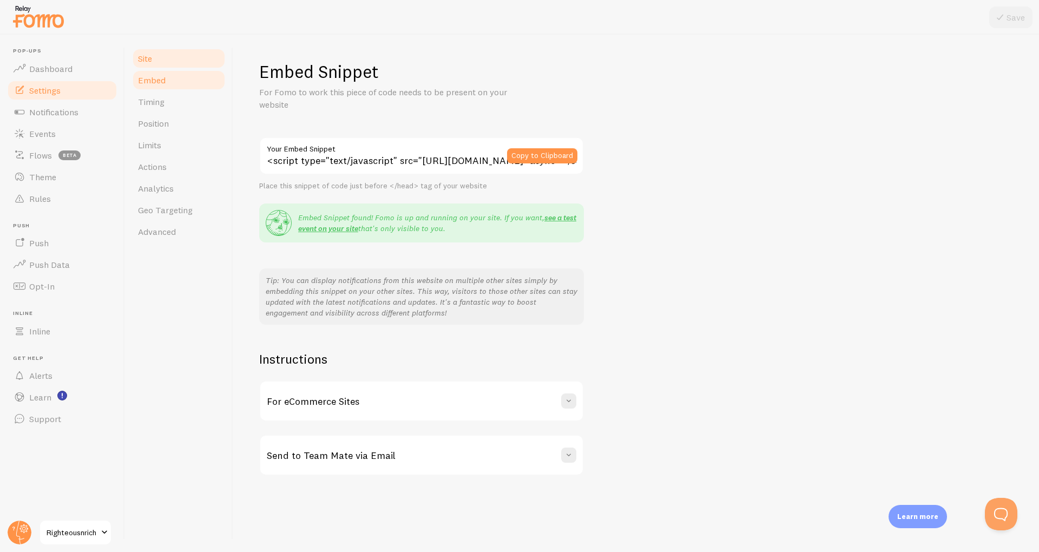
click at [153, 54] on link "Site" at bounding box center [179, 59] width 95 height 22
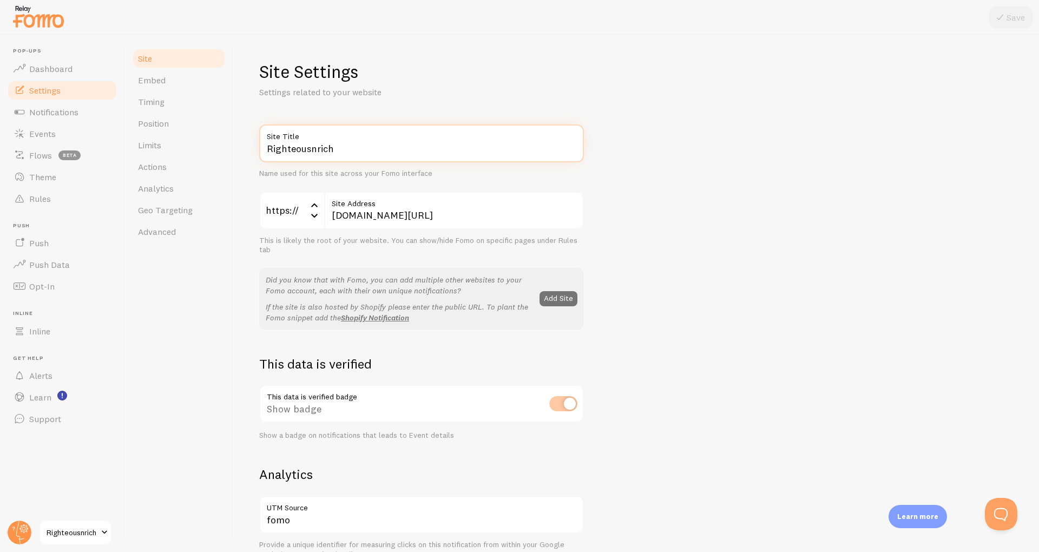
drag, startPoint x: 371, startPoint y: 156, endPoint x: 247, endPoint y: 162, distance: 124.7
click at [259, 162] on input "Righteousnrich" at bounding box center [421, 143] width 325 height 38
type input "R"
type input "The Cave"
click at [1023, 23] on button "Save" at bounding box center [1010, 17] width 43 height 22
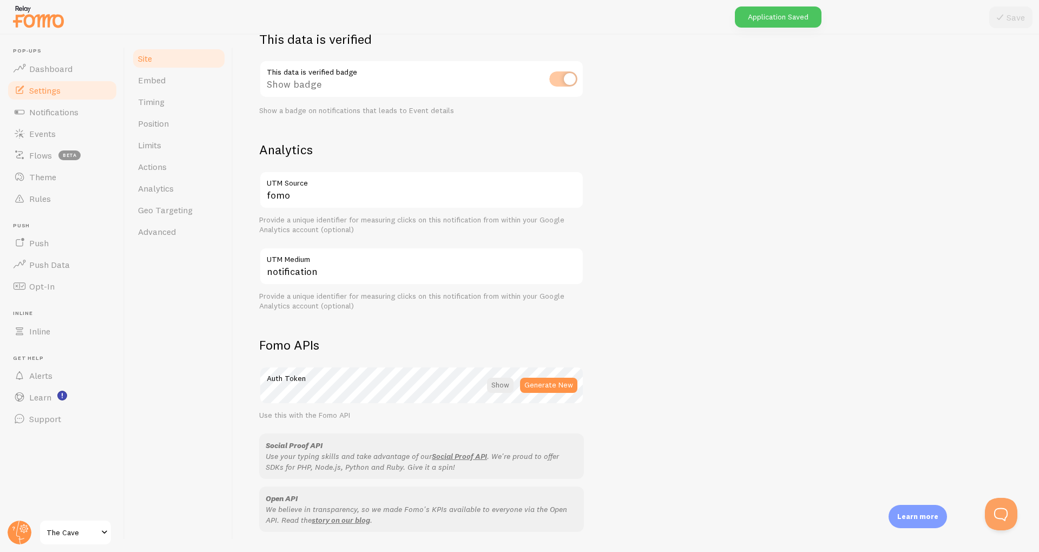
scroll to position [470, 0]
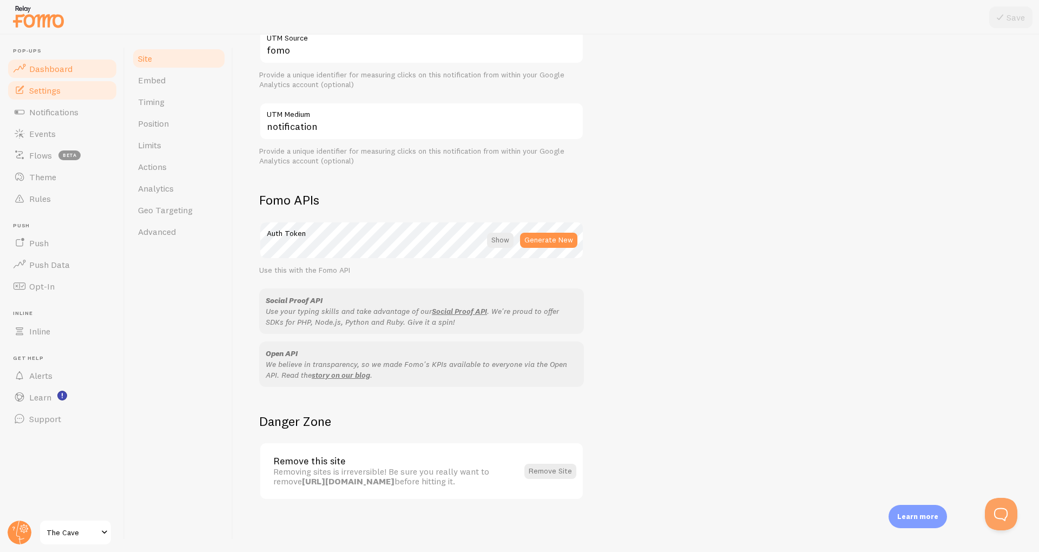
click at [64, 70] on span "Dashboard" at bounding box center [50, 68] width 43 height 11
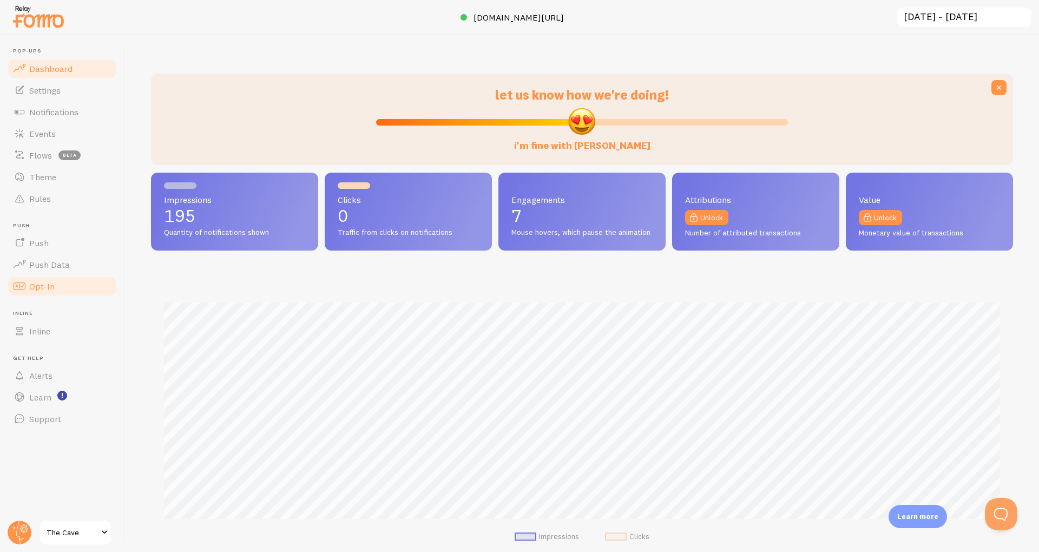
scroll to position [285, 862]
click at [40, 422] on span "Support" at bounding box center [45, 418] width 32 height 11
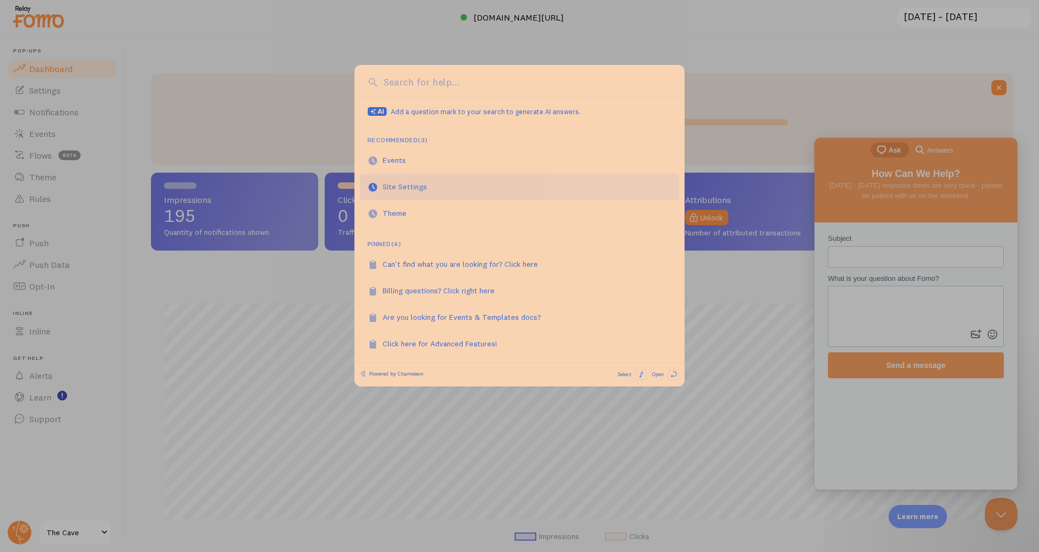
scroll to position [0, 0]
click at [281, 188] on div at bounding box center [519, 276] width 1039 height 552
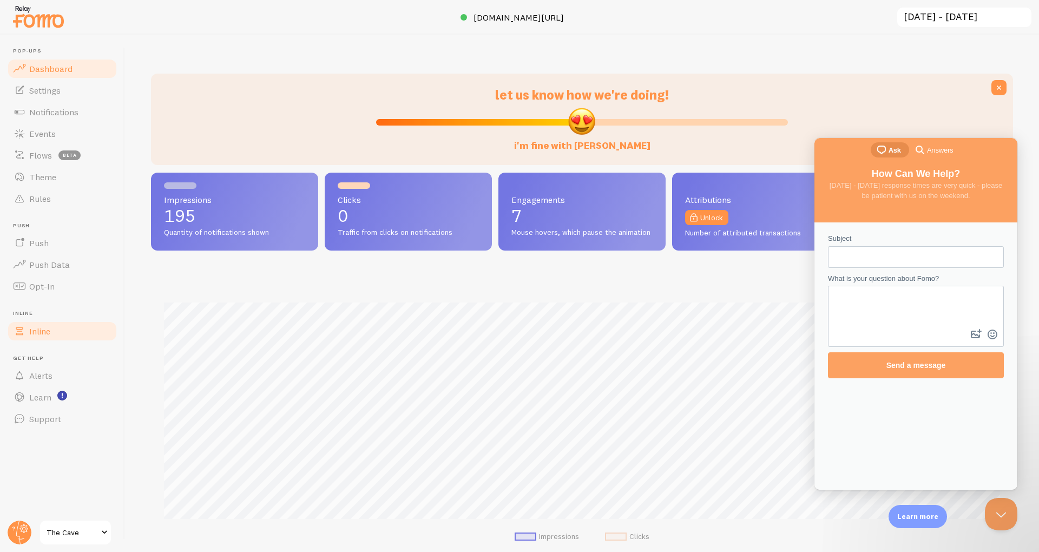
click at [54, 340] on link "Inline" at bounding box center [61, 331] width 111 height 22
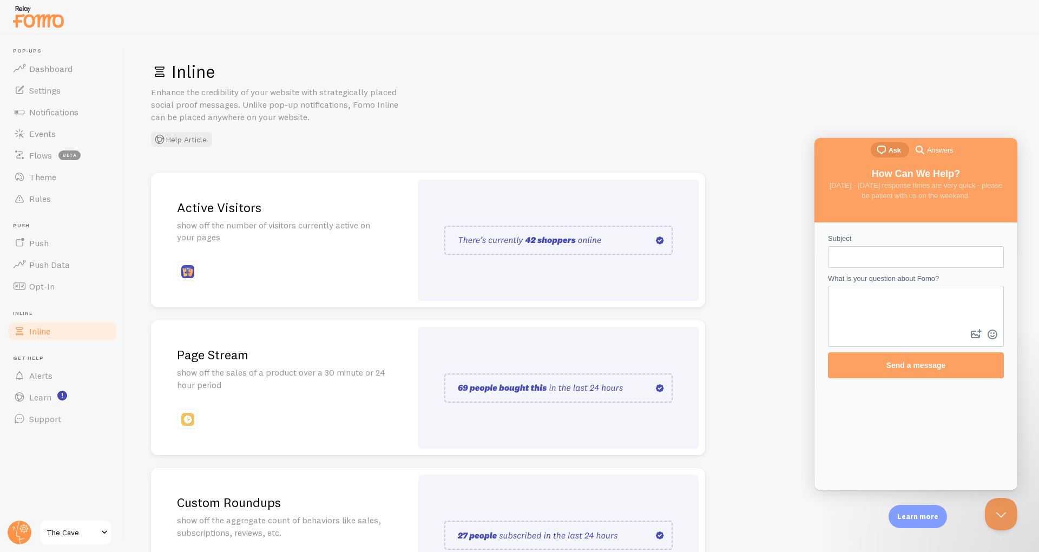
scroll to position [102, 0]
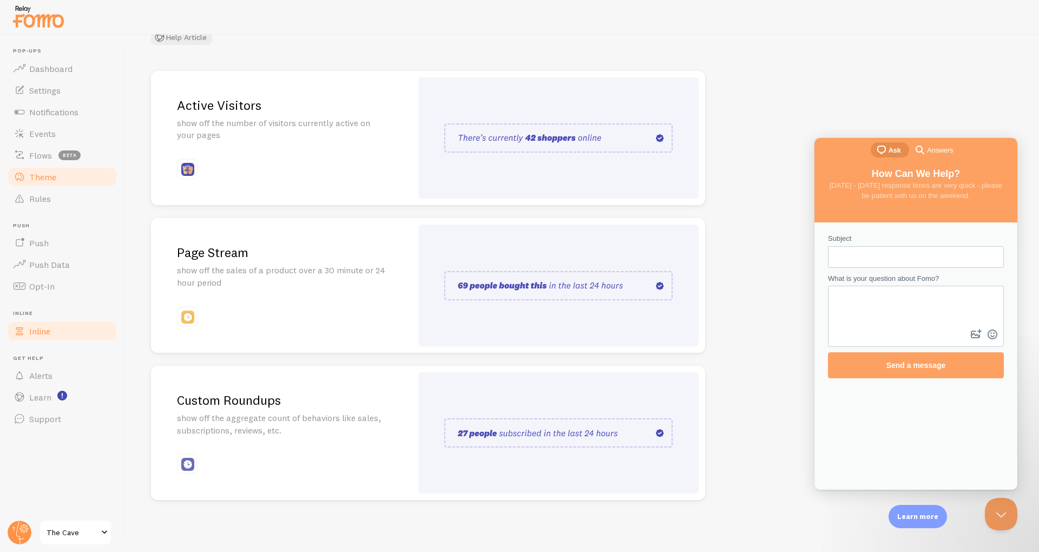
click at [54, 173] on span "Theme" at bounding box center [42, 177] width 27 height 11
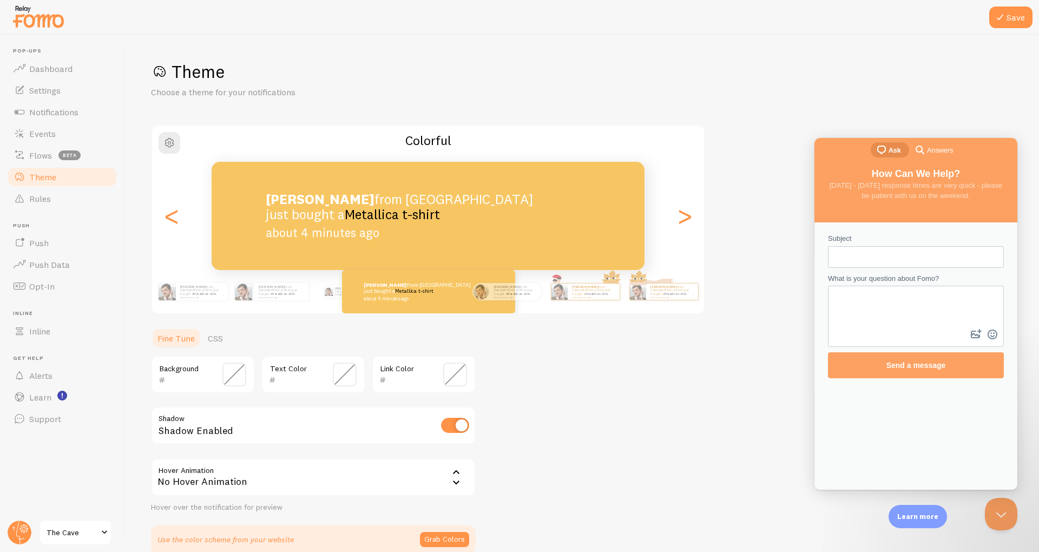
scroll to position [54, 0]
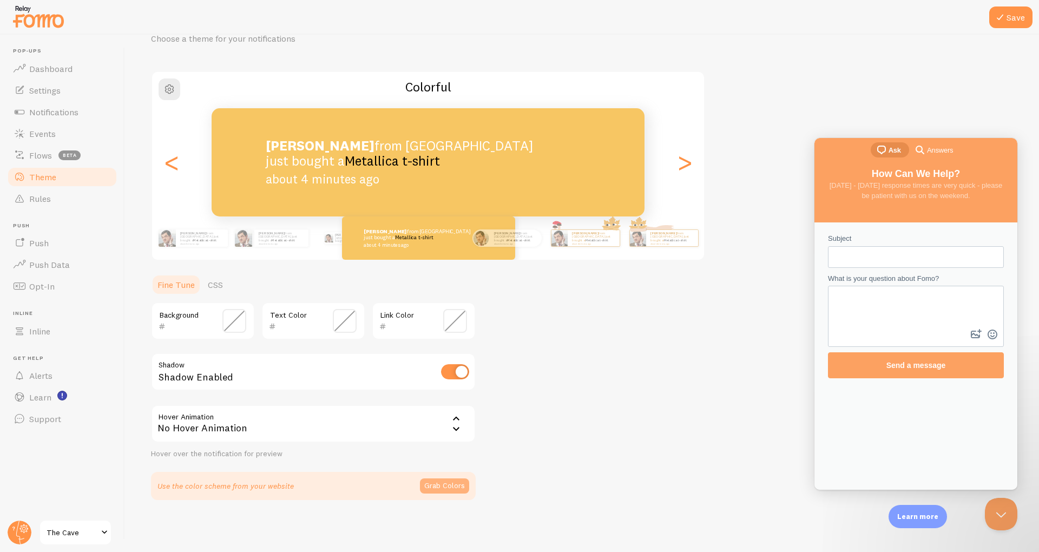
click at [439, 490] on button "Grab Colors" at bounding box center [444, 485] width 49 height 15
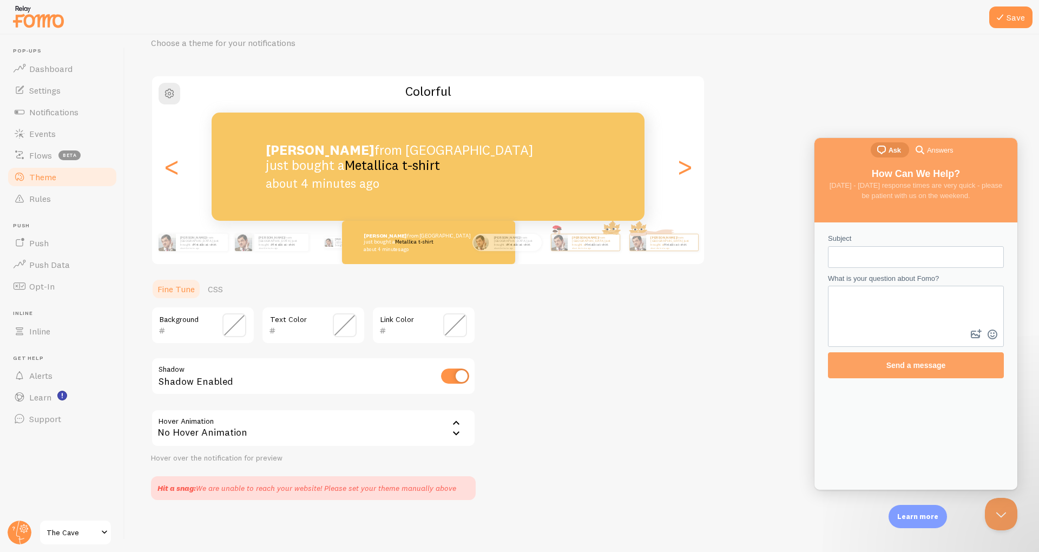
scroll to position [49, 0]
click at [230, 318] on span at bounding box center [234, 325] width 24 height 24
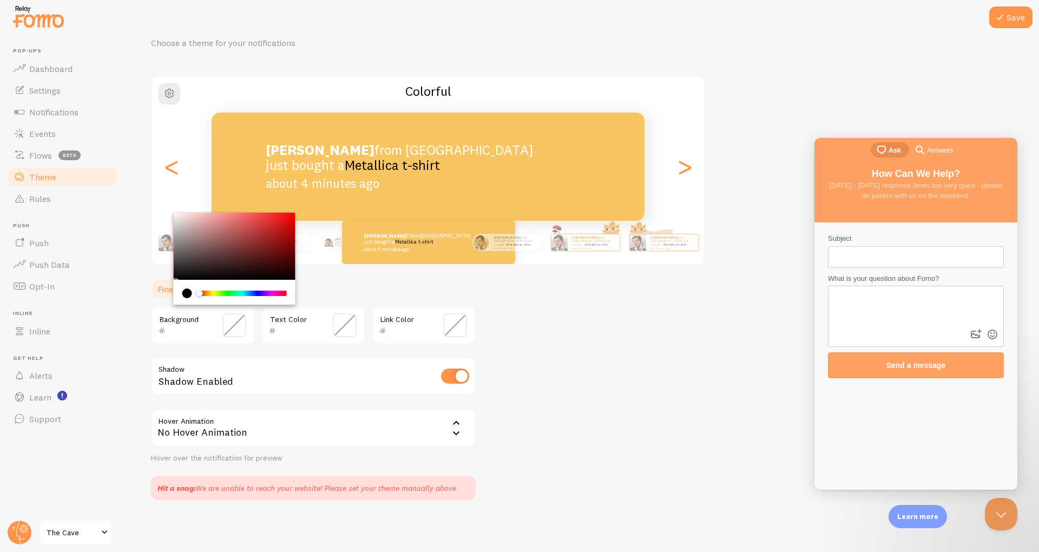
click at [563, 357] on div "Theme Choose a theme for your notifications Colorful Adam from United Kingdom j…" at bounding box center [582, 255] width 862 height 489
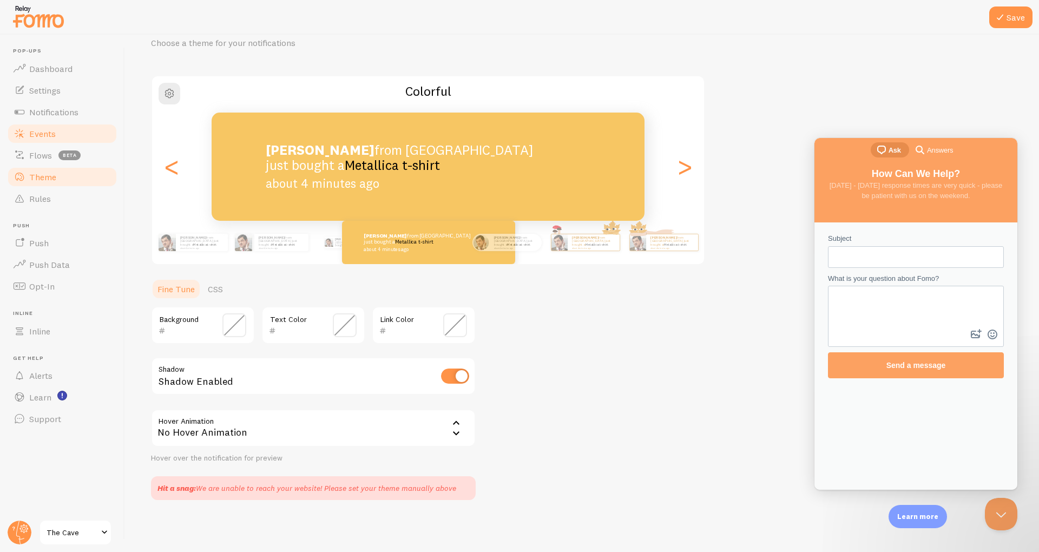
click at [36, 140] on link "Events" at bounding box center [61, 134] width 111 height 22
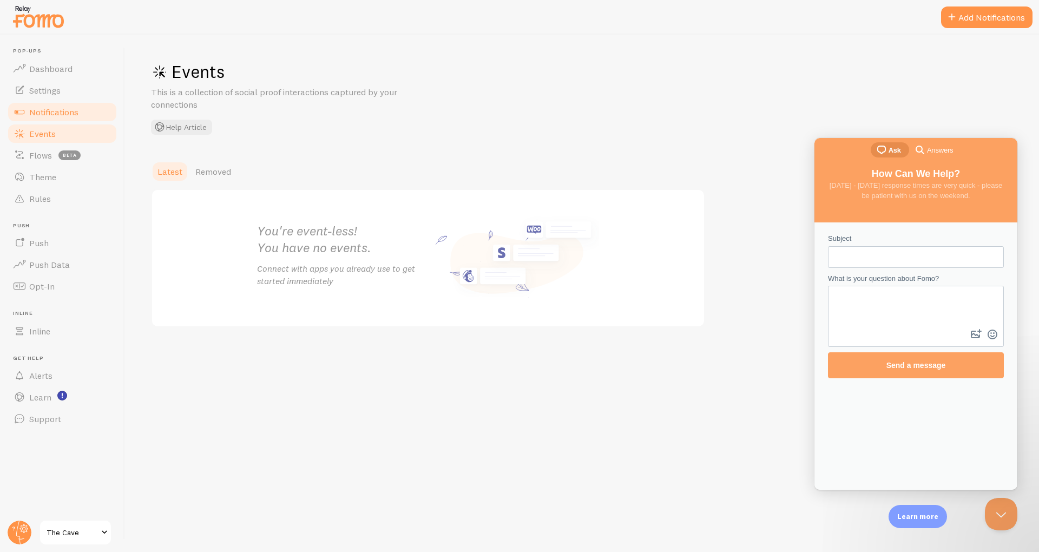
click at [43, 121] on link "Notifications" at bounding box center [61, 112] width 111 height 22
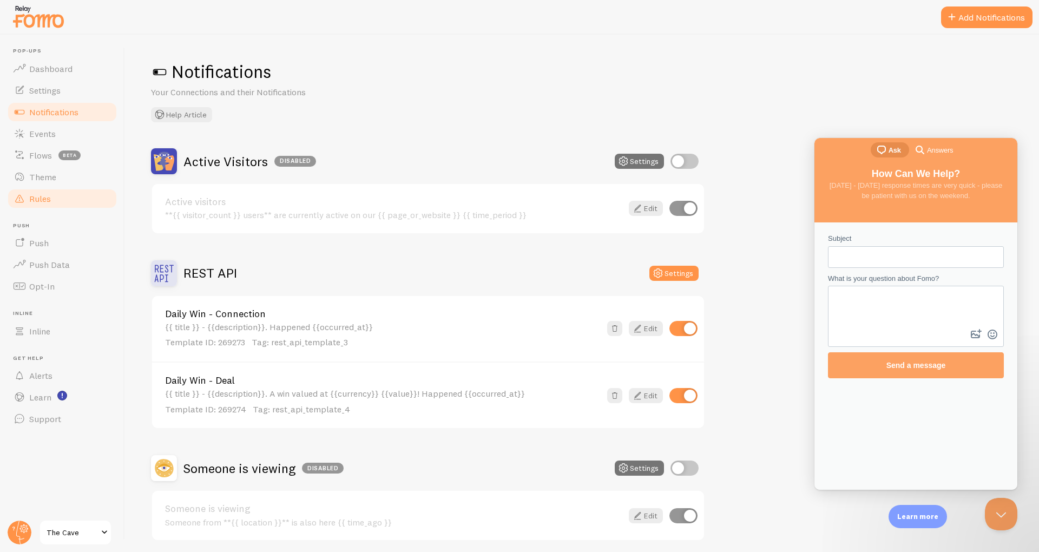
click at [27, 200] on link "Rules" at bounding box center [61, 199] width 111 height 22
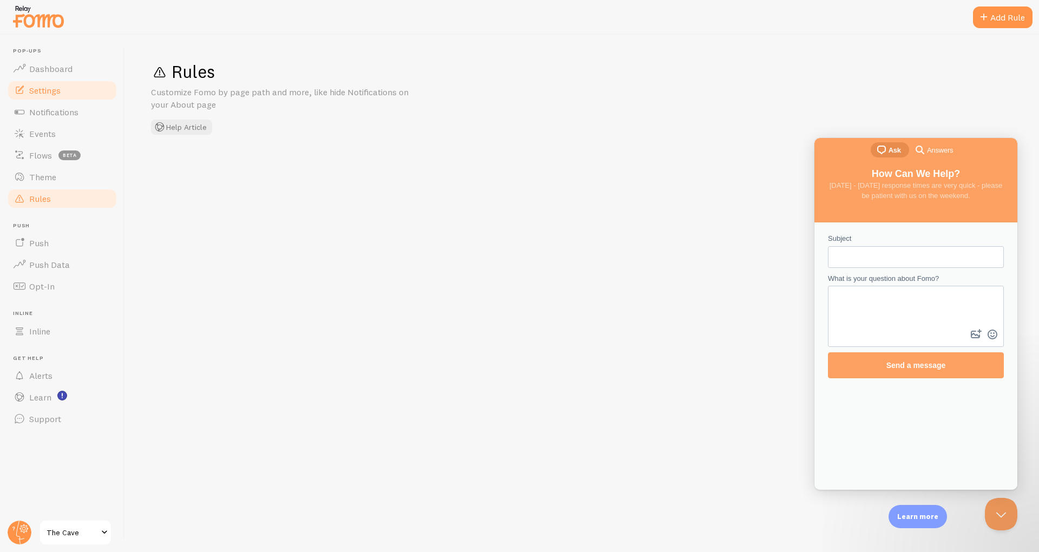
click at [39, 96] on link "Settings" at bounding box center [61, 91] width 111 height 22
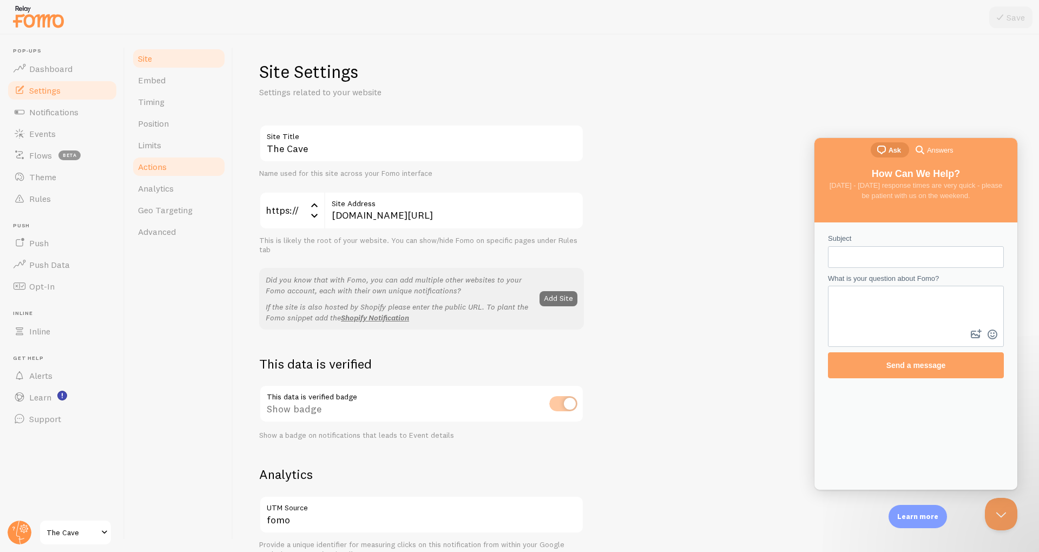
click at [164, 172] on link "Actions" at bounding box center [179, 167] width 95 height 22
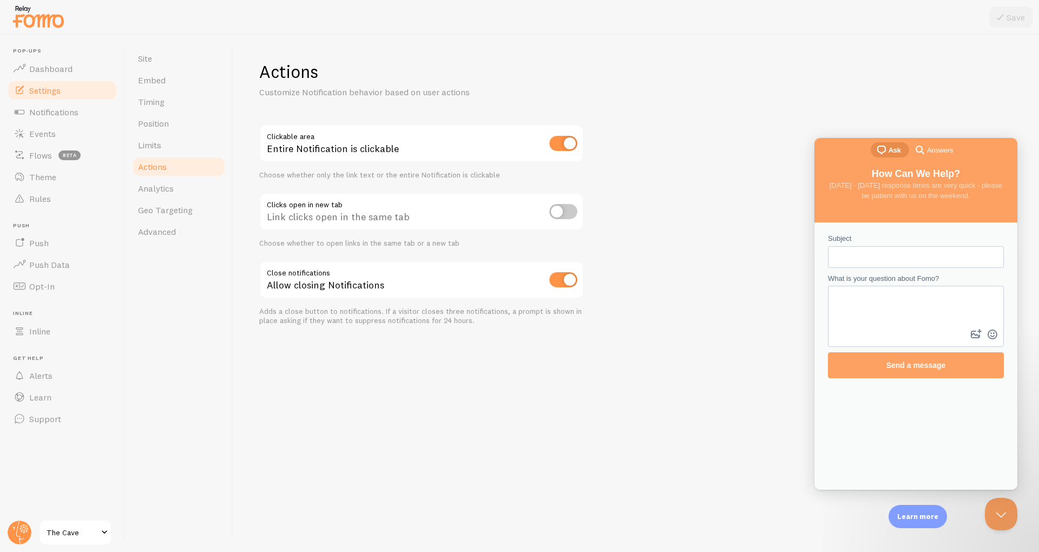
click at [559, 145] on input "checkbox" at bounding box center [563, 143] width 28 height 15
checkbox input "false"
click at [1005, 20] on icon at bounding box center [1000, 17] width 13 height 13
click at [76, 518] on header "Pop-ups Dashboard Settings Notifications Events Flows beta Theme Rules Push Pus…" at bounding box center [62, 293] width 124 height 517
click at [79, 526] on span "The Cave" at bounding box center [72, 532] width 51 height 13
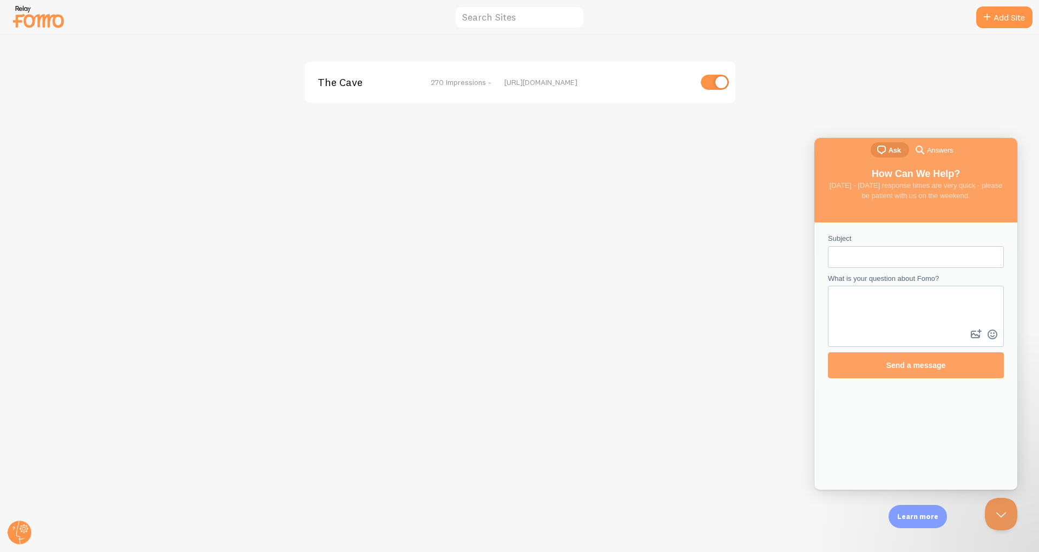
click at [363, 91] on div "The Cave 270 Impressions - https://thecavenetwork.co/lander" at bounding box center [520, 82] width 431 height 41
click at [351, 74] on div "The Cave 270 Impressions - https://thecavenetwork.co/lander" at bounding box center [520, 82] width 431 height 41
click at [577, 117] on div "The Cave 270 Impressions - https://thecavenetwork.co/lander" at bounding box center [520, 293] width 1039 height 517
click at [582, 86] on div "https://thecavenetwork.co/lander" at bounding box center [597, 82] width 187 height 10
click at [340, 68] on div "The Cave 270 Impressions - https://thecavenetwork.co/lander" at bounding box center [520, 82] width 431 height 41
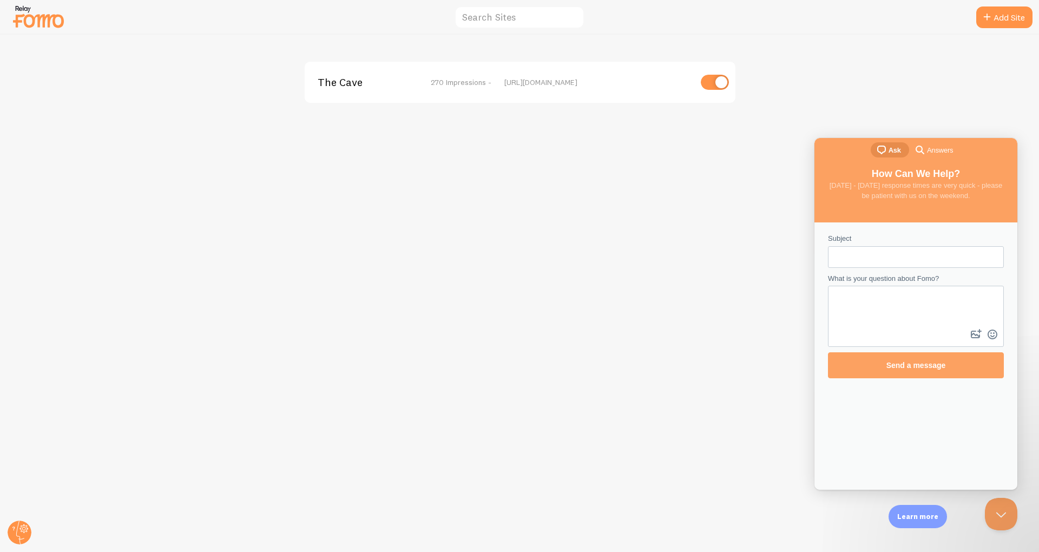
click at [344, 87] on span "The Cave" at bounding box center [361, 82] width 87 height 10
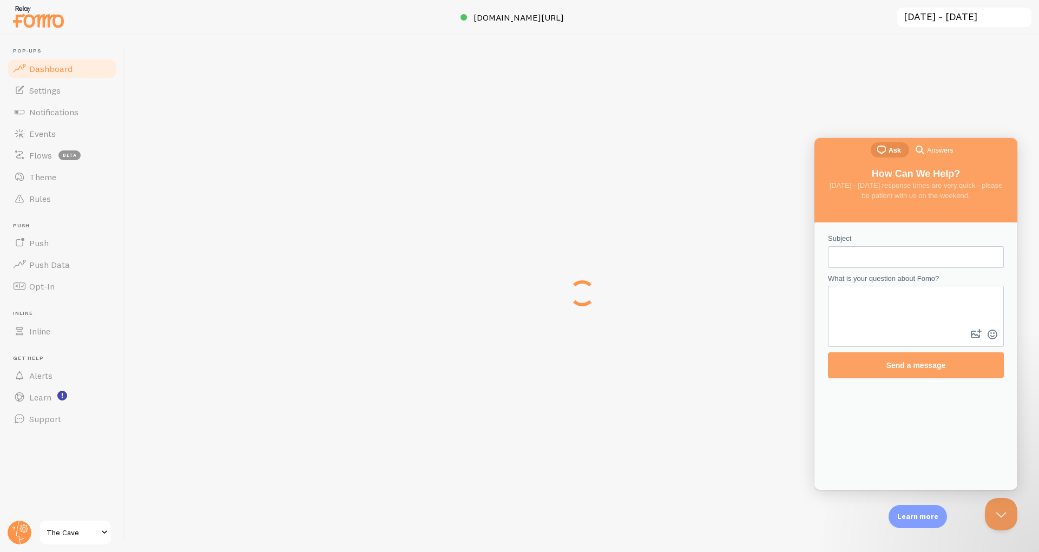
click at [344, 87] on div "thecavenetwork.co/lander 2025-09-24 ~ 2025-09-30 previous 7 days previous 30 da…" at bounding box center [582, 293] width 914 height 517
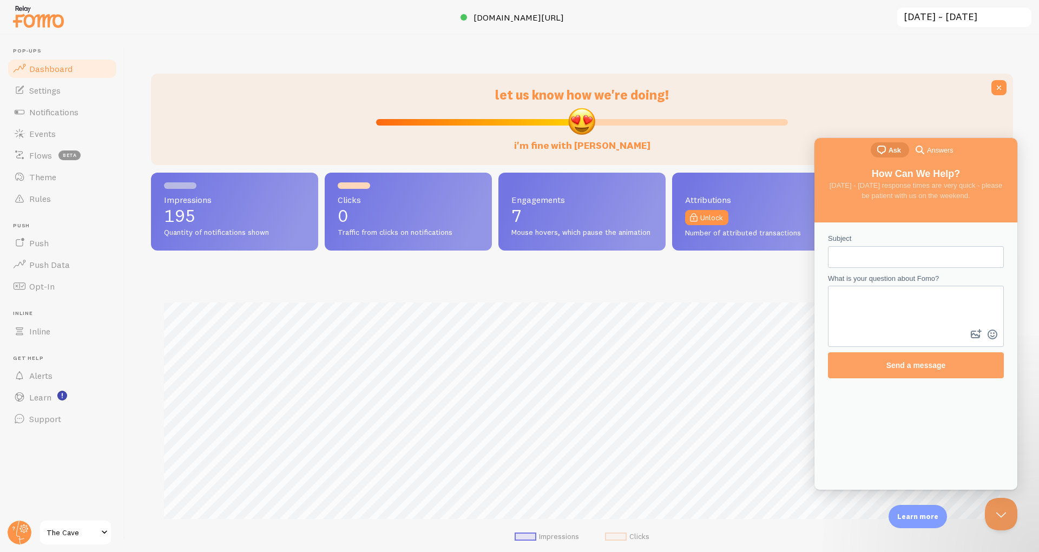
scroll to position [285, 862]
click at [40, 83] on link "Settings" at bounding box center [61, 91] width 111 height 22
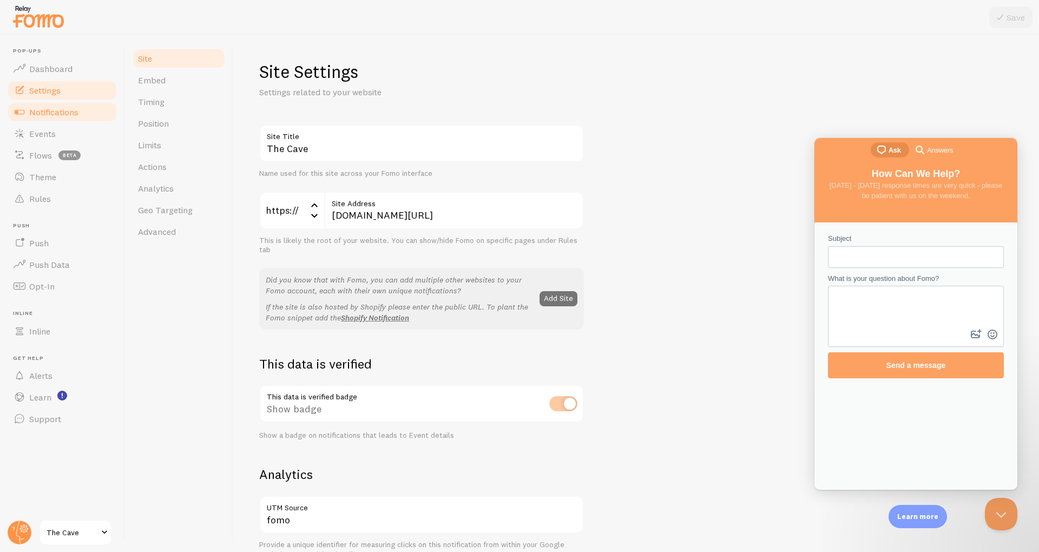
click at [61, 107] on span "Notifications" at bounding box center [53, 112] width 49 height 11
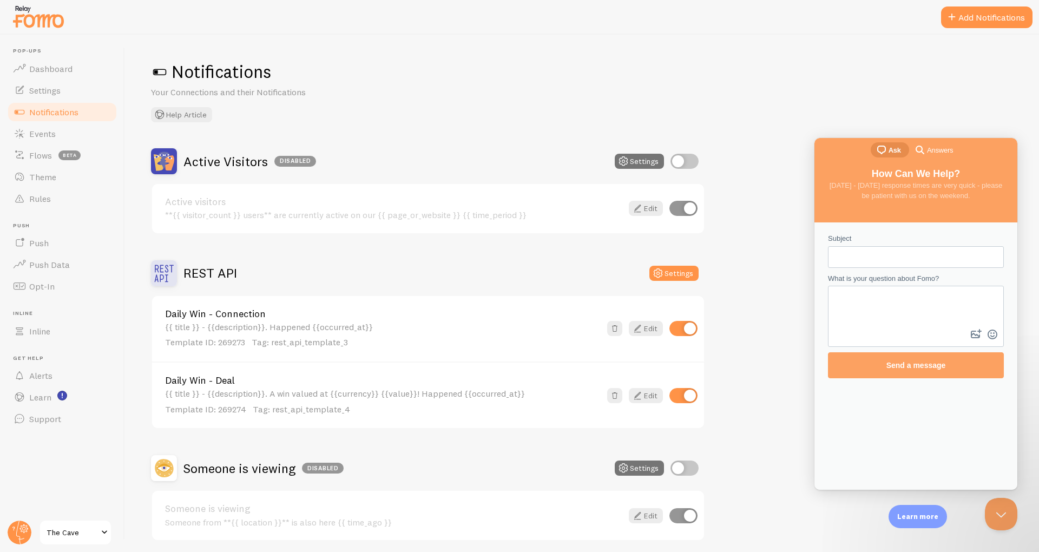
scroll to position [41, 0]
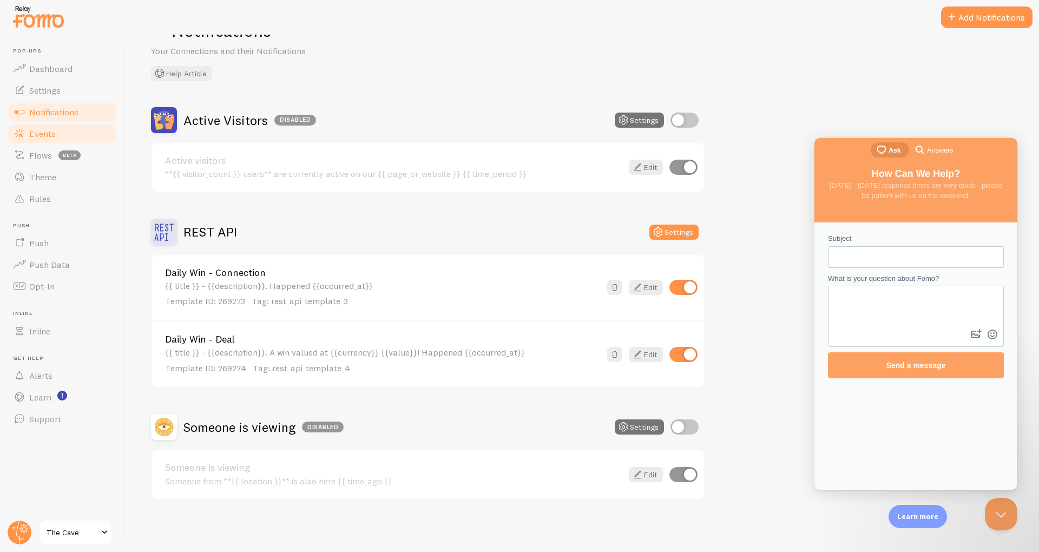
click at [38, 129] on span "Events" at bounding box center [42, 133] width 27 height 11
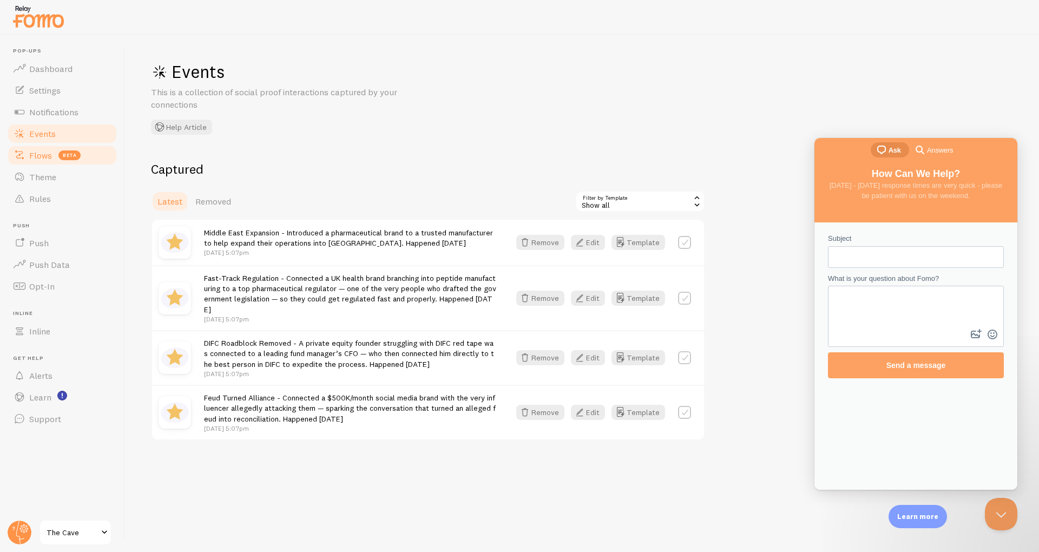
click at [30, 150] on span "Flows" at bounding box center [40, 155] width 23 height 11
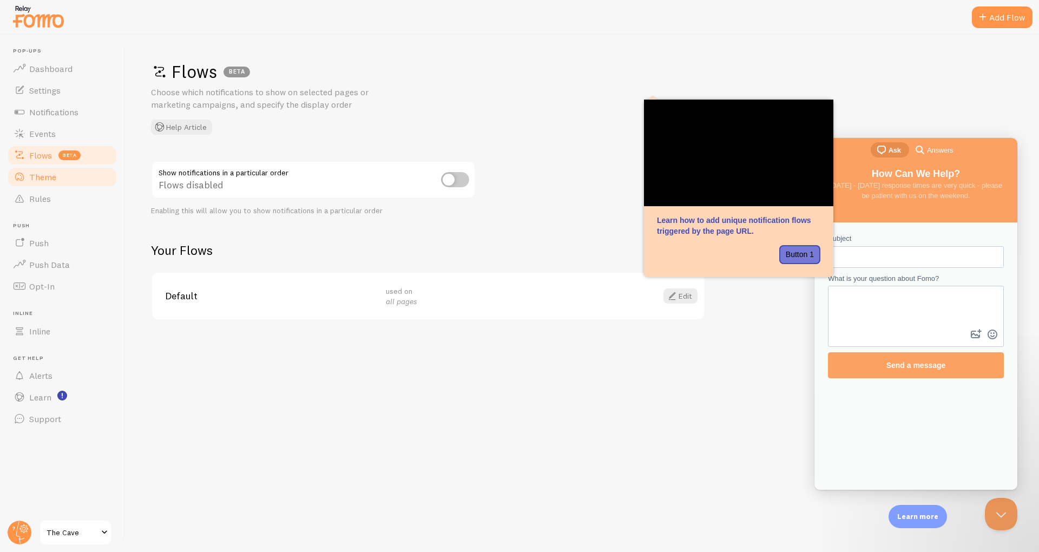
click at [30, 169] on link "Theme" at bounding box center [61, 177] width 111 height 22
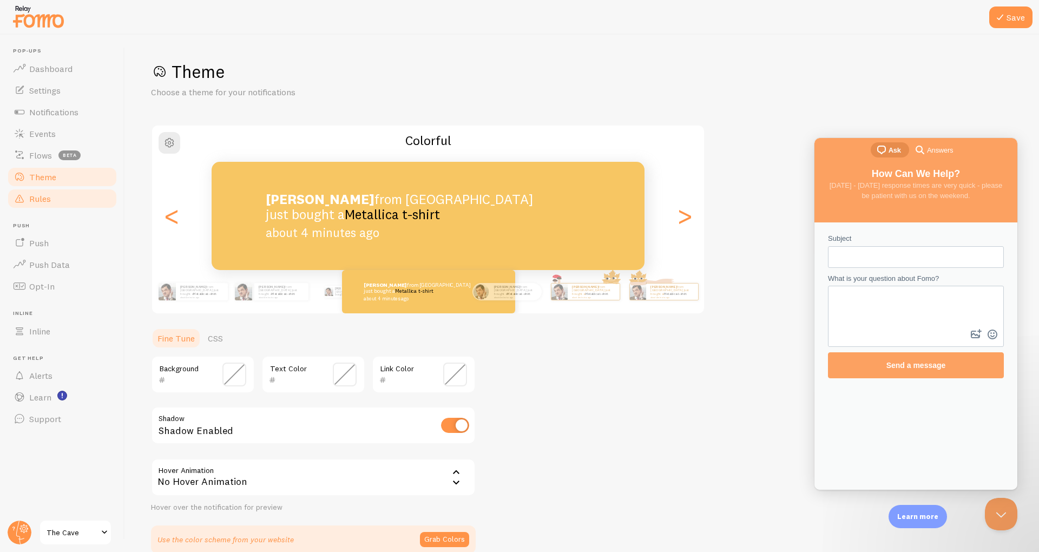
click at [29, 193] on span "Rules" at bounding box center [40, 198] width 22 height 11
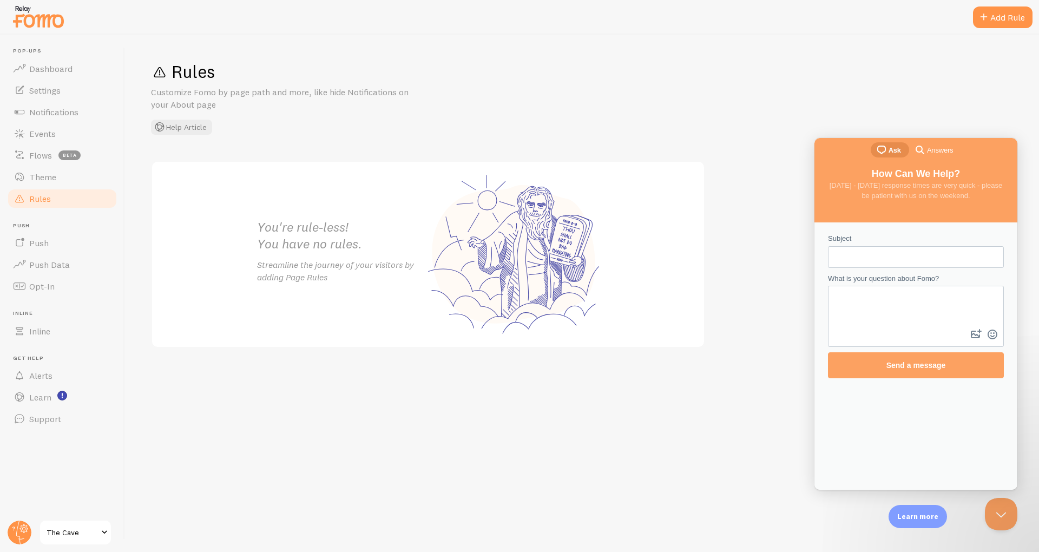
click at [29, 228] on span "Push" at bounding box center [65, 225] width 105 height 7
click at [41, 257] on link "Push Data" at bounding box center [61, 265] width 111 height 22
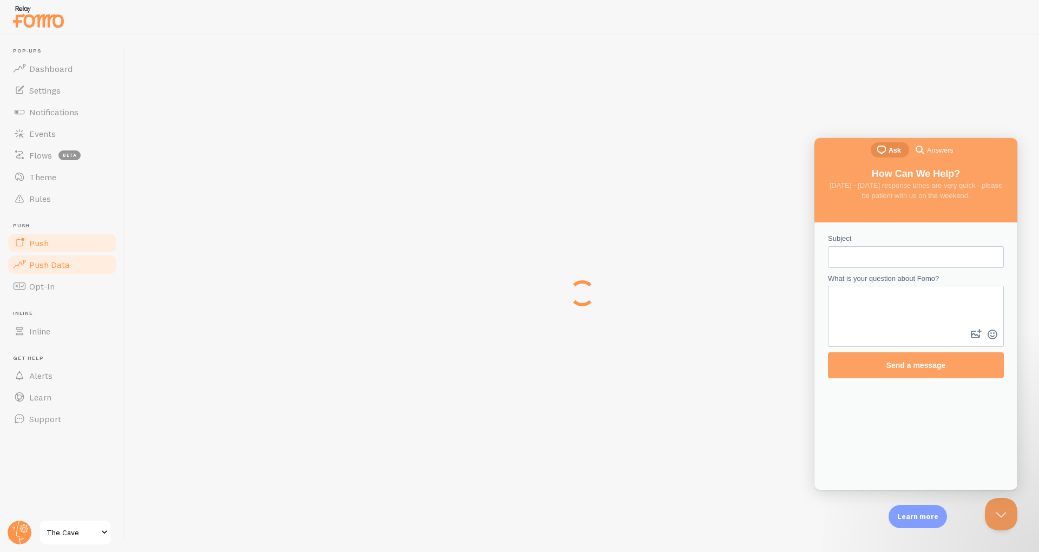
click at [31, 242] on span "Push" at bounding box center [38, 243] width 19 height 11
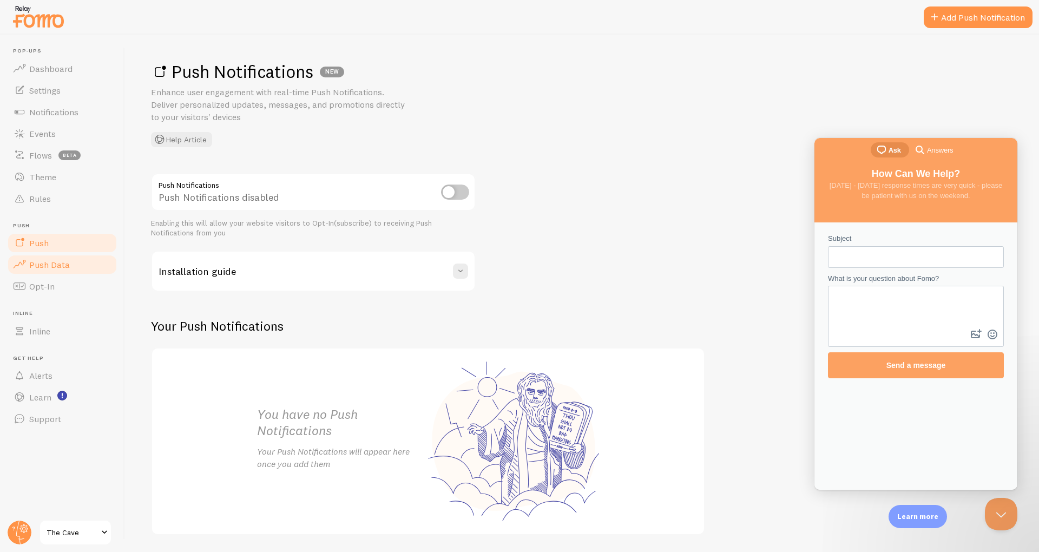
click at [33, 261] on span "Push Data" at bounding box center [49, 264] width 41 height 11
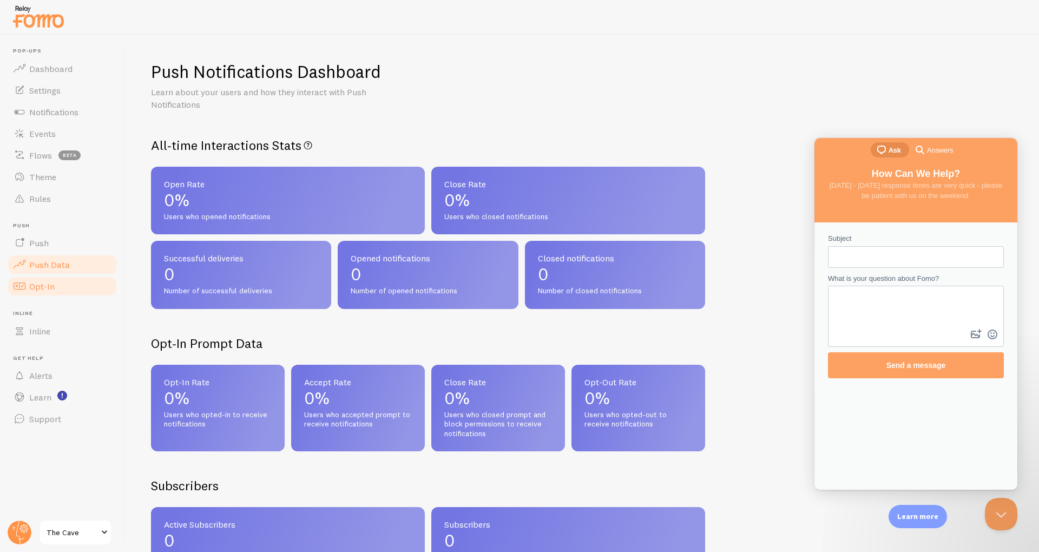
click at [35, 288] on span "Opt-In" at bounding box center [41, 286] width 25 height 11
